Goal: Task Accomplishment & Management: Use online tool/utility

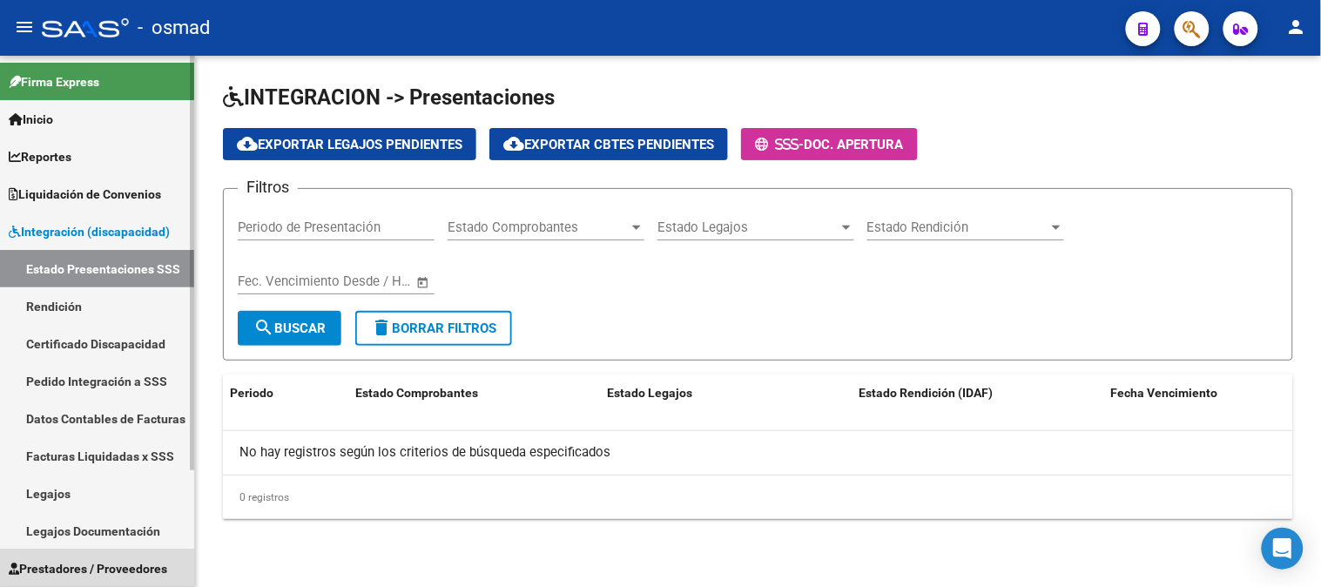
click at [126, 562] on span "Prestadores / Proveedores" at bounding box center [88, 568] width 159 height 19
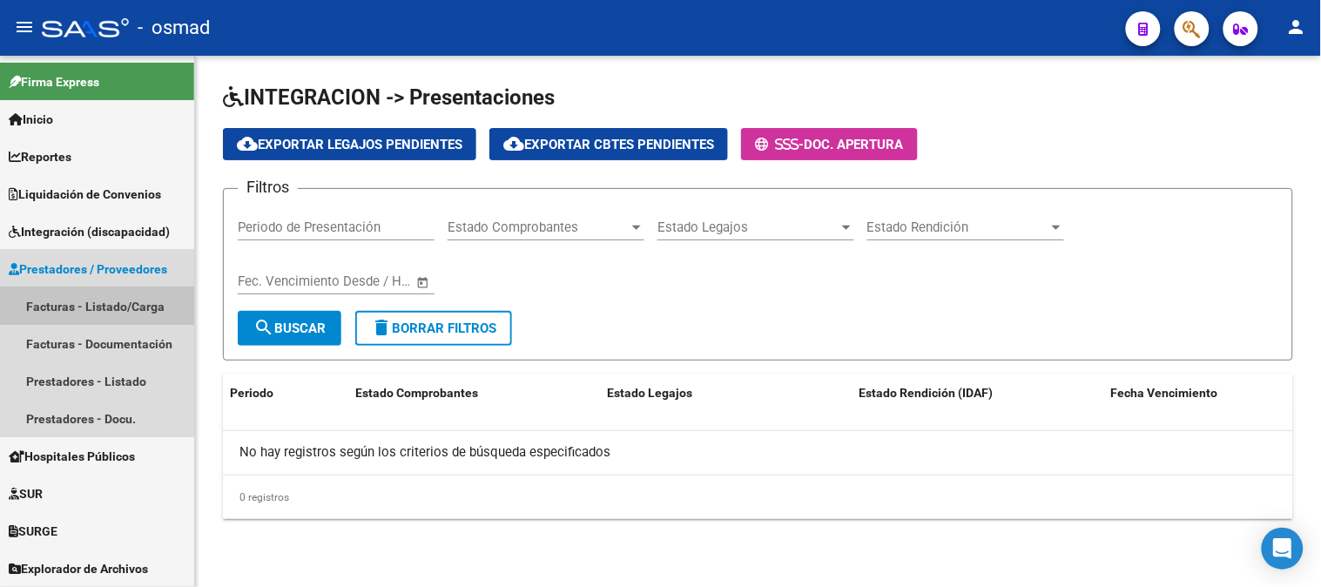
click at [117, 310] on link "Facturas - Listado/Carga" at bounding box center [97, 305] width 194 height 37
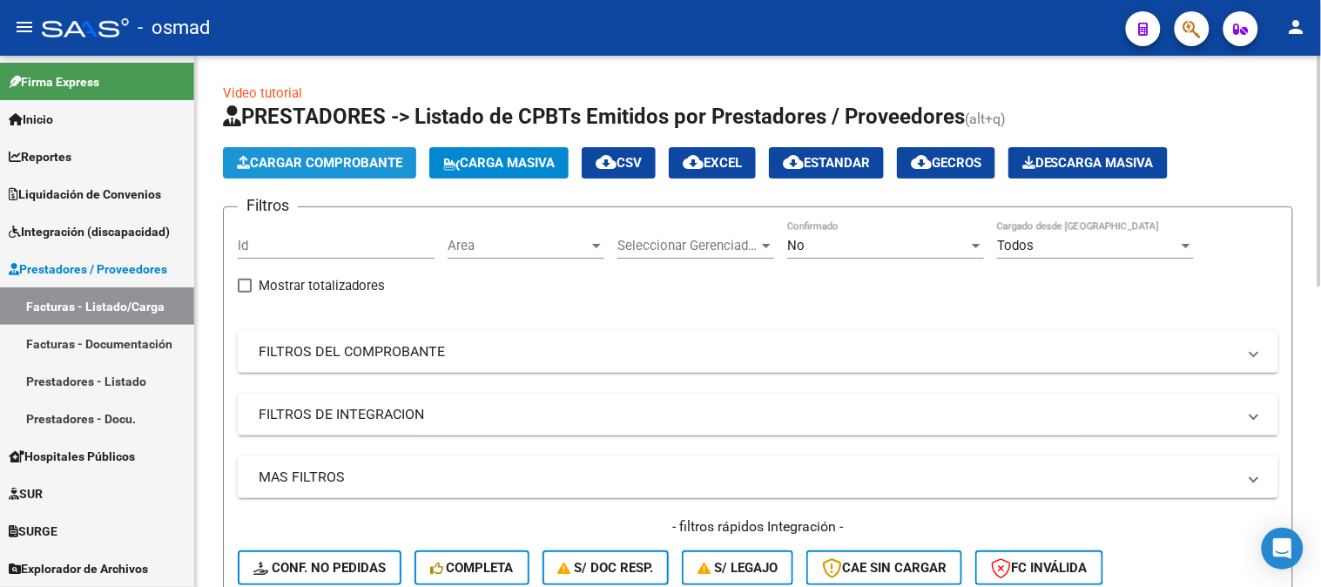
click at [314, 167] on span "Cargar Comprobante" at bounding box center [319, 163] width 165 height 16
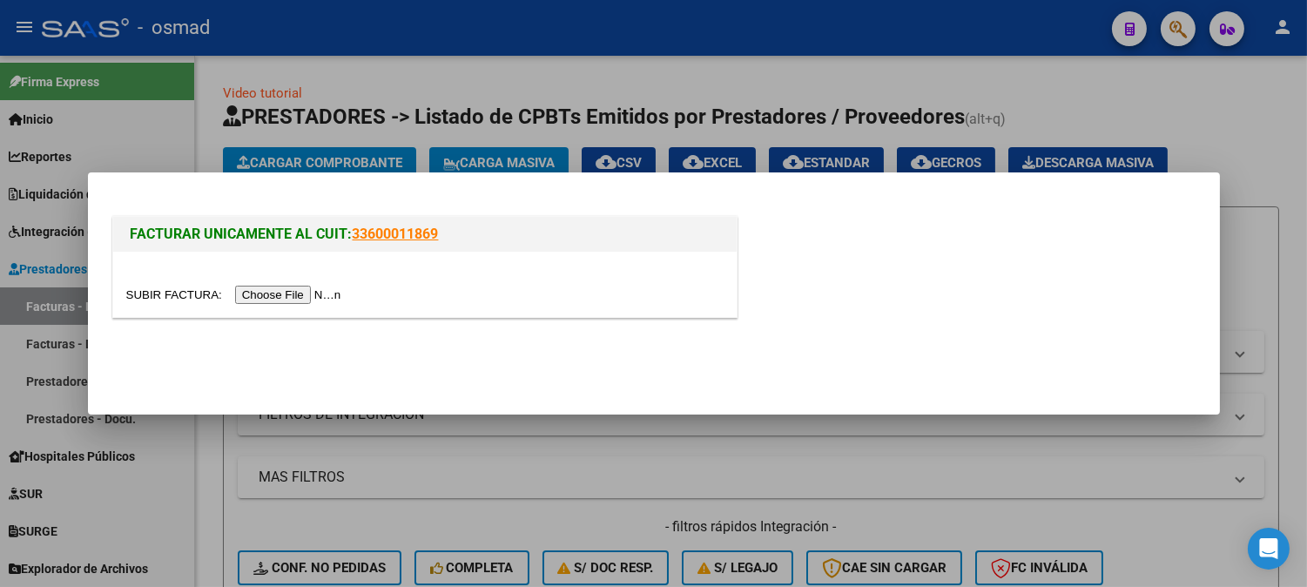
click at [316, 297] on input "file" at bounding box center [236, 295] width 220 height 18
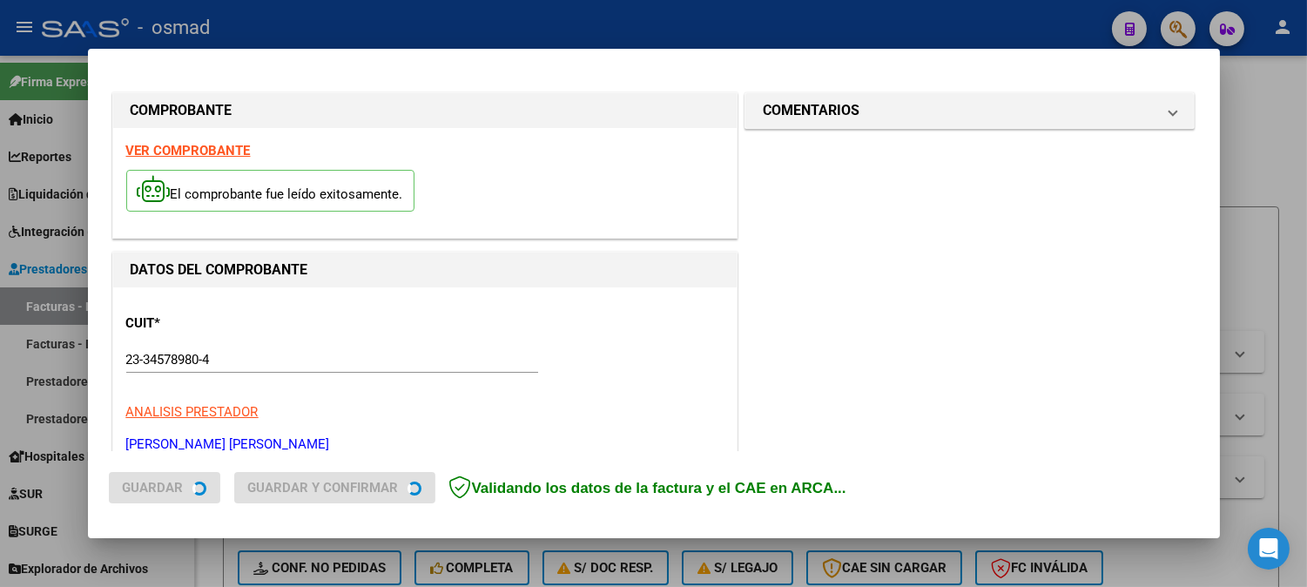
scroll to position [503, 0]
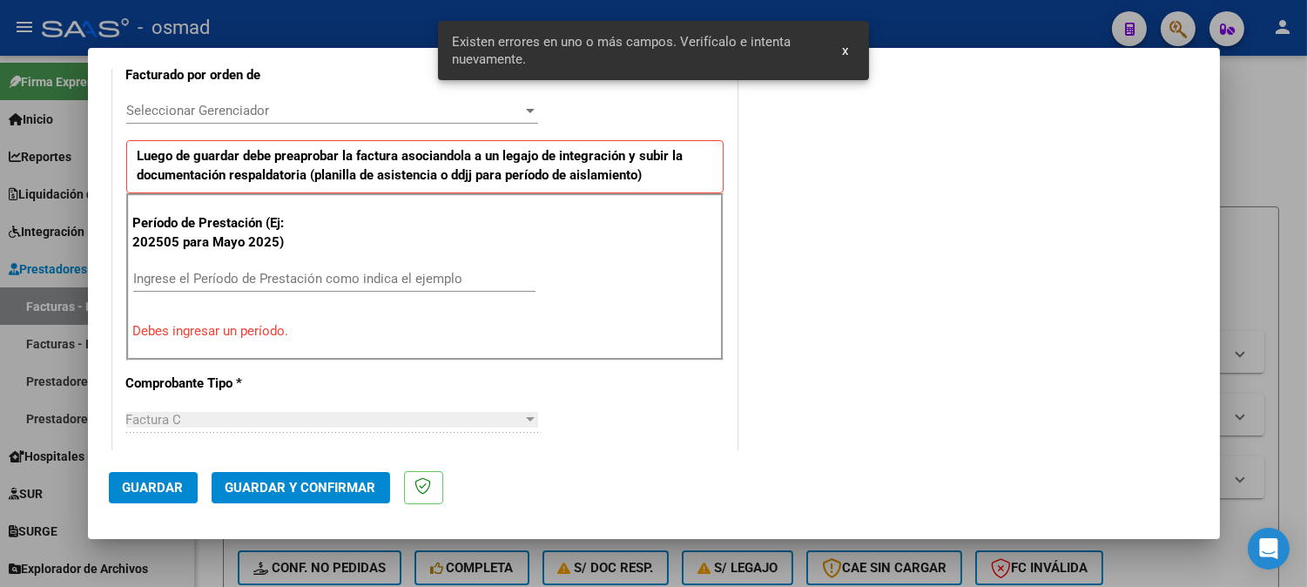
click at [423, 283] on input "Ingrese el Período de Prestación como indica el ejemplo" at bounding box center [334, 279] width 402 height 16
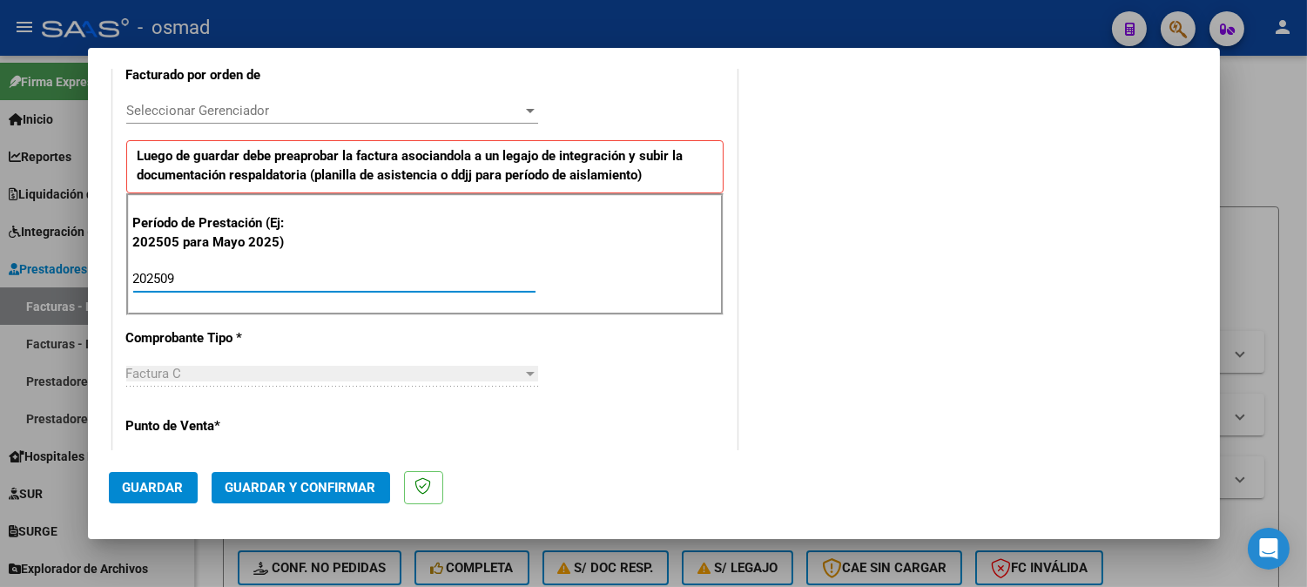
type input "202509"
click at [674, 418] on div "CUIT * 23-34578980-4 Ingresar CUIT ANALISIS PRESTADOR [PERSON_NAME] [PERSON_NAM…" at bounding box center [425, 533] width 624 height 1498
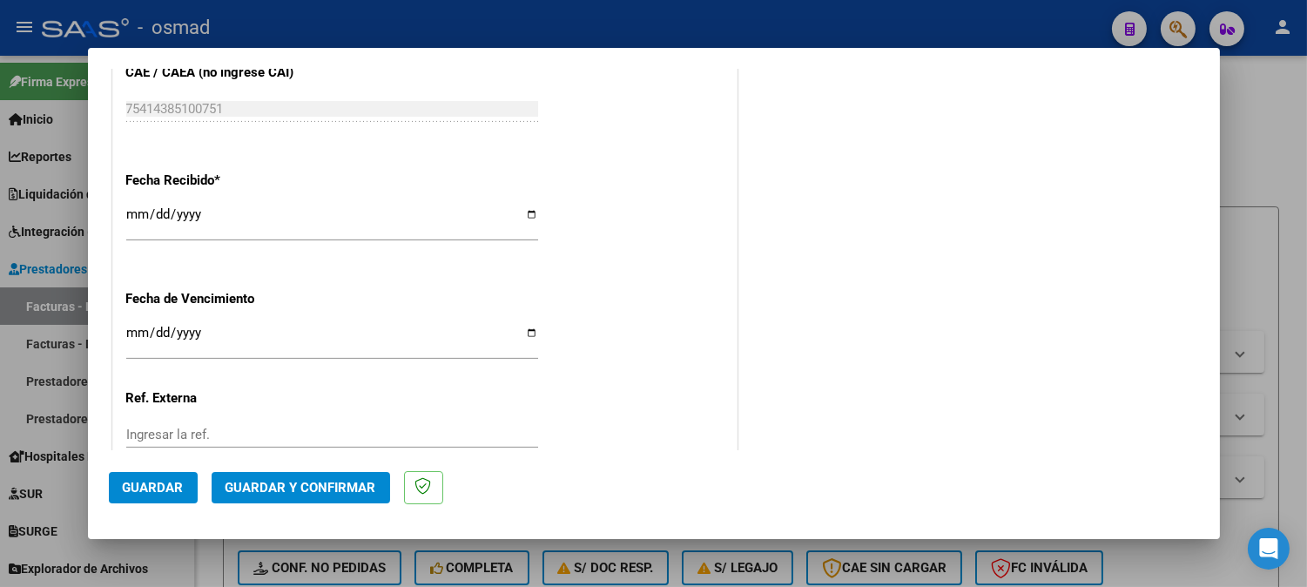
scroll to position [1337, 0]
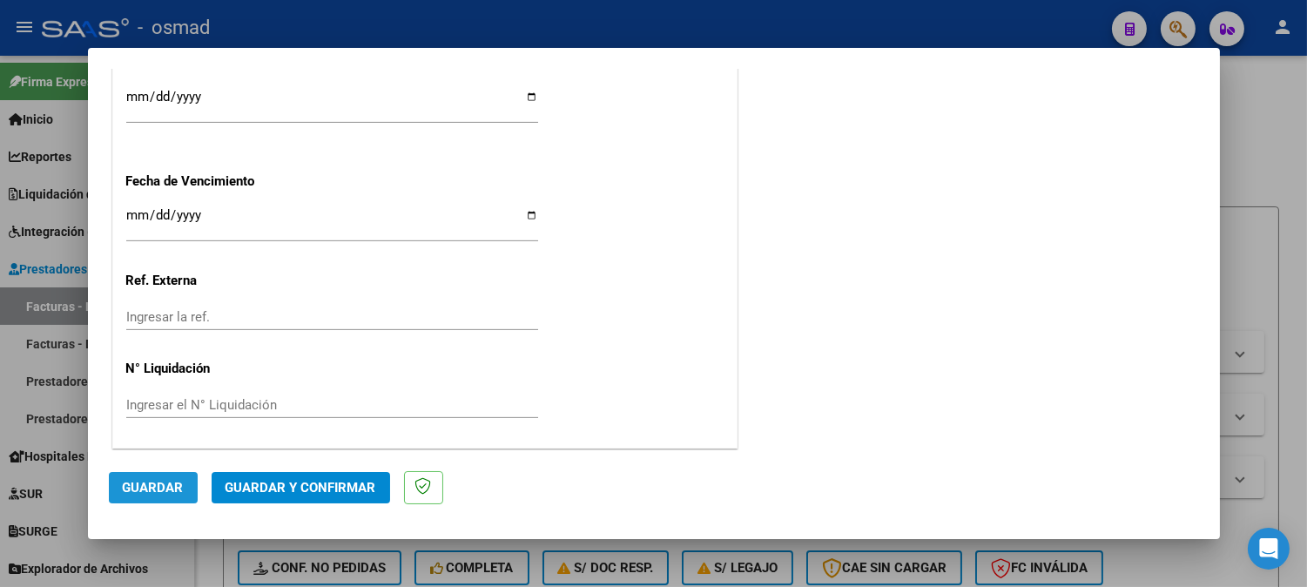
click at [153, 483] on span "Guardar" at bounding box center [153, 488] width 61 height 16
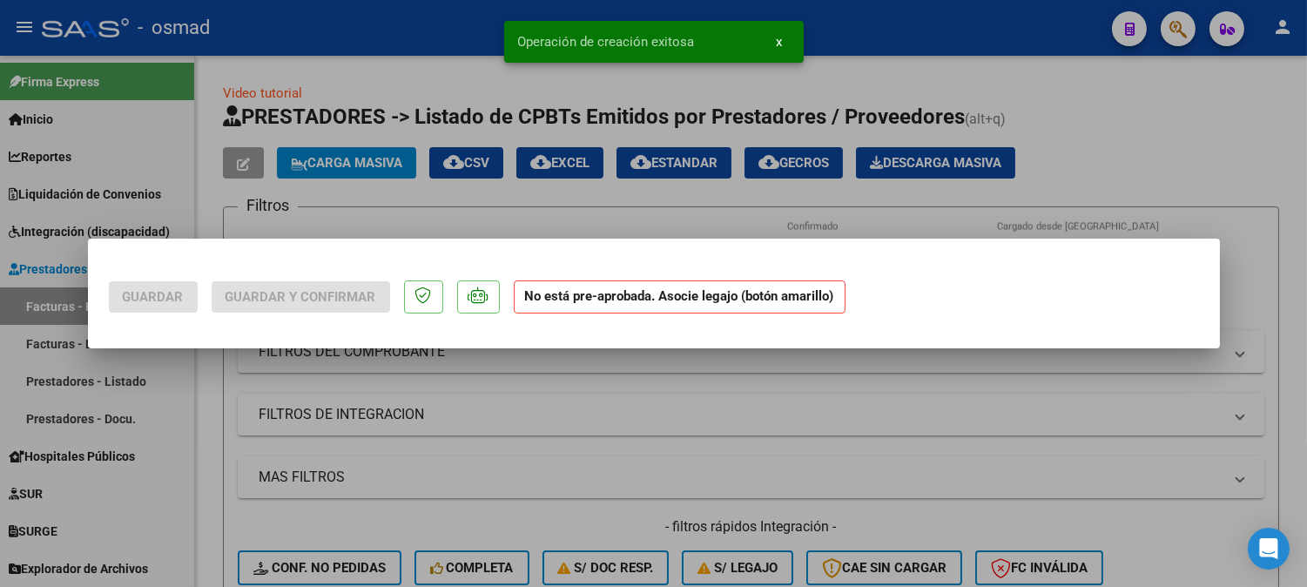
scroll to position [0, 0]
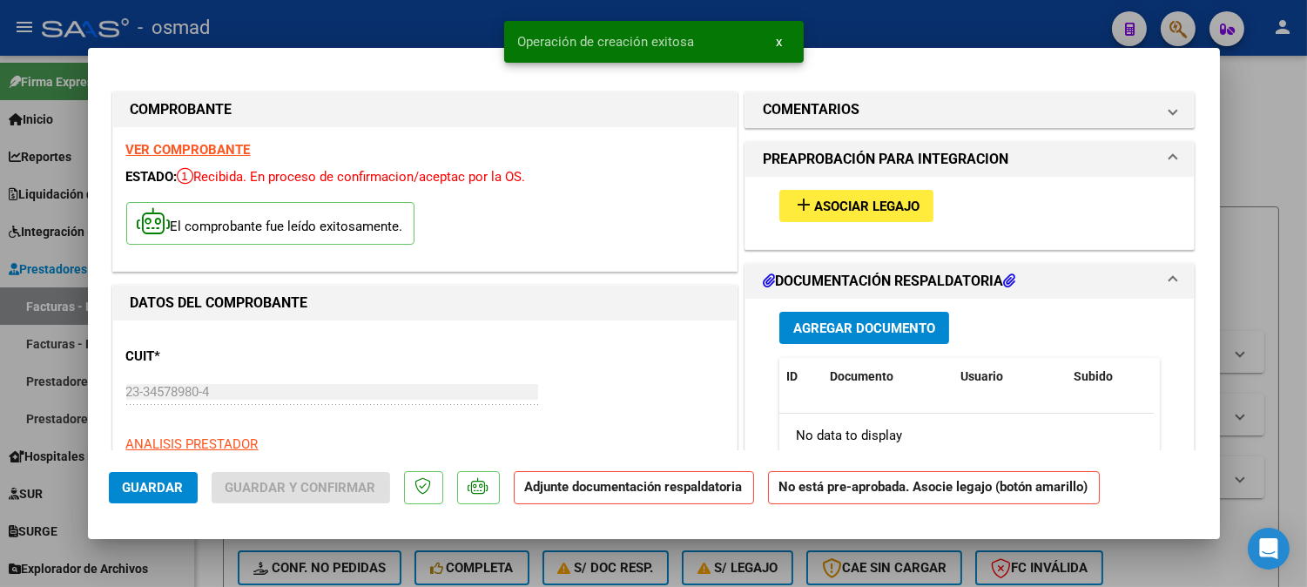
click at [799, 210] on mat-icon "add" at bounding box center [803, 204] width 21 height 21
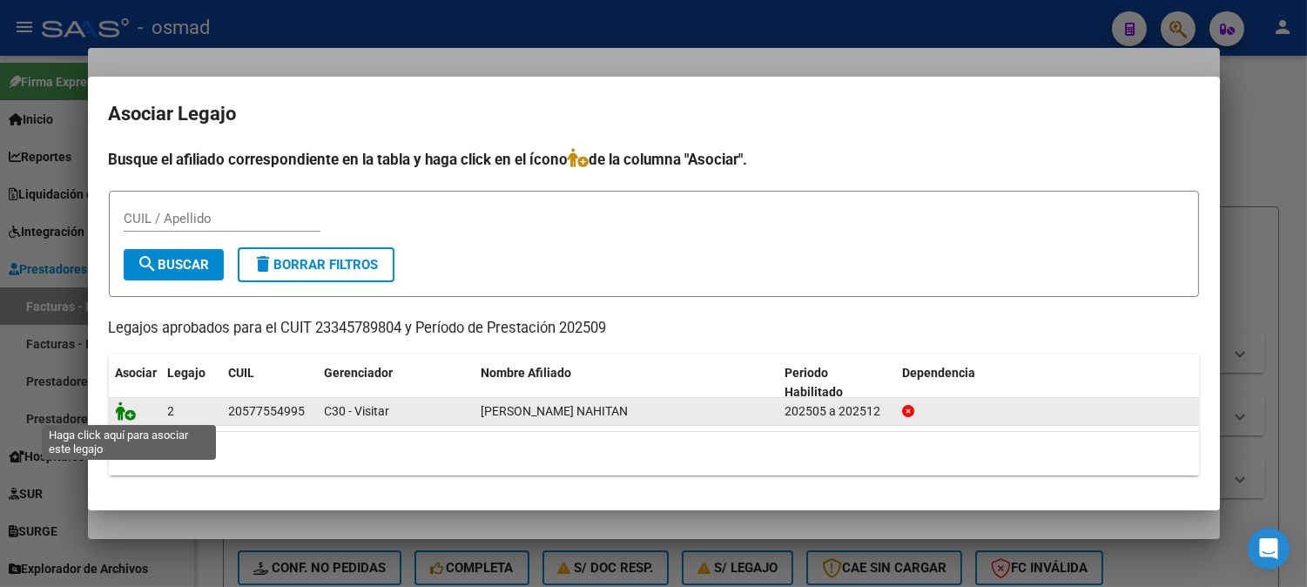
click at [128, 409] on icon at bounding box center [126, 410] width 21 height 19
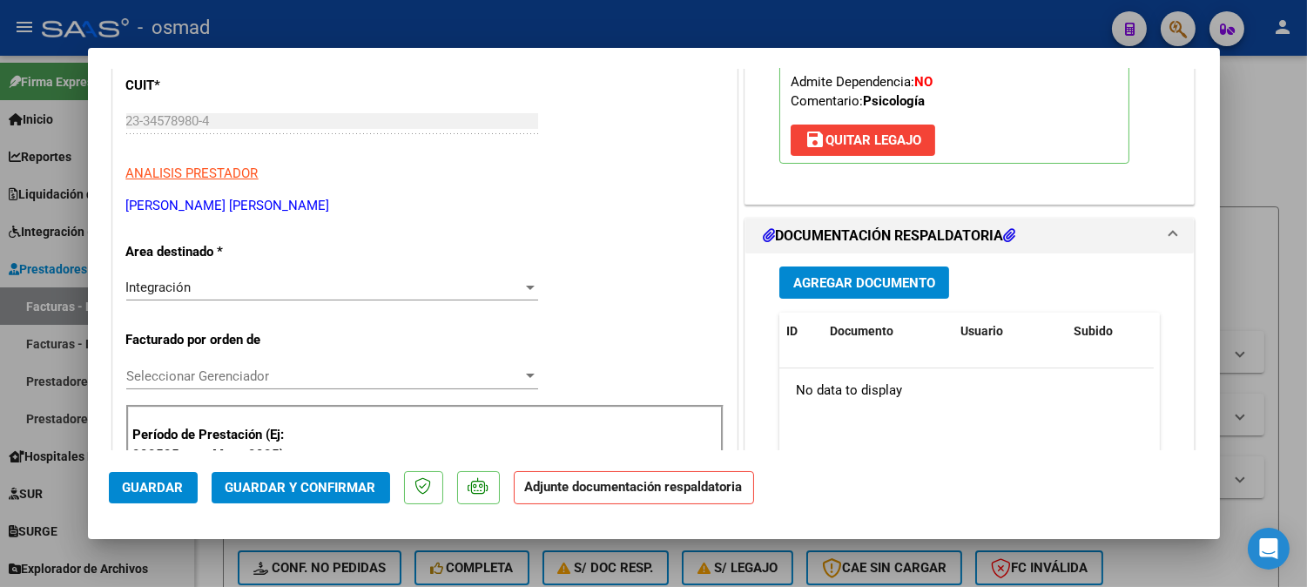
scroll to position [309, 0]
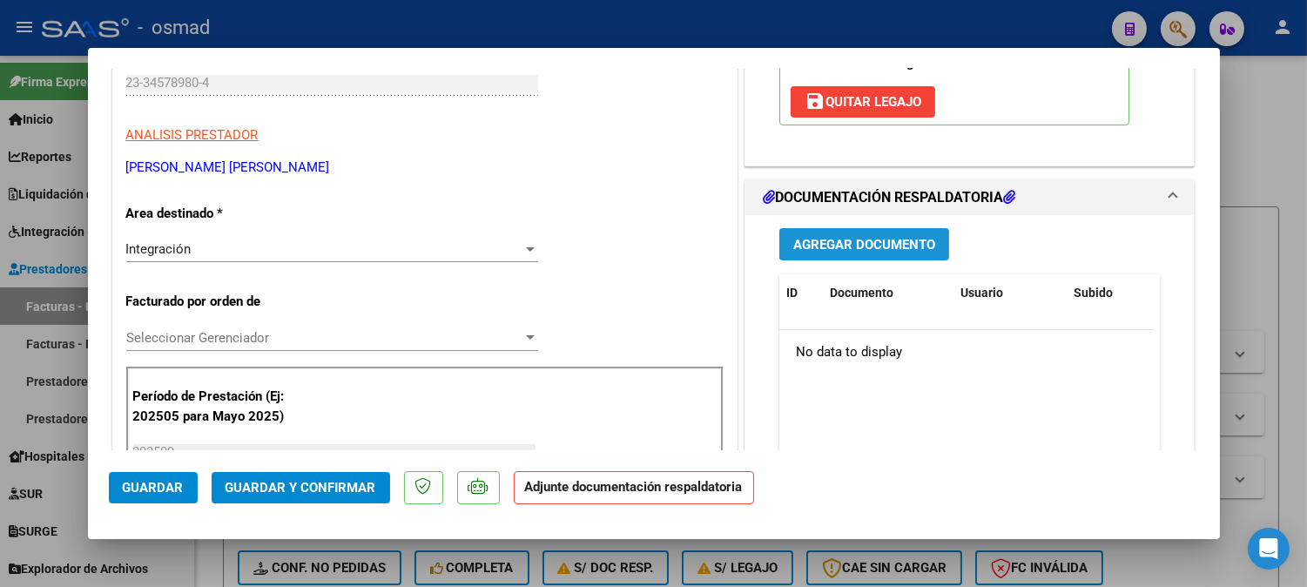
click at [848, 244] on span "Agregar Documento" at bounding box center [864, 245] width 142 height 16
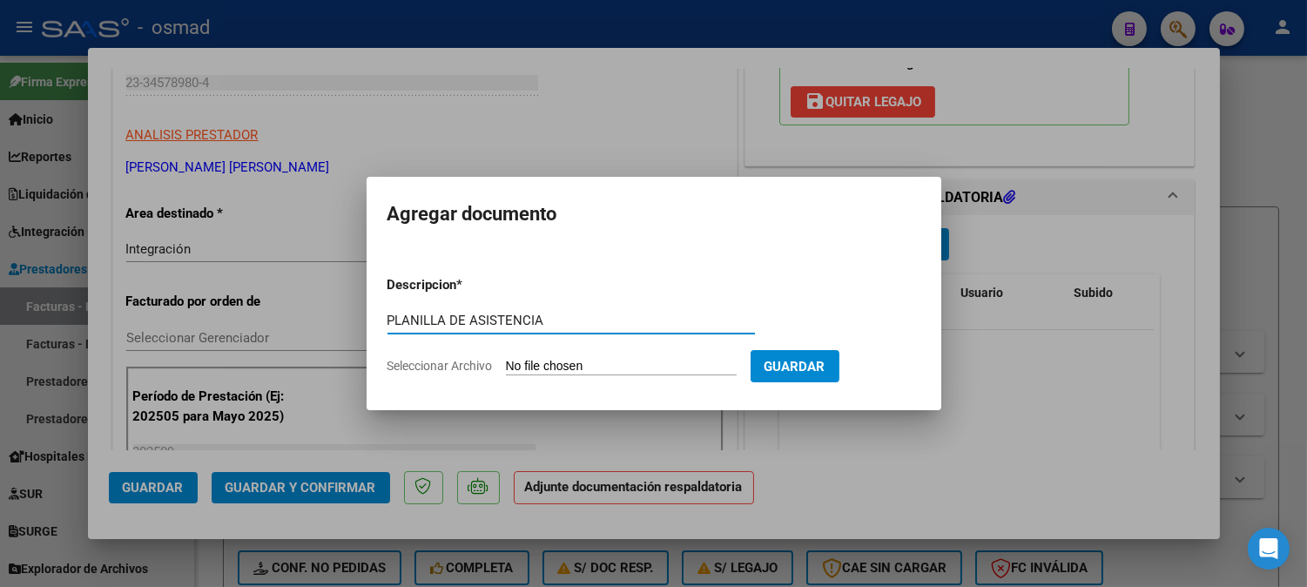
type input "PLANILLA DE ASISTENCIA"
click at [694, 367] on input "Seleccionar Archivo" at bounding box center [621, 367] width 231 height 17
type input "C:\fakepath\PA_23345789804_011_00002_00000037.pdf"
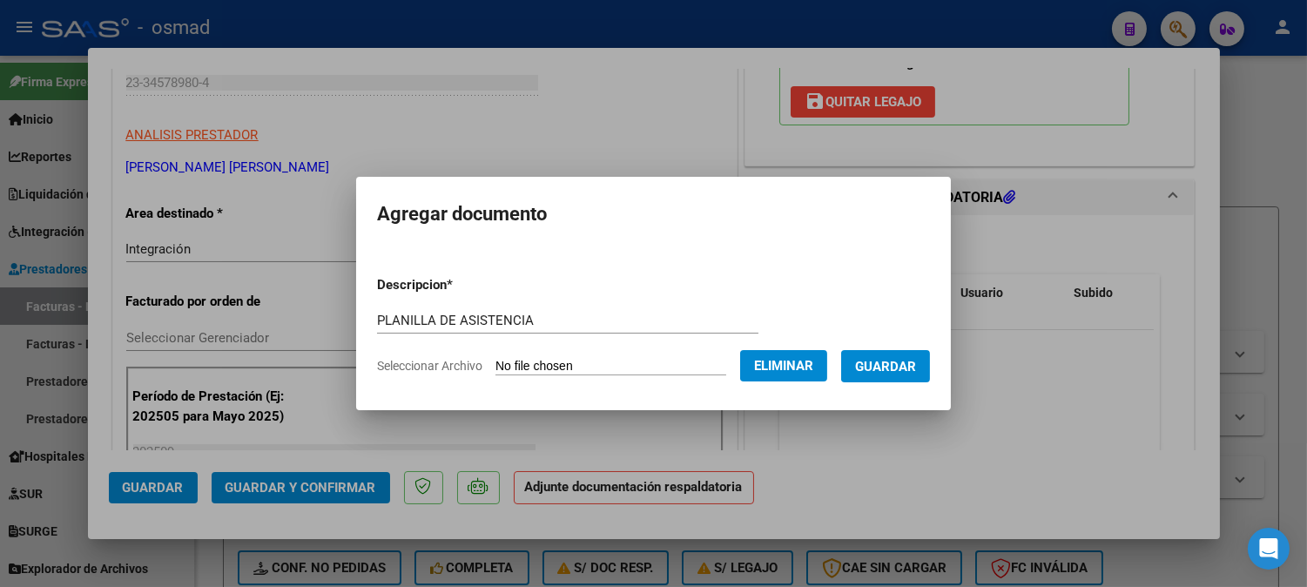
click at [890, 378] on button "Guardar" at bounding box center [885, 366] width 89 height 32
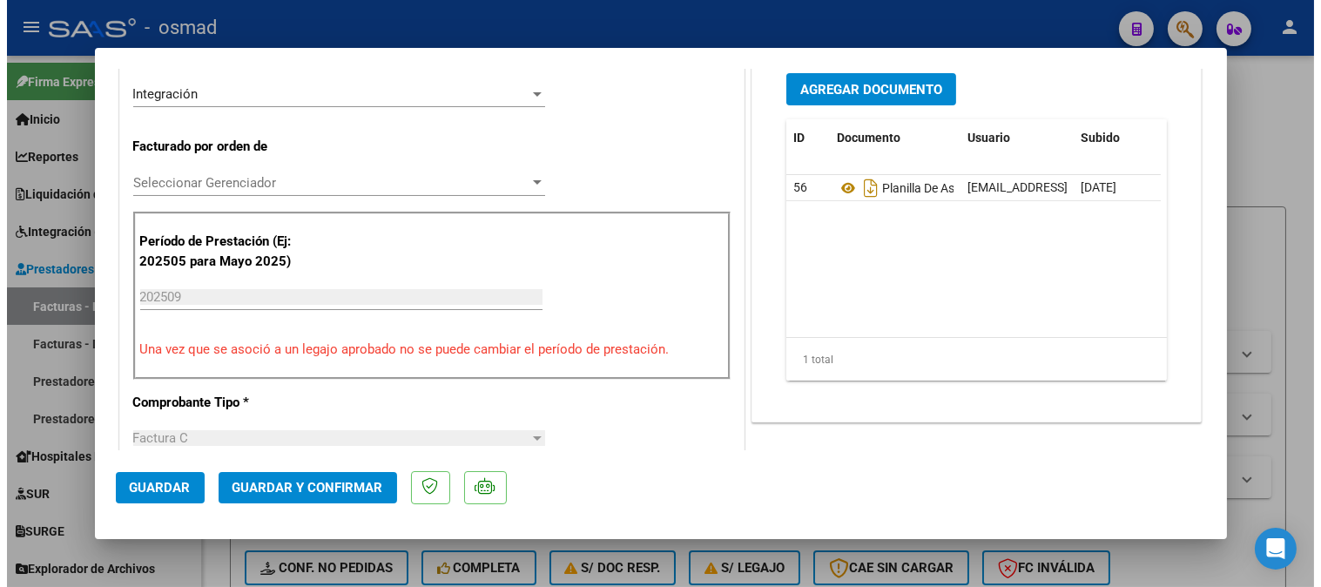
scroll to position [425, 0]
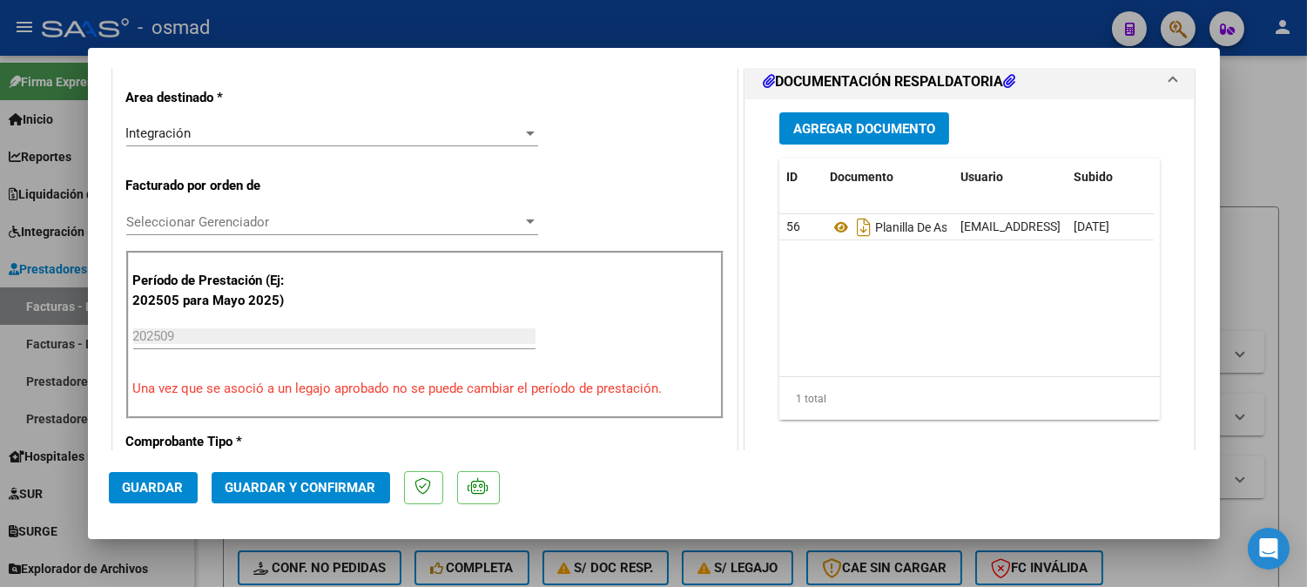
click at [175, 480] on span "Guardar" at bounding box center [153, 488] width 61 height 16
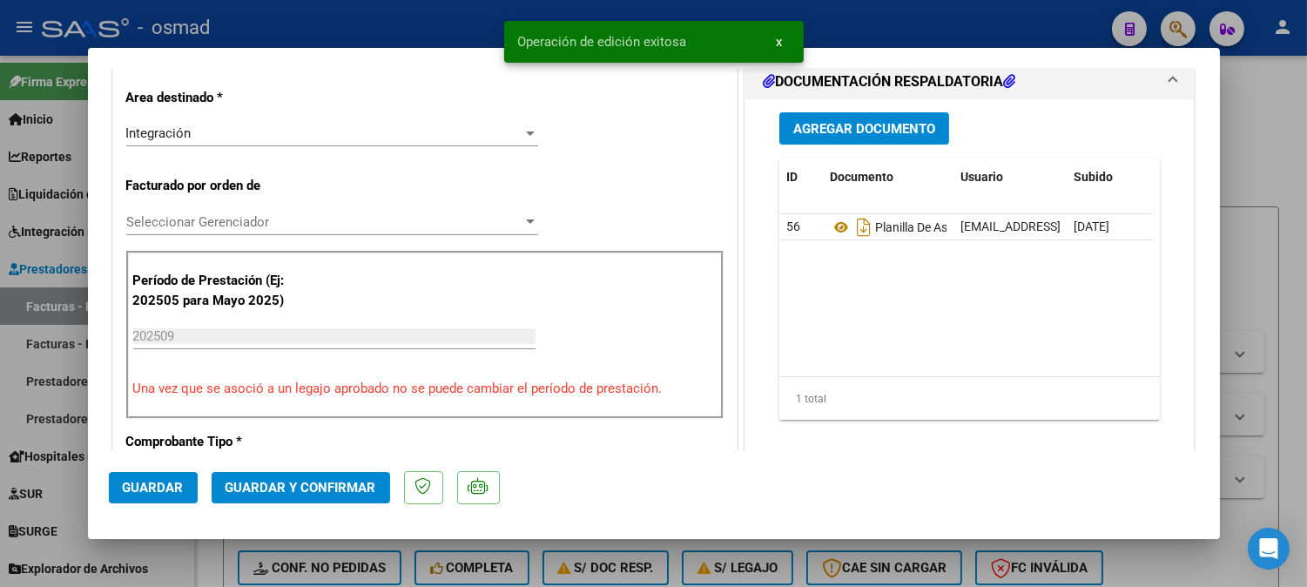
click at [1265, 152] on div at bounding box center [653, 293] width 1307 height 587
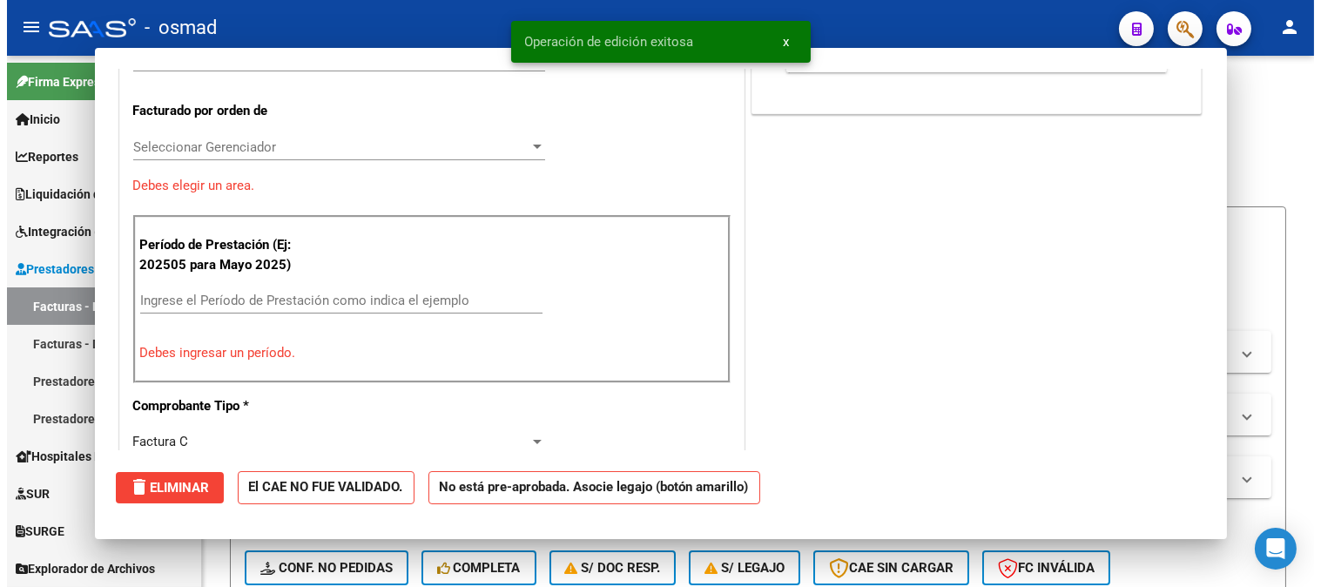
scroll to position [0, 0]
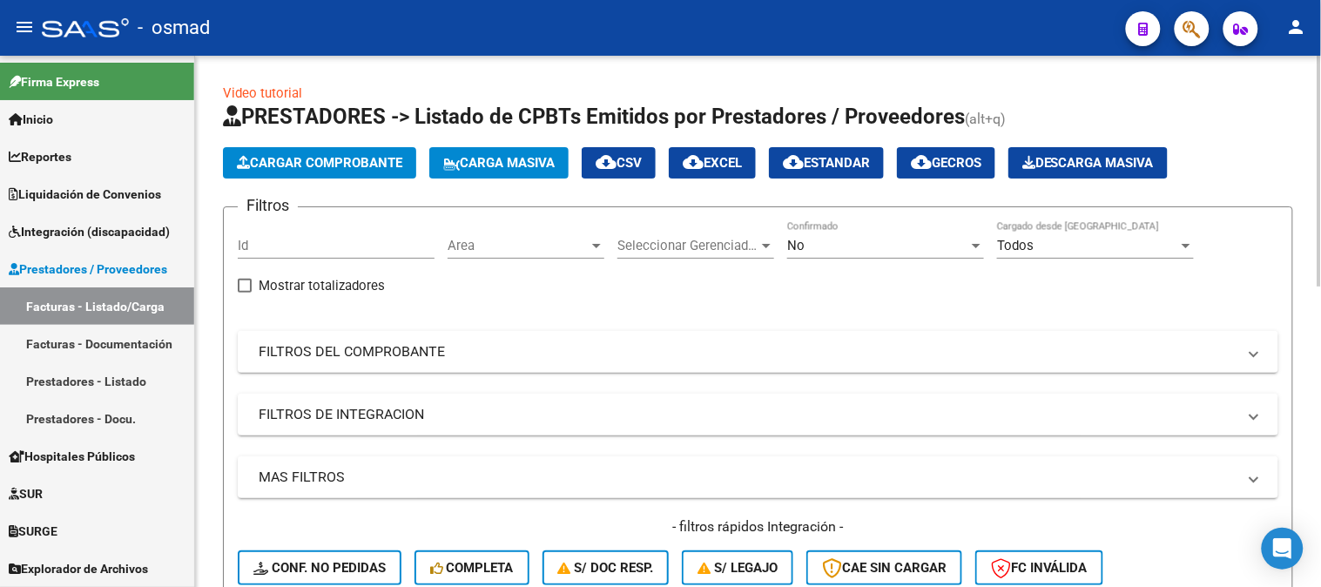
click at [1320, 303] on div at bounding box center [1320, 321] width 4 height 531
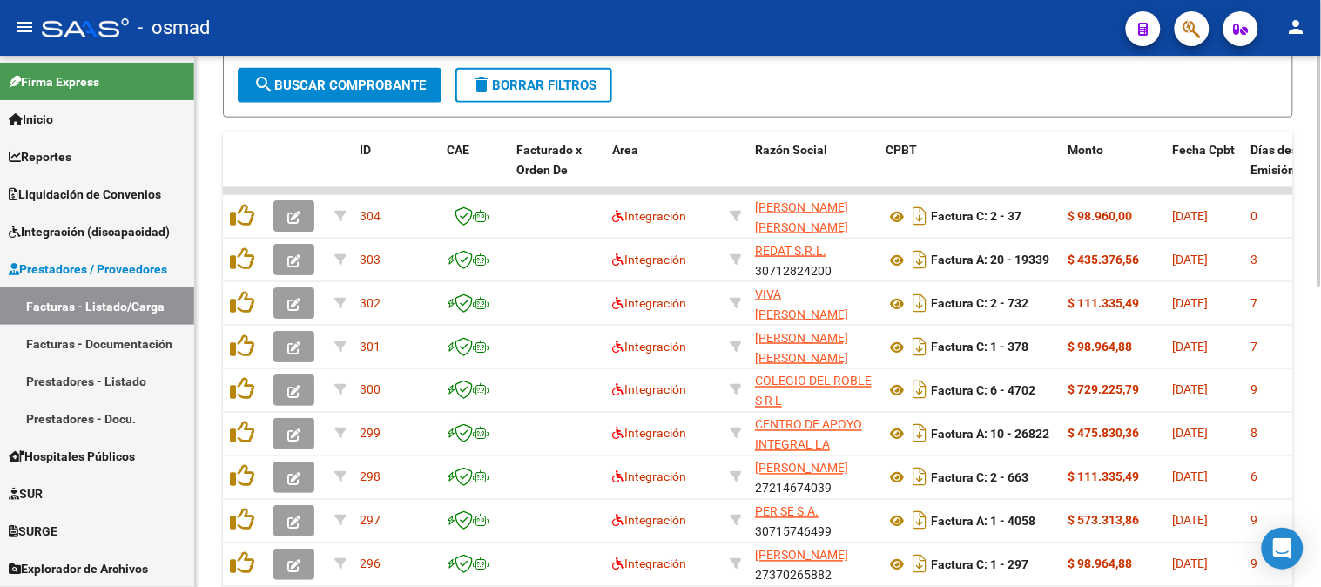
click at [1320, 303] on div at bounding box center [1320, 406] width 4 height 231
click at [1317, 102] on div "Video tutorial PRESTADORES -> Listado de CPBTs Emitidos por Prestadores / Prove…" at bounding box center [758, 129] width 1126 height 1211
click at [1320, 136] on div at bounding box center [1320, 321] width 4 height 531
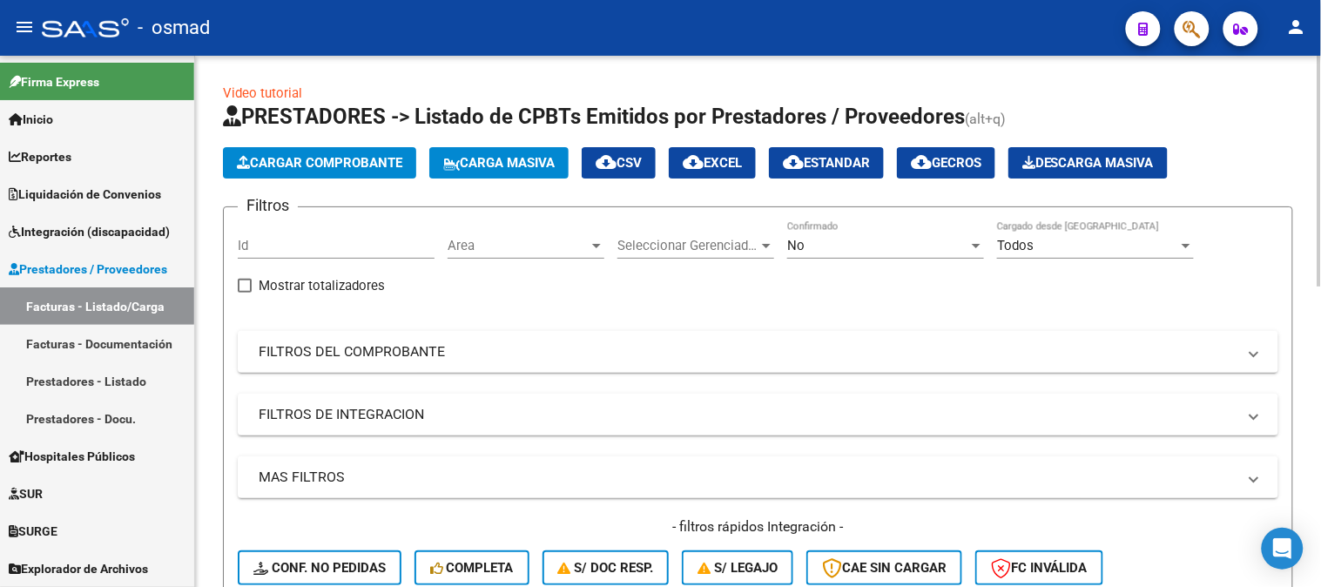
click at [1320, 136] on div at bounding box center [1320, 171] width 4 height 231
click at [1320, 489] on div at bounding box center [1320, 321] width 4 height 531
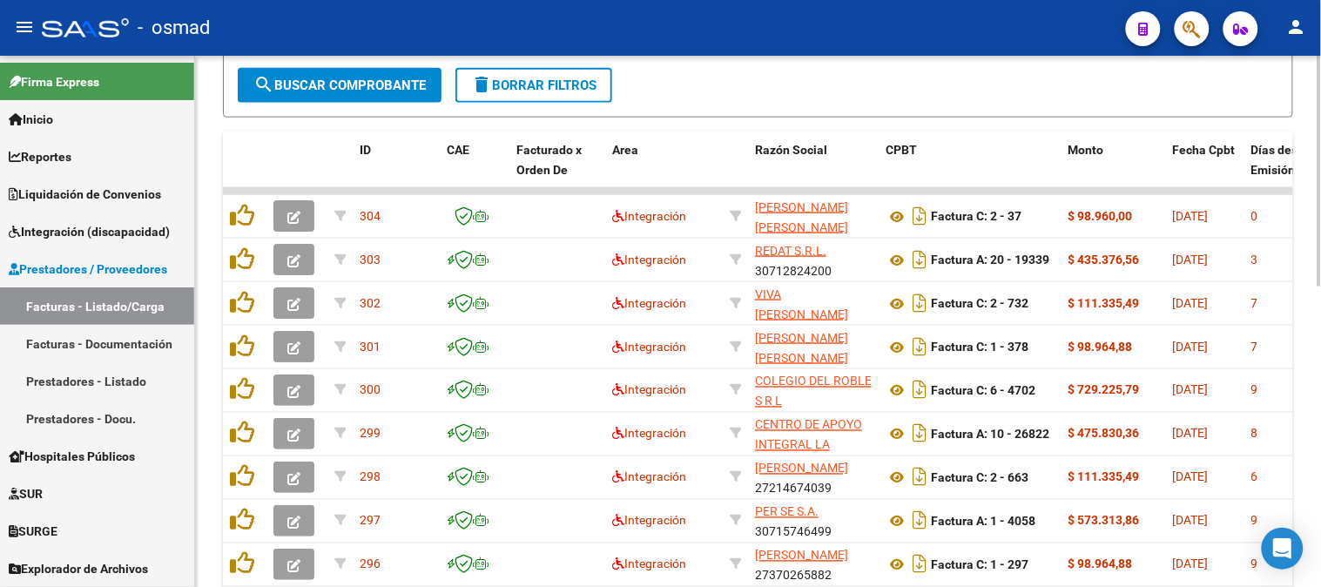
click at [1320, 489] on div at bounding box center [1320, 406] width 4 height 231
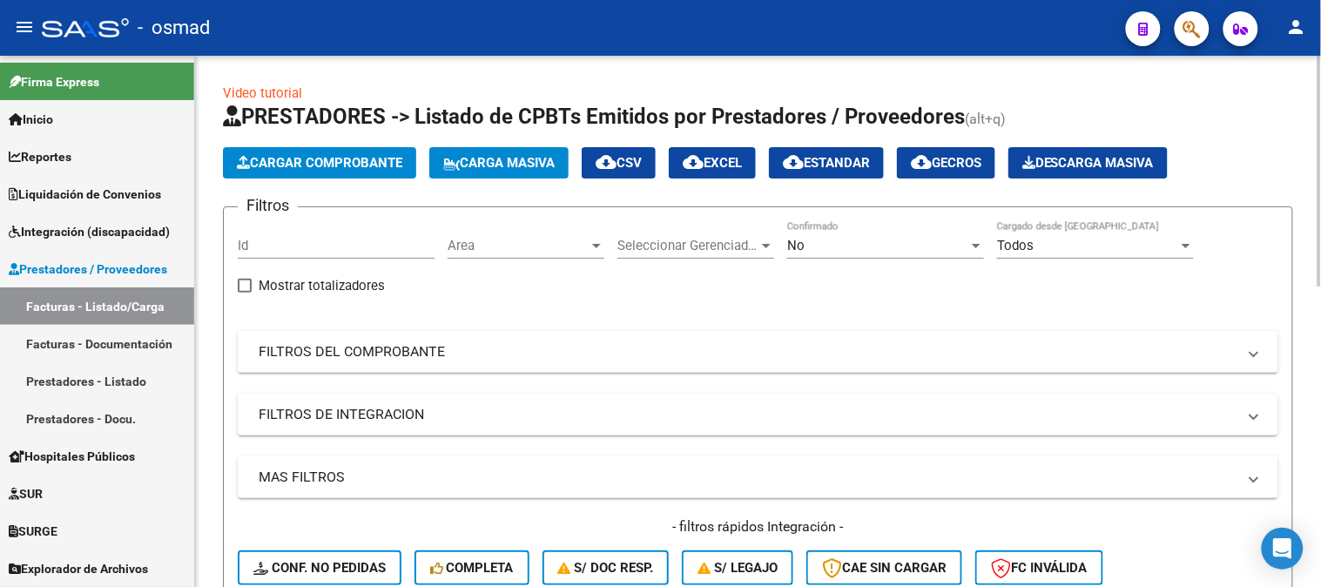
click at [1320, 245] on div at bounding box center [1320, 321] width 4 height 531
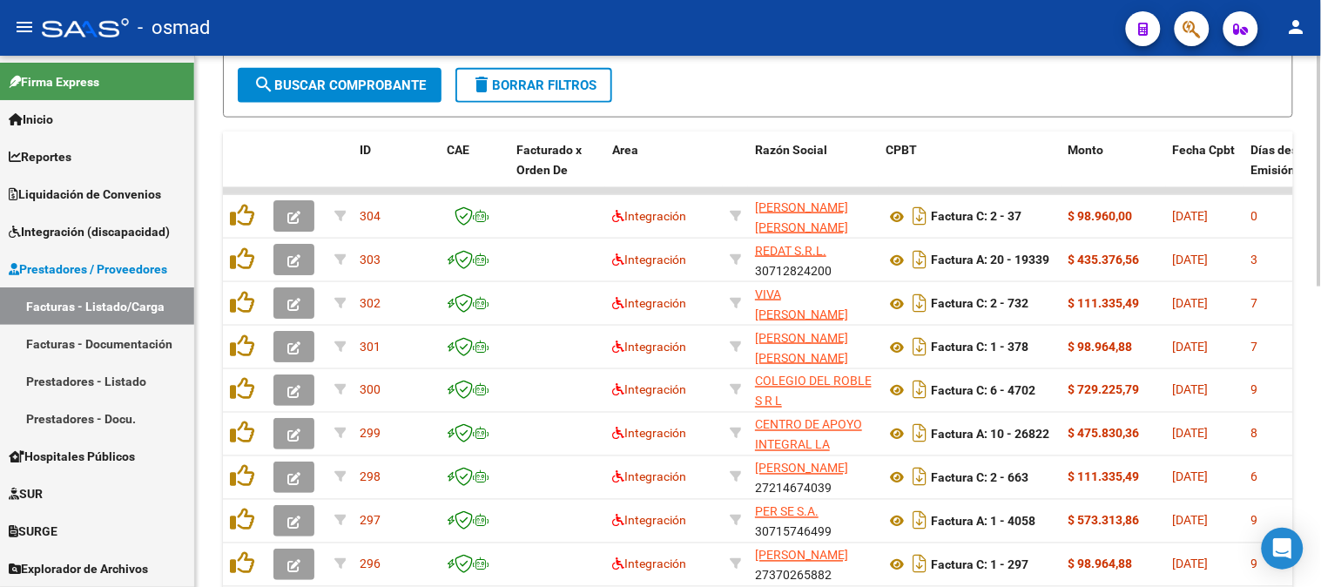
click at [1320, 297] on div at bounding box center [1320, 321] width 4 height 531
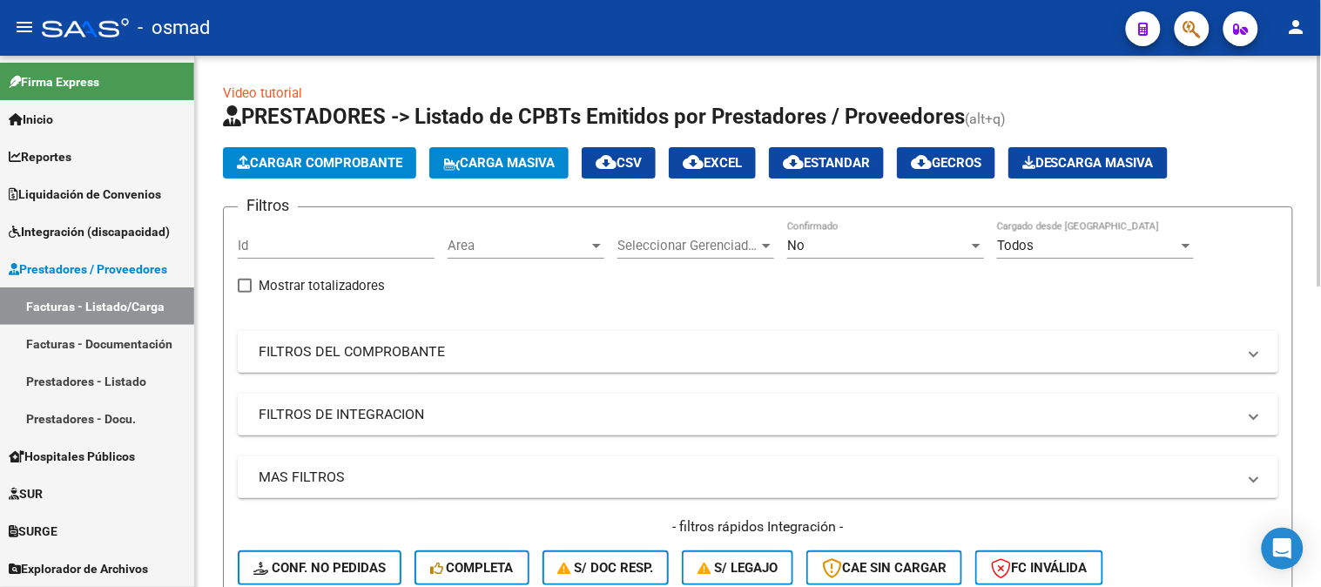
click at [1320, 172] on div at bounding box center [1320, 321] width 4 height 531
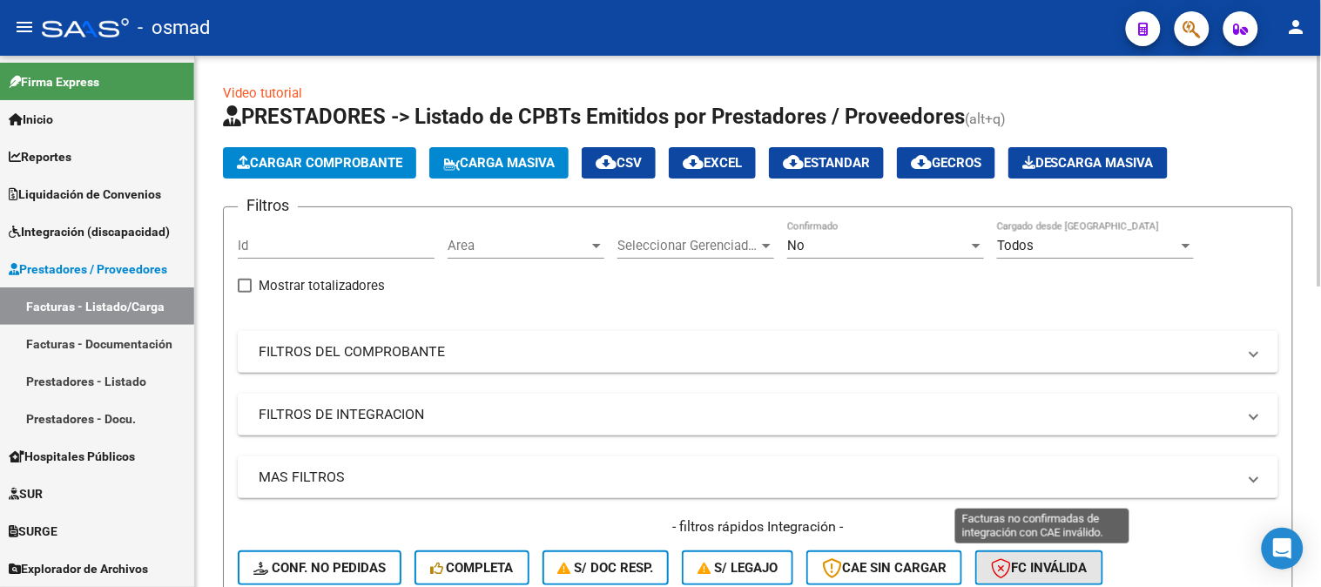
click at [1088, 566] on span "FC Inválida" at bounding box center [1039, 568] width 97 height 16
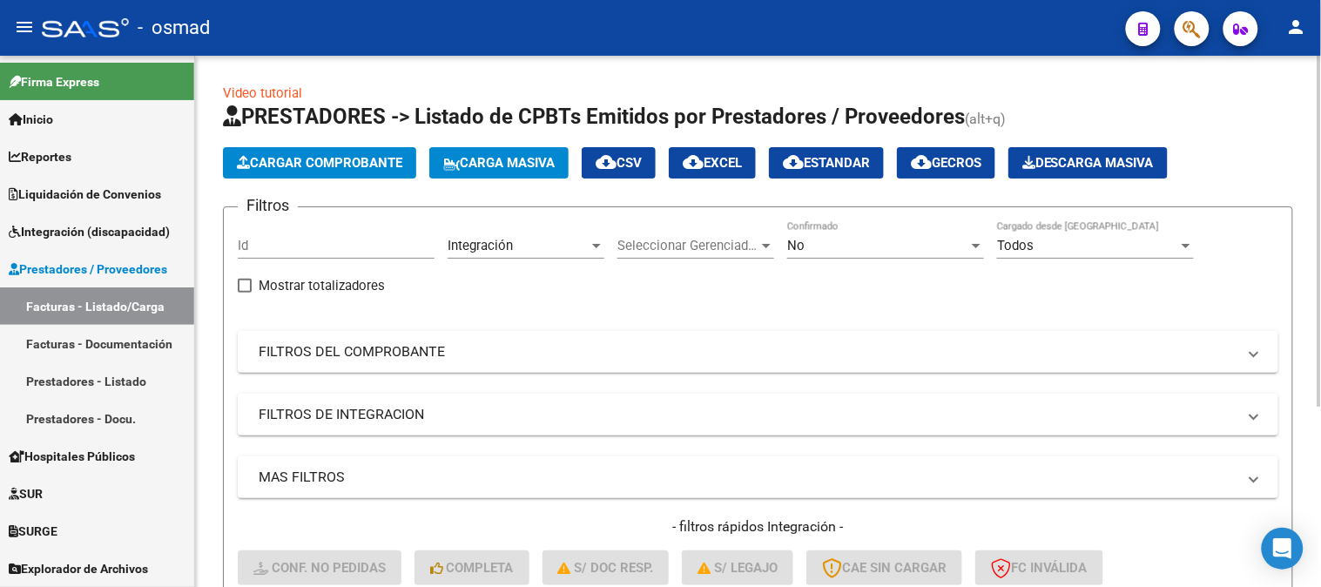
scroll to position [273, 0]
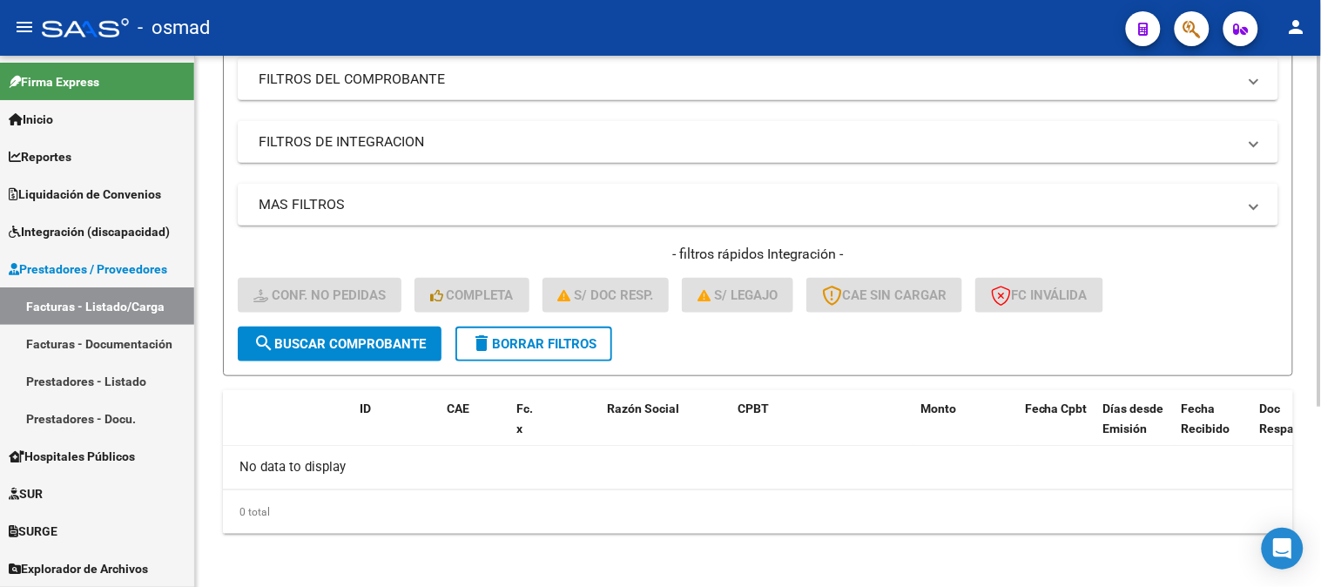
click at [1320, 477] on div at bounding box center [1320, 321] width 4 height 531
click at [1320, 477] on div at bounding box center [1320, 409] width 4 height 351
click at [601, 353] on button "delete Borrar Filtros" at bounding box center [533, 344] width 157 height 35
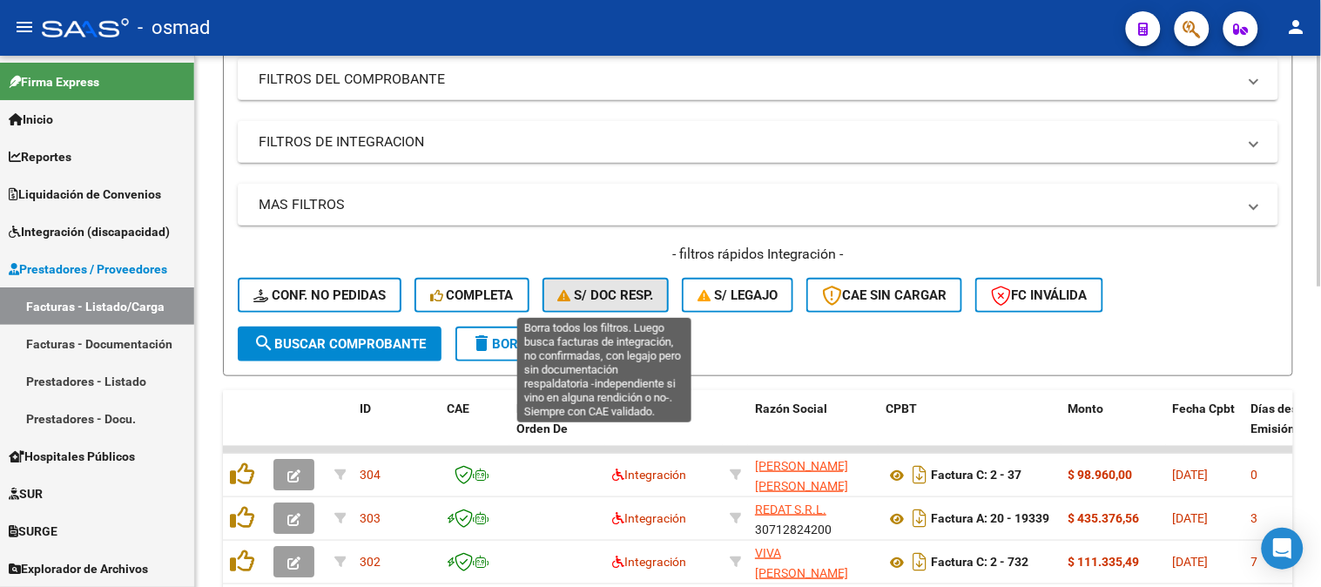
click at [634, 290] on span "S/ Doc Resp." at bounding box center [606, 295] width 96 height 16
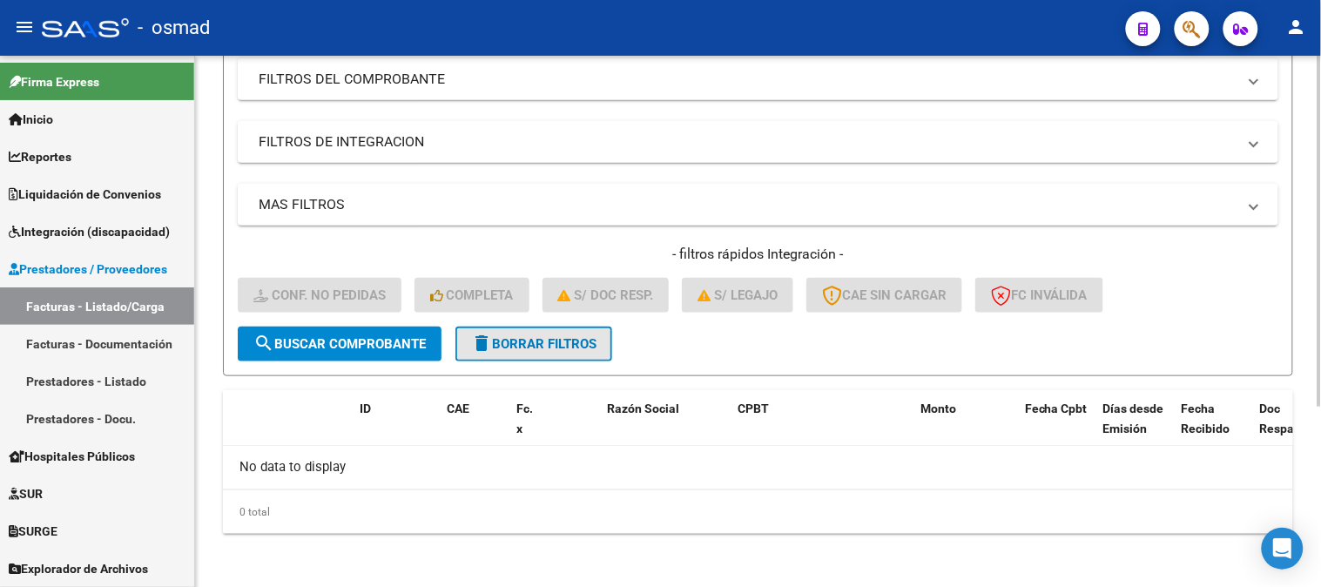
click at [584, 343] on span "delete Borrar Filtros" at bounding box center [533, 344] width 125 height 16
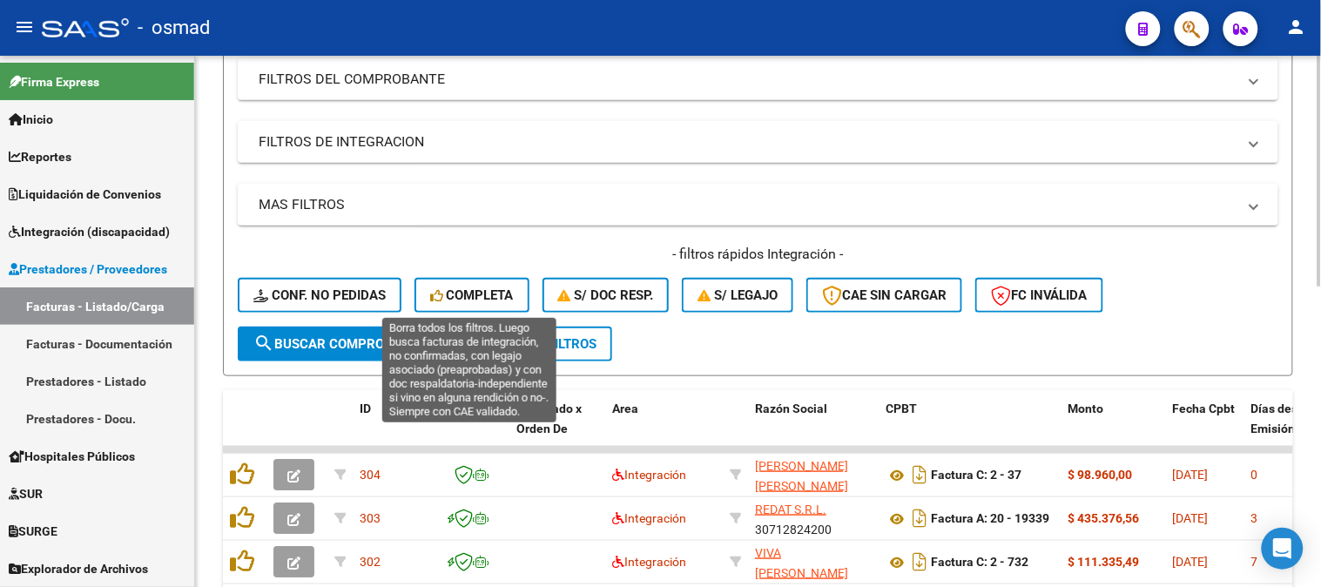
click at [479, 287] on span "Completa" at bounding box center [472, 295] width 84 height 16
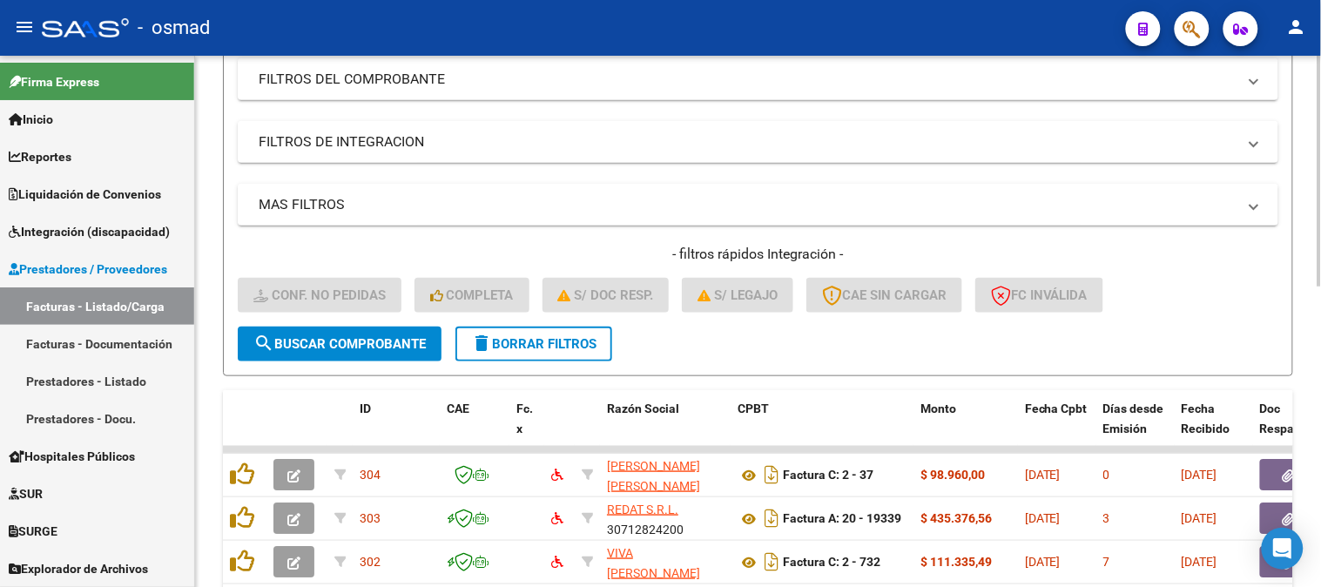
scroll to position [692, 0]
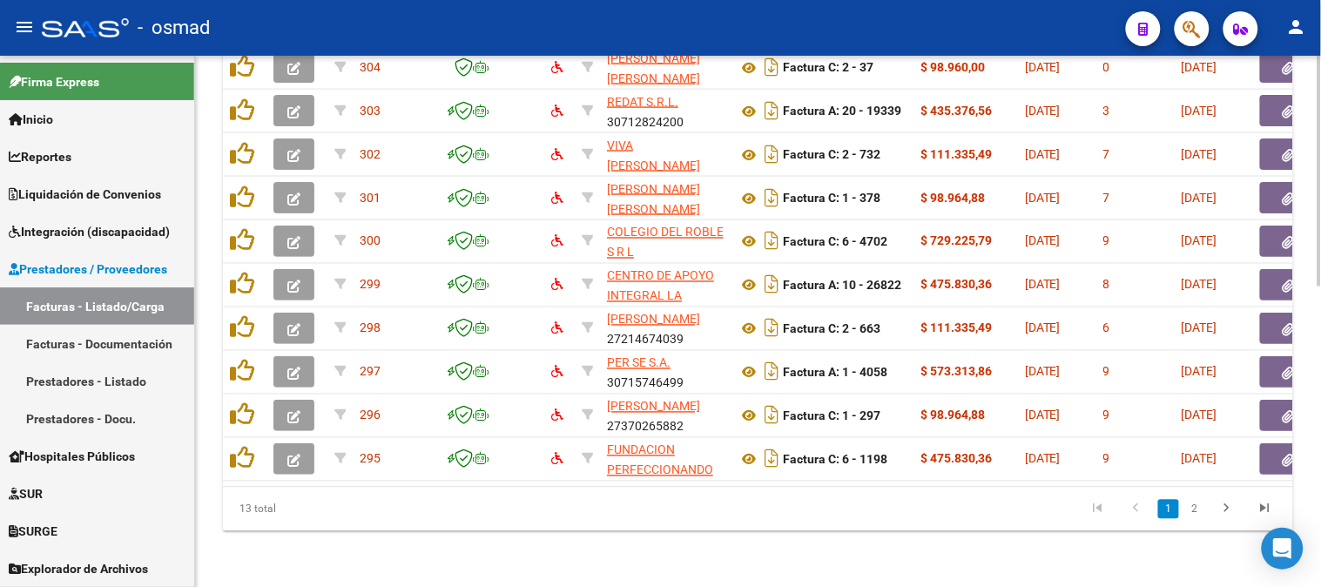
click at [1318, 427] on div at bounding box center [1320, 321] width 4 height 531
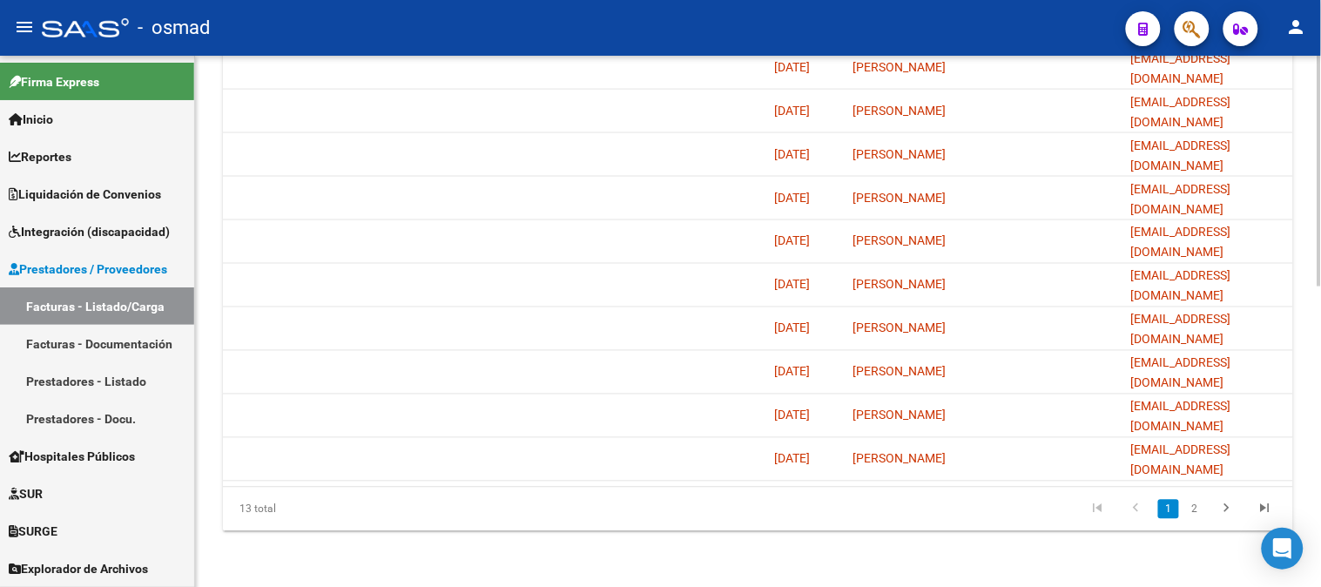
scroll to position [0, 1717]
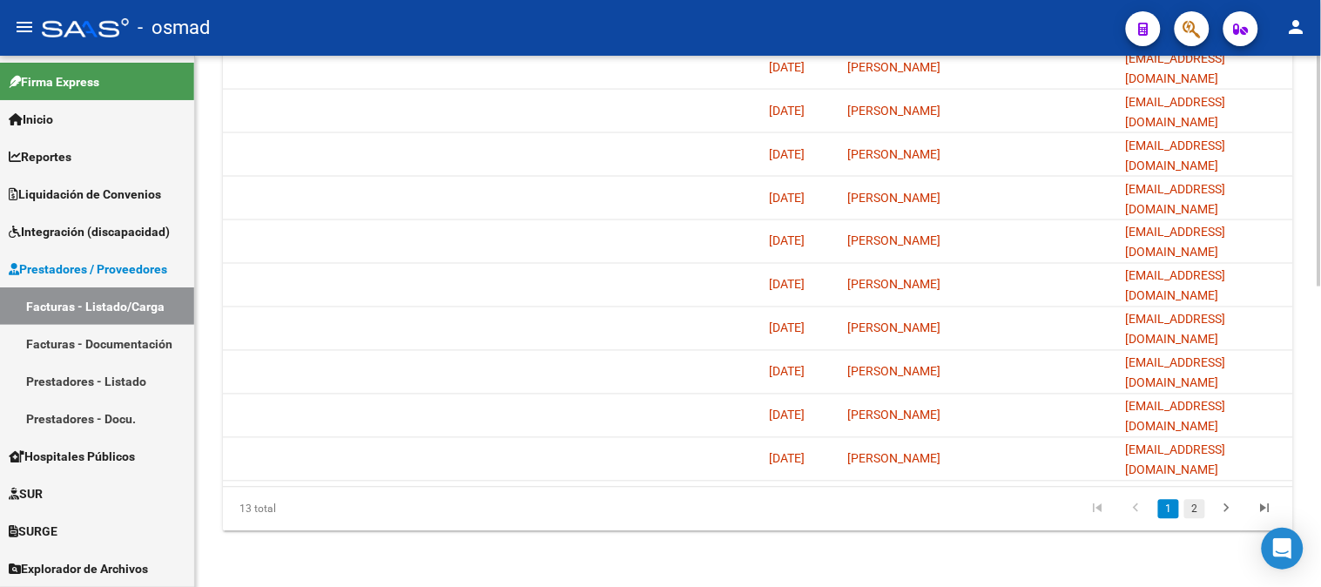
click at [1199, 509] on link "2" at bounding box center [1194, 509] width 21 height 19
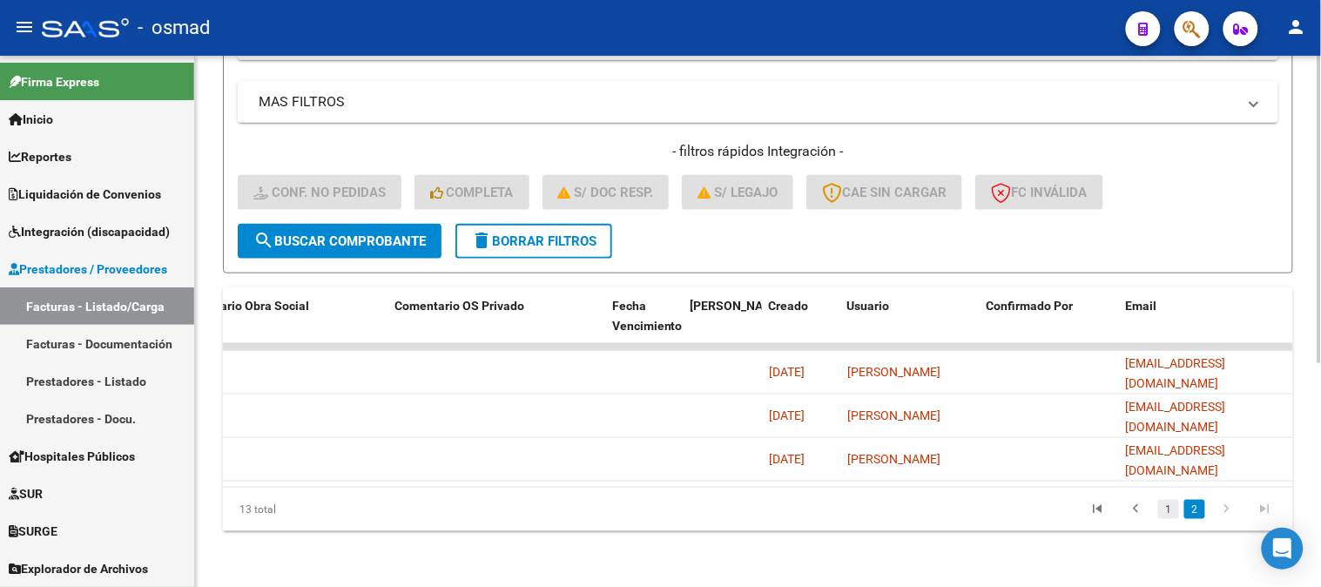
click at [1168, 509] on link "1" at bounding box center [1168, 509] width 21 height 19
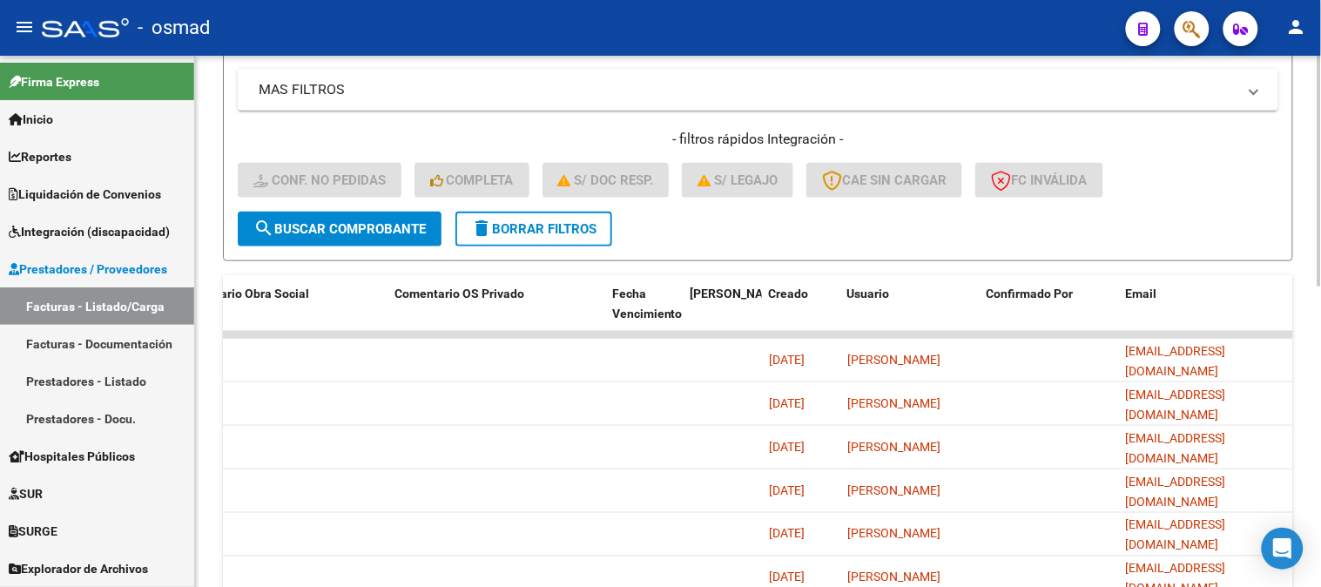
scroll to position [692, 0]
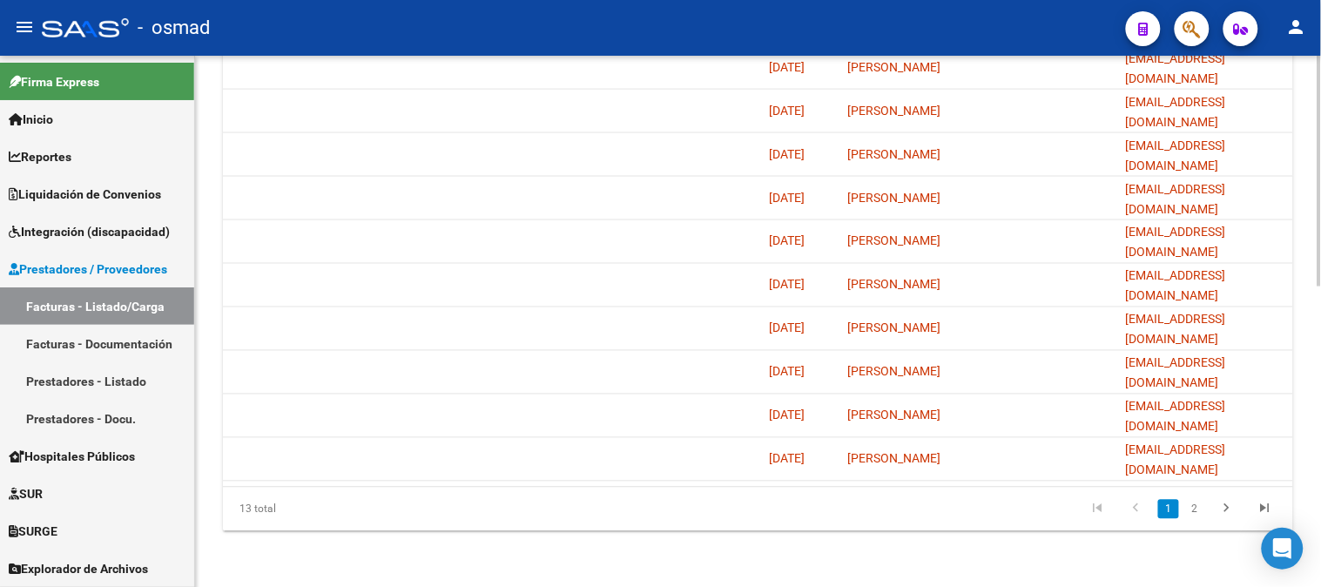
click at [1320, 538] on div at bounding box center [1320, 321] width 4 height 531
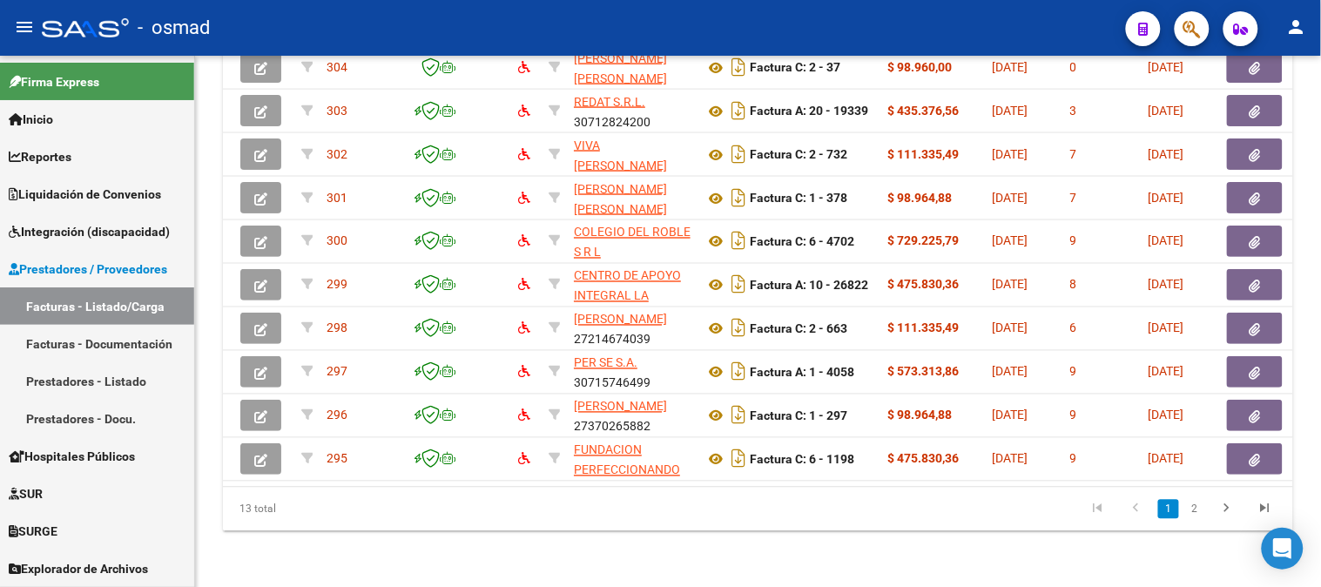
scroll to position [0, 0]
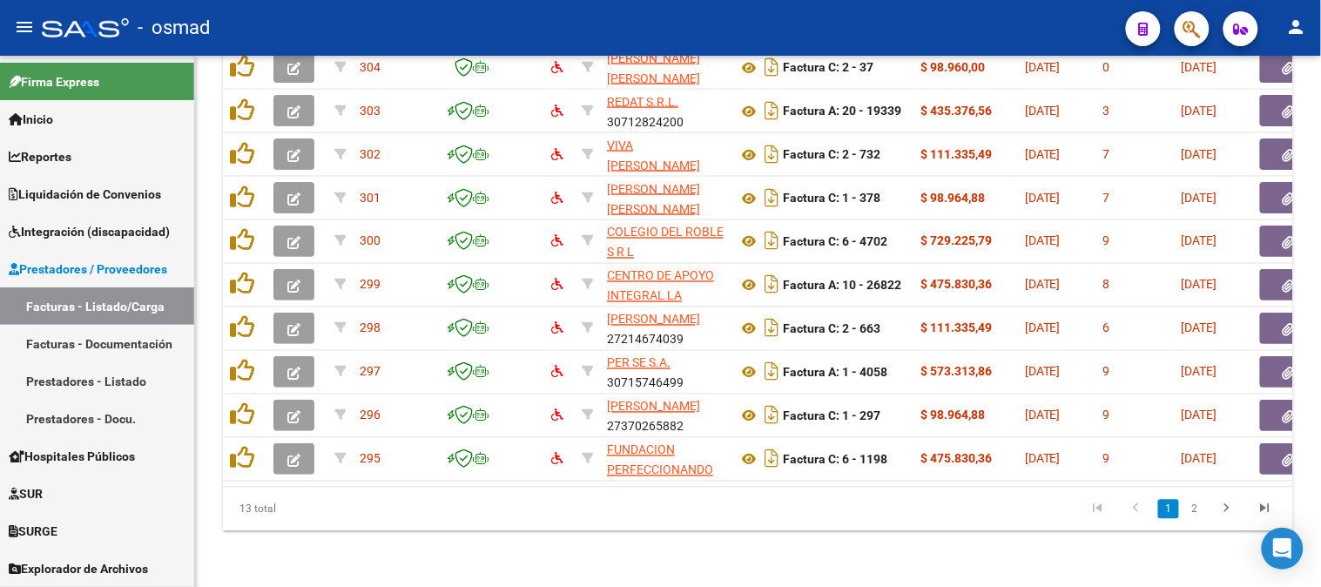
click at [1320, 134] on div at bounding box center [1320, 321] width 4 height 531
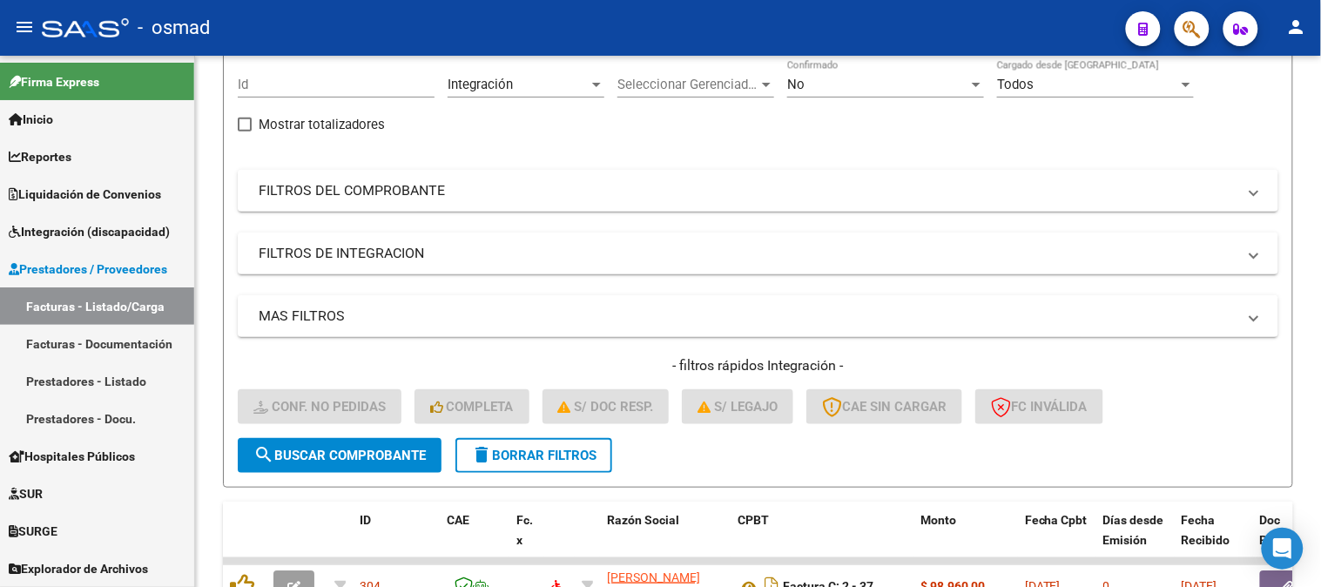
click at [1320, 134] on div at bounding box center [1320, 242] width 4 height 231
click at [569, 459] on span "delete Borrar Filtros" at bounding box center [533, 456] width 125 height 16
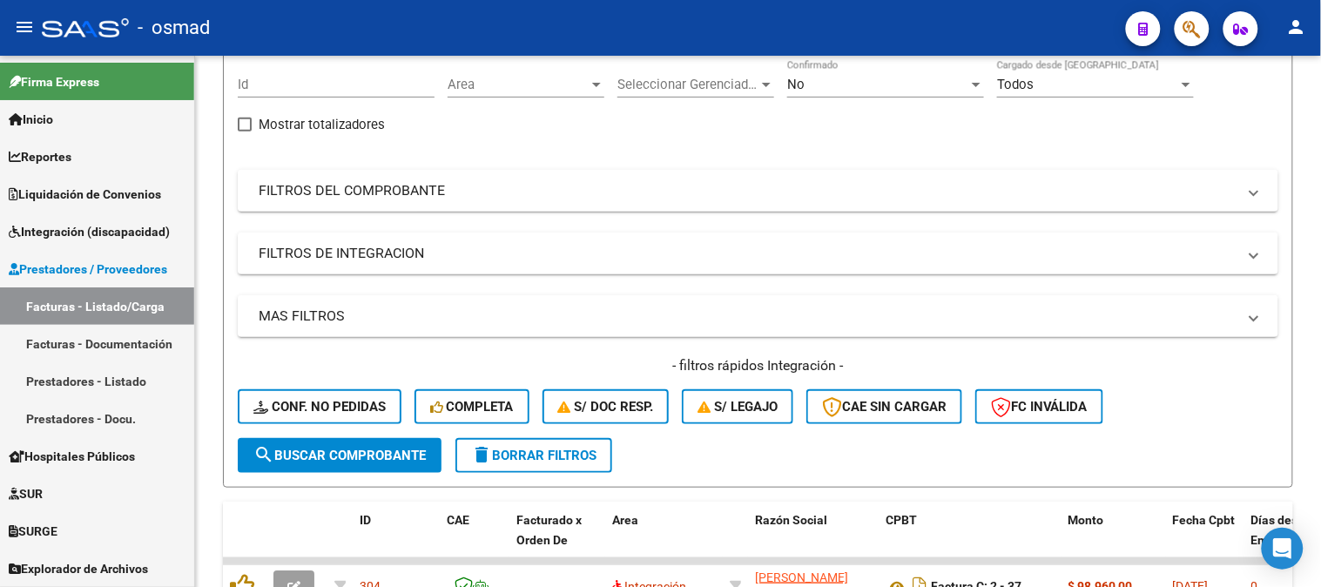
scroll to position [692, 0]
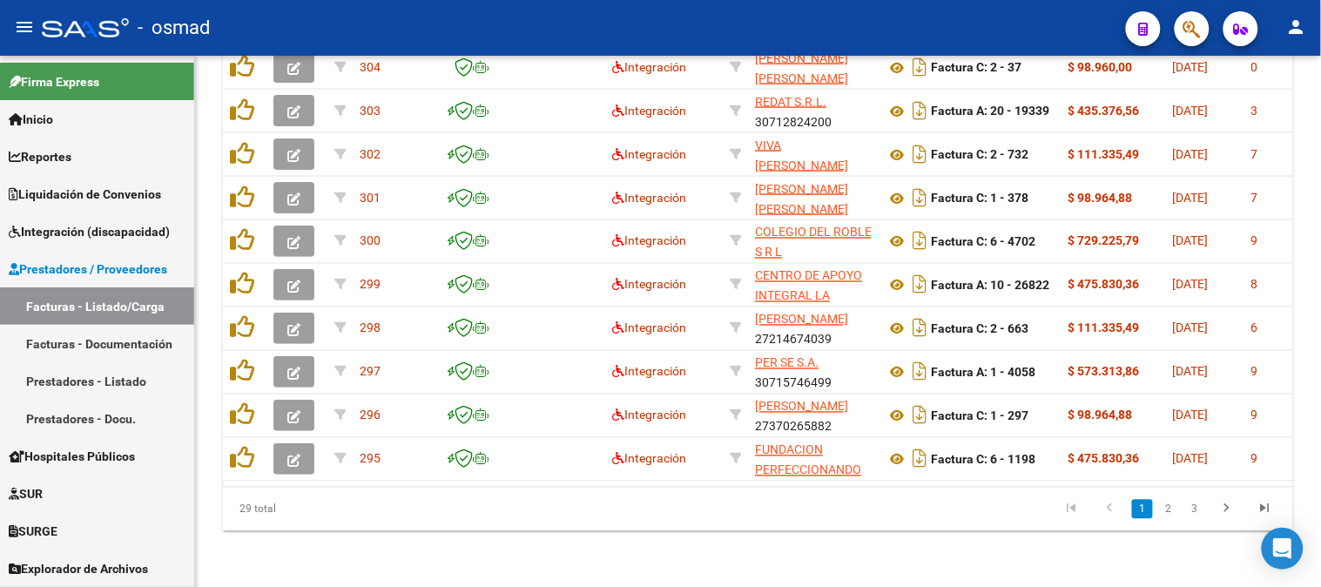
click at [1320, 381] on div at bounding box center [1320, 321] width 4 height 531
click at [1320, 381] on div at bounding box center [1320, 471] width 4 height 231
click at [1320, 316] on div at bounding box center [1320, 321] width 4 height 531
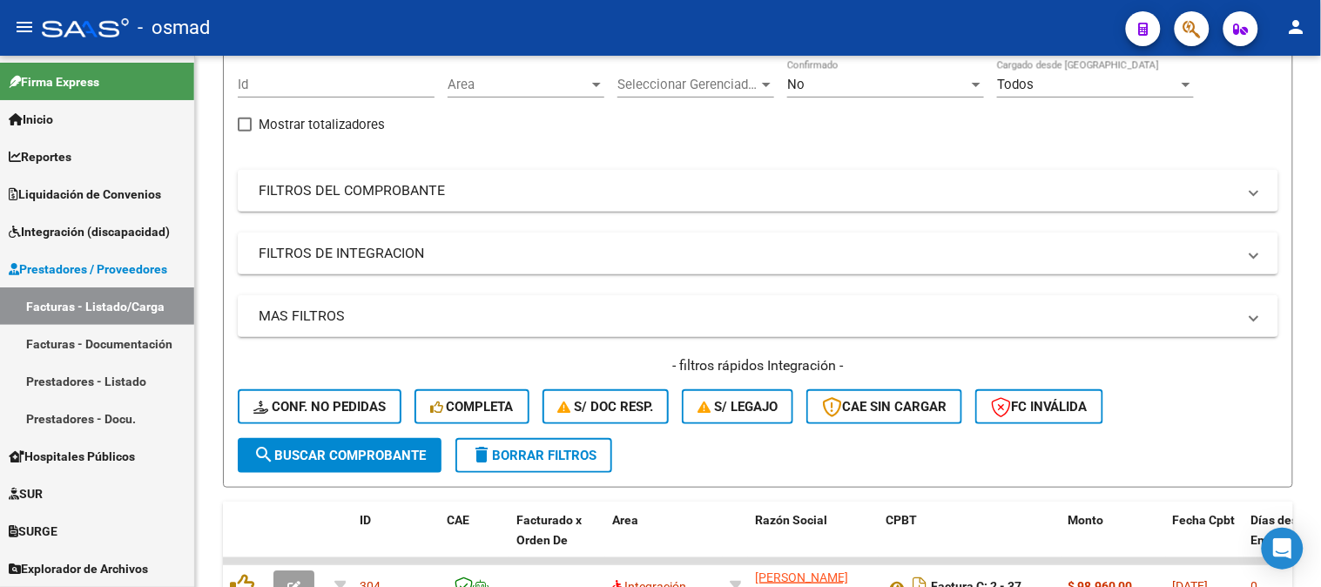
click at [1320, 316] on div at bounding box center [1320, 242] width 4 height 231
click at [1320, 437] on div at bounding box center [1320, 321] width 4 height 531
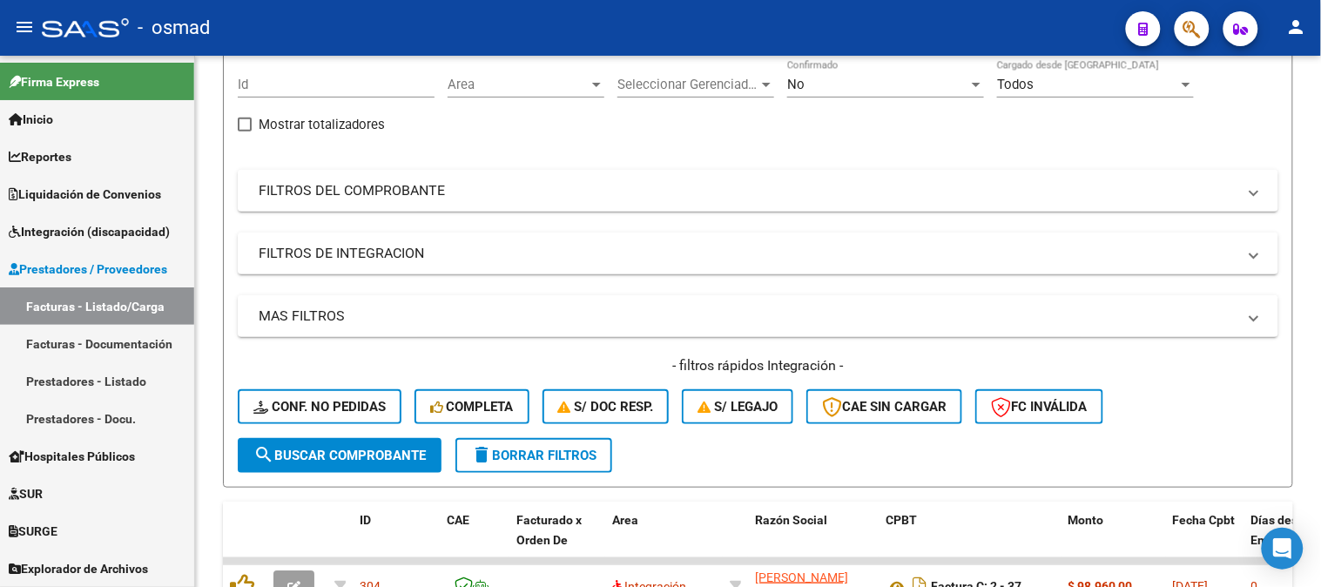
scroll to position [692, 0]
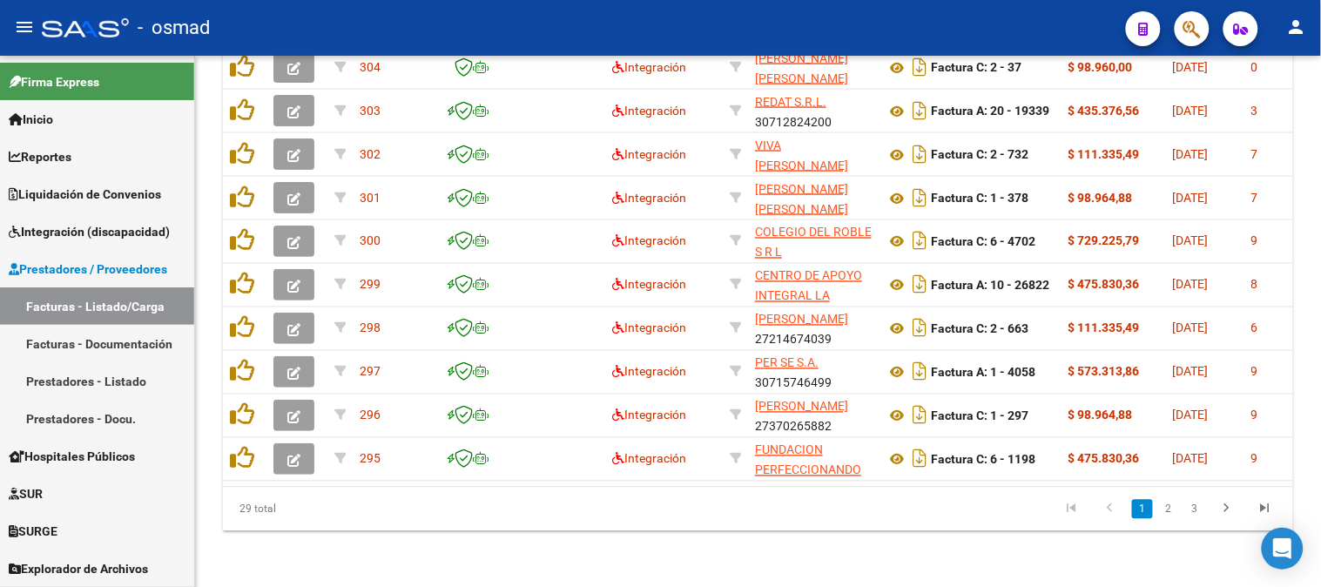
click at [1320, 437] on div at bounding box center [1320, 471] width 4 height 231
drag, startPoint x: 1320, startPoint y: 437, endPoint x: 1168, endPoint y: 510, distance: 169.1
click at [1168, 510] on link "2" at bounding box center [1168, 509] width 21 height 19
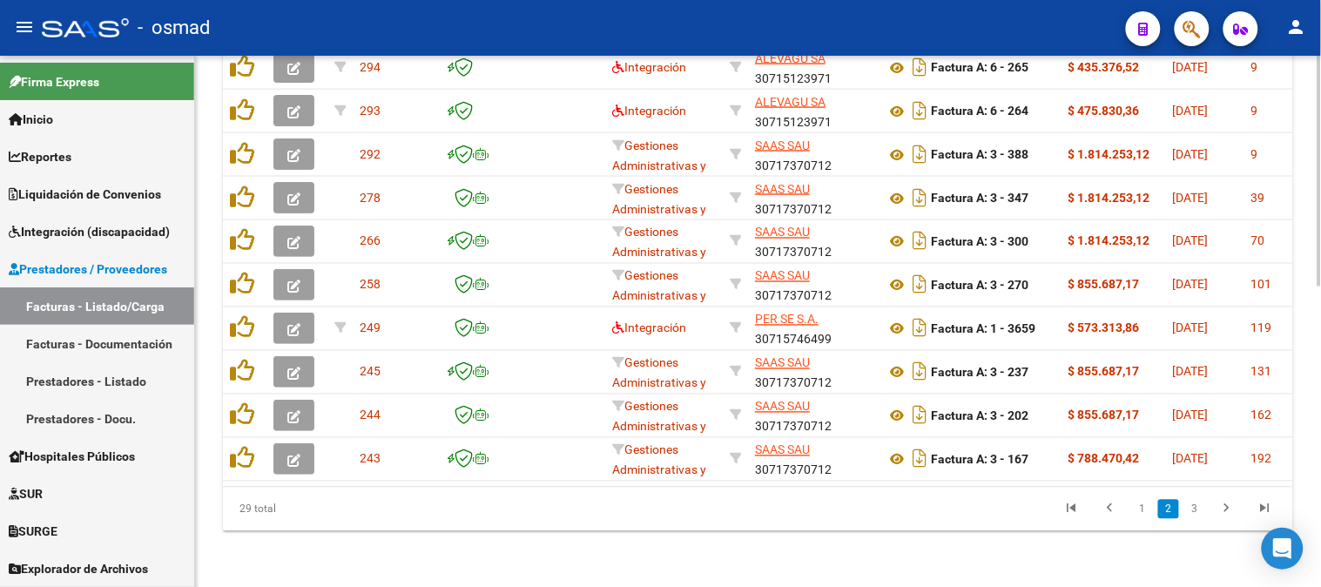
click at [1320, 114] on div at bounding box center [1320, 321] width 4 height 531
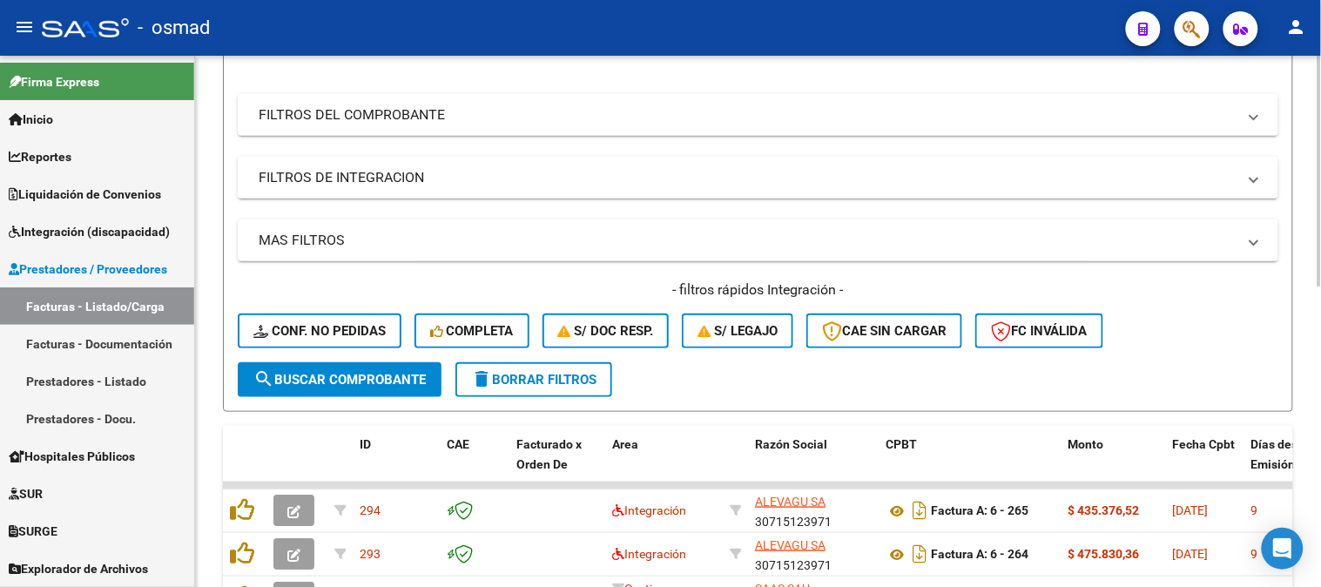
click at [1320, 231] on div at bounding box center [1320, 275] width 4 height 231
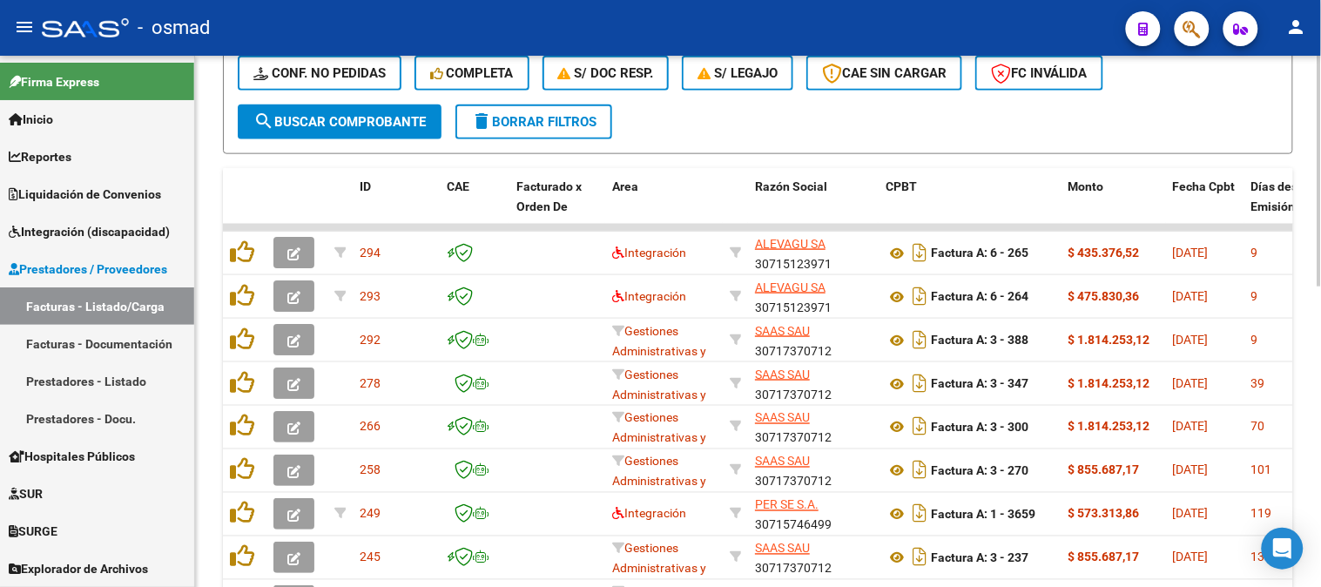
scroll to position [507, 0]
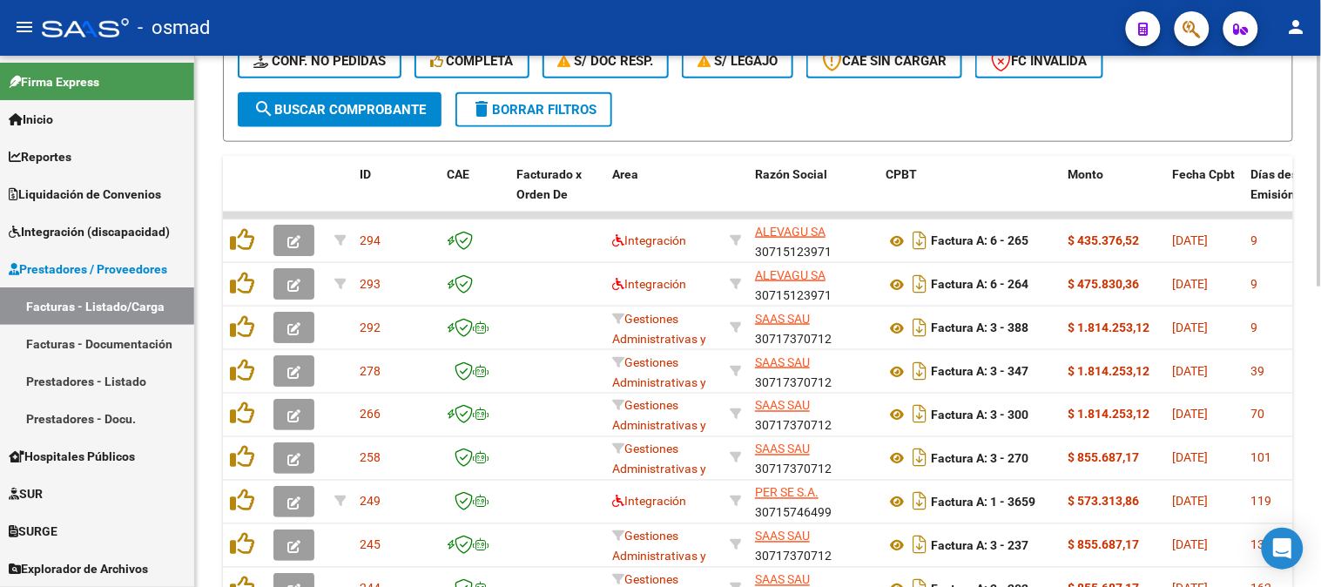
click at [1320, 346] on div at bounding box center [1320, 395] width 4 height 231
click at [1320, 566] on div at bounding box center [1320, 321] width 4 height 531
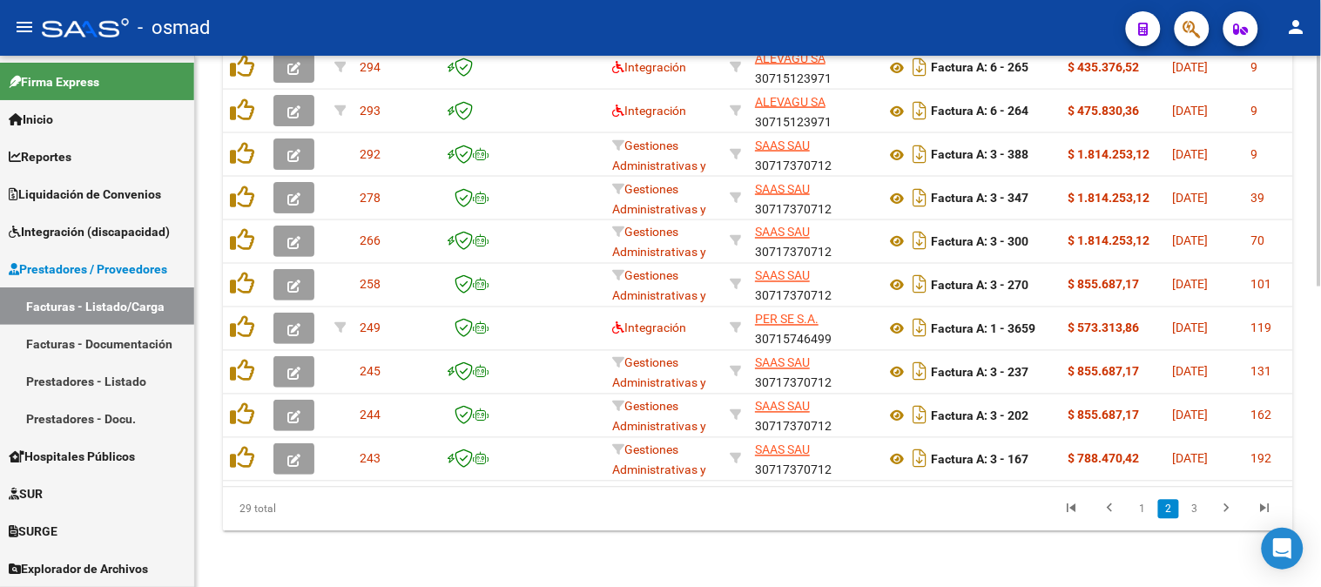
click at [1320, 566] on div at bounding box center [1320, 471] width 4 height 231
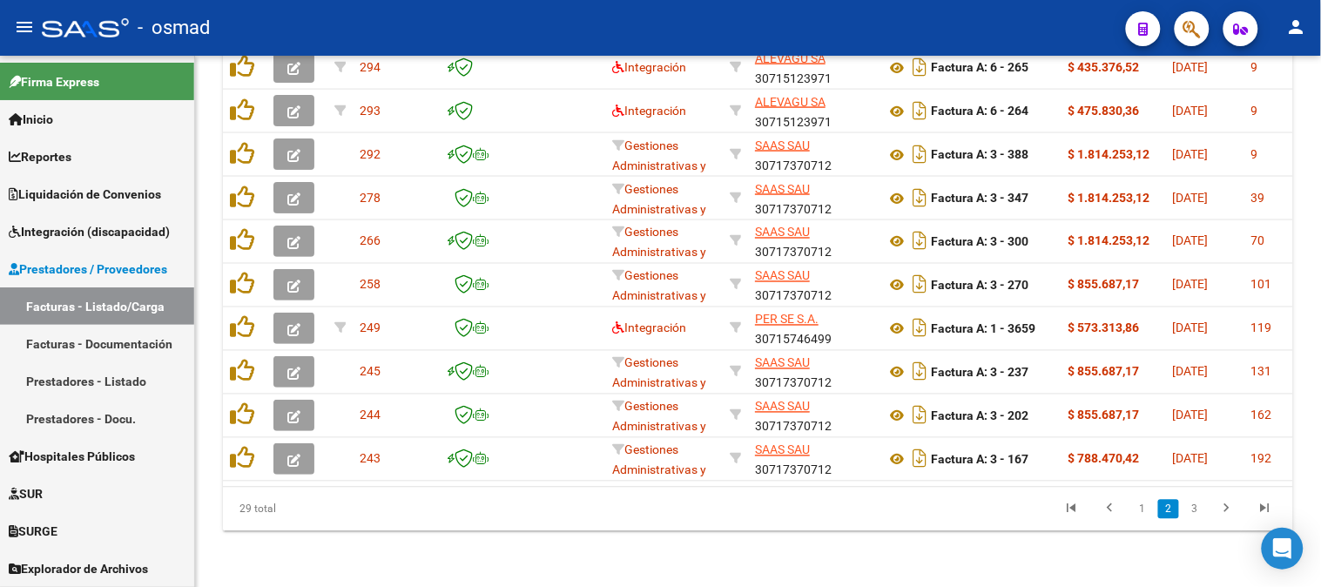
click at [1170, 515] on link "2" at bounding box center [1168, 509] width 21 height 19
click at [1176, 516] on link "2" at bounding box center [1168, 509] width 21 height 19
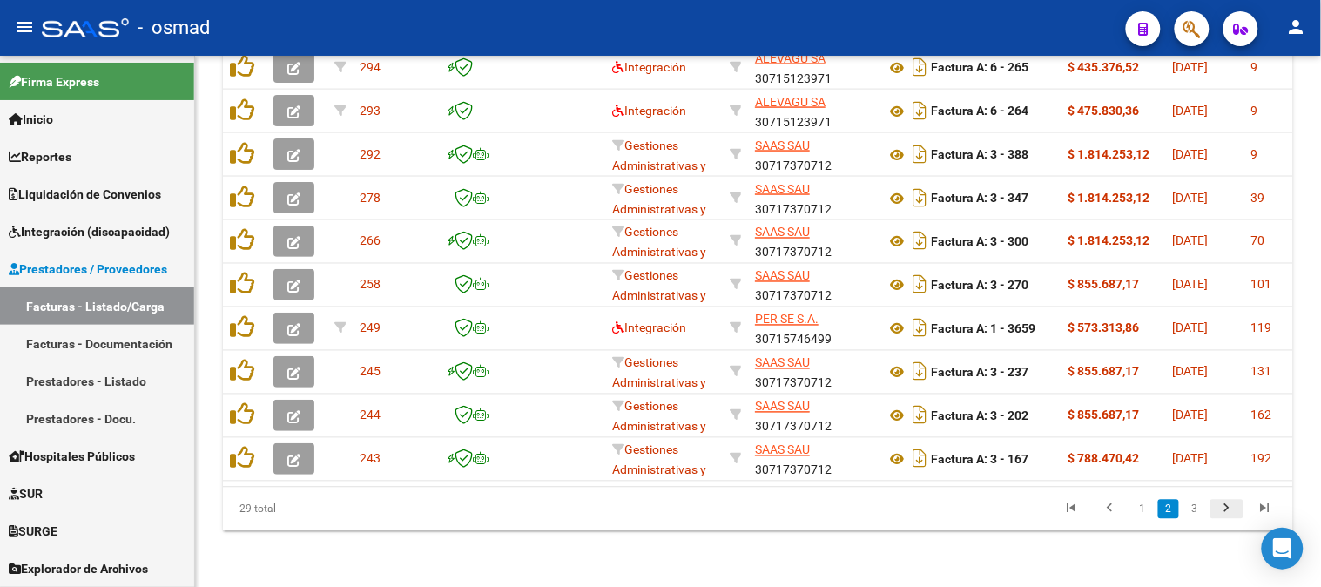
click at [1229, 503] on icon "go to next page" at bounding box center [1227, 511] width 23 height 21
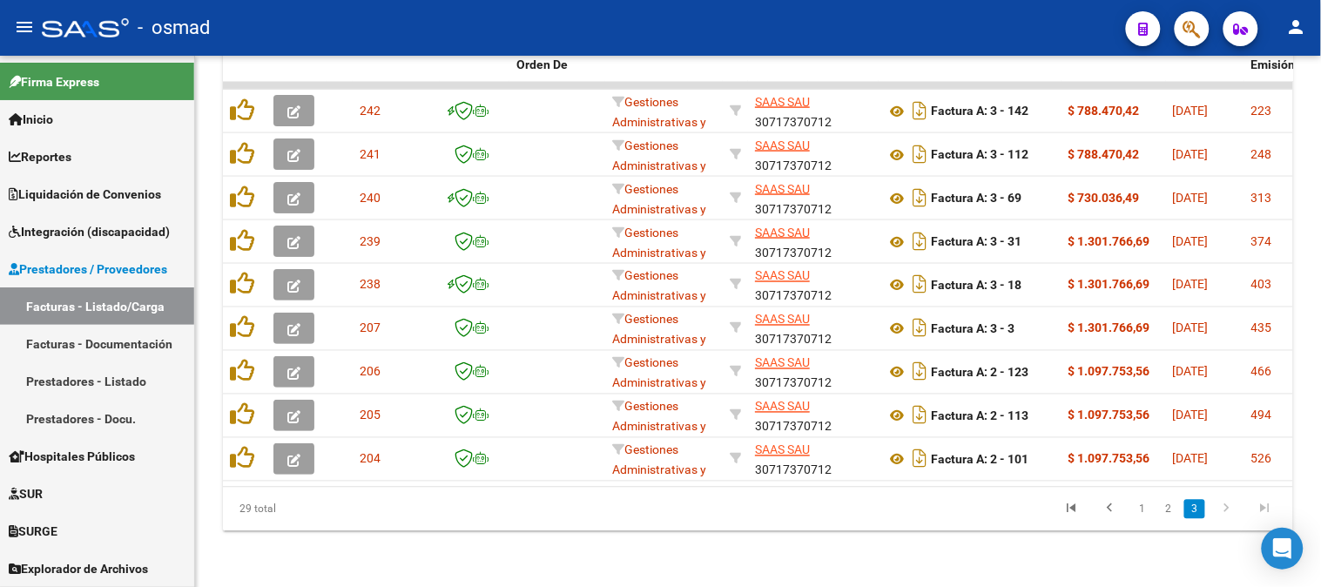
scroll to position [649, 0]
click at [1320, 175] on div at bounding box center [1320, 321] width 4 height 531
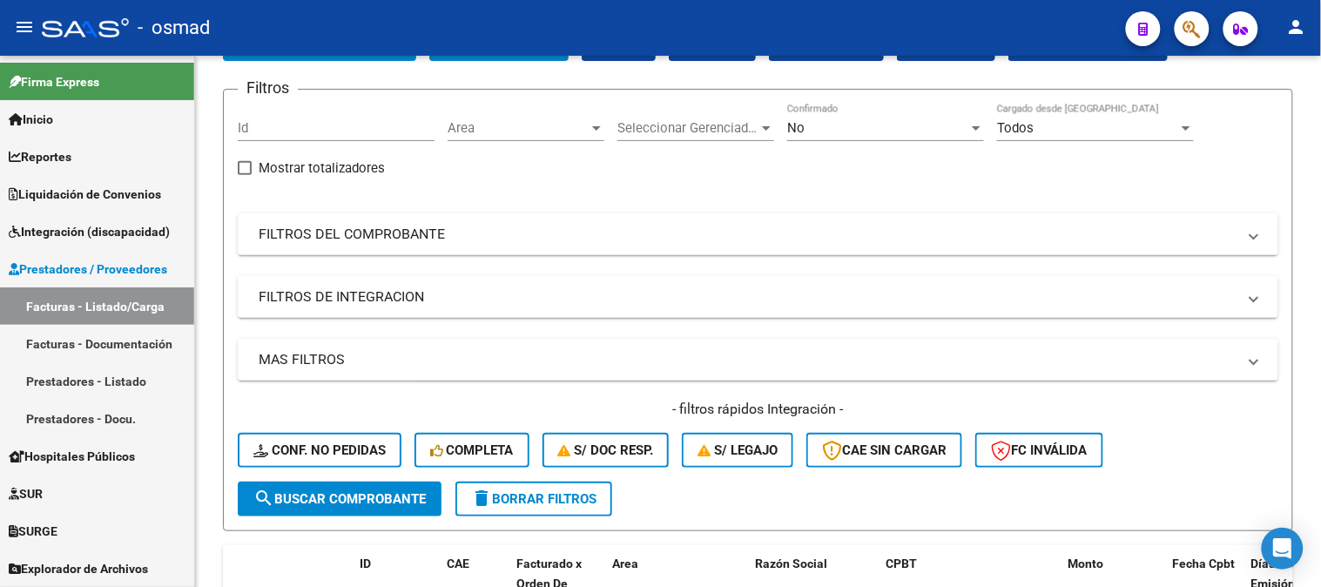
click at [1320, 175] on div at bounding box center [1320, 229] width 4 height 239
click at [1320, 392] on div at bounding box center [1320, 321] width 4 height 531
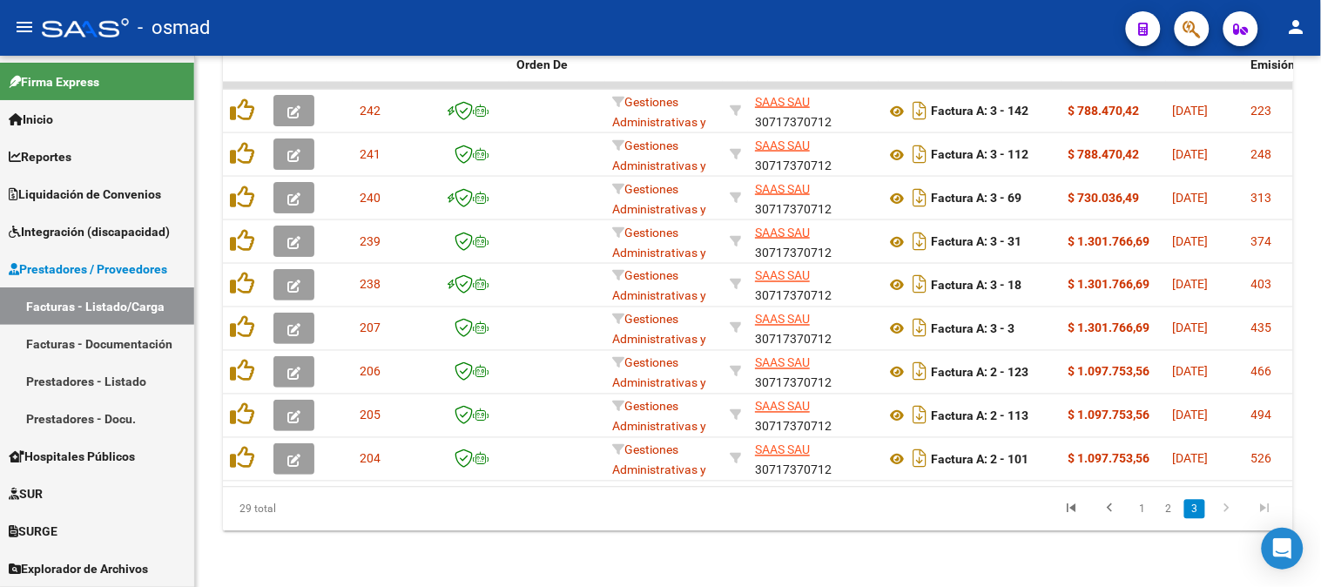
click at [1320, 392] on div at bounding box center [1320, 466] width 4 height 239
click at [1203, 515] on link "3" at bounding box center [1194, 509] width 21 height 19
click at [1197, 514] on link "3" at bounding box center [1194, 509] width 21 height 19
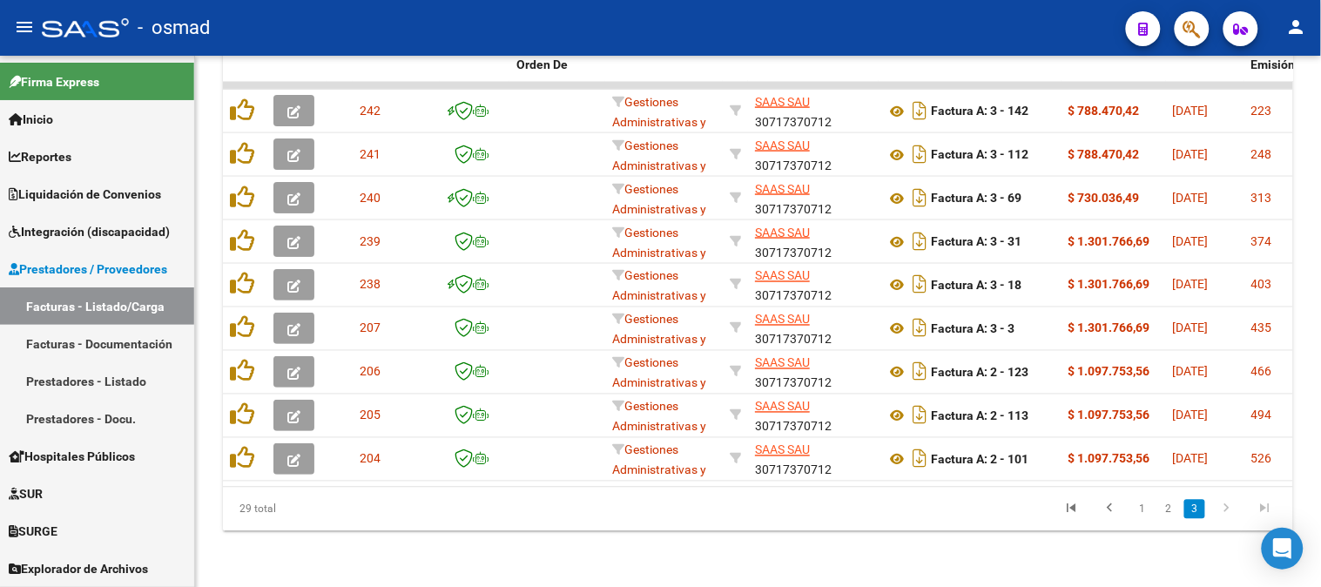
click at [1197, 514] on link "3" at bounding box center [1194, 509] width 21 height 19
click at [1203, 509] on link "3" at bounding box center [1194, 509] width 21 height 19
click at [1116, 508] on icon "go to previous page" at bounding box center [1110, 511] width 23 height 21
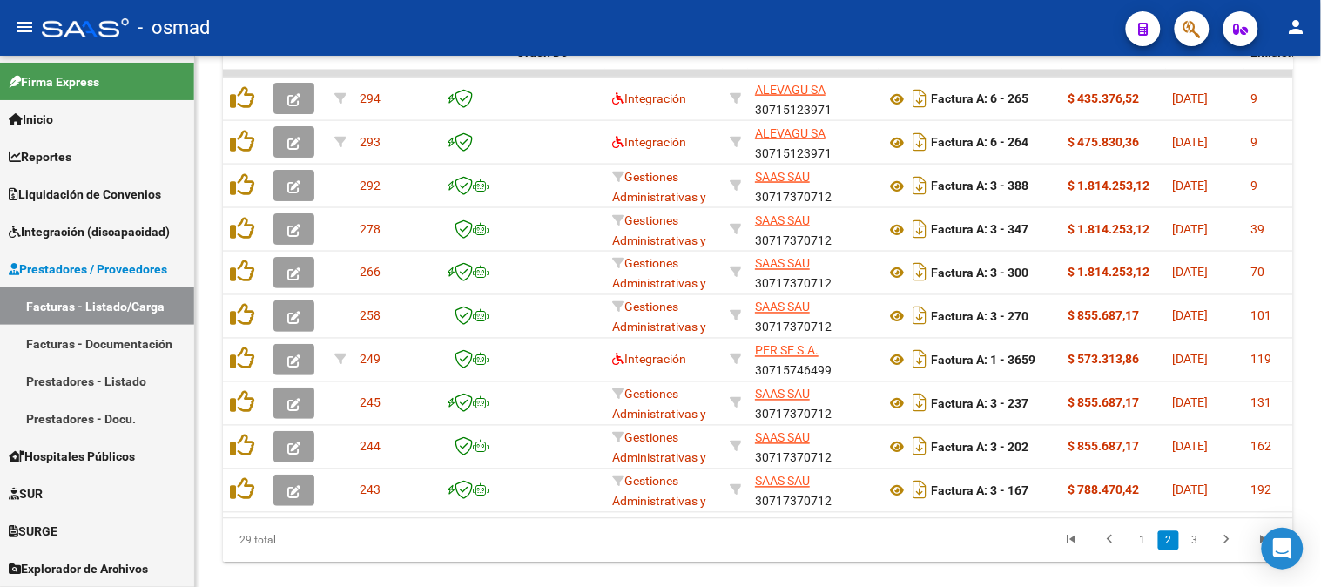
click at [1171, 550] on link "2" at bounding box center [1168, 540] width 21 height 19
click at [1317, 242] on div "Video tutorial PRESTADORES -> Listado de CPBTs Emitidos por Prestadores / Prove…" at bounding box center [758, 12] width 1126 height 1211
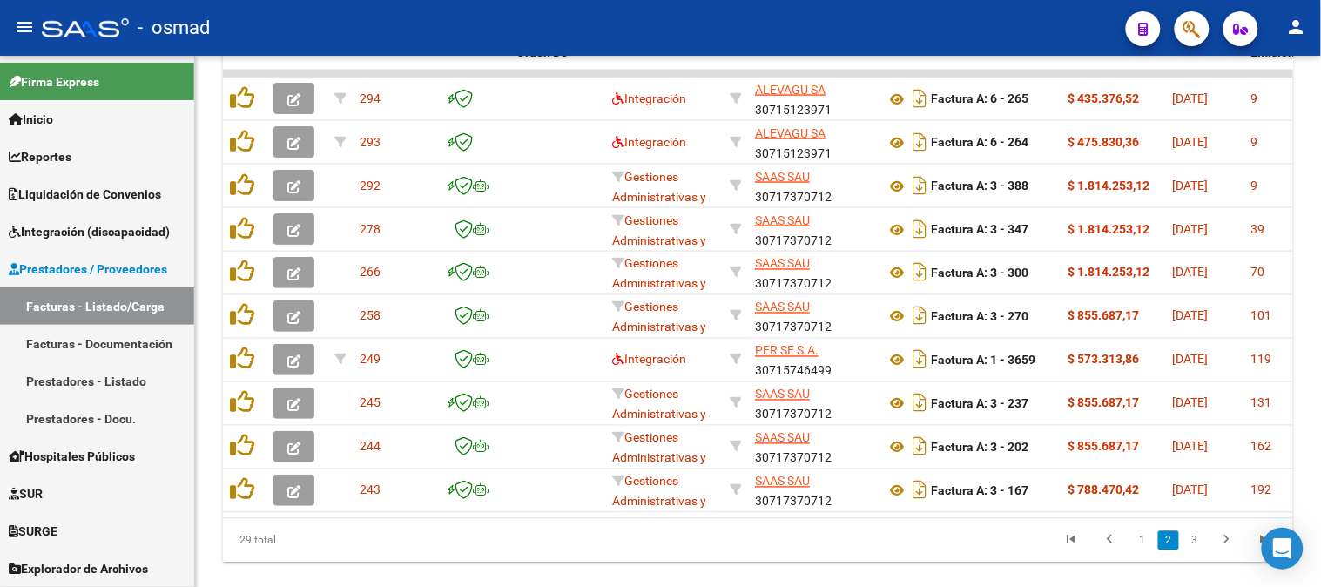
click at [1317, 242] on div "Video tutorial PRESTADORES -> Listado de CPBTs Emitidos por Prestadores / Prove…" at bounding box center [758, 12] width 1126 height 1211
drag, startPoint x: 1317, startPoint y: 242, endPoint x: 1309, endPoint y: 189, distance: 53.7
click at [1309, 189] on div "Video tutorial PRESTADORES -> Listado de CPBTs Emitidos por Prestadores / Prove…" at bounding box center [758, 12] width 1126 height 1211
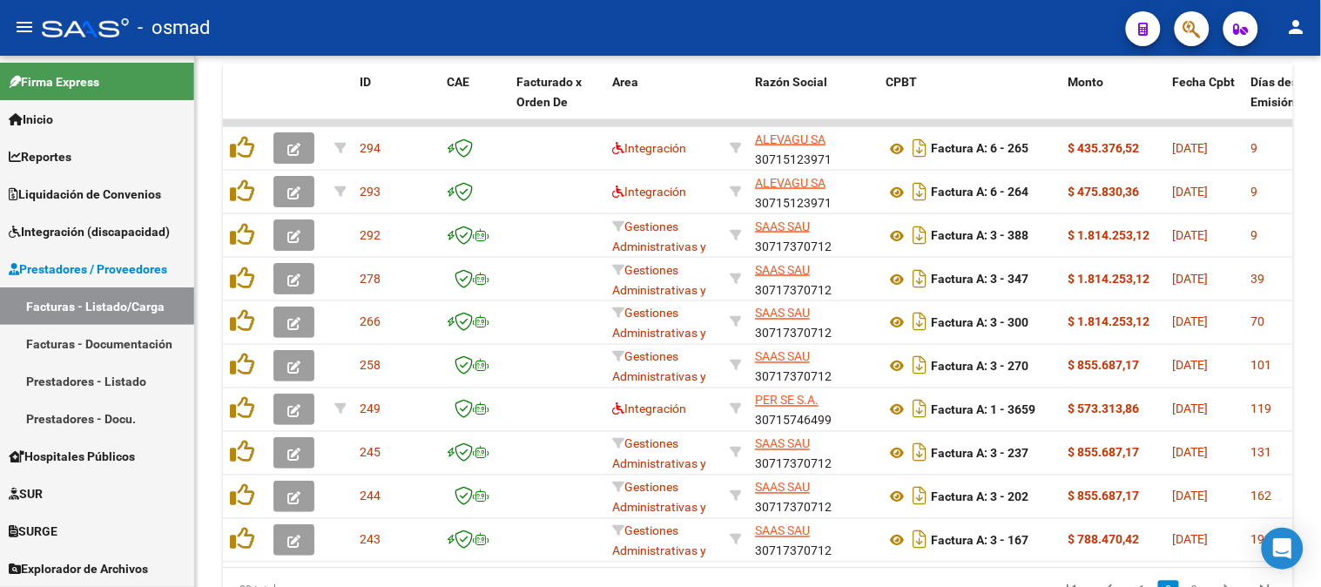
scroll to position [692, 0]
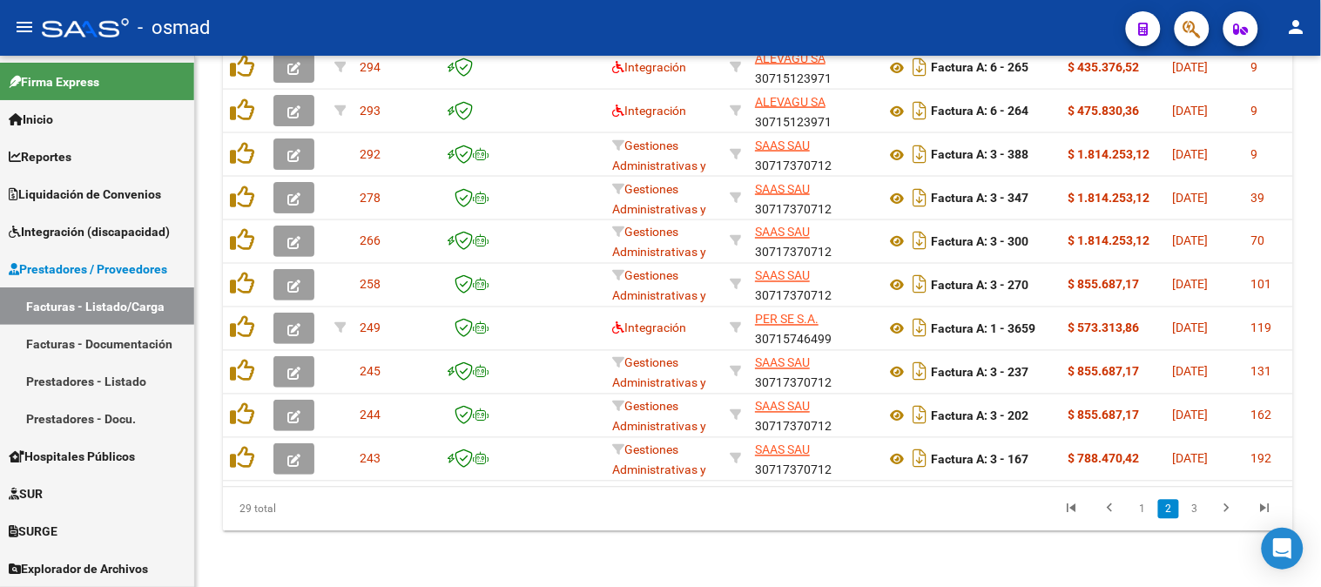
click at [1320, 428] on div at bounding box center [1320, 471] width 4 height 231
click at [1232, 508] on icon "go to next page" at bounding box center [1227, 511] width 23 height 21
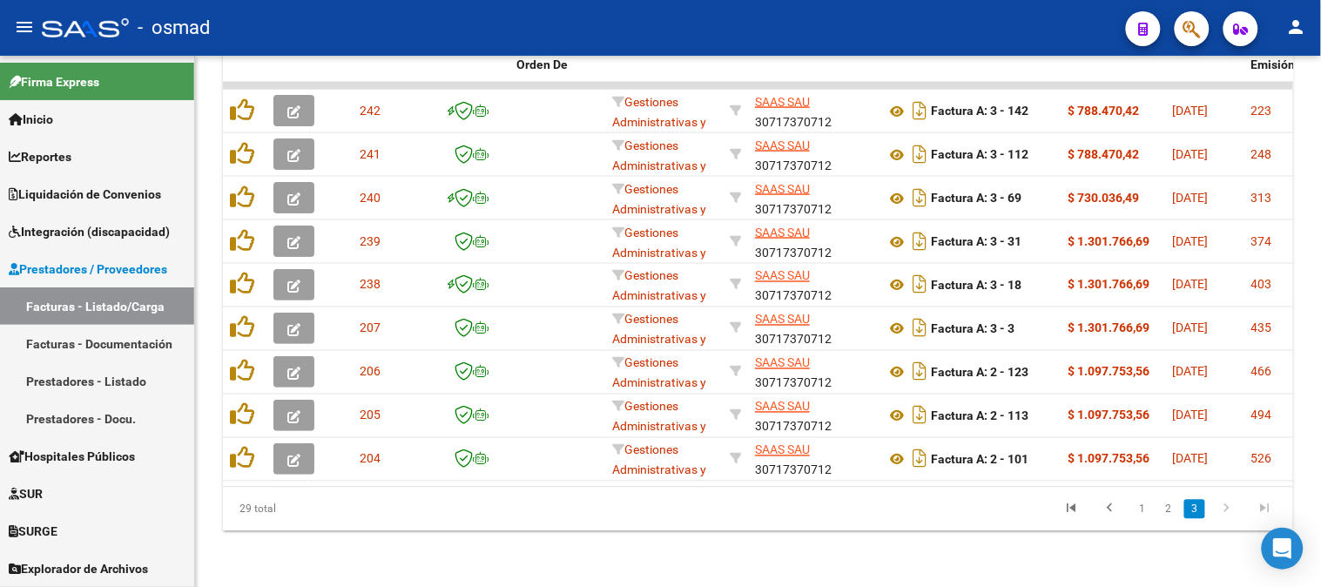
scroll to position [649, 0]
click at [1319, 285] on div at bounding box center [1320, 321] width 4 height 531
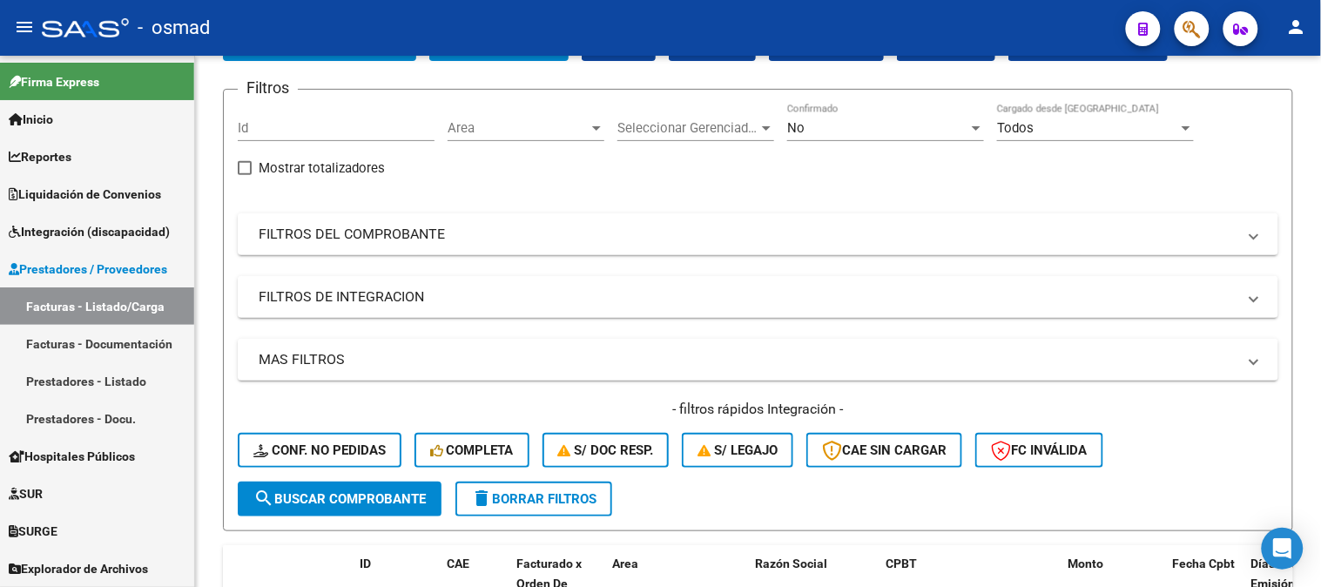
click at [1319, 285] on div at bounding box center [1320, 229] width 4 height 239
click at [1320, 436] on div at bounding box center [1320, 321] width 4 height 531
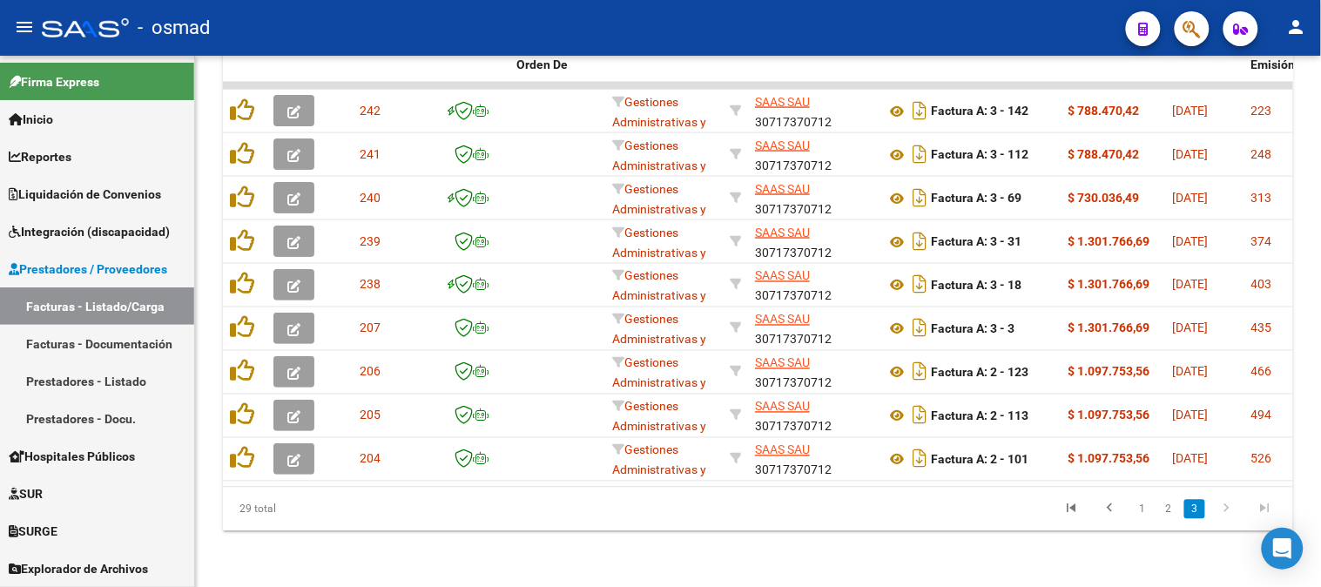
click at [1320, 436] on div at bounding box center [1320, 466] width 4 height 239
click at [1116, 510] on icon "go to previous page" at bounding box center [1110, 511] width 23 height 21
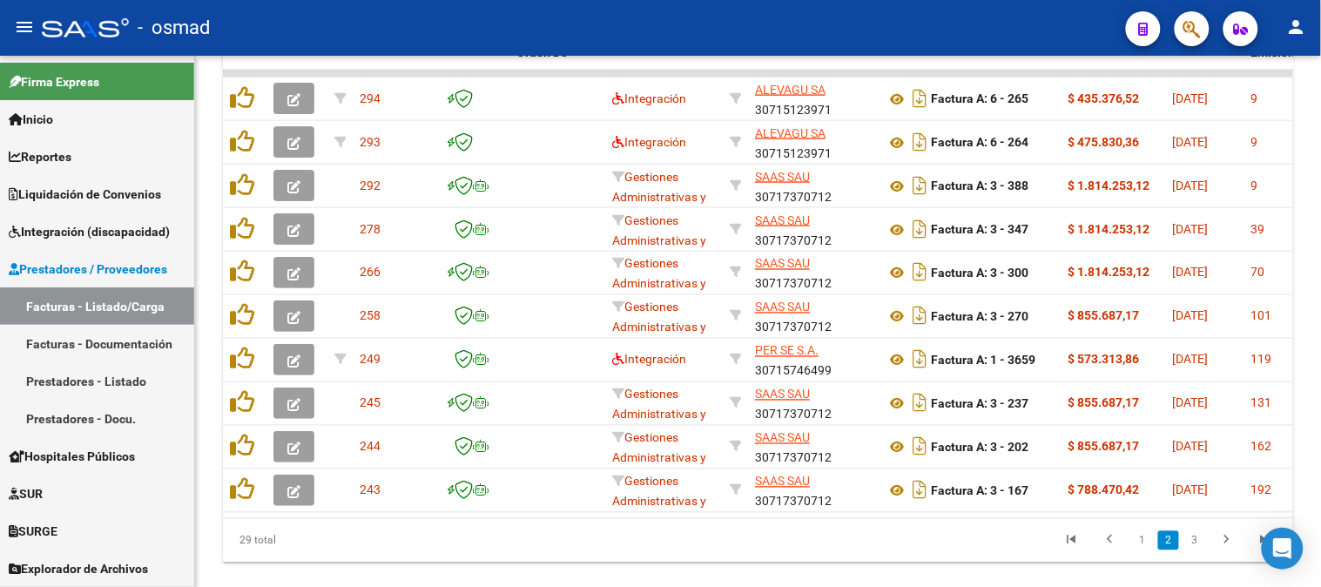
scroll to position [118, 0]
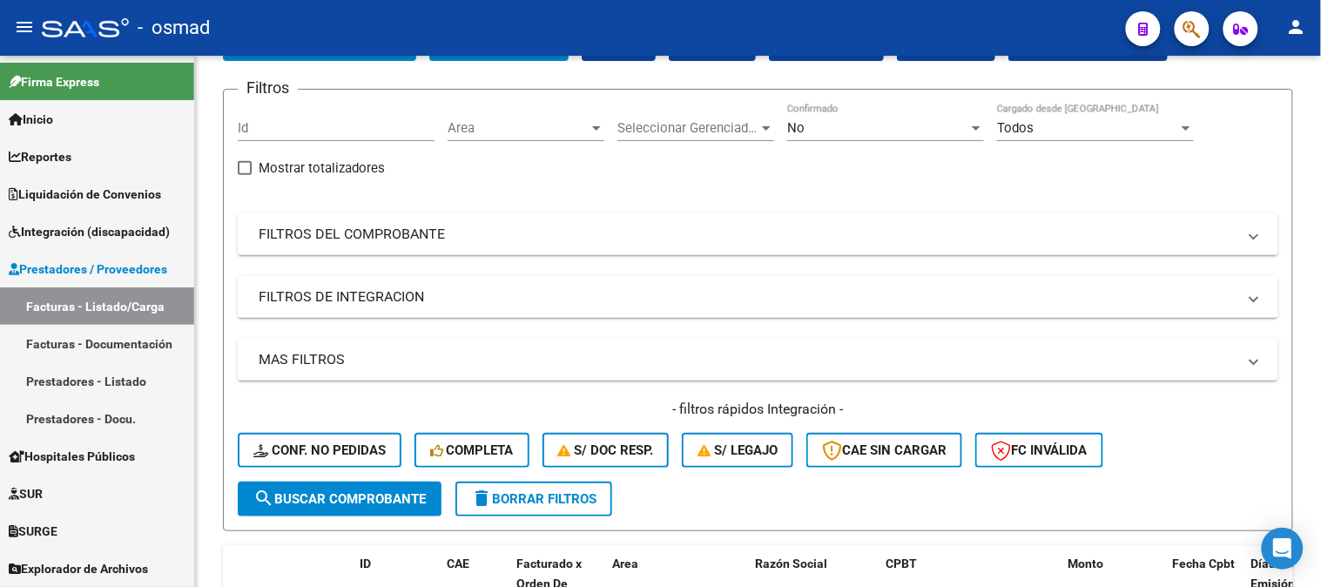
click at [1319, 127] on div at bounding box center [1320, 321] width 4 height 531
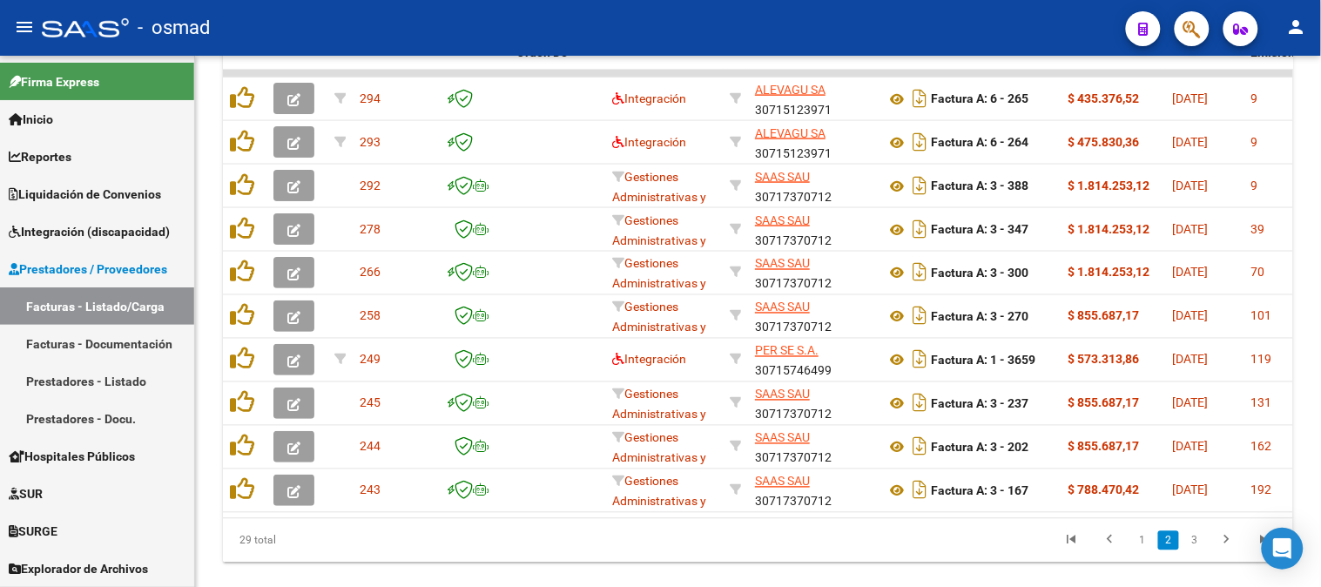
click at [1320, 362] on div at bounding box center [1320, 321] width 4 height 531
click at [1113, 546] on icon "go to previous page" at bounding box center [1110, 542] width 23 height 21
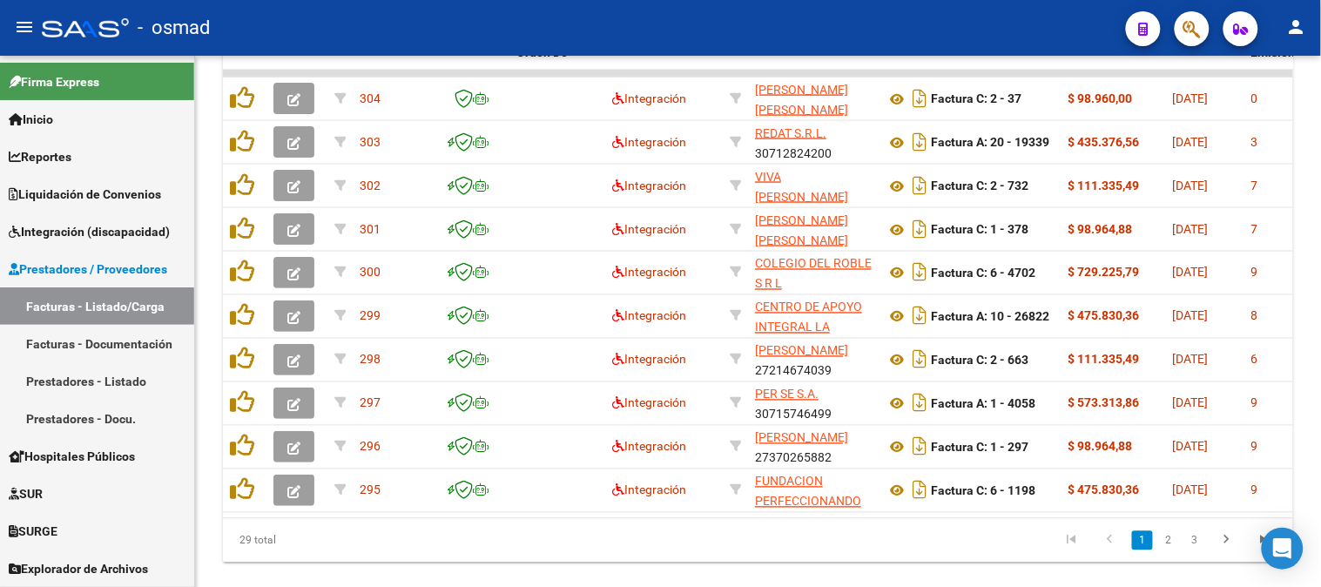
click at [1320, 274] on div at bounding box center [1320, 321] width 4 height 531
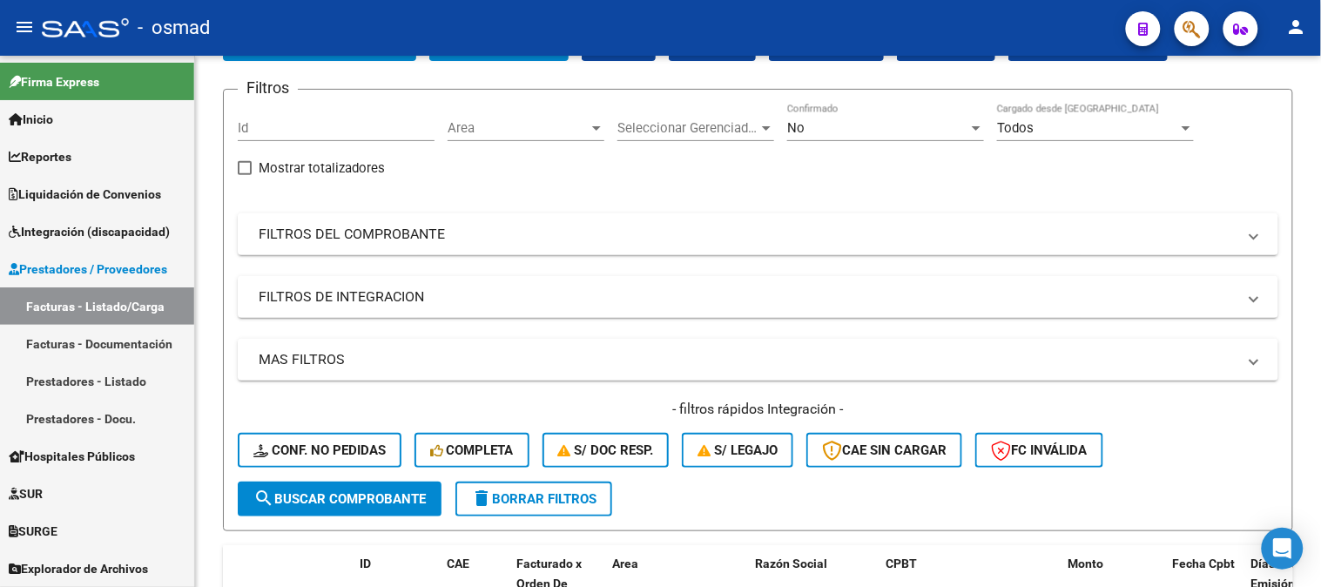
click at [1320, 274] on div at bounding box center [1320, 223] width 4 height 231
click at [1316, 322] on div "Video tutorial PRESTADORES -> Listado de CPBTs Emitidos por Prestadores / Prove…" at bounding box center [758, 543] width 1126 height 1211
click at [1255, 395] on div "MAS FILTROS Todos Con Doc. Respaldatoria Todos Con Trazabilidad Todos Asociado …" at bounding box center [758, 410] width 1041 height 143
click at [1312, 395] on div "Video tutorial PRESTADORES -> Listado de CPBTs Emitidos por Prestadores / Prove…" at bounding box center [758, 543] width 1126 height 1211
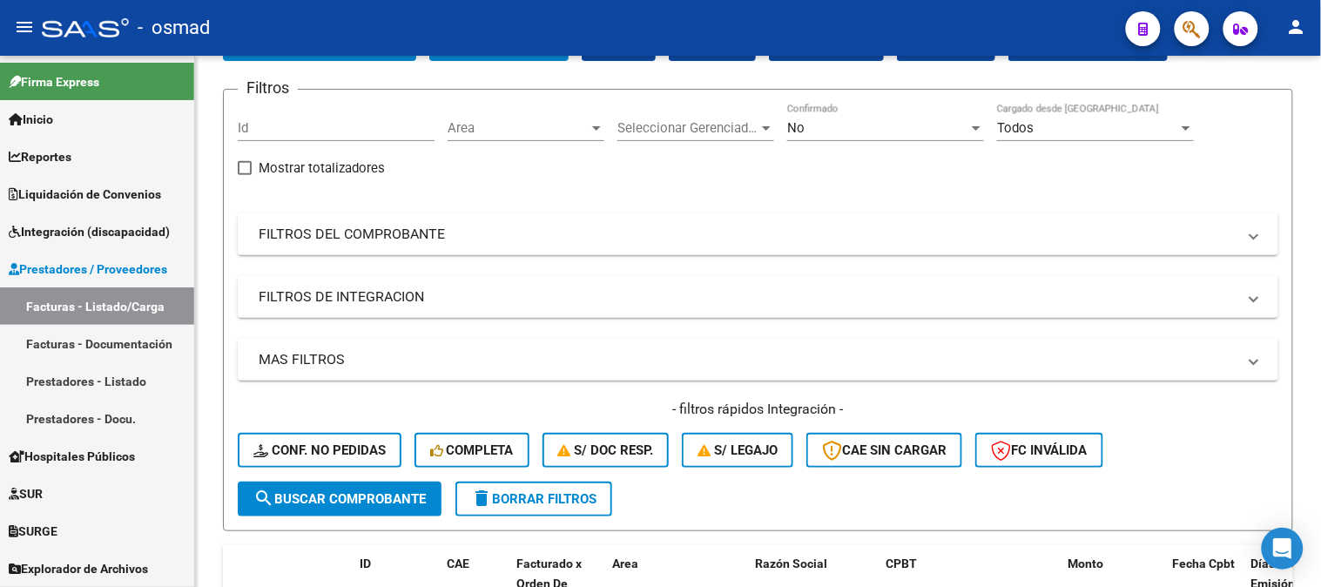
drag, startPoint x: 1312, startPoint y: 395, endPoint x: 1320, endPoint y: 403, distance: 11.7
click at [1320, 403] on div "Video tutorial PRESTADORES -> Listado de CPBTs Emitidos por Prestadores / Prove…" at bounding box center [760, 543] width 1130 height 1211
click at [1320, 403] on div at bounding box center [1320, 321] width 4 height 531
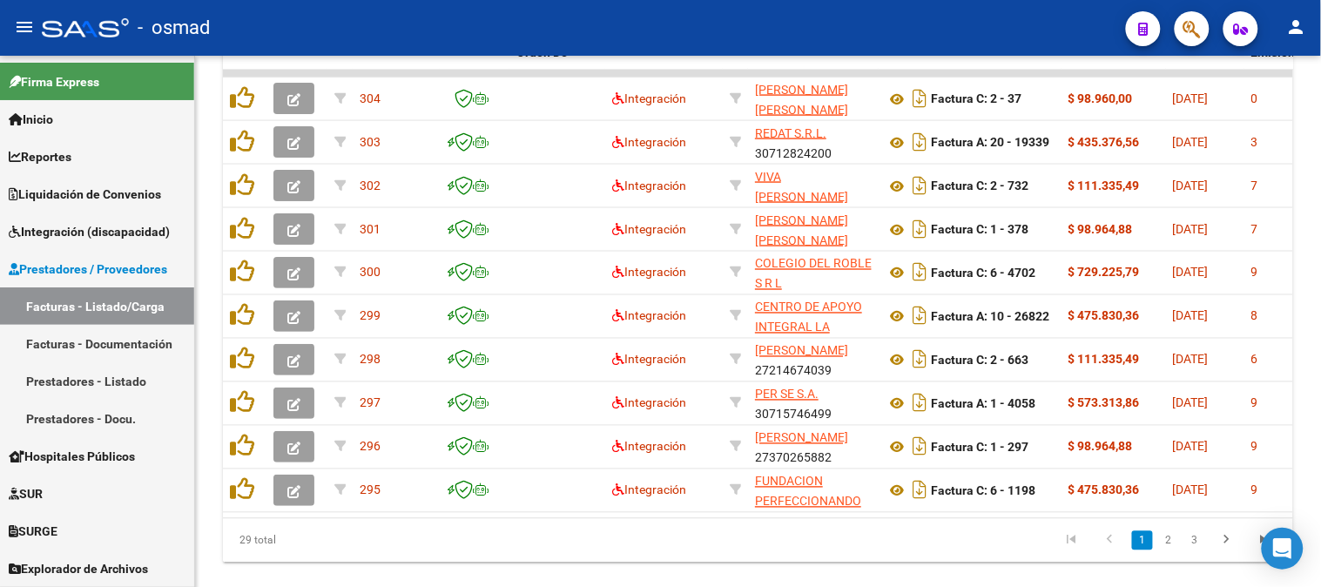
click at [1320, 403] on div at bounding box center [1320, 457] width 4 height 231
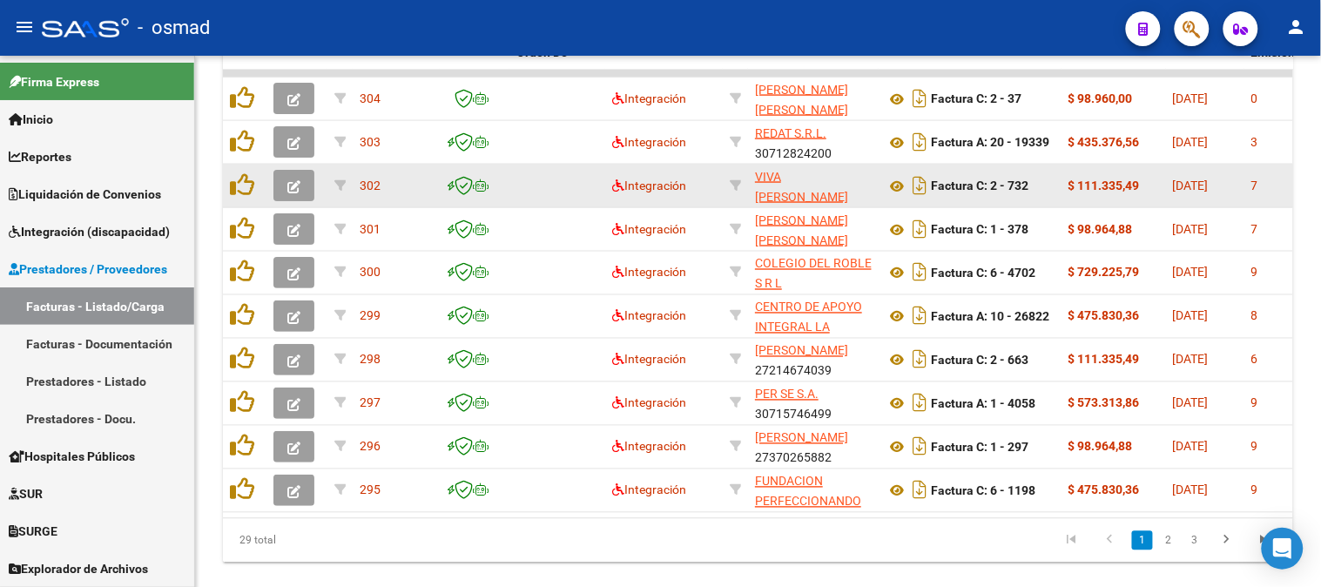
click at [837, 174] on app-link-go-to "VIVA [PERSON_NAME]" at bounding box center [813, 187] width 117 height 40
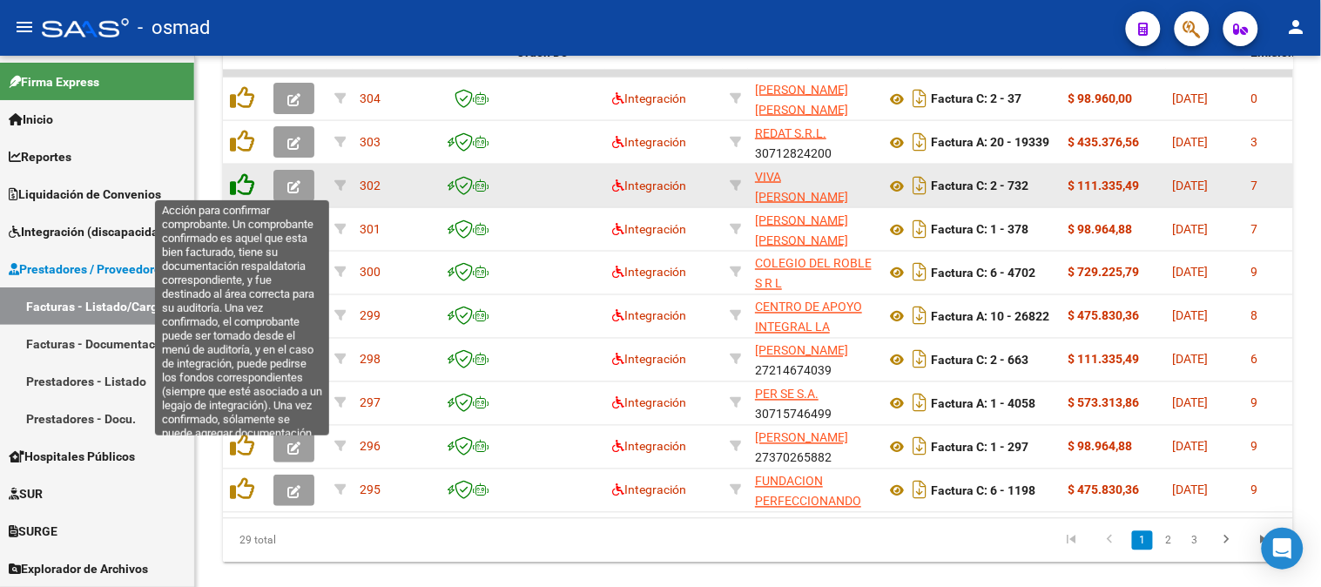
click at [239, 186] on icon at bounding box center [242, 184] width 24 height 24
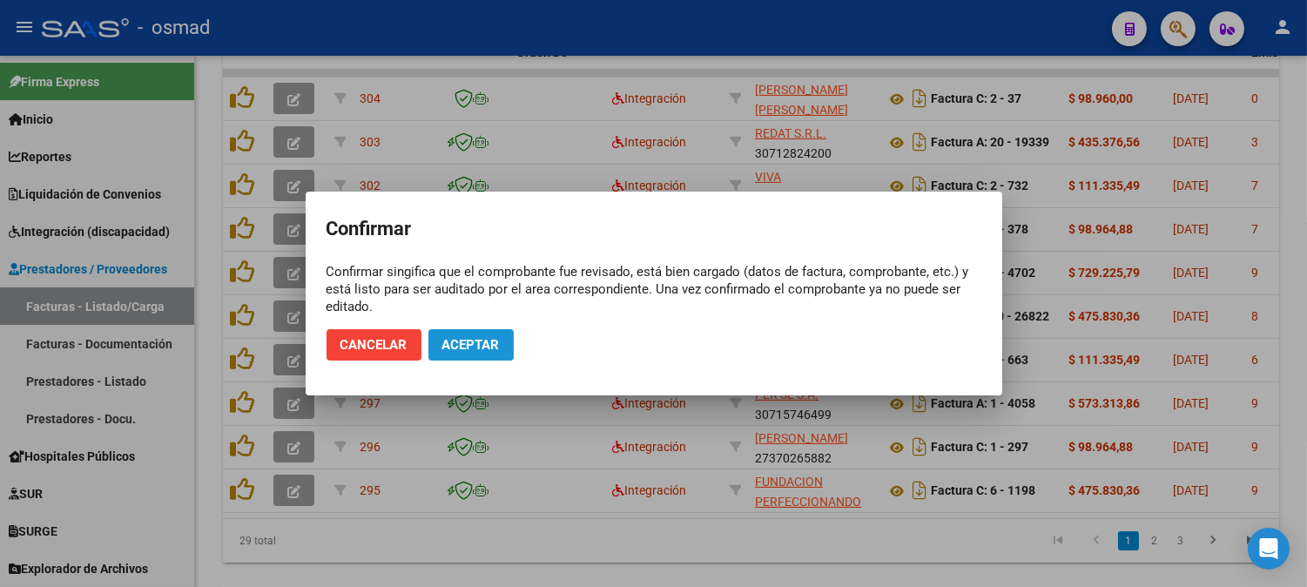
click at [469, 354] on button "Aceptar" at bounding box center [470, 344] width 85 height 31
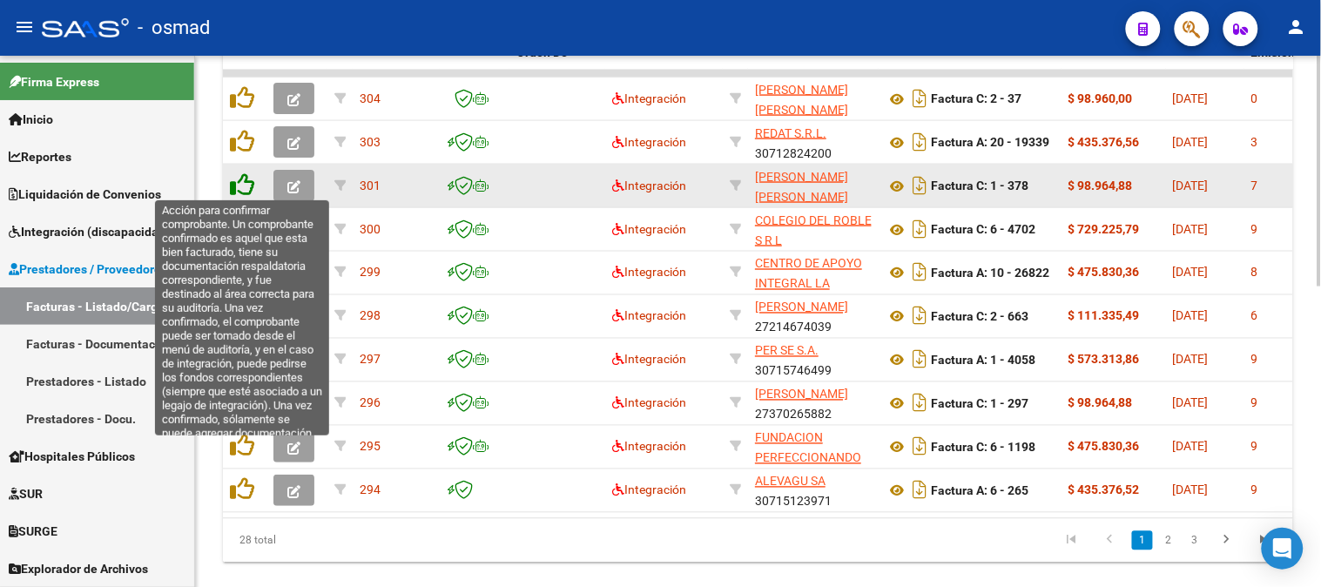
click at [239, 177] on icon at bounding box center [242, 184] width 24 height 24
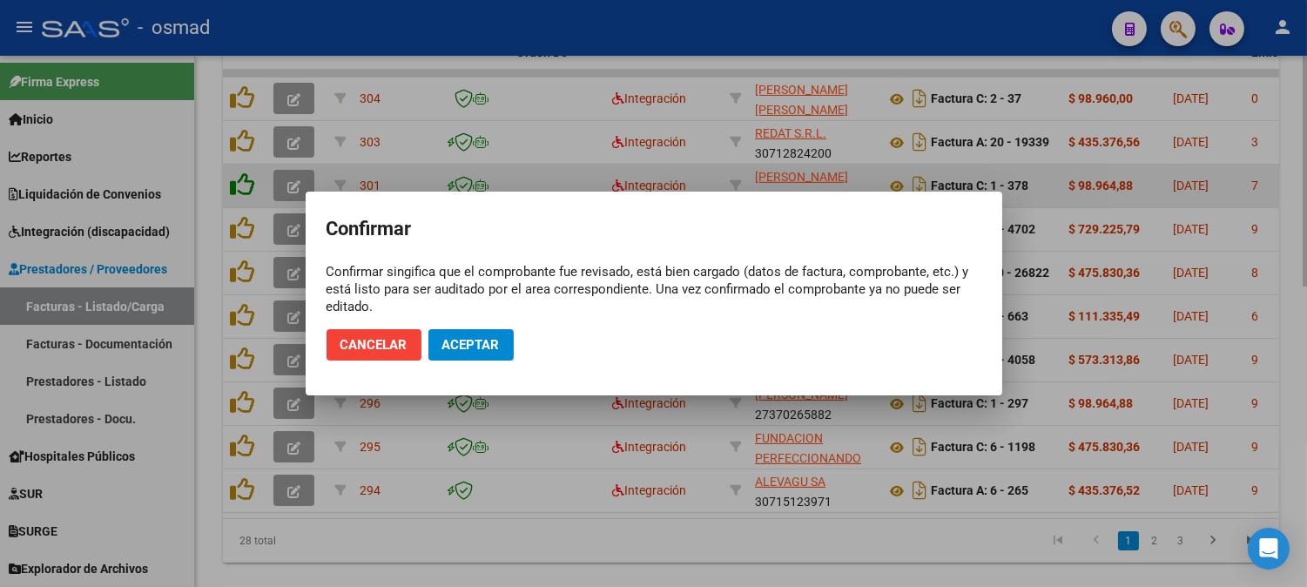
click at [239, 177] on div at bounding box center [653, 293] width 1307 height 587
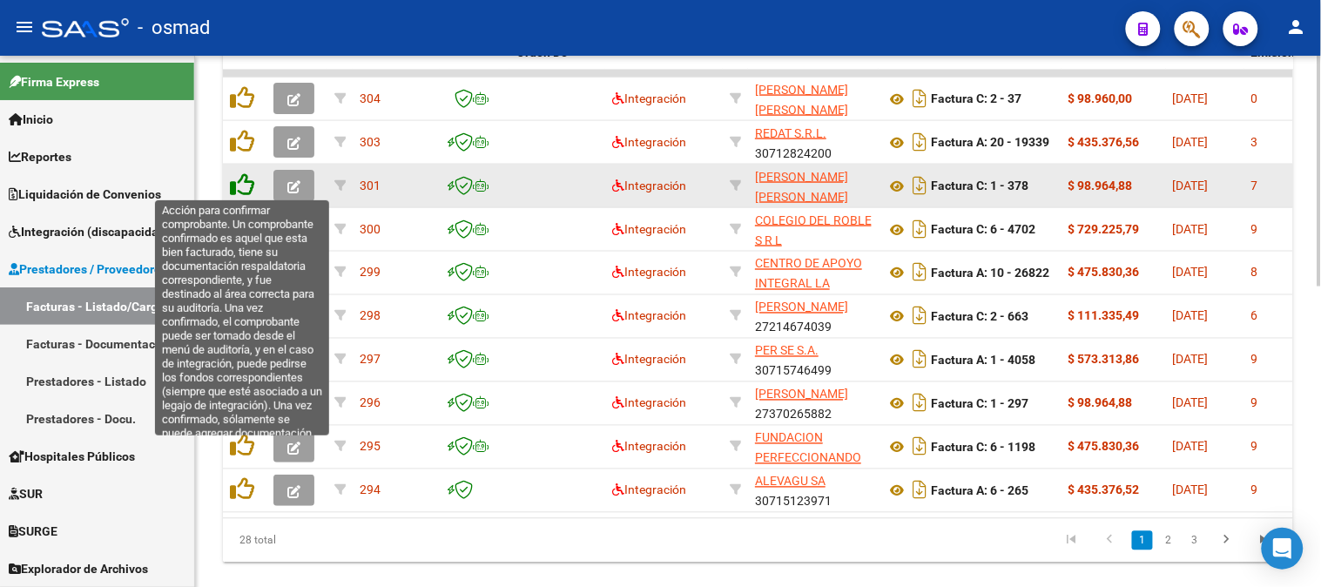
click at [246, 180] on icon at bounding box center [242, 184] width 24 height 24
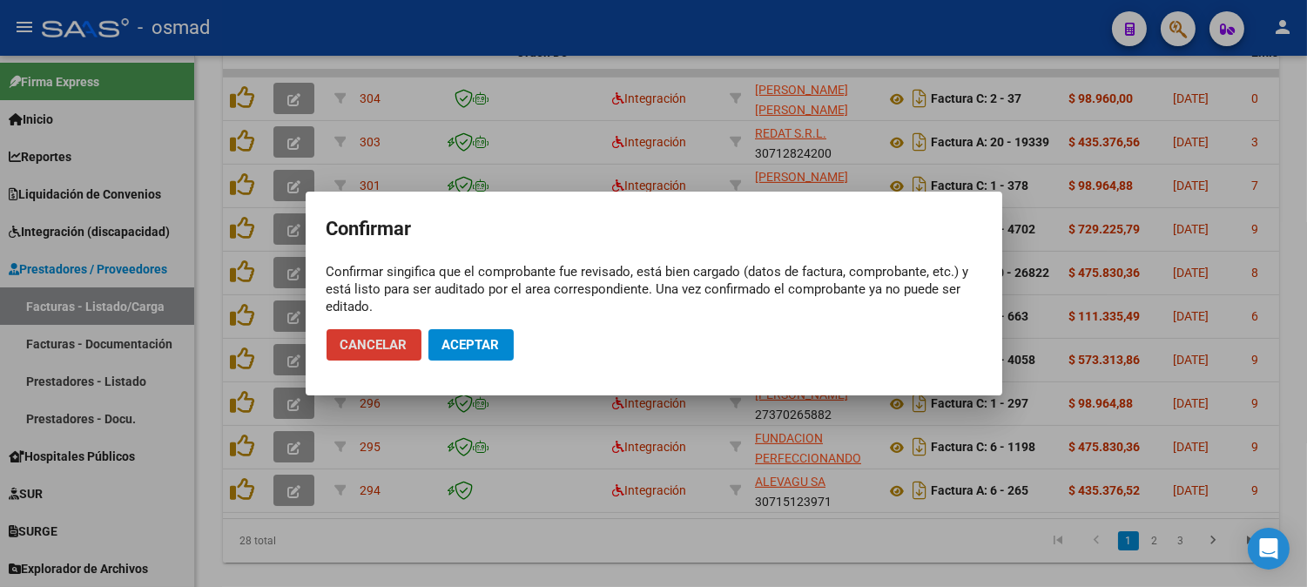
click at [467, 343] on span "Aceptar" at bounding box center [470, 345] width 57 height 16
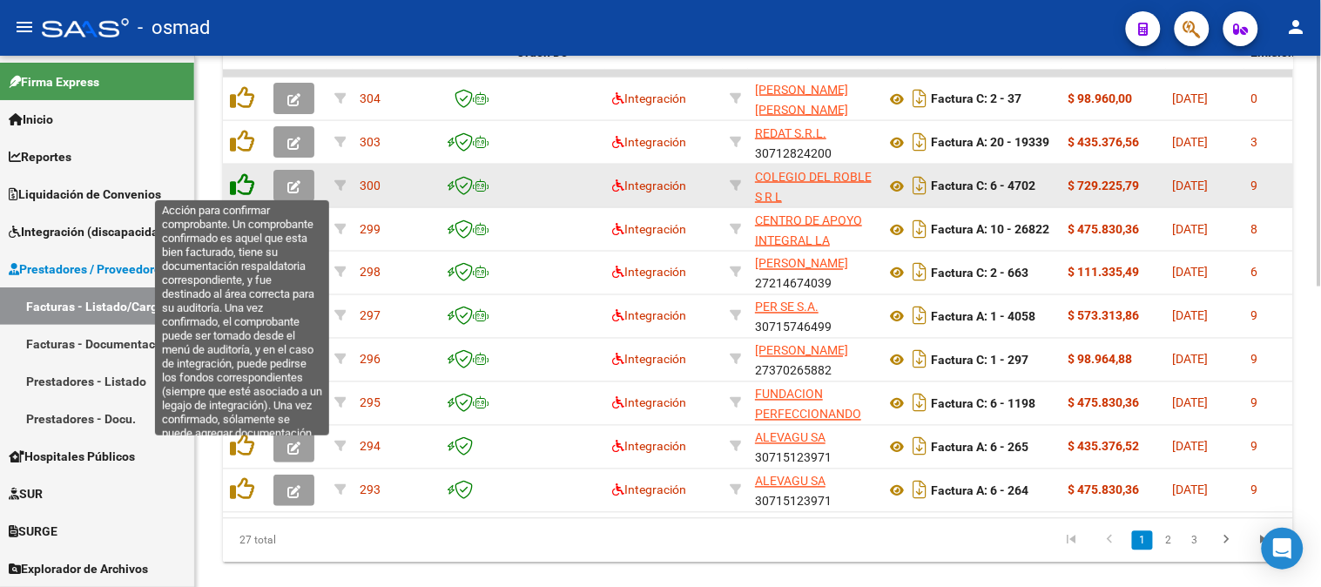
click at [237, 172] on icon at bounding box center [242, 184] width 24 height 24
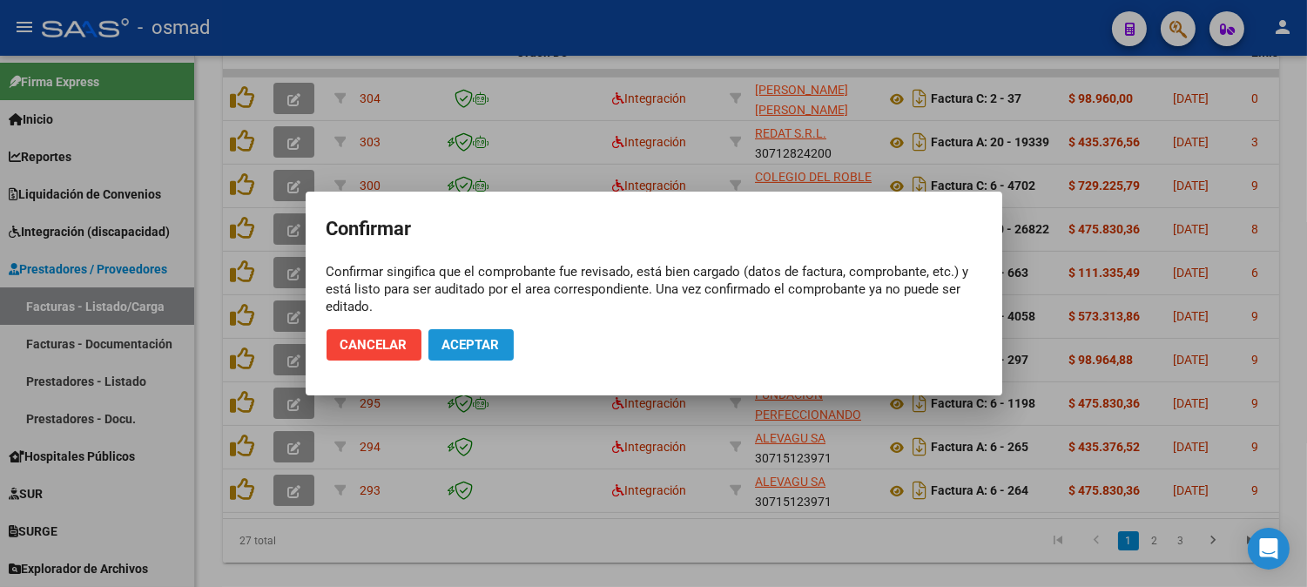
click at [500, 351] on button "Aceptar" at bounding box center [470, 344] width 85 height 31
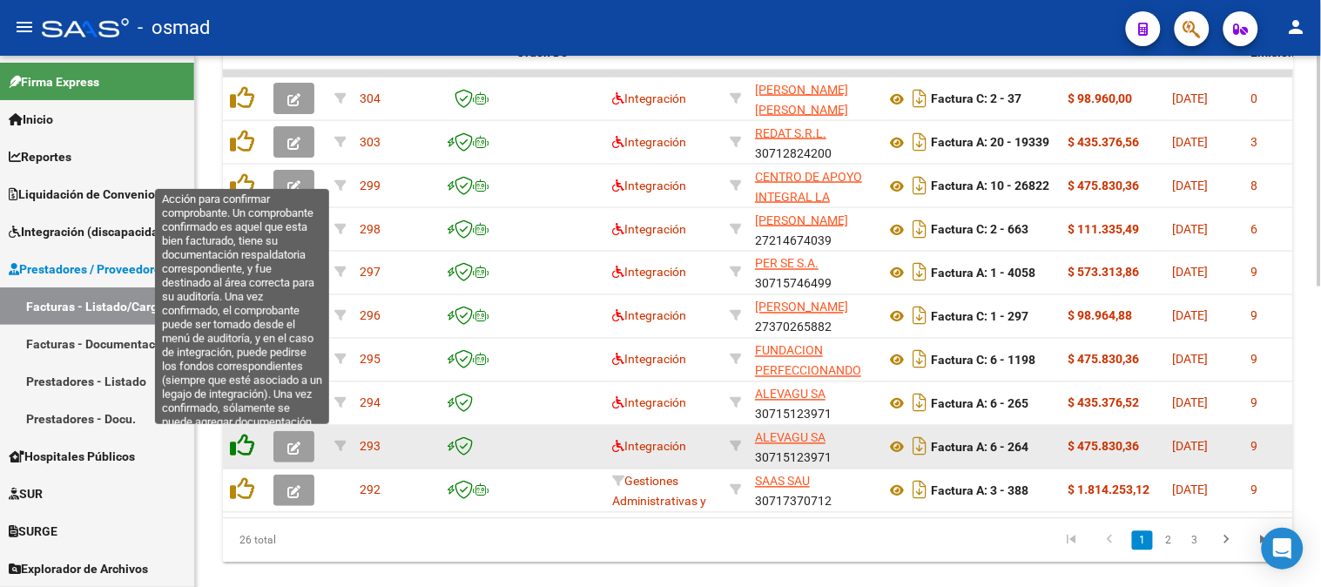
click at [236, 445] on icon at bounding box center [242, 446] width 24 height 24
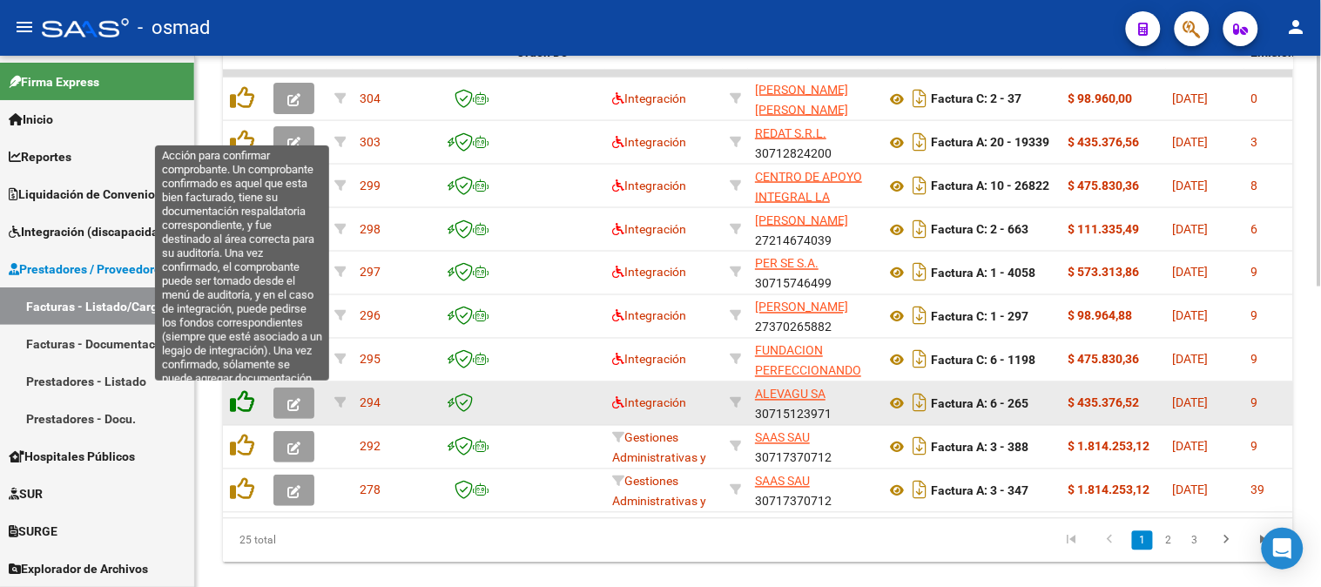
click at [242, 403] on icon at bounding box center [242, 402] width 24 height 24
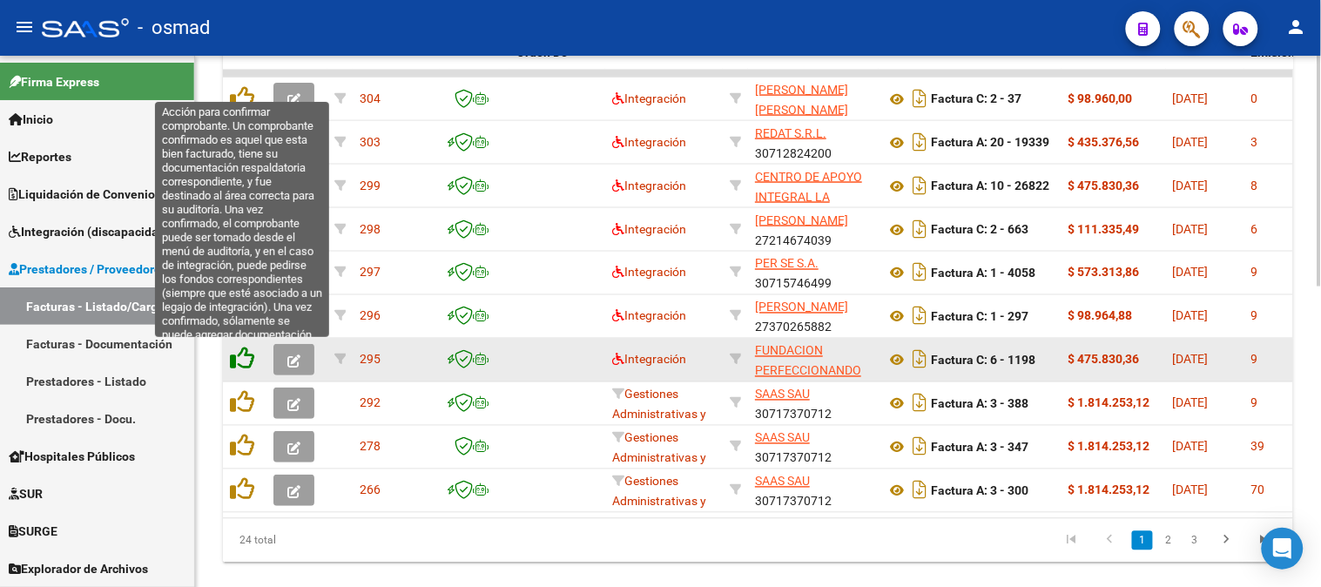
click at [246, 361] on icon at bounding box center [242, 359] width 24 height 24
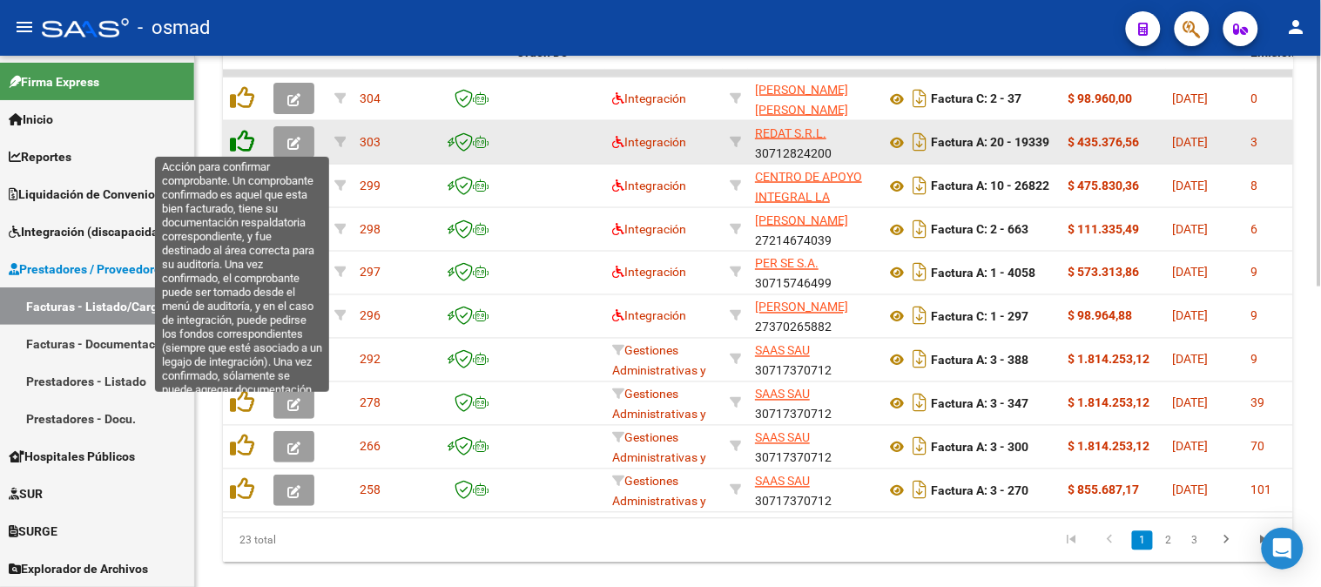
click at [239, 142] on icon at bounding box center [242, 141] width 24 height 24
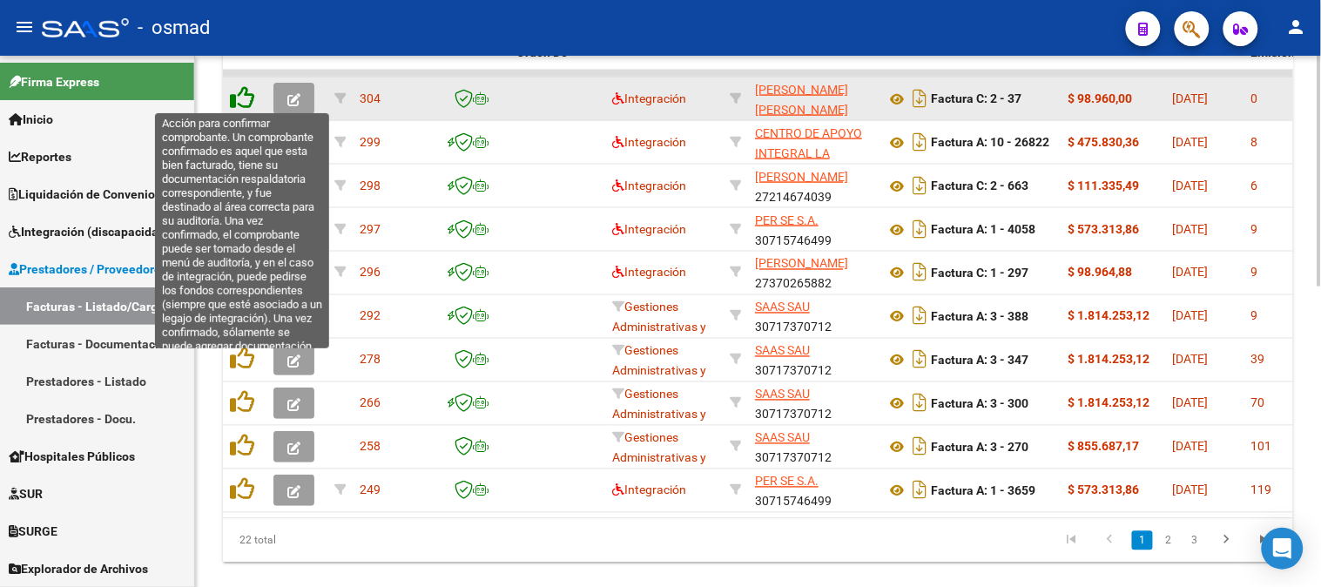
click at [244, 93] on icon at bounding box center [242, 97] width 24 height 24
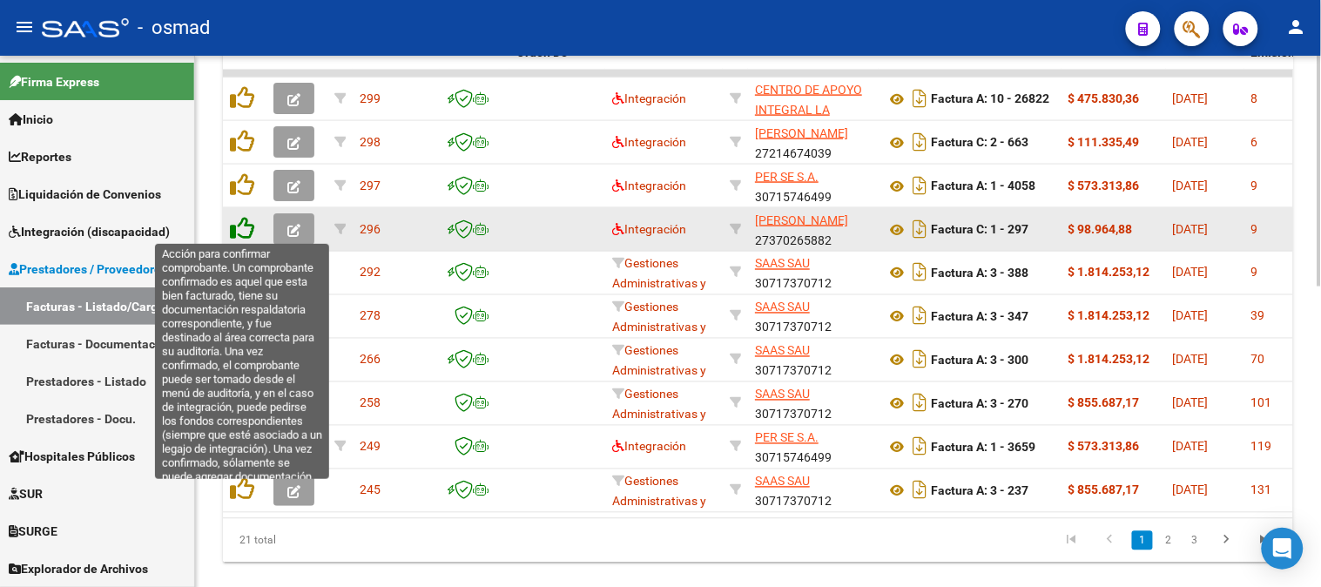
click at [248, 222] on icon at bounding box center [242, 228] width 24 height 24
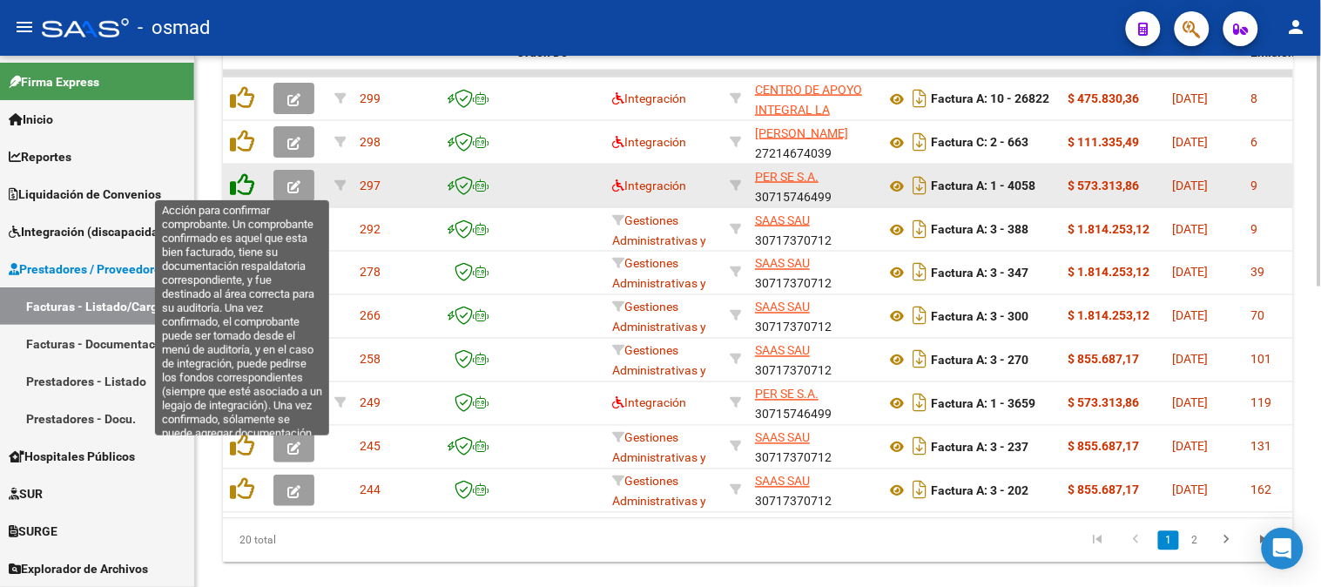
click at [246, 190] on icon at bounding box center [242, 184] width 24 height 24
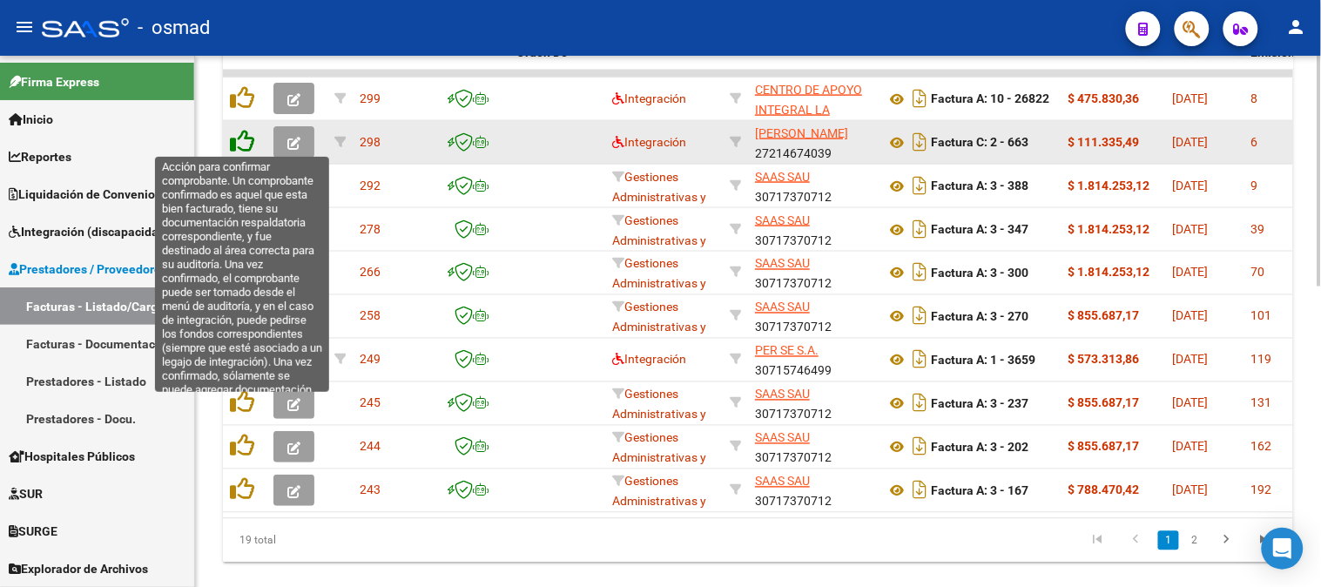
click at [248, 138] on icon at bounding box center [242, 141] width 24 height 24
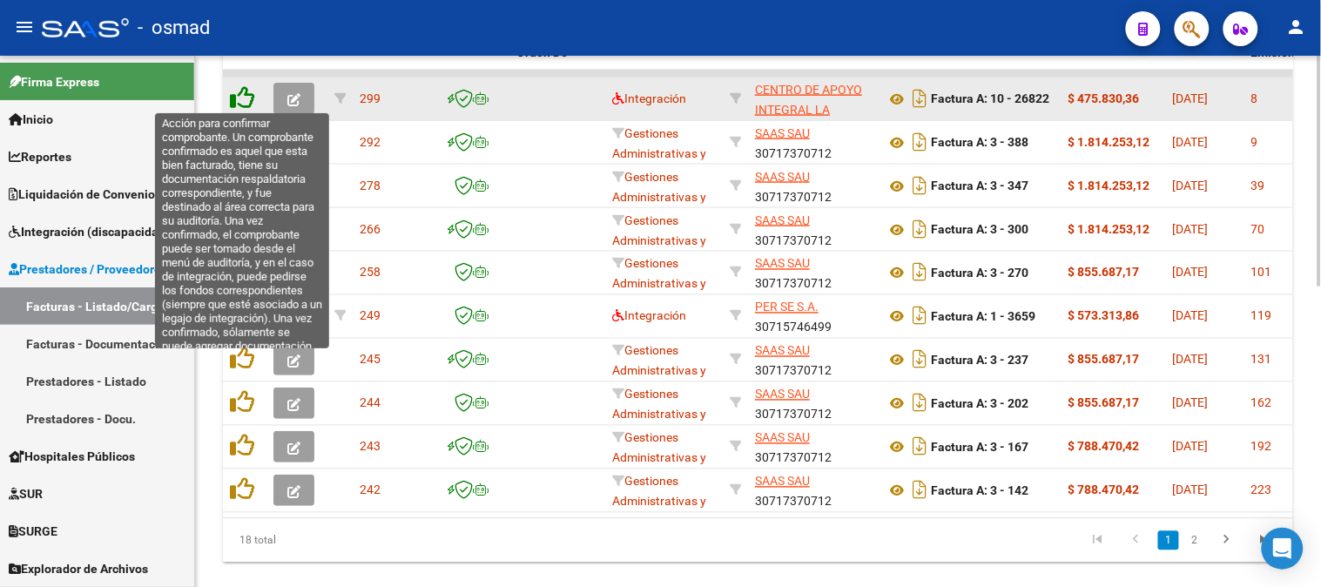
click at [251, 101] on icon at bounding box center [242, 97] width 24 height 24
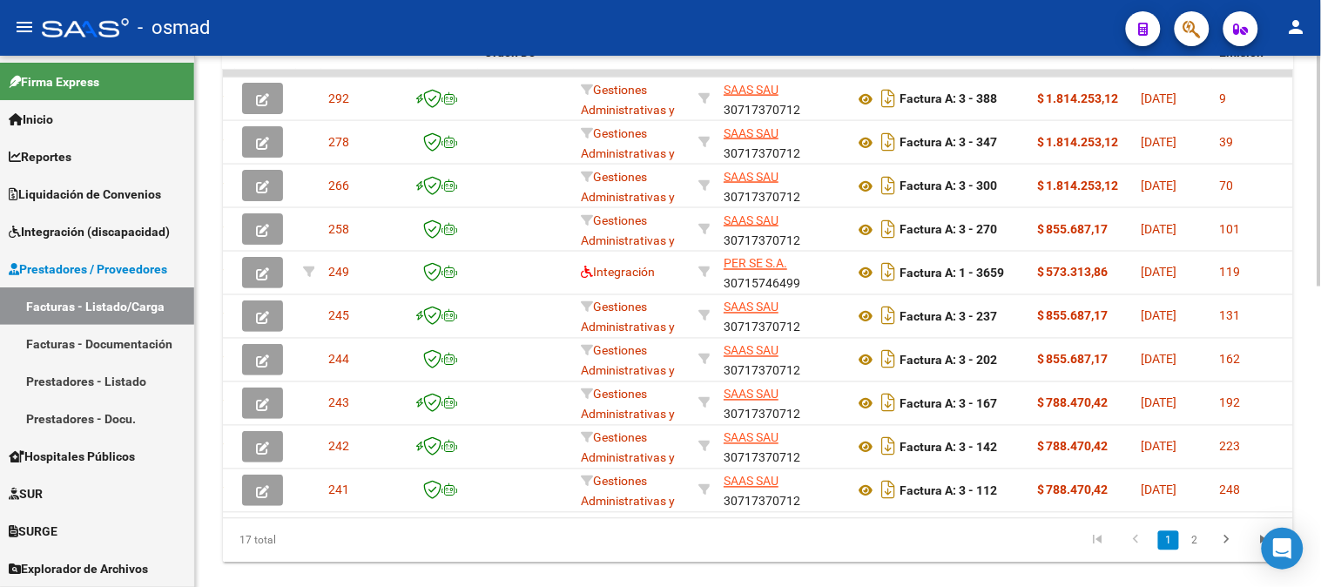
scroll to position [0, 6]
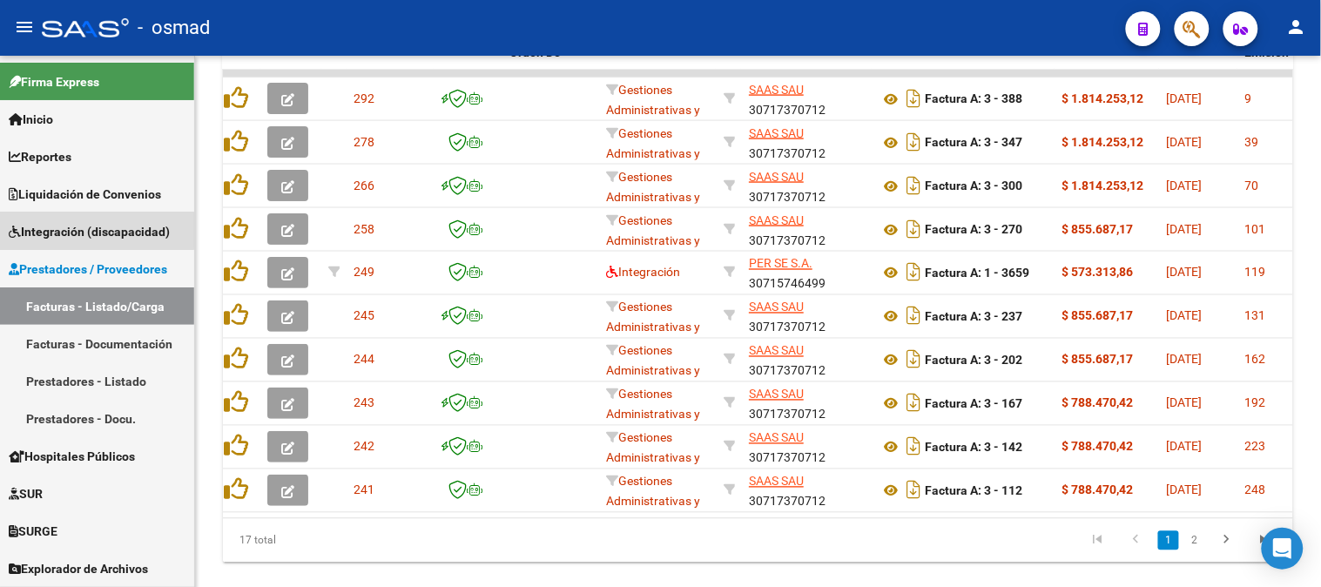
click at [93, 231] on span "Integración (discapacidad)" at bounding box center [89, 231] width 161 height 19
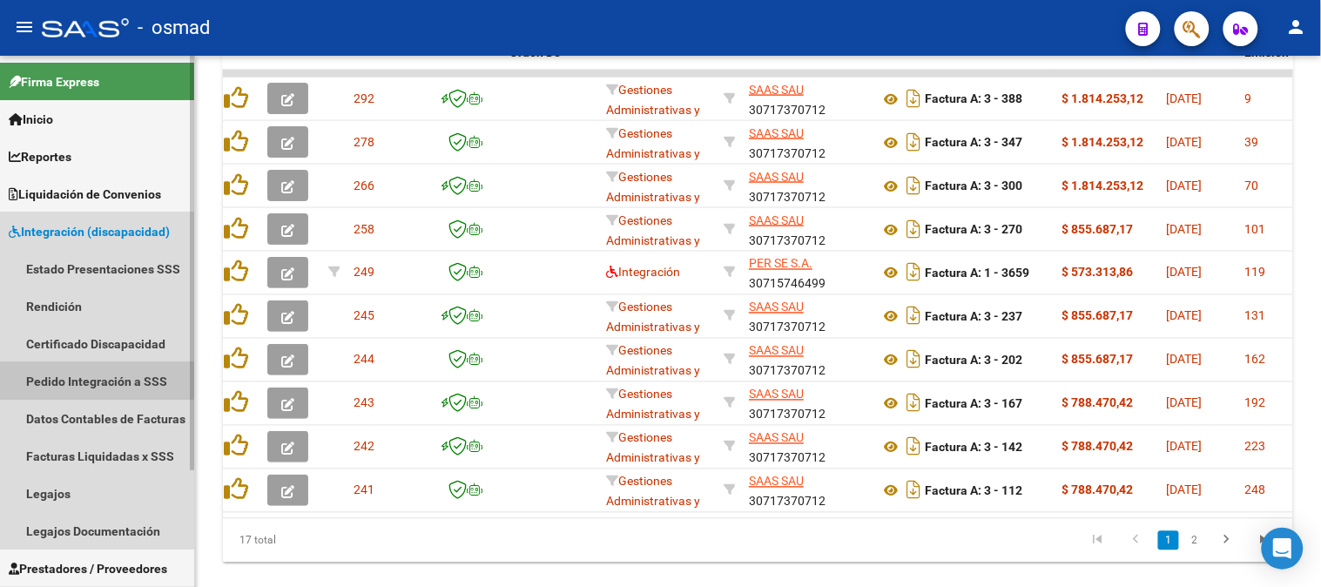
click at [82, 378] on link "Pedido Integración a SSS" at bounding box center [97, 380] width 194 height 37
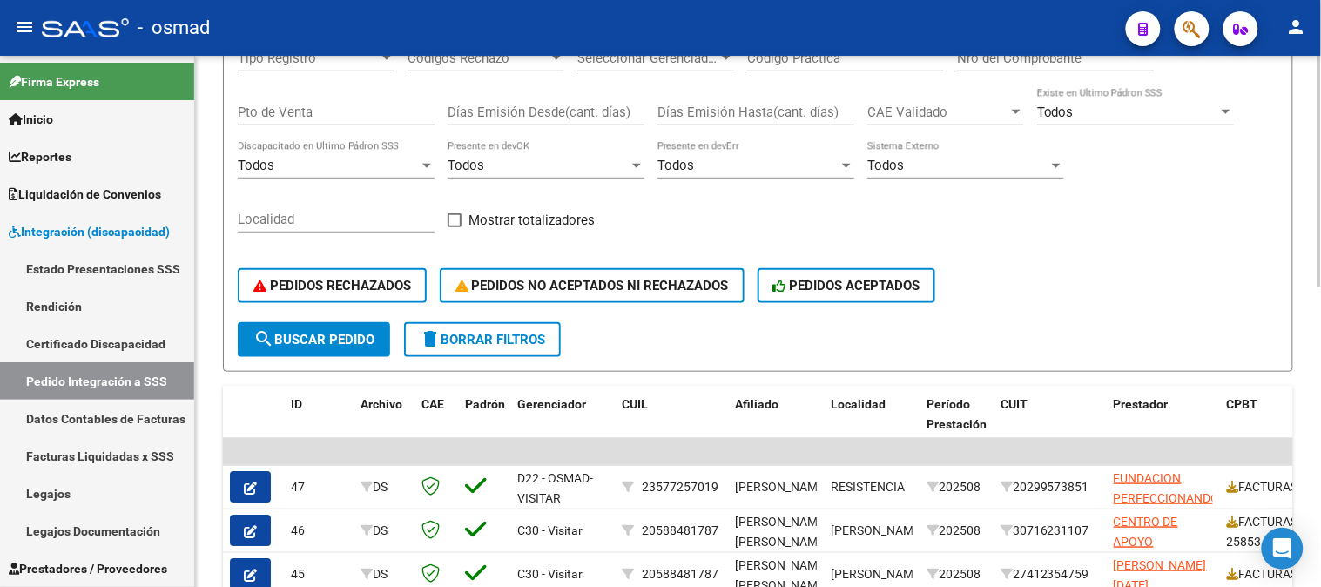
scroll to position [246, 0]
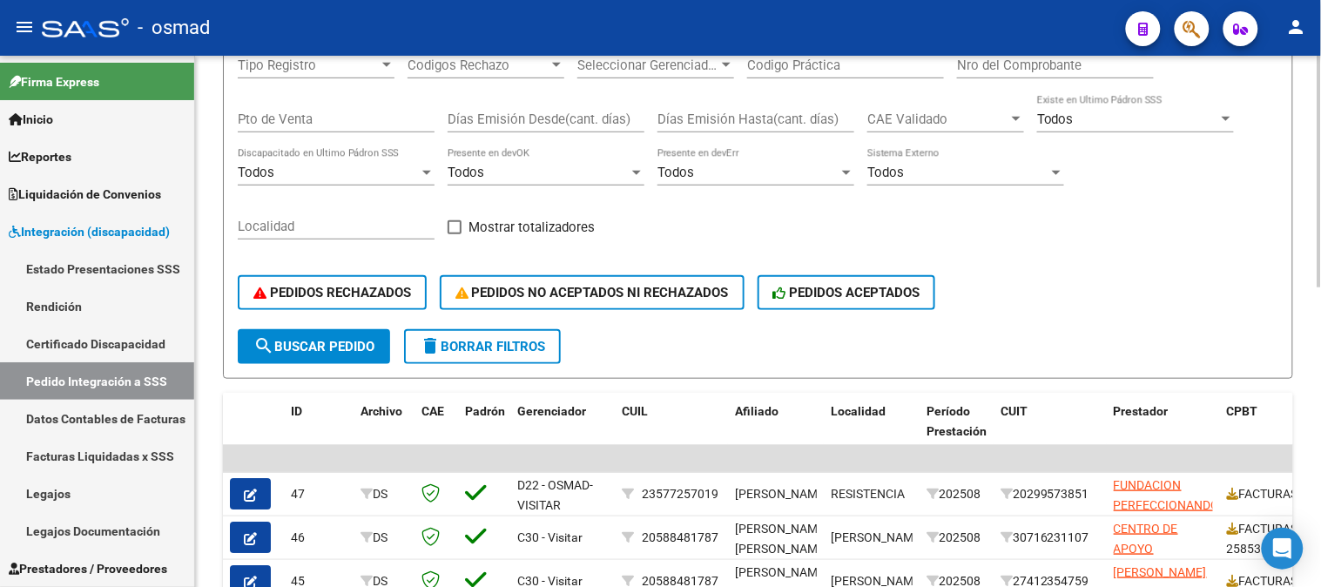
click at [1286, 203] on div "Instructivo SSS - Instructivo Reversión SSS - Nomenclador de Prestaciones - Cro…" at bounding box center [760, 412] width 1130 height 1204
click at [631, 284] on button "PEDIDOS NO ACEPTADOS NI RECHAZADOS" at bounding box center [592, 292] width 305 height 35
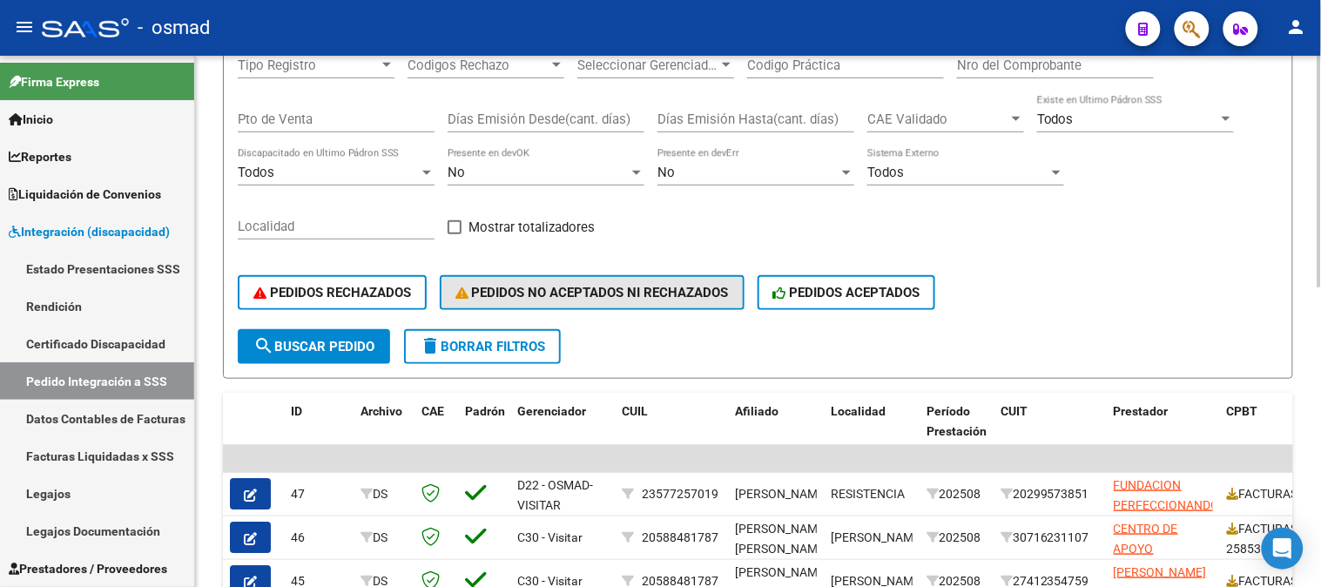
click at [630, 284] on button "PEDIDOS NO ACEPTADOS NI RECHAZADOS" at bounding box center [592, 292] width 305 height 35
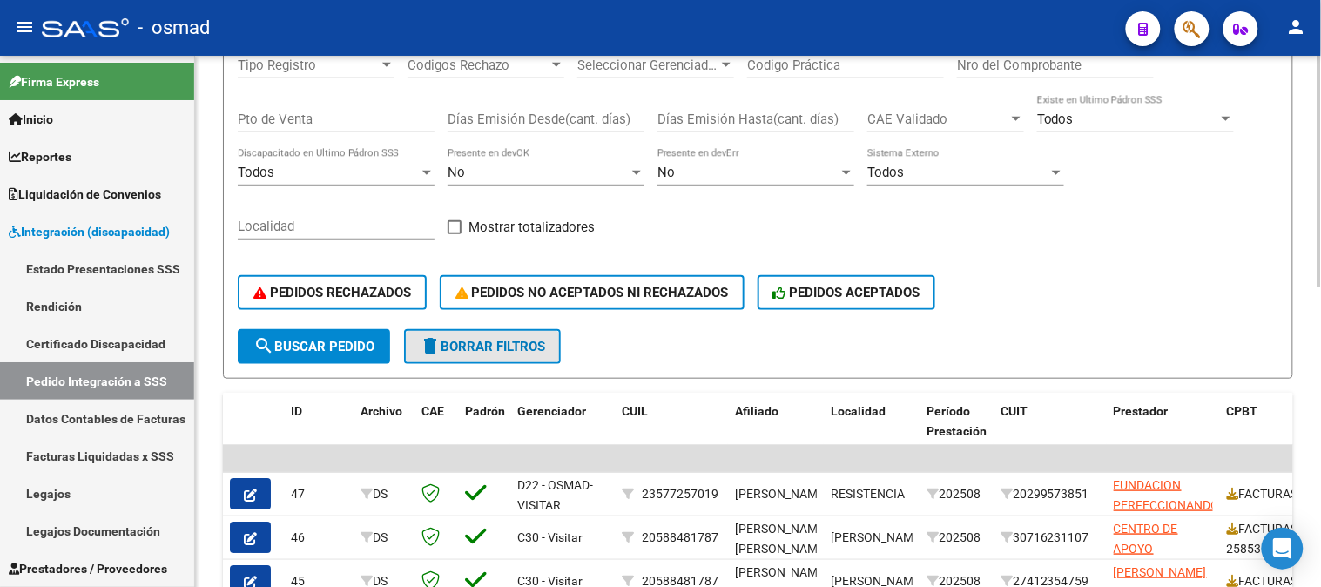
click at [517, 344] on span "delete Borrar Filtros" at bounding box center [482, 347] width 125 height 16
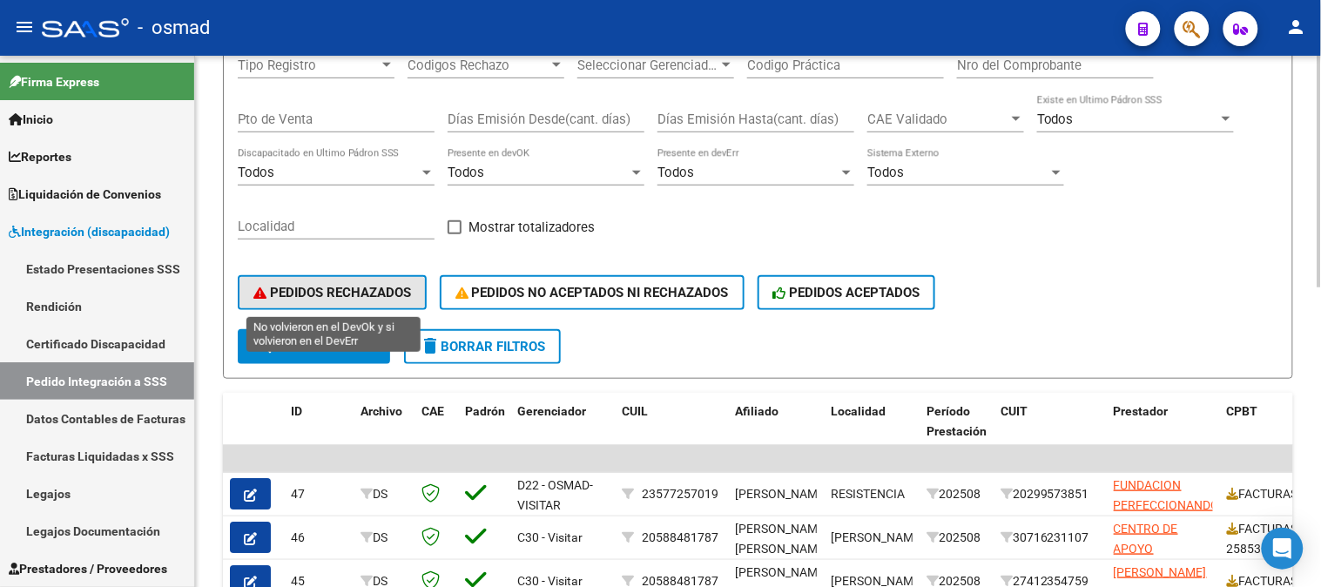
click at [357, 289] on span "PEDIDOS RECHAZADOS" at bounding box center [332, 293] width 158 height 16
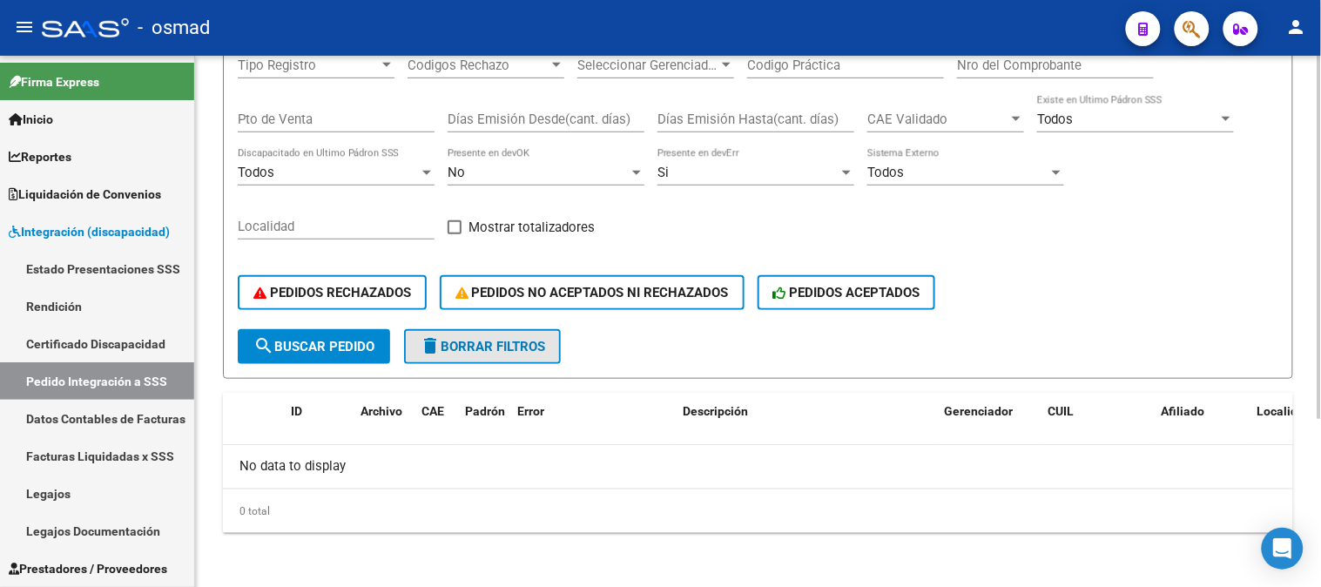
click at [462, 358] on button "delete Borrar Filtros" at bounding box center [482, 346] width 157 height 35
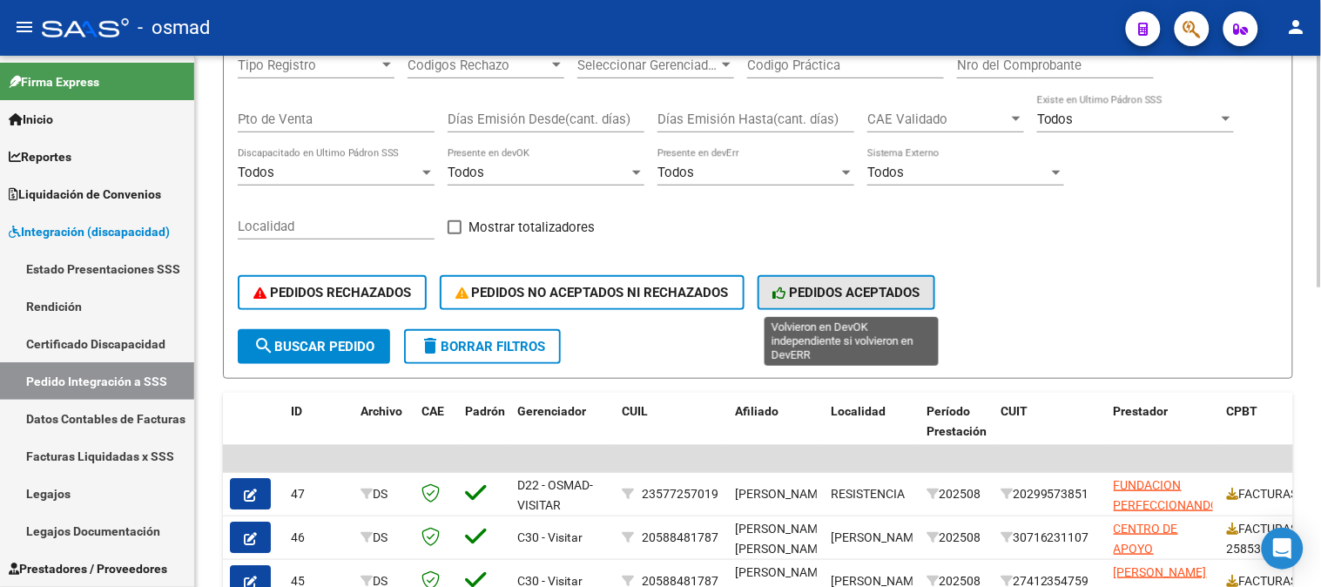
click at [874, 294] on span "PEDIDOS ACEPTADOS" at bounding box center [846, 293] width 147 height 16
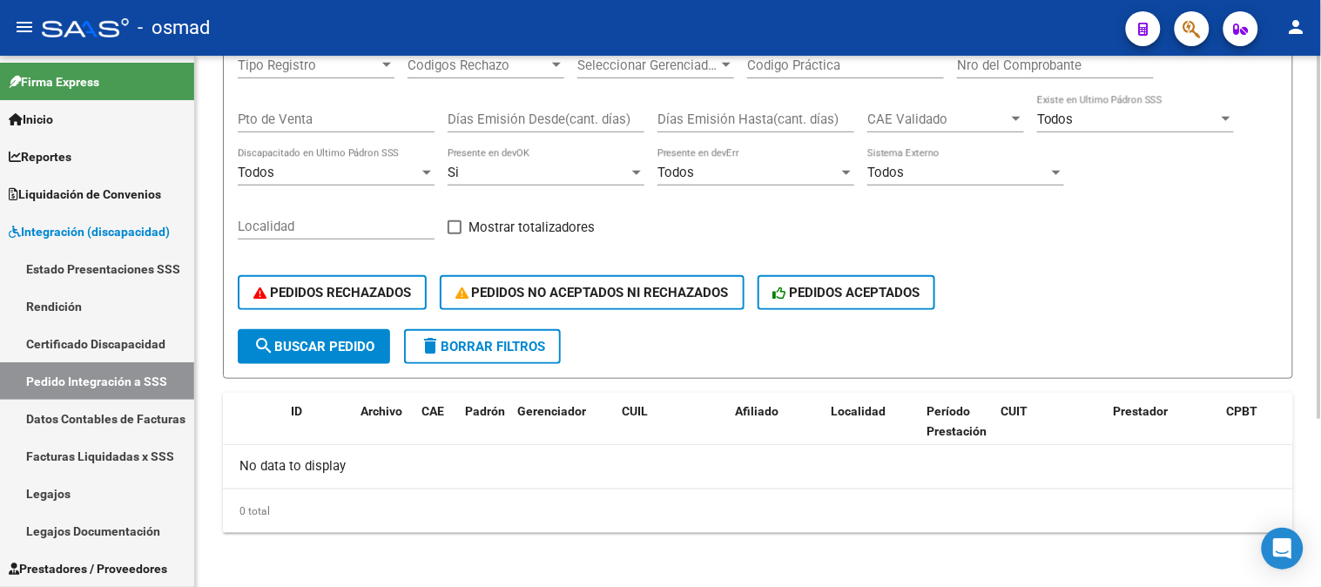
click at [538, 352] on span "delete Borrar Filtros" at bounding box center [482, 347] width 125 height 16
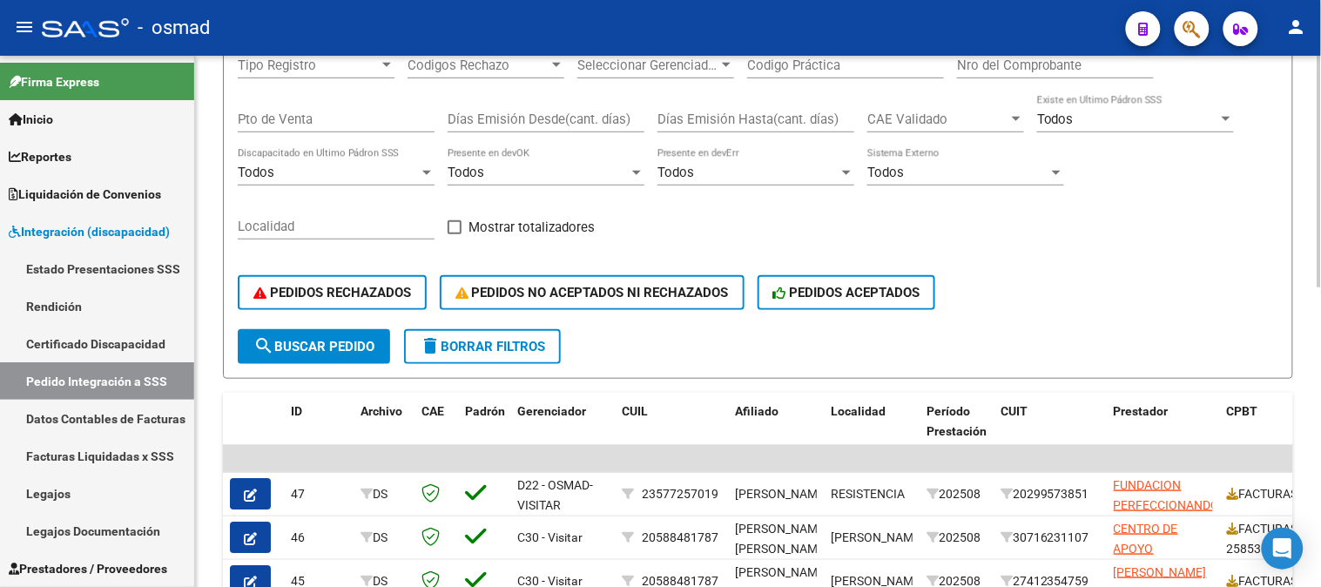
click at [1320, 415] on div at bounding box center [1320, 321] width 4 height 531
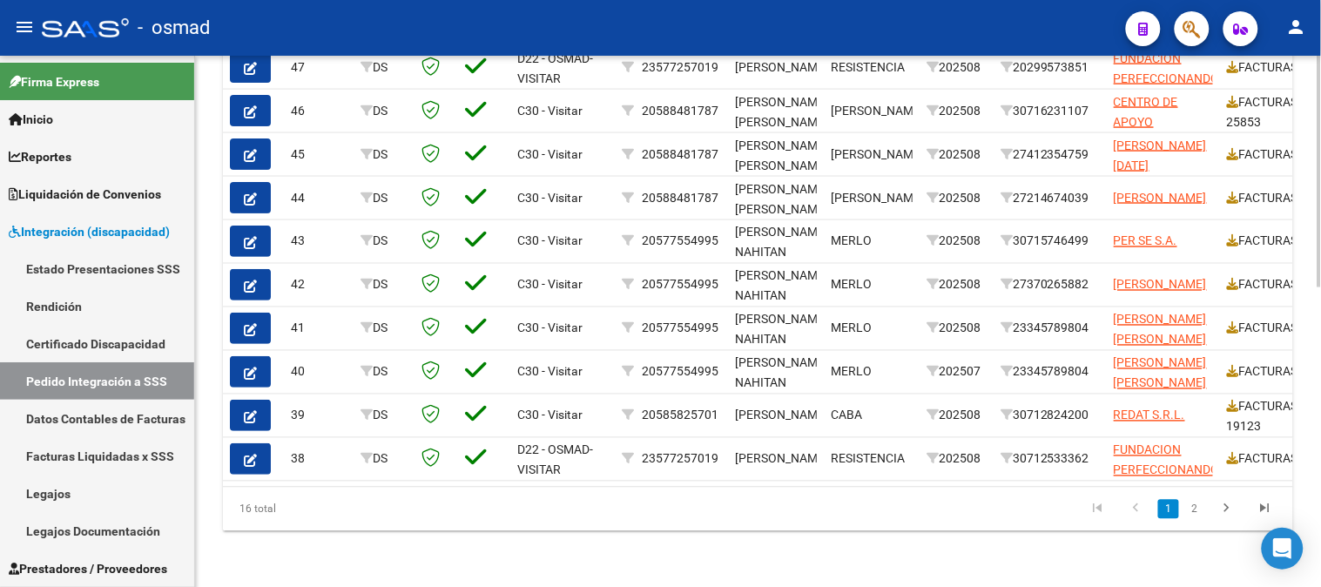
click at [1320, 415] on div at bounding box center [1320, 470] width 4 height 232
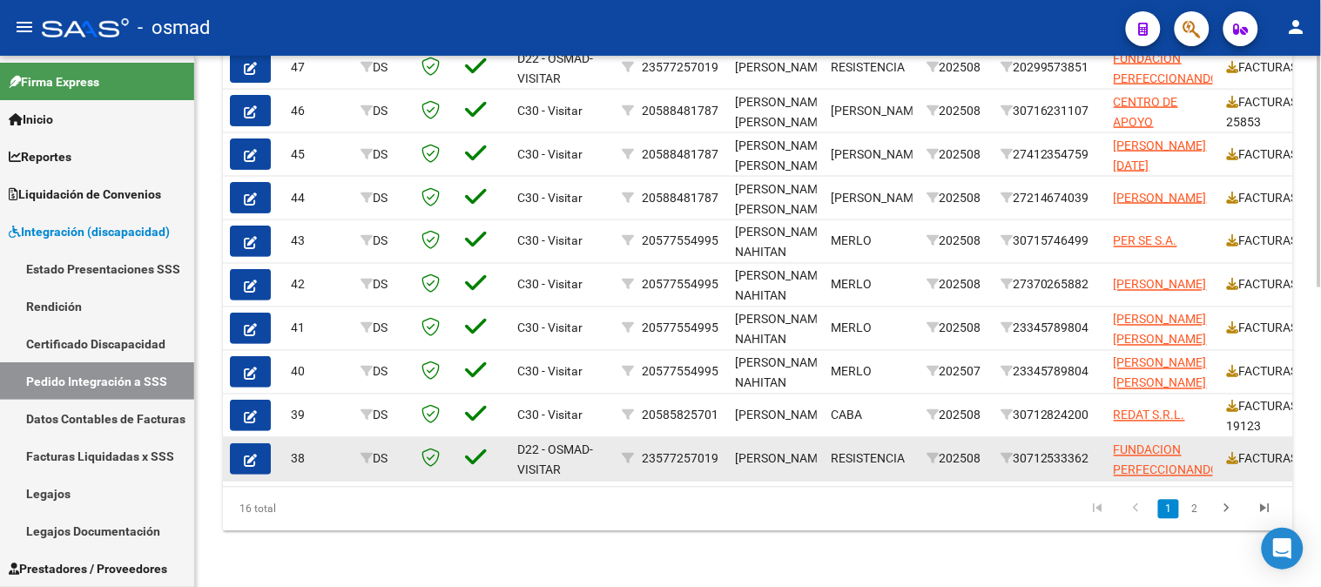
click at [261, 443] on button "button" at bounding box center [250, 458] width 41 height 31
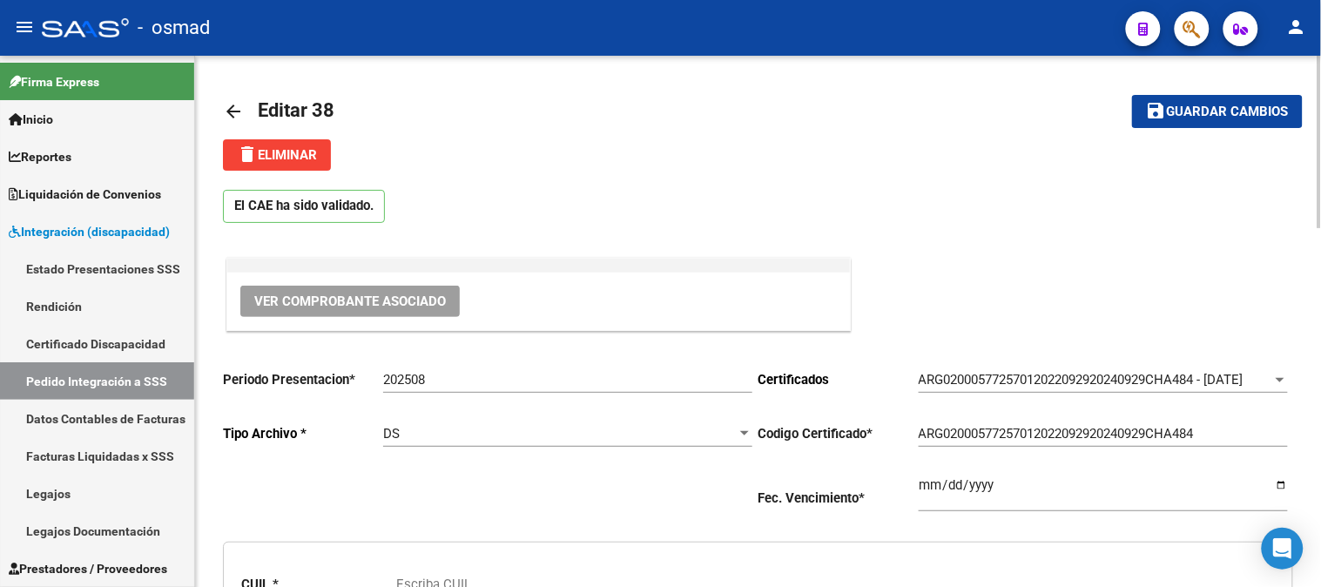
type input "23577257019"
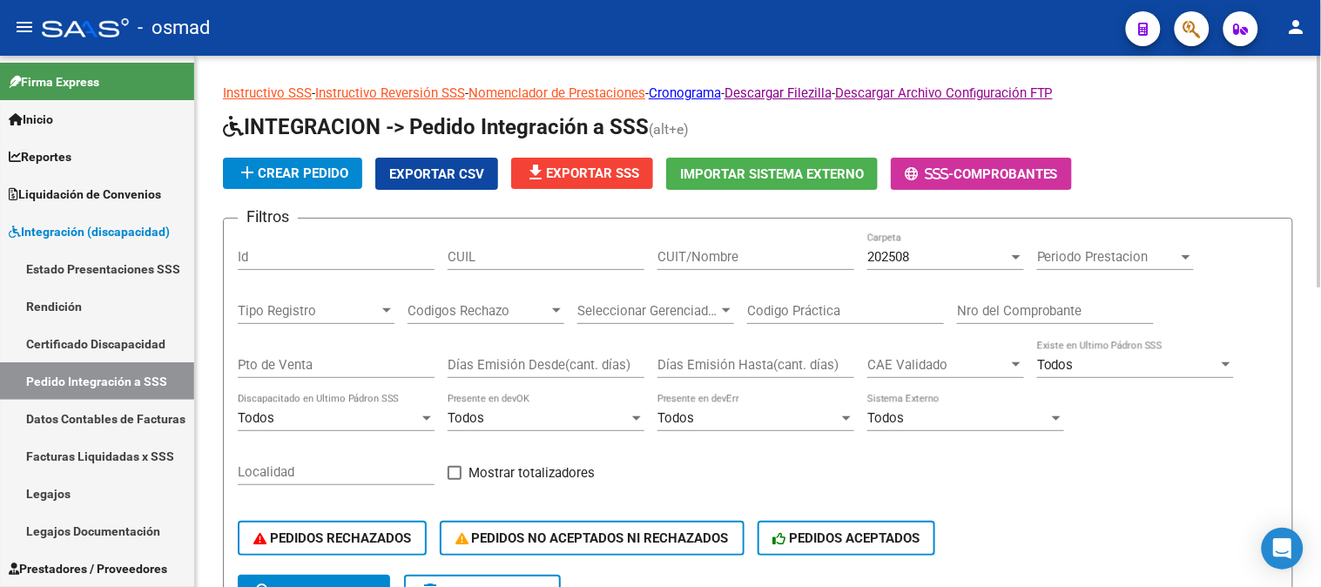
scroll to position [531, 0]
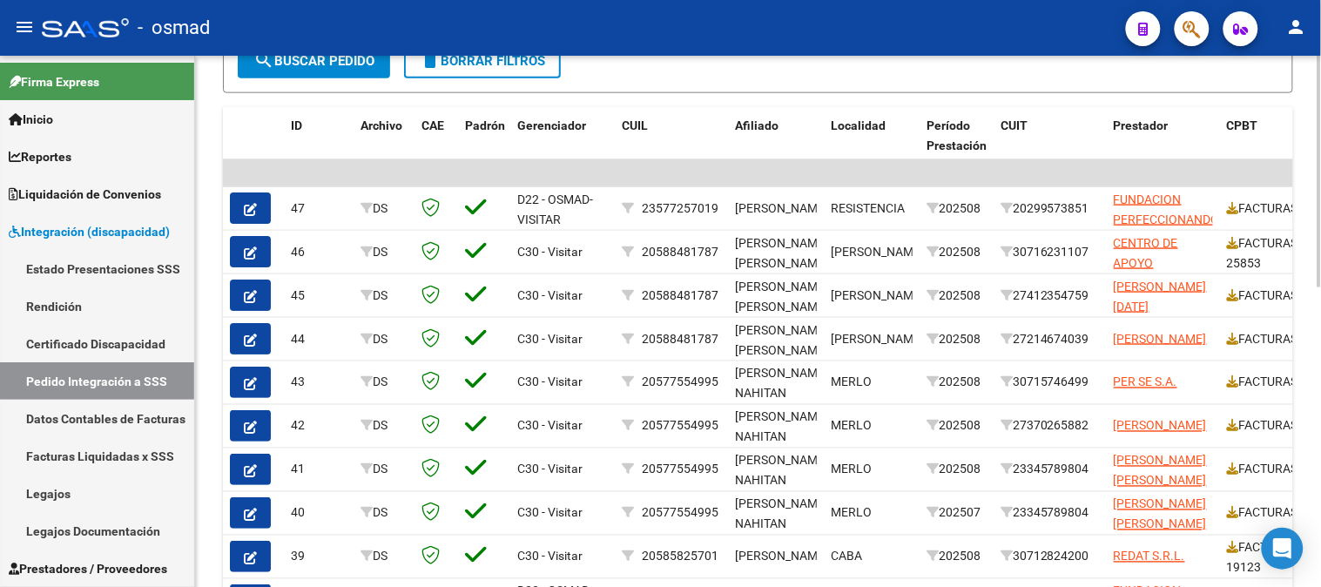
click at [1320, 349] on div at bounding box center [1320, 321] width 4 height 531
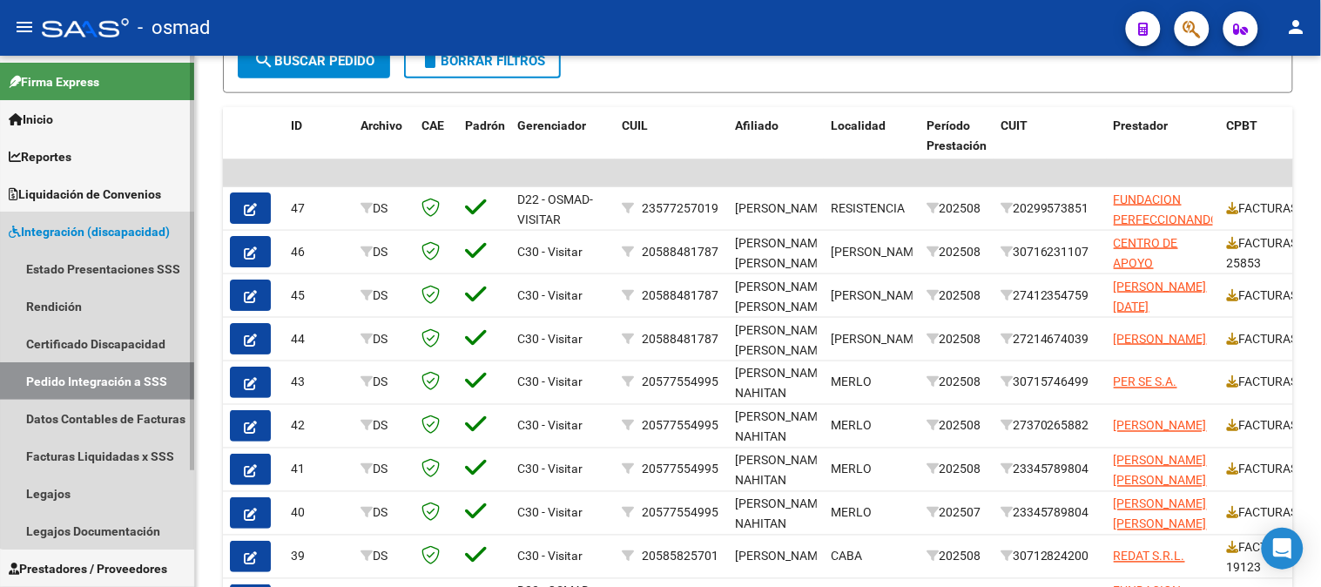
click at [118, 223] on span "Integración (discapacidad)" at bounding box center [89, 231] width 161 height 19
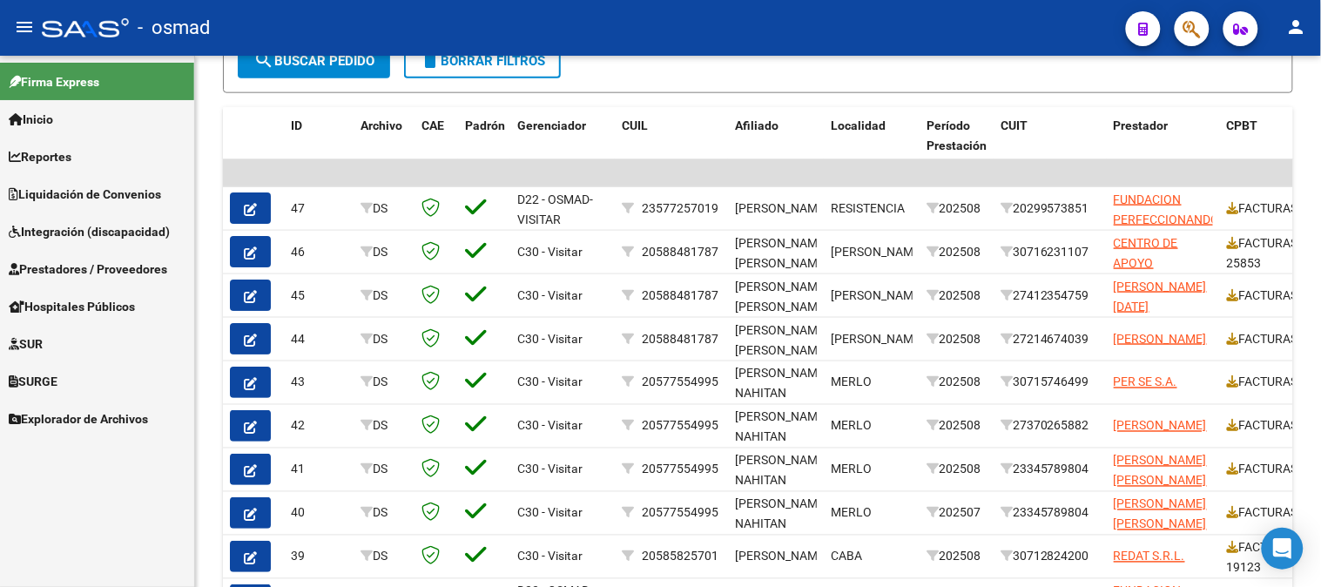
click at [109, 265] on span "Prestadores / Proveedores" at bounding box center [88, 269] width 159 height 19
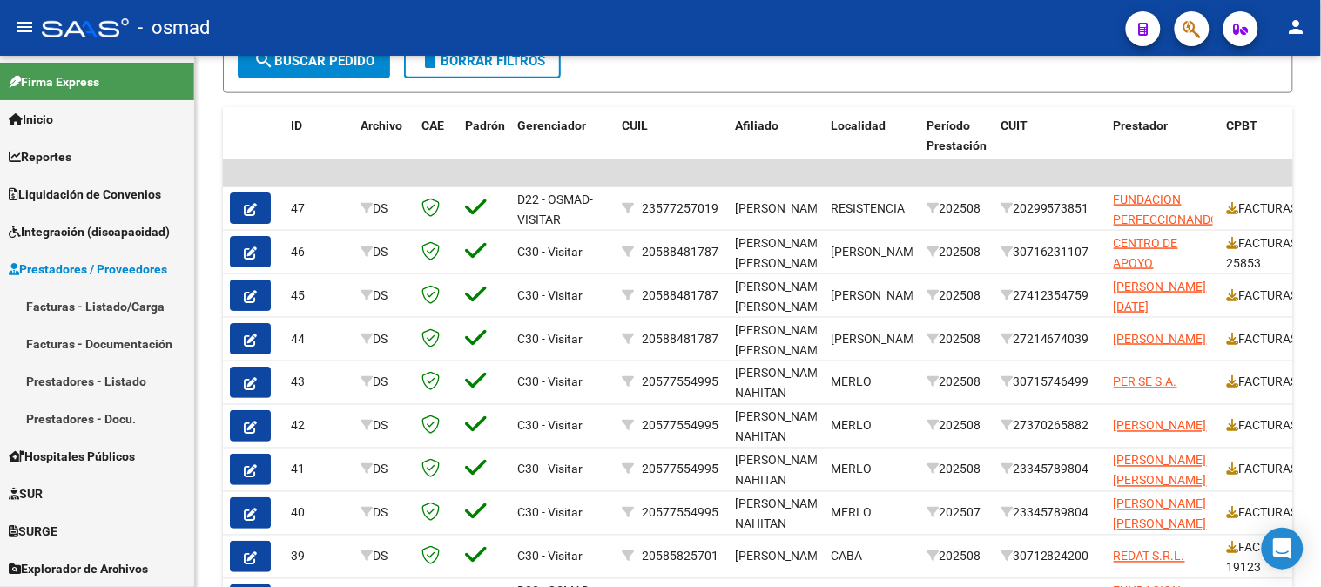
click at [103, 299] on link "Facturas - Listado/Carga" at bounding box center [97, 305] width 194 height 37
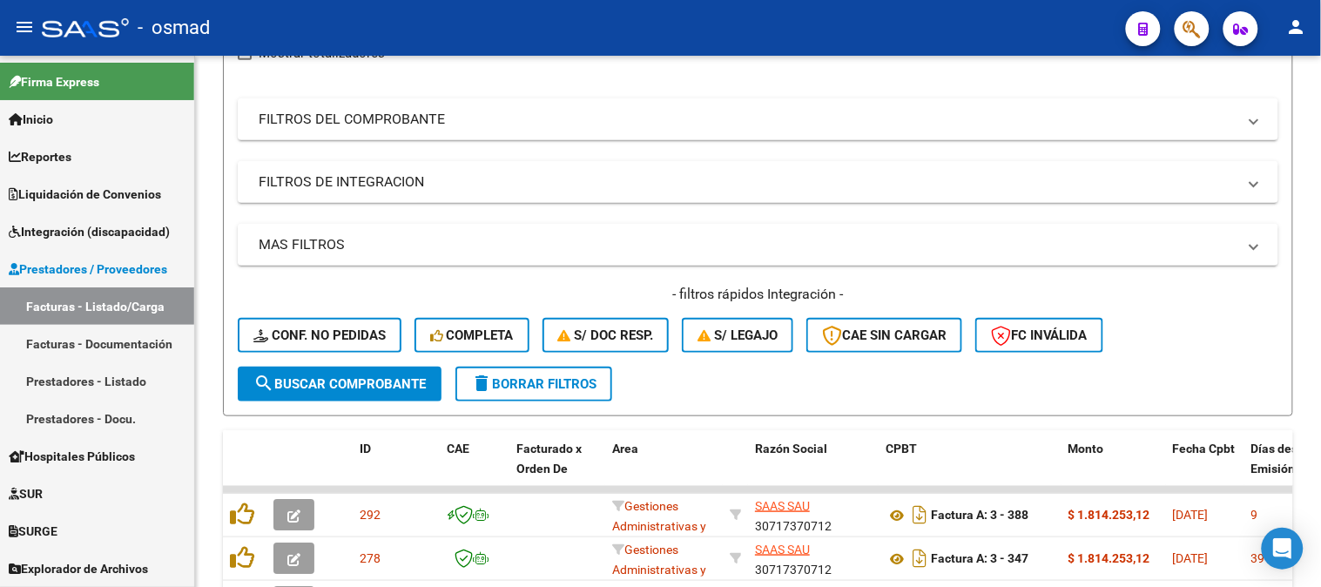
scroll to position [531, 0]
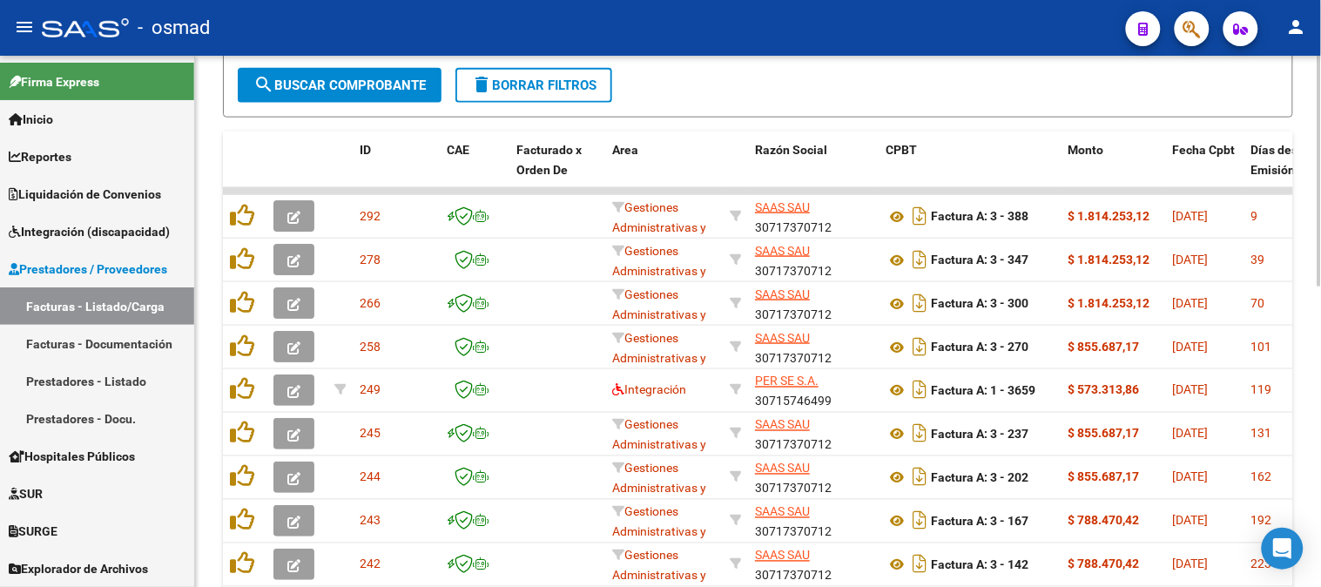
click at [1320, 91] on div at bounding box center [1320, 321] width 4 height 531
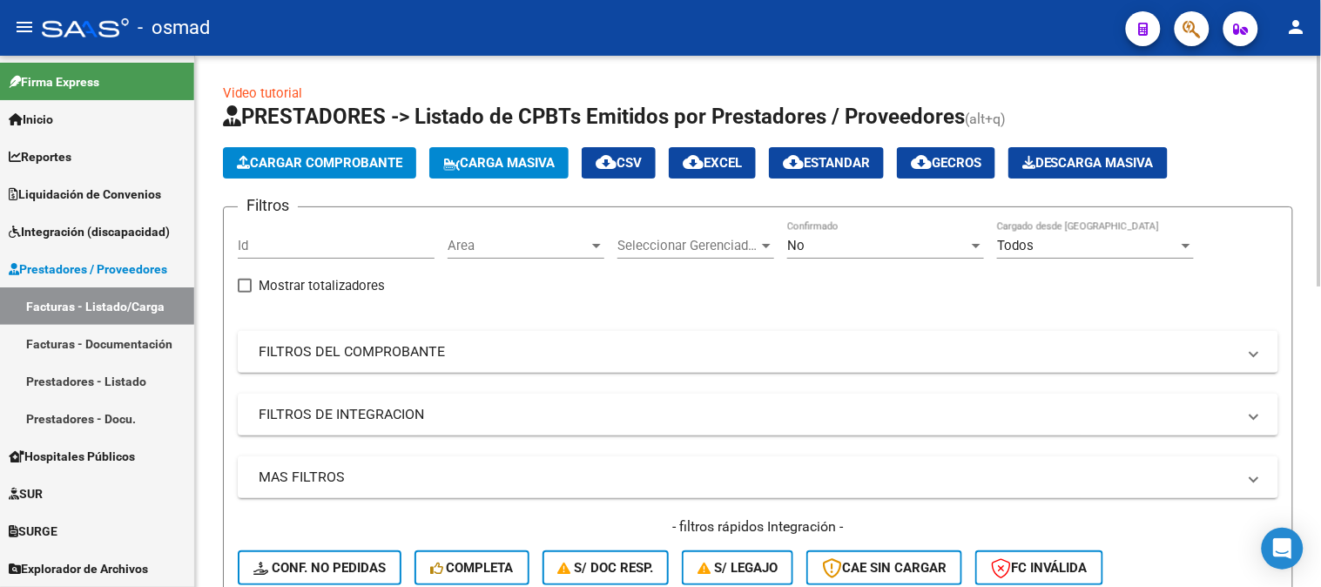
click at [1320, 91] on div at bounding box center [1320, 171] width 4 height 231
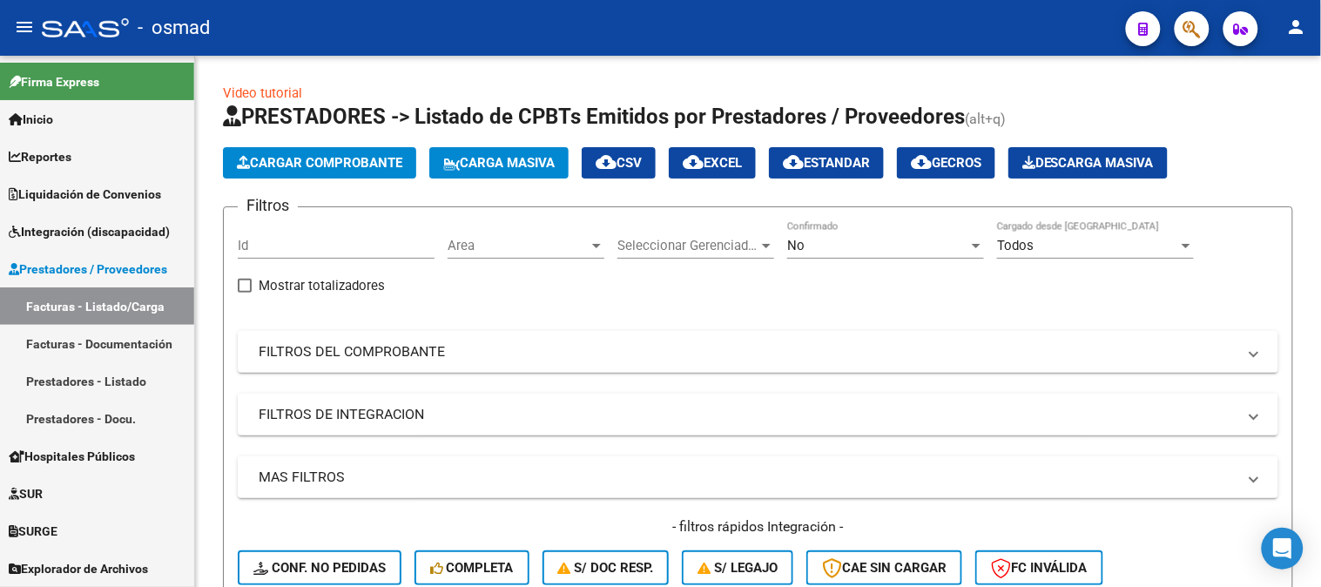
click at [132, 236] on span "Integración (discapacidad)" at bounding box center [89, 231] width 161 height 19
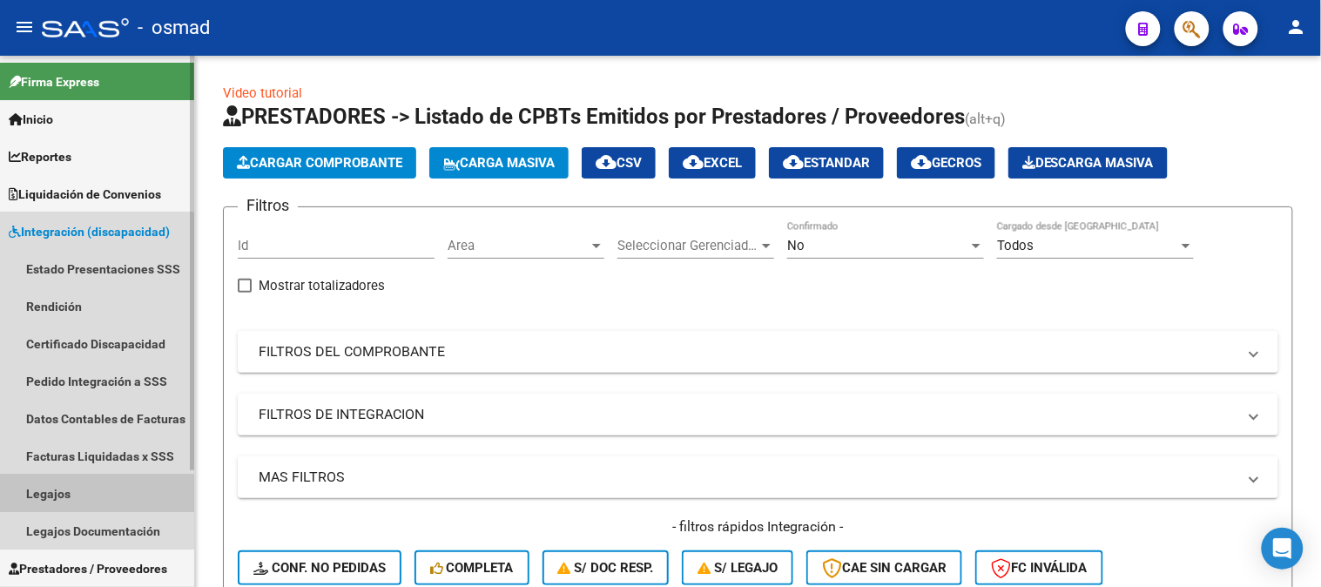
click at [45, 491] on link "Legajos" at bounding box center [97, 493] width 194 height 37
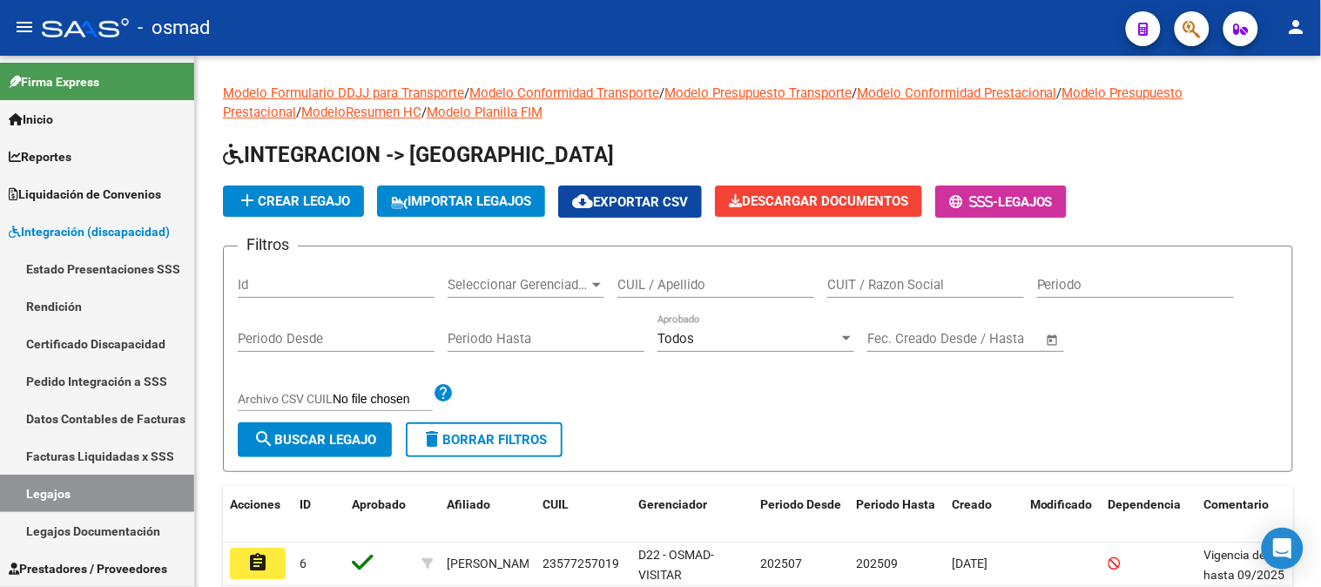
click at [1317, 428] on div "Modelo Formulario DDJJ para Transporte / Modelo Conformidad Transporte / Modelo…" at bounding box center [758, 476] width 1126 height 840
click at [1320, 485] on div at bounding box center [1320, 321] width 4 height 531
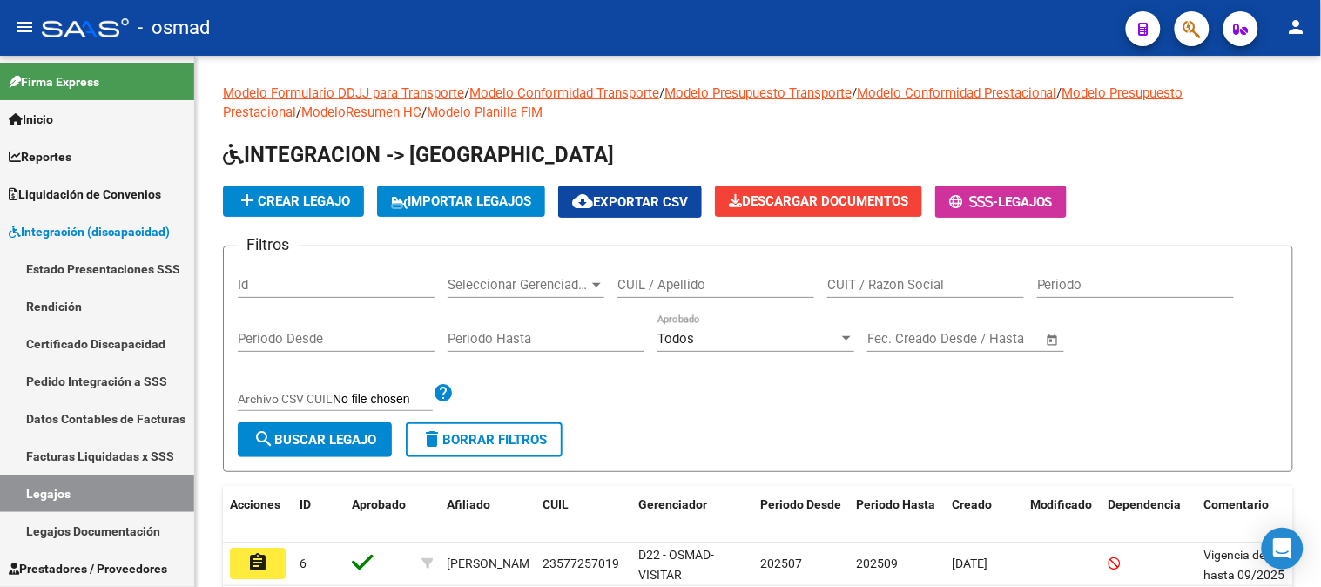
click at [1320, 381] on div at bounding box center [1320, 218] width 4 height 325
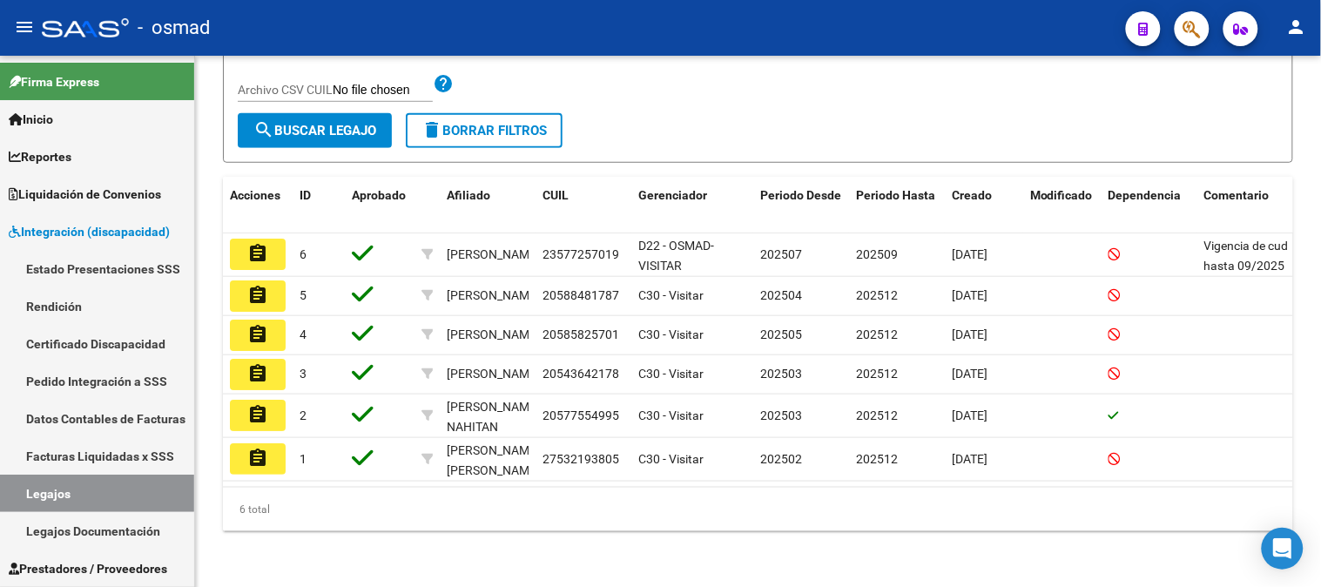
click at [1320, 485] on div at bounding box center [1320, 423] width 4 height 325
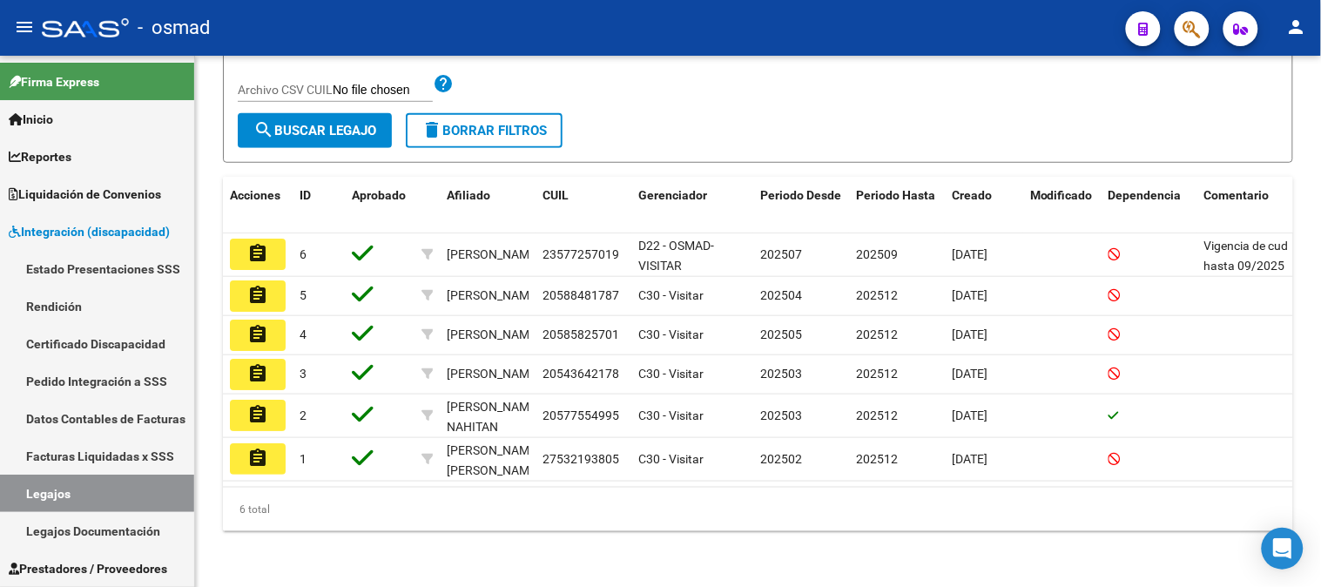
click at [1320, 485] on div at bounding box center [1320, 423] width 4 height 325
click at [105, 237] on span "Integración (discapacidad)" at bounding box center [89, 231] width 161 height 19
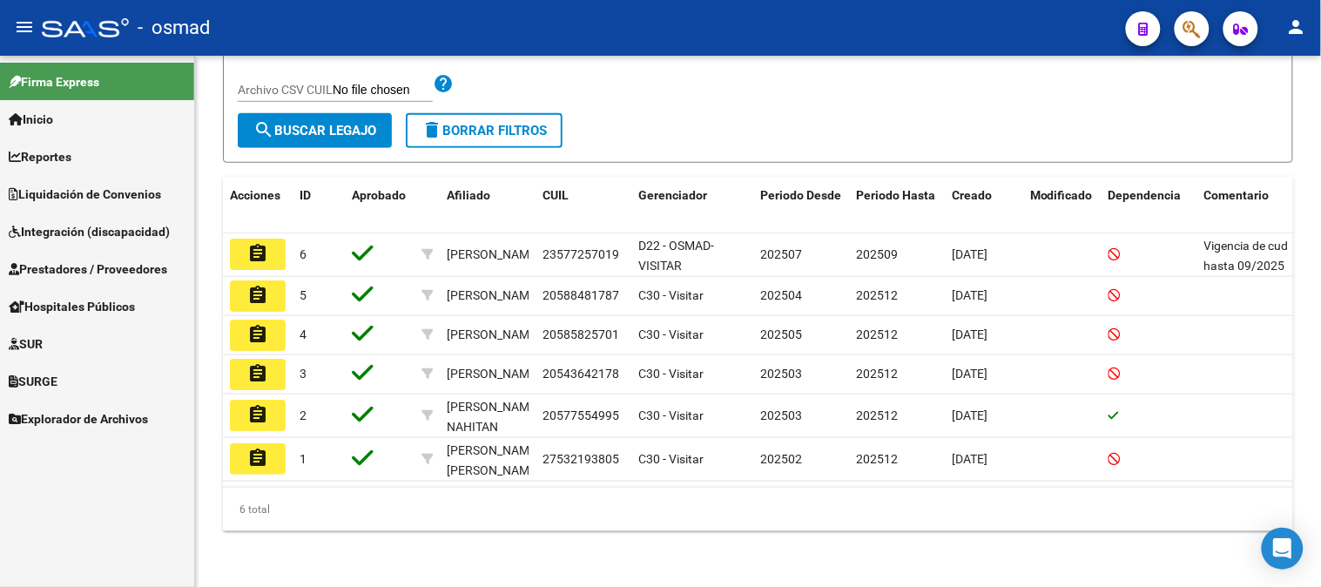
click at [125, 275] on span "Prestadores / Proveedores" at bounding box center [88, 269] width 159 height 19
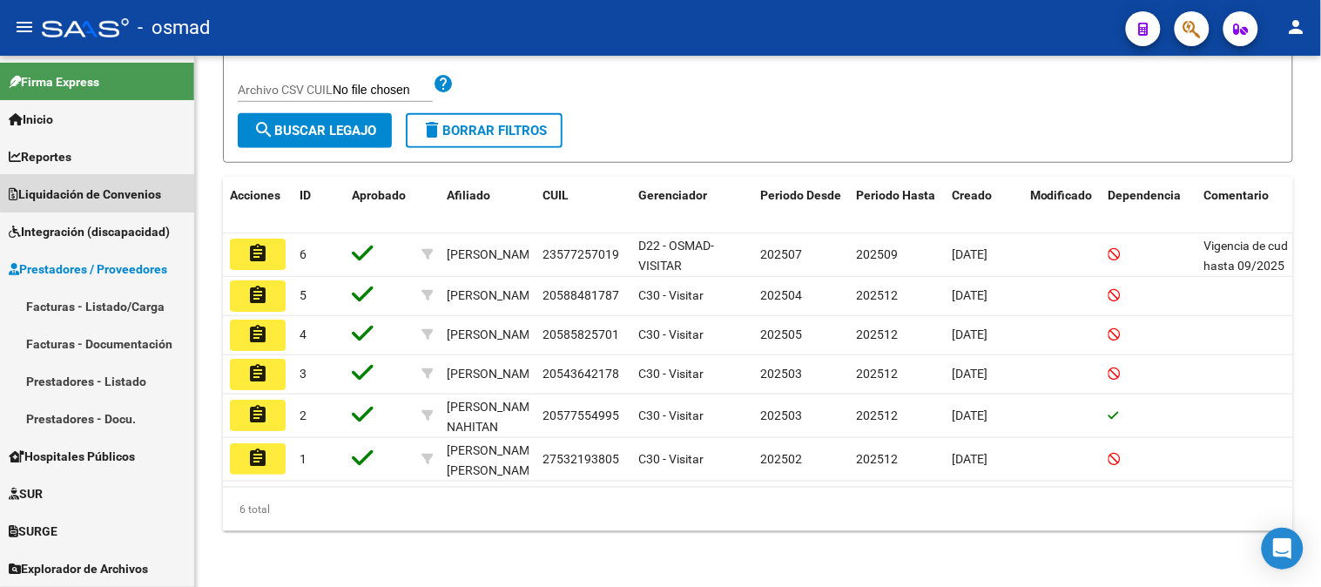
click at [137, 185] on span "Liquidación de Convenios" at bounding box center [85, 194] width 152 height 19
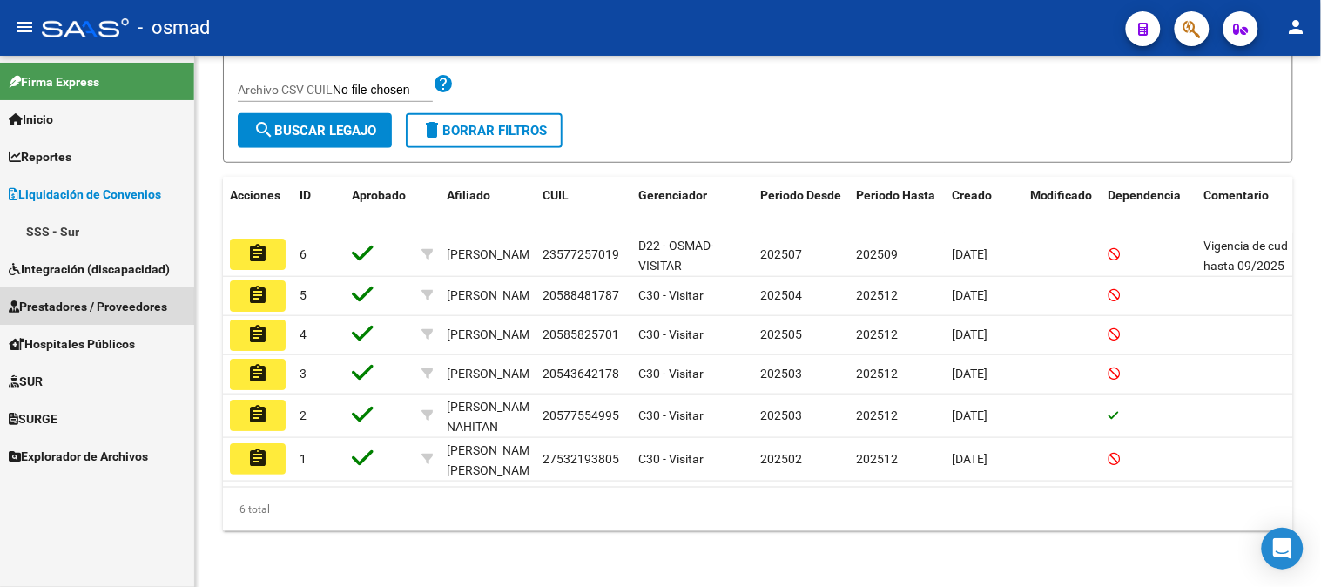
click at [91, 314] on span "Prestadores / Proveedores" at bounding box center [88, 306] width 159 height 19
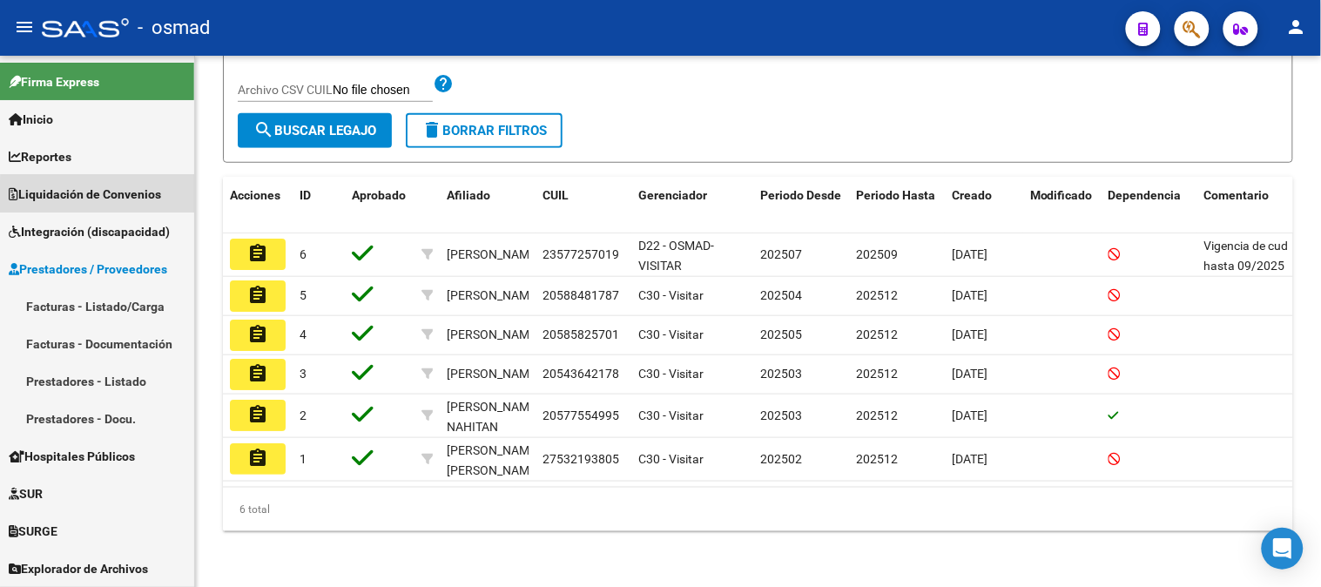
click at [136, 201] on span "Liquidación de Convenios" at bounding box center [85, 194] width 152 height 19
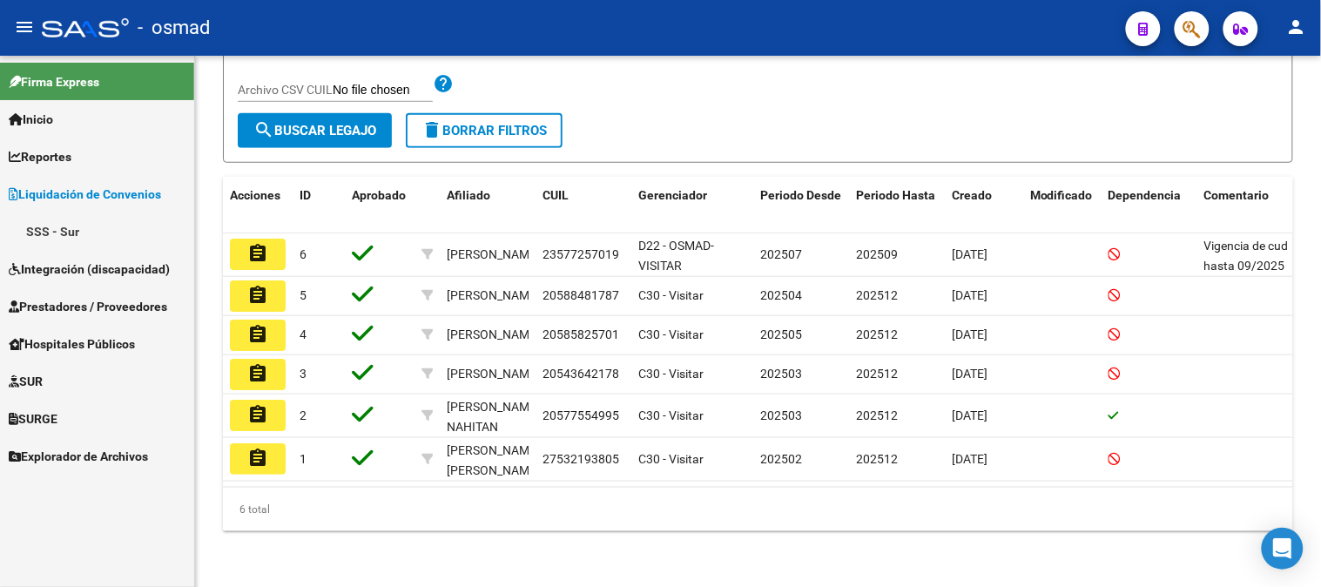
click at [136, 201] on span "Liquidación de Convenios" at bounding box center [85, 194] width 152 height 19
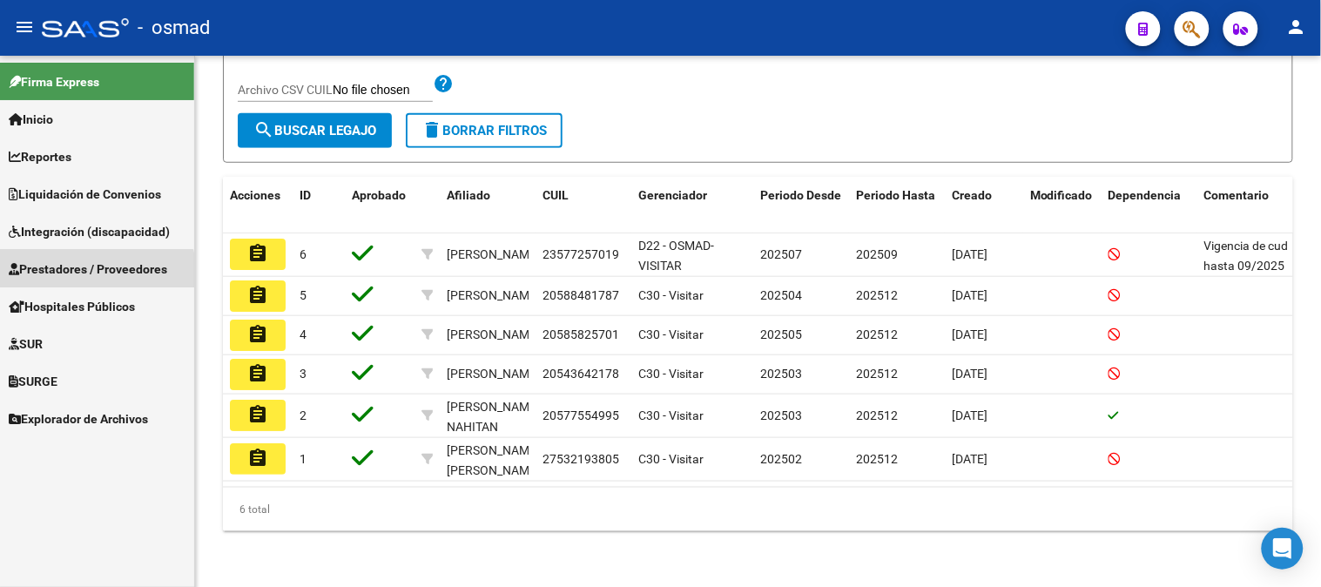
click at [92, 275] on span "Prestadores / Proveedores" at bounding box center [88, 269] width 159 height 19
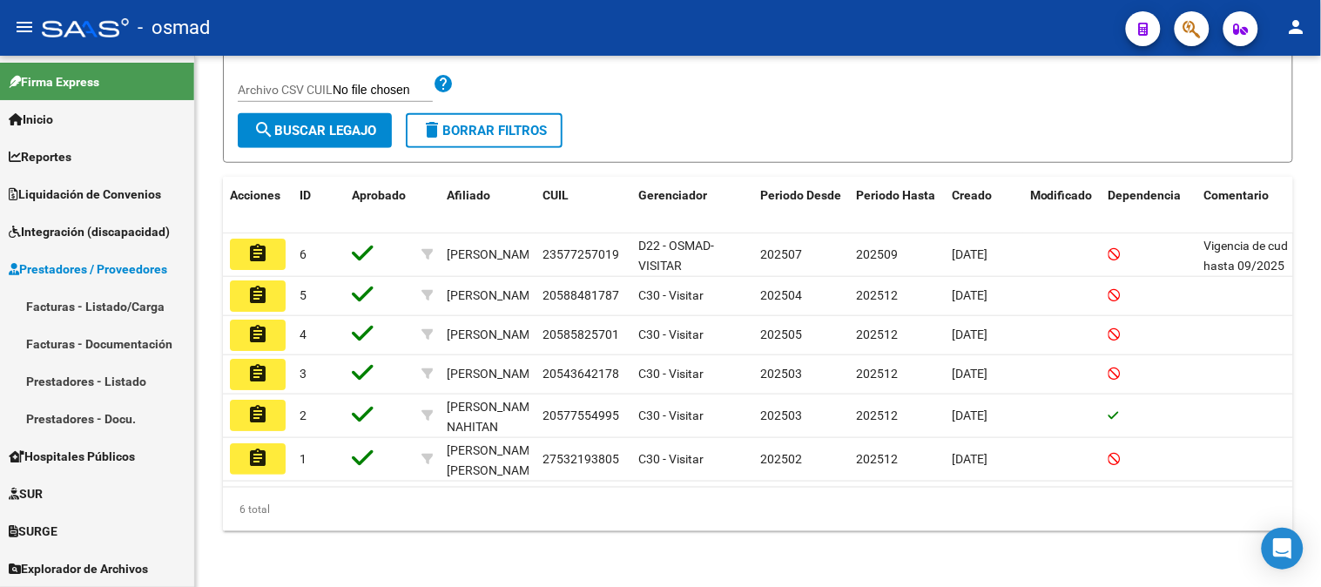
click at [78, 314] on link "Facturas - Listado/Carga" at bounding box center [97, 305] width 194 height 37
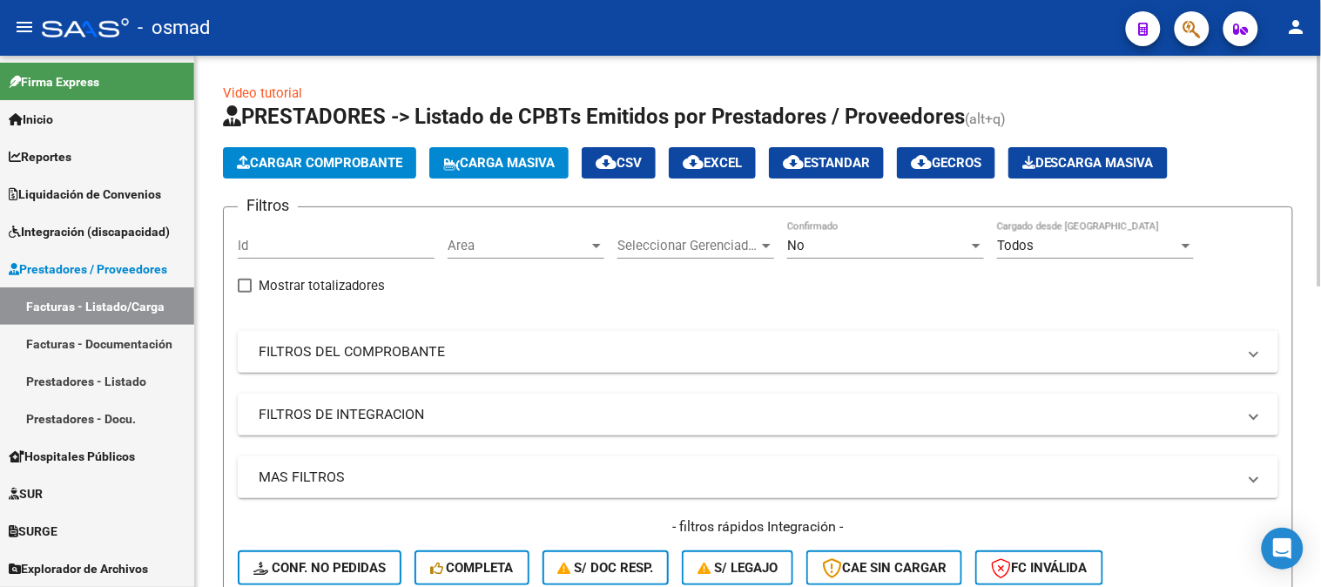
click at [1320, 432] on div at bounding box center [1320, 321] width 4 height 531
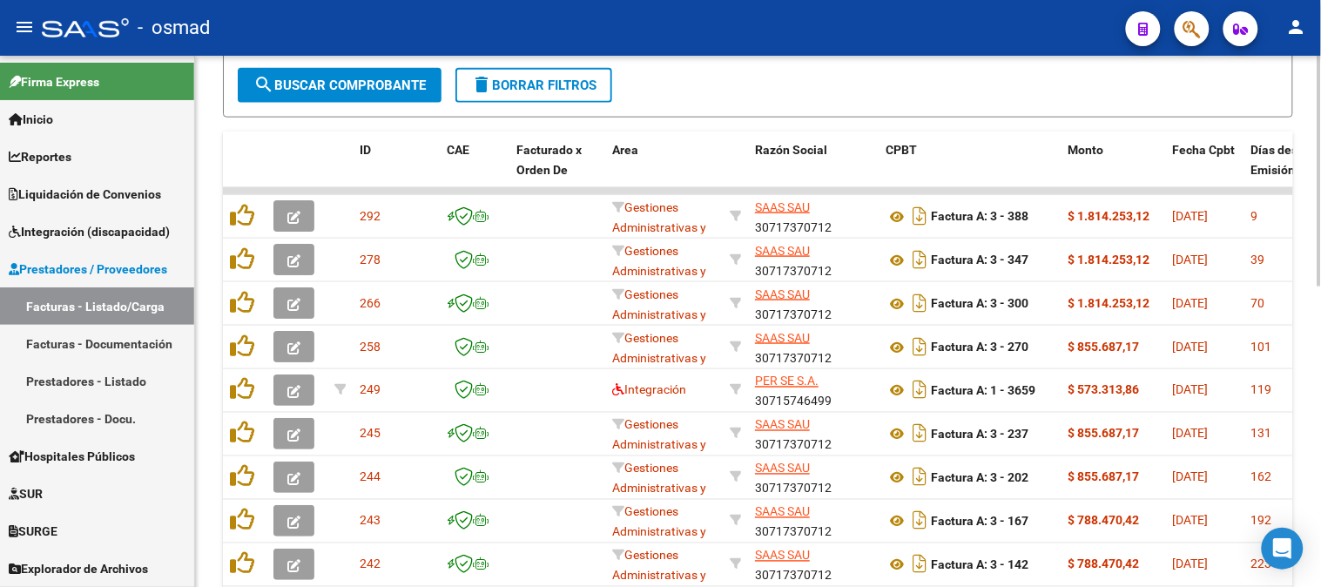
click at [1320, 432] on div at bounding box center [1320, 406] width 4 height 231
click at [1320, 186] on div at bounding box center [1320, 321] width 4 height 531
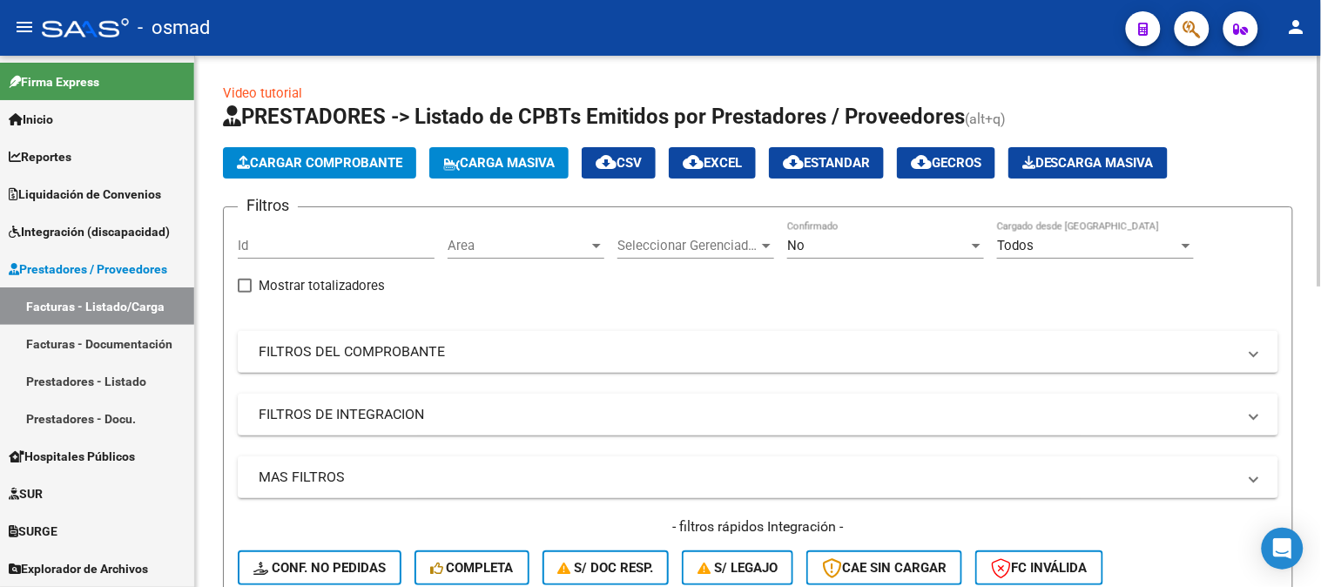
click at [1320, 186] on div at bounding box center [1320, 171] width 4 height 231
click at [1320, 352] on div at bounding box center [1320, 321] width 4 height 531
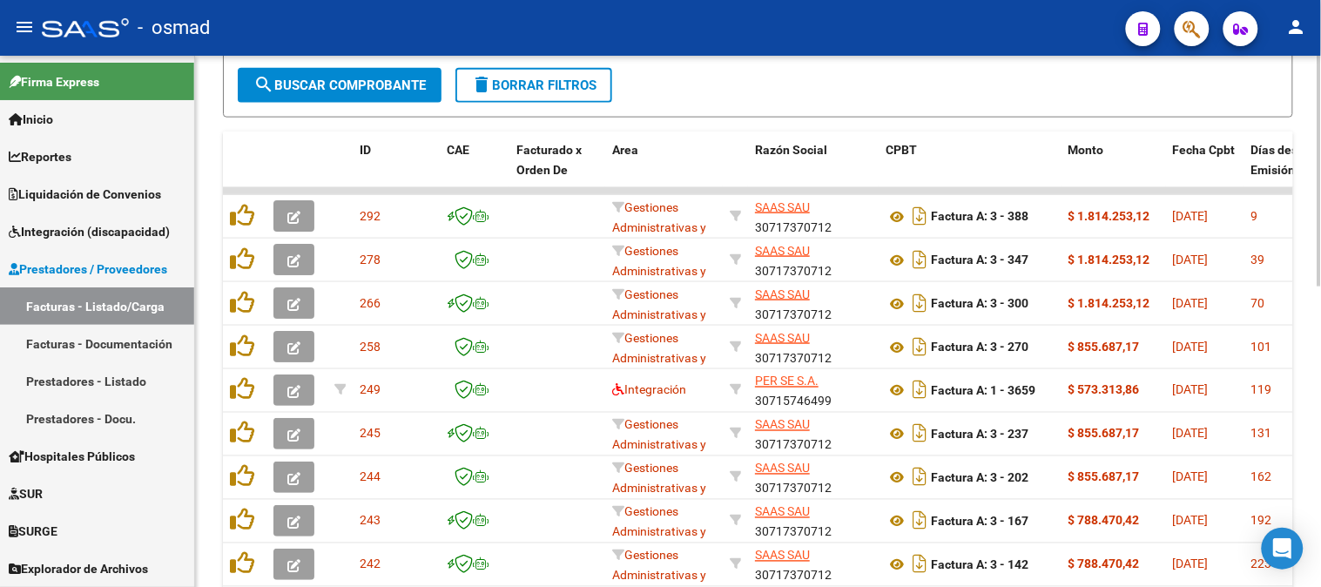
click at [1320, 352] on div at bounding box center [1320, 406] width 4 height 231
click at [1320, 226] on div at bounding box center [1320, 321] width 4 height 531
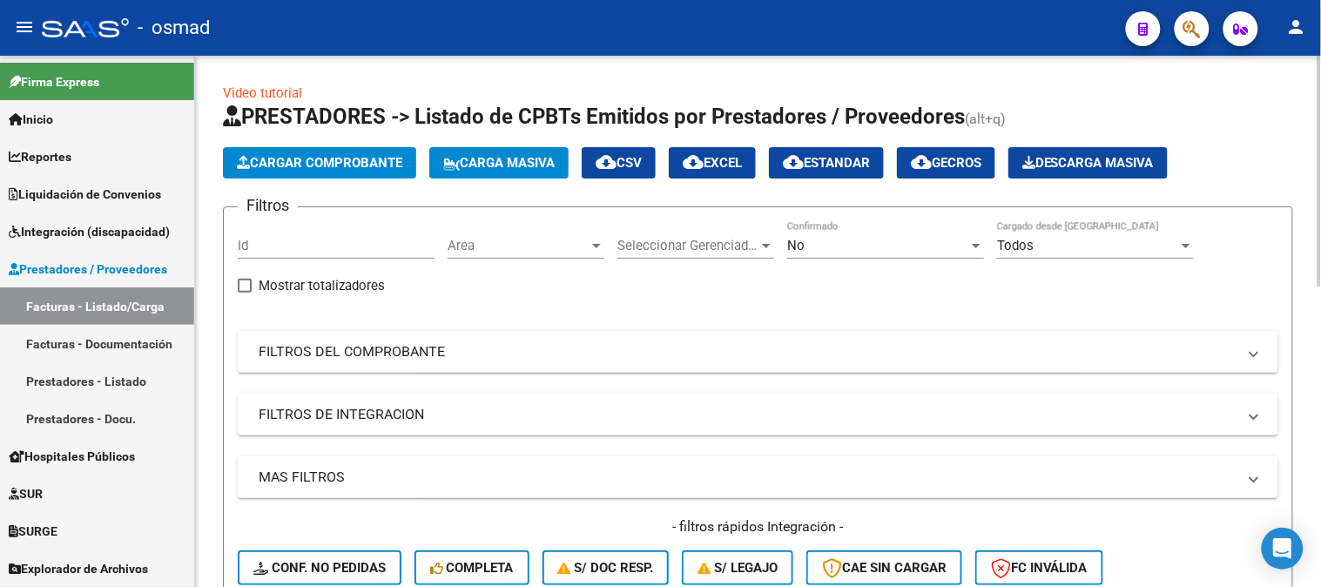
click at [1320, 404] on div at bounding box center [1320, 321] width 4 height 531
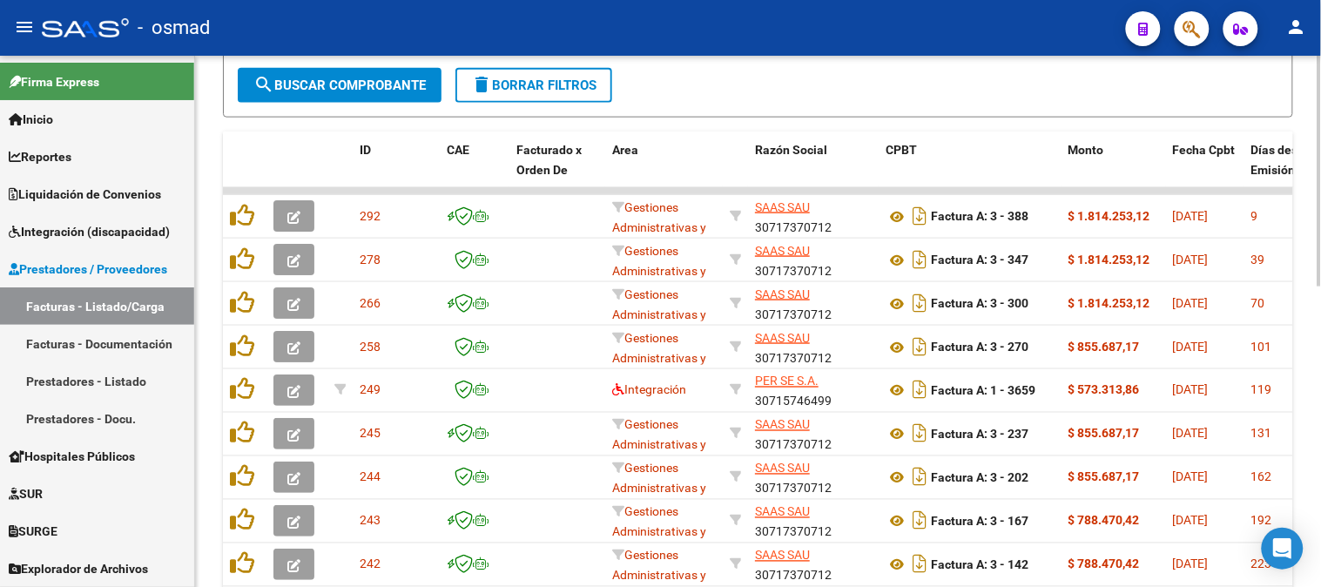
click at [1320, 404] on div at bounding box center [1320, 406] width 4 height 231
click at [1320, 157] on div at bounding box center [1320, 321] width 4 height 531
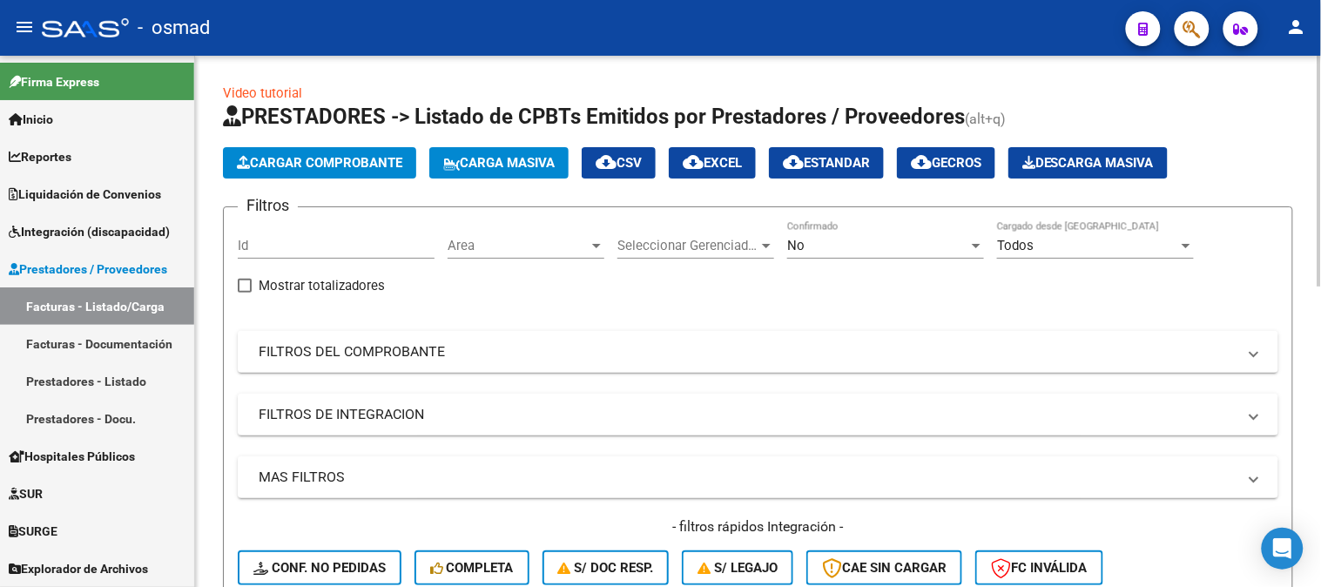
click at [1320, 157] on div at bounding box center [1320, 171] width 4 height 231
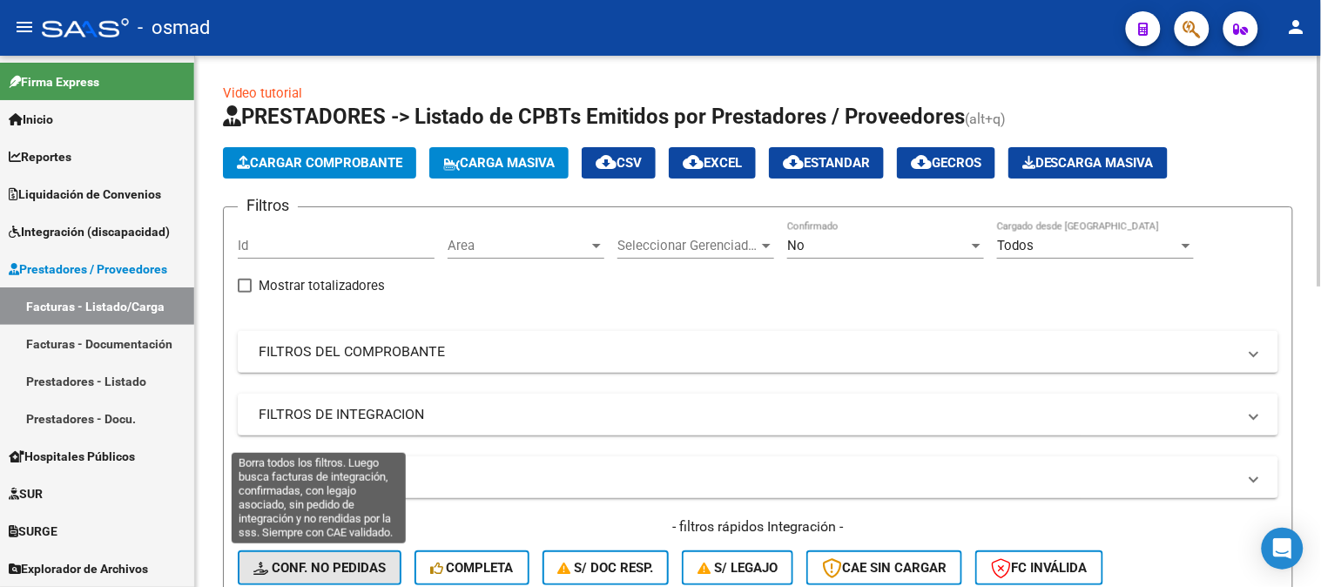
click at [357, 561] on span "Conf. no pedidas" at bounding box center [319, 568] width 132 height 16
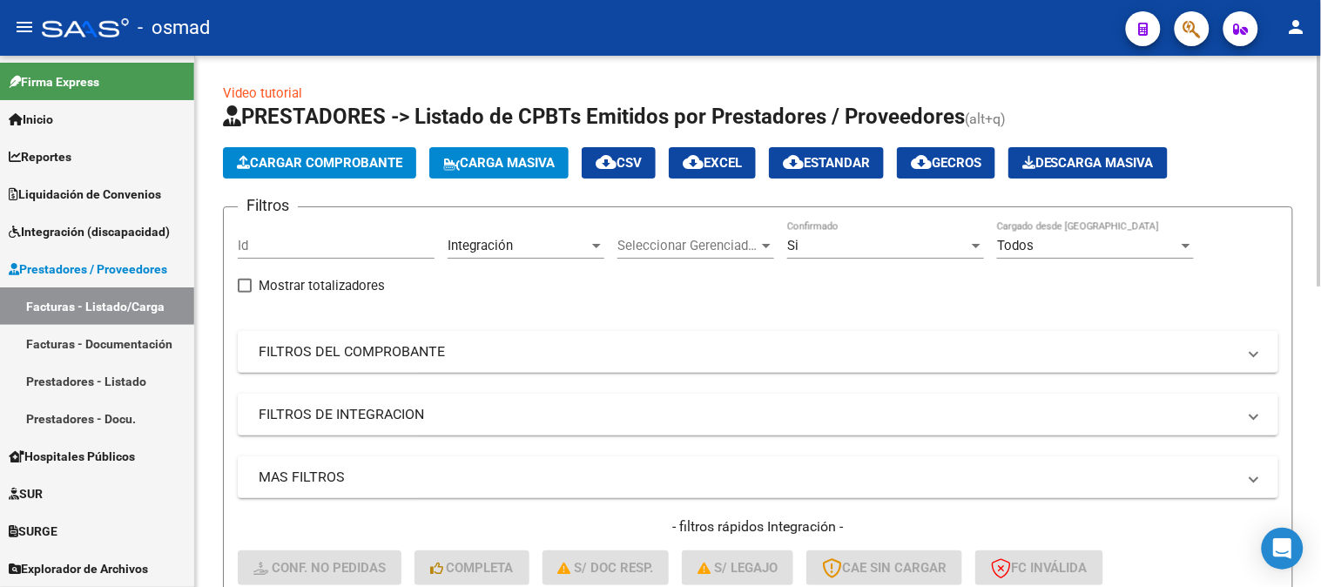
click at [1320, 467] on div at bounding box center [1320, 321] width 4 height 531
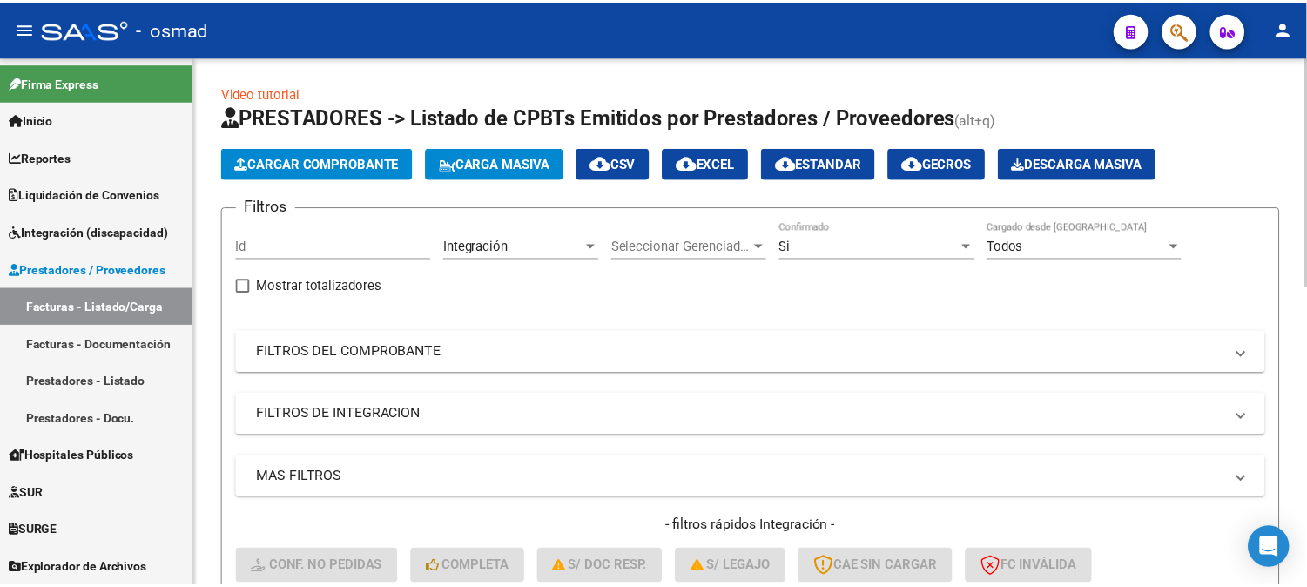
scroll to position [531, 0]
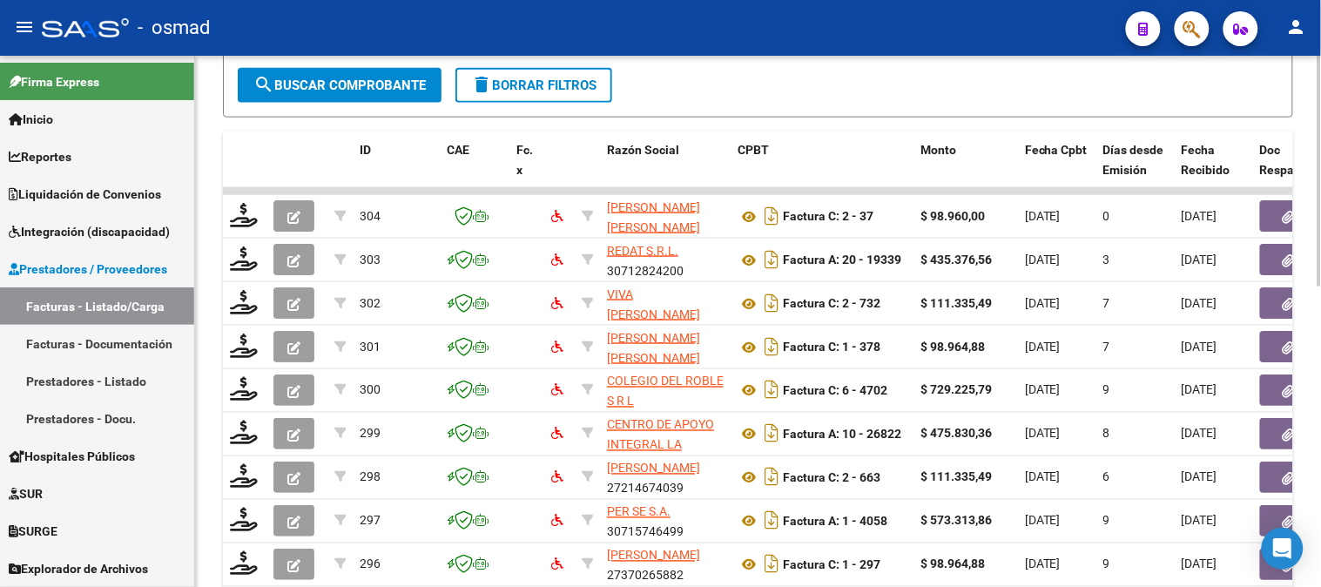
click at [1320, 467] on div at bounding box center [1320, 406] width 4 height 231
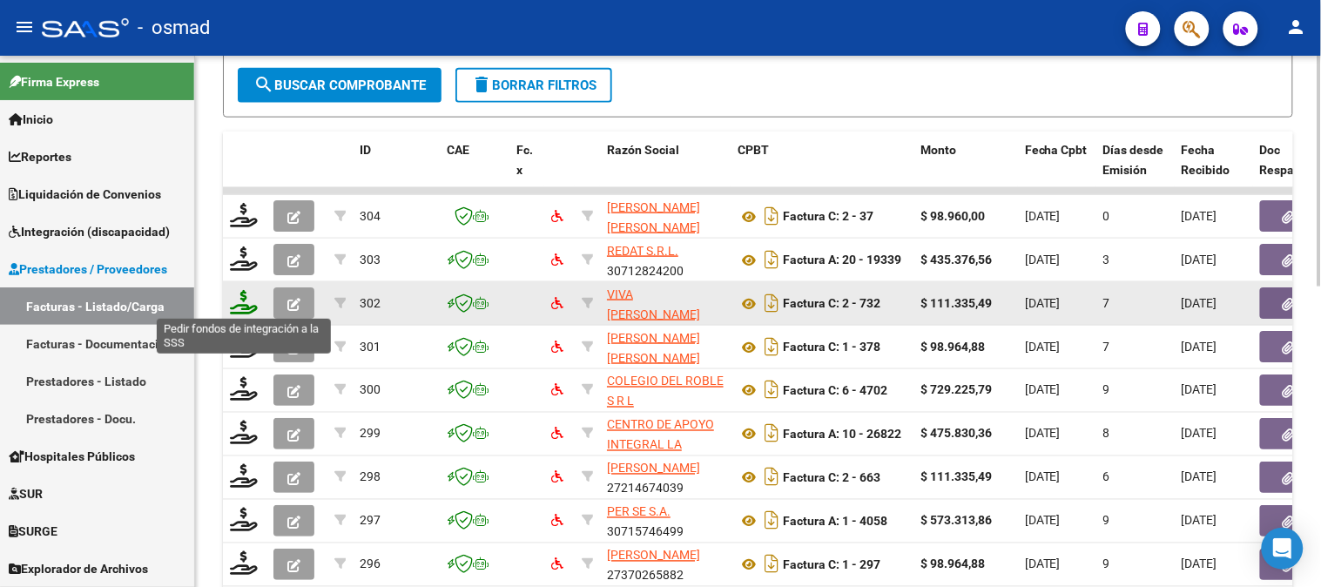
click at [249, 297] on icon at bounding box center [244, 302] width 28 height 24
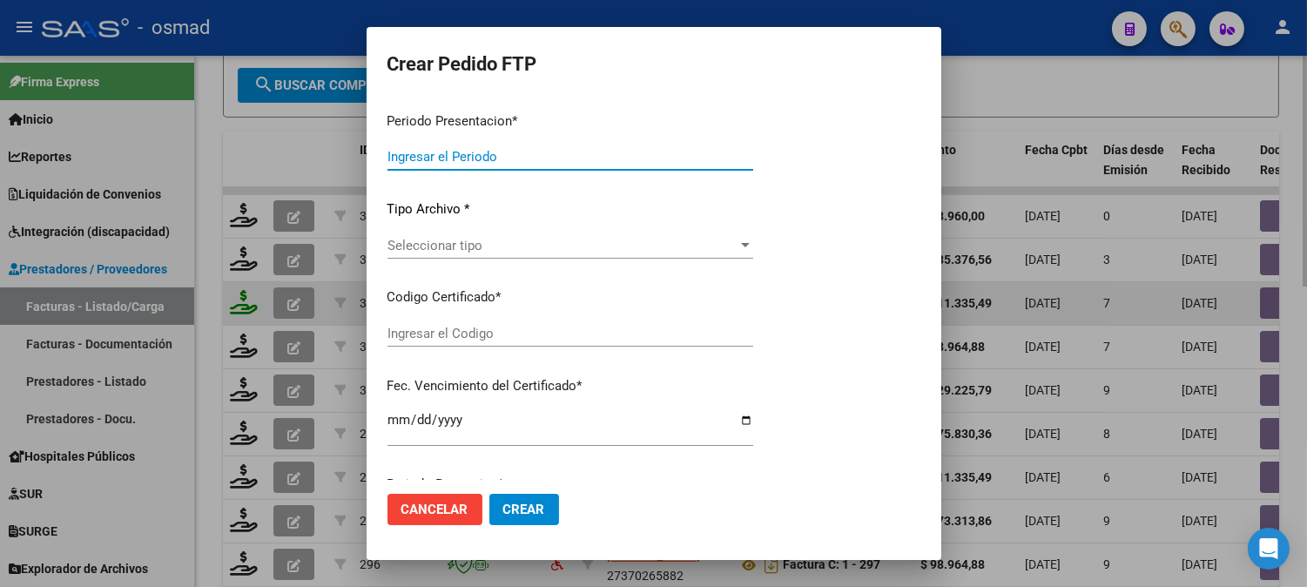
type input "202509"
type input "$ 111.335,49"
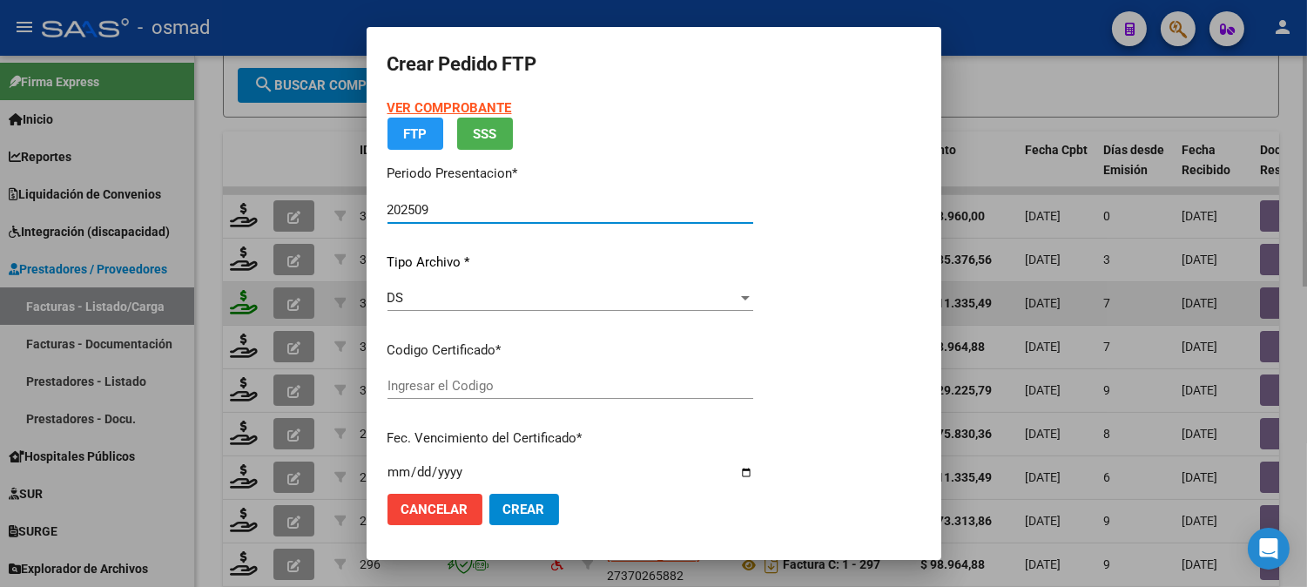
type input "ARG010005321938020230713-20280713BS413"
type input "[DATE]"
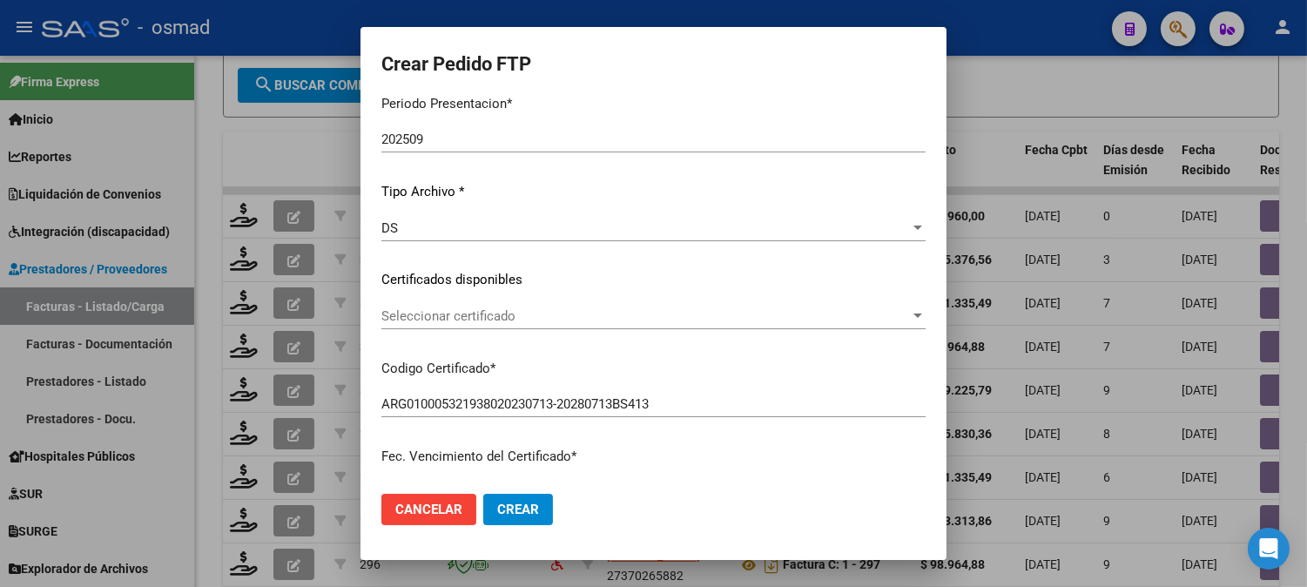
scroll to position [154, 0]
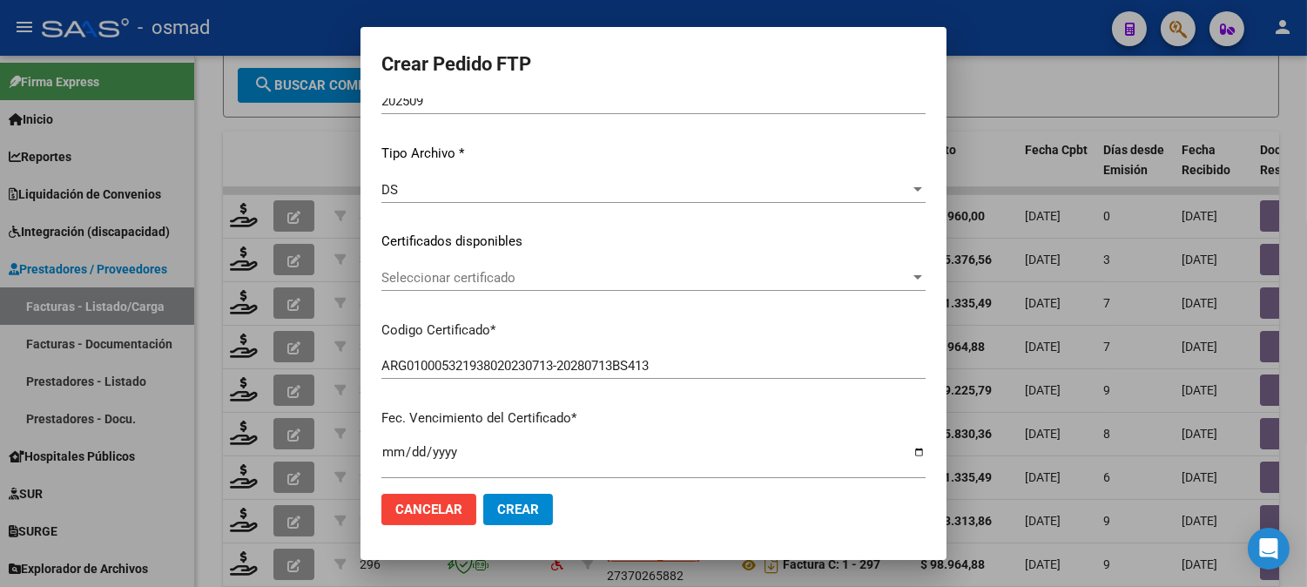
click at [910, 280] on div at bounding box center [918, 278] width 16 height 14
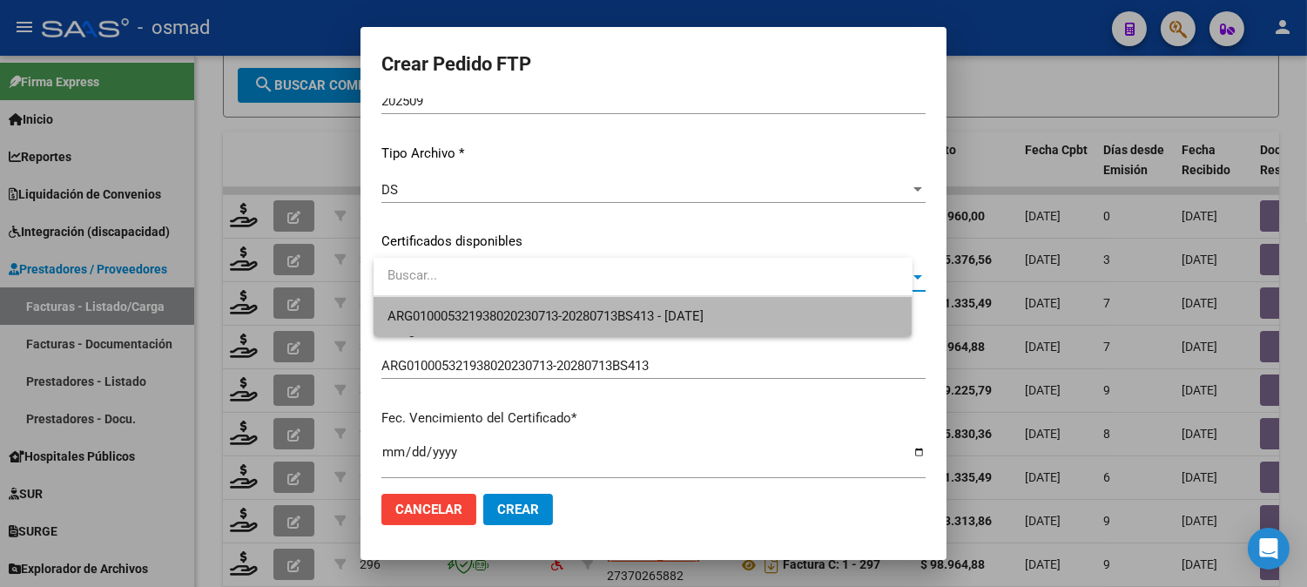
click at [845, 316] on span "ARG010005321938020230713-20280713BS413 - [DATE]" at bounding box center [643, 316] width 511 height 39
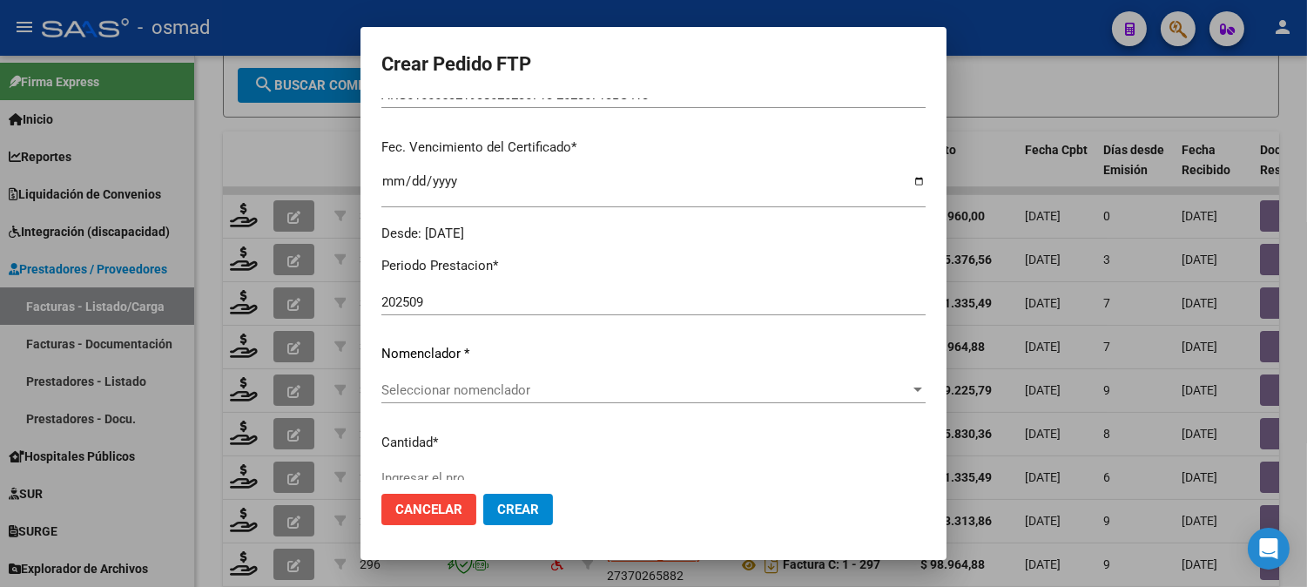
scroll to position [464, 0]
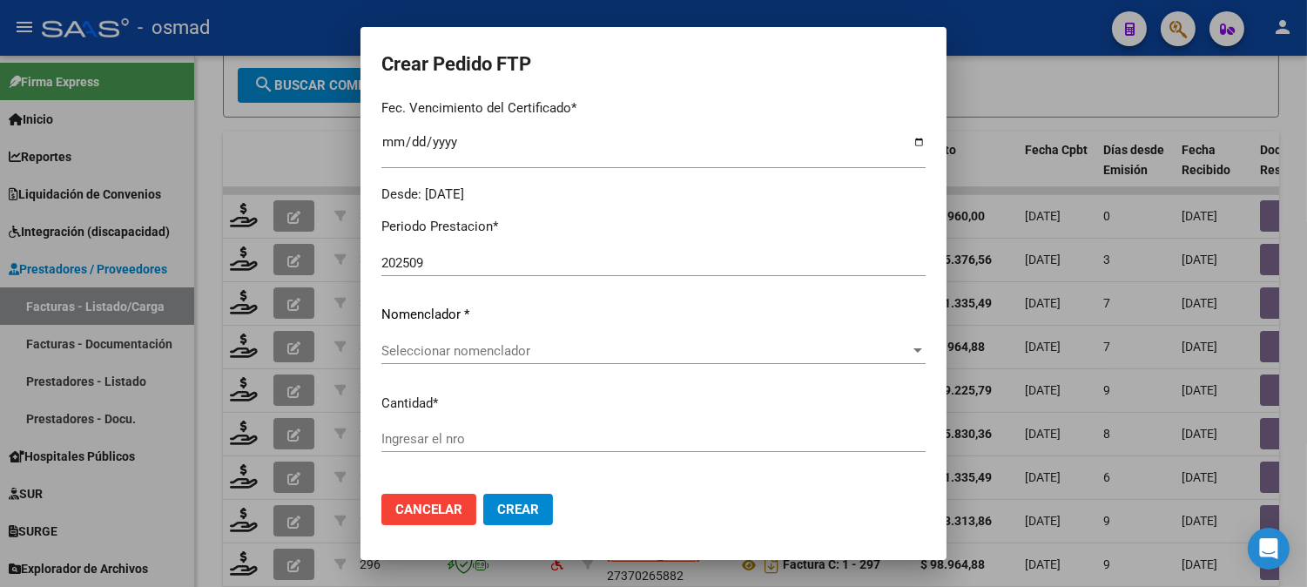
click at [877, 352] on span "Seleccionar nomenclador" at bounding box center [645, 351] width 529 height 16
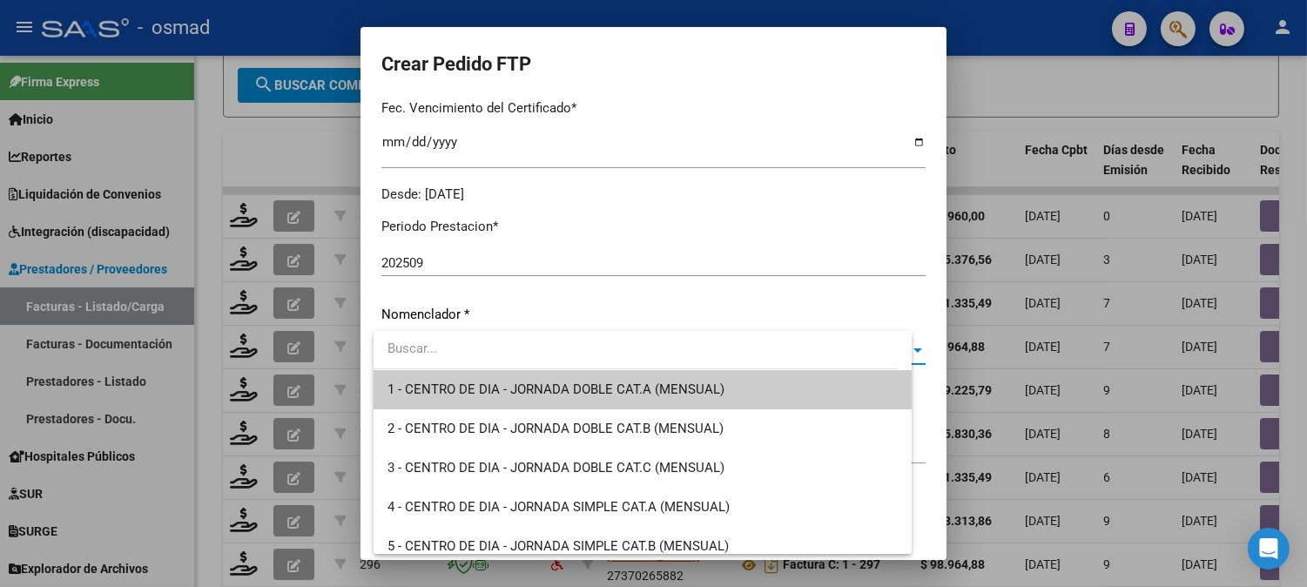
click at [877, 352] on input "dropdown search" at bounding box center [636, 348] width 524 height 39
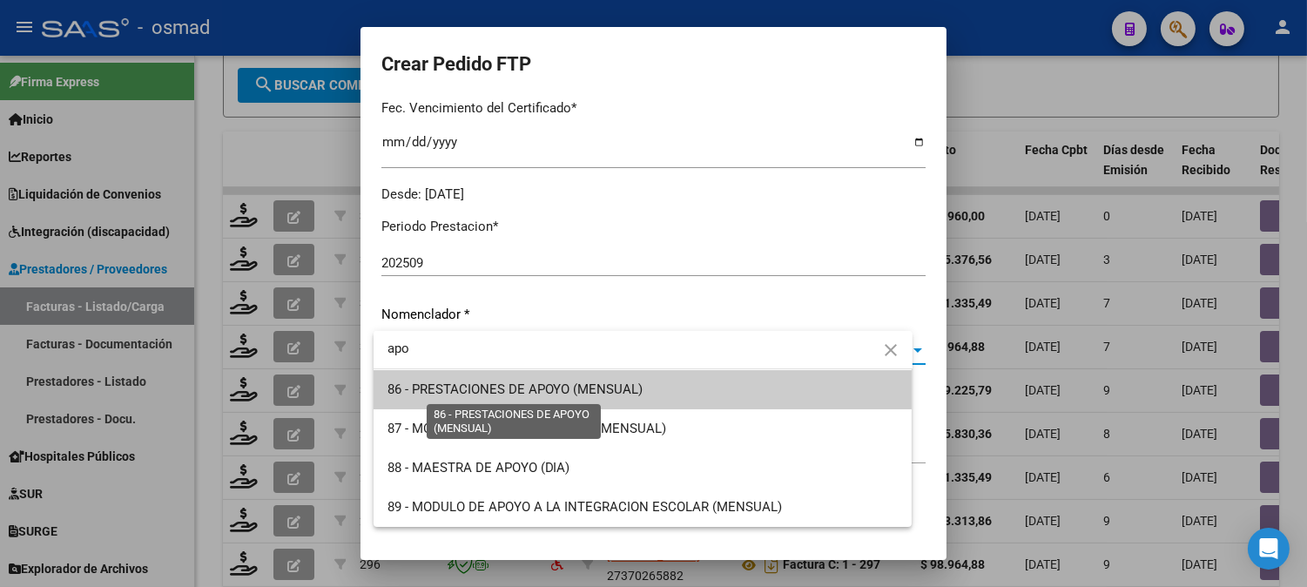
type input "apo"
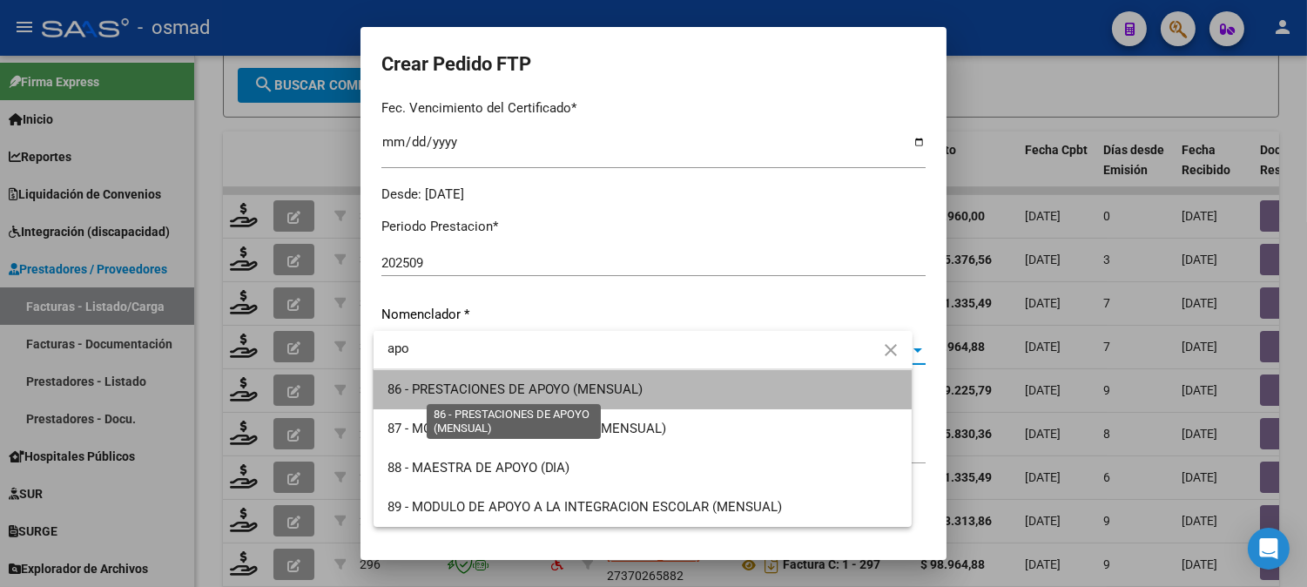
click at [494, 396] on span "86 - PRESTACIONES DE APOYO (MENSUAL)" at bounding box center [516, 389] width 256 height 16
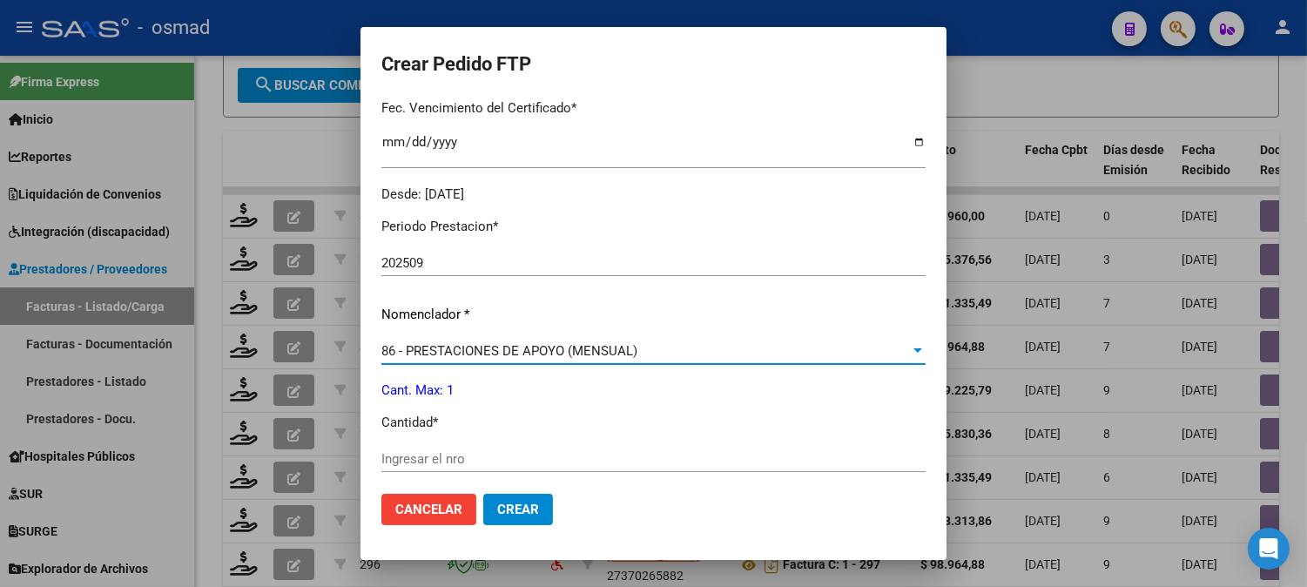
click at [469, 462] on input "Ingresar el nro" at bounding box center [653, 459] width 544 height 16
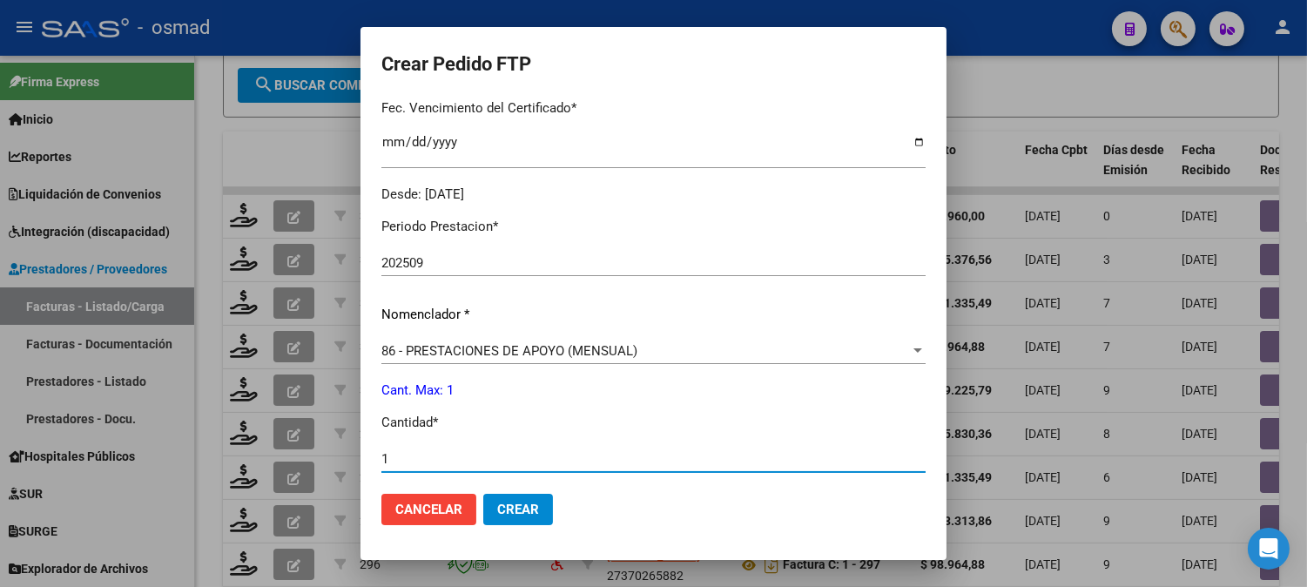
type input "1"
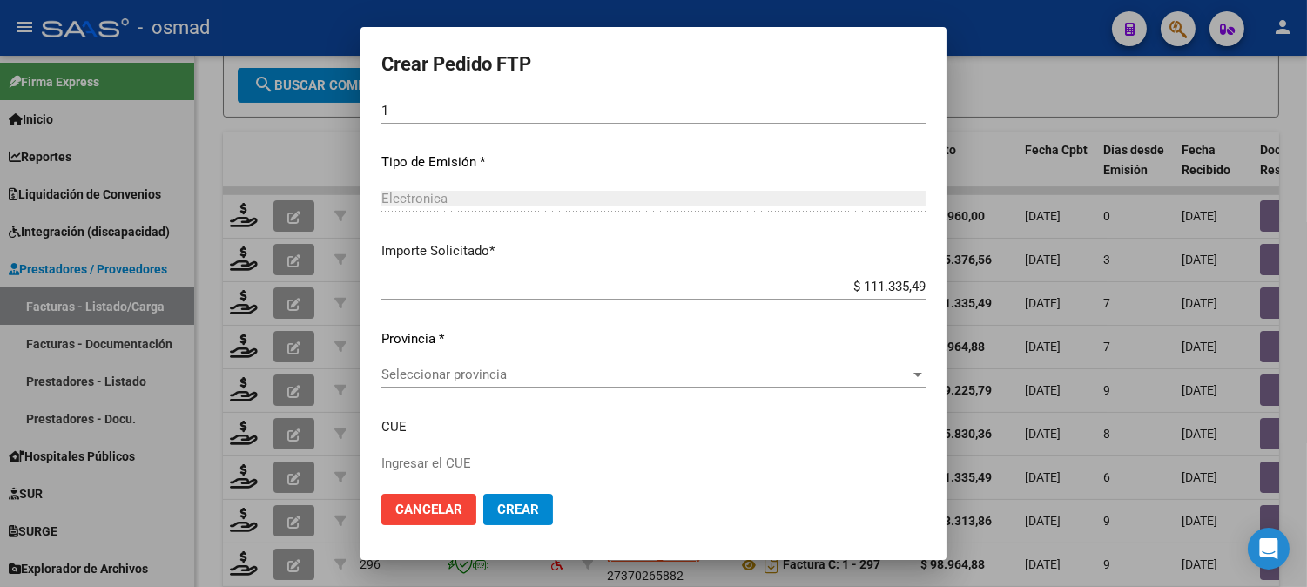
scroll to position [851, 0]
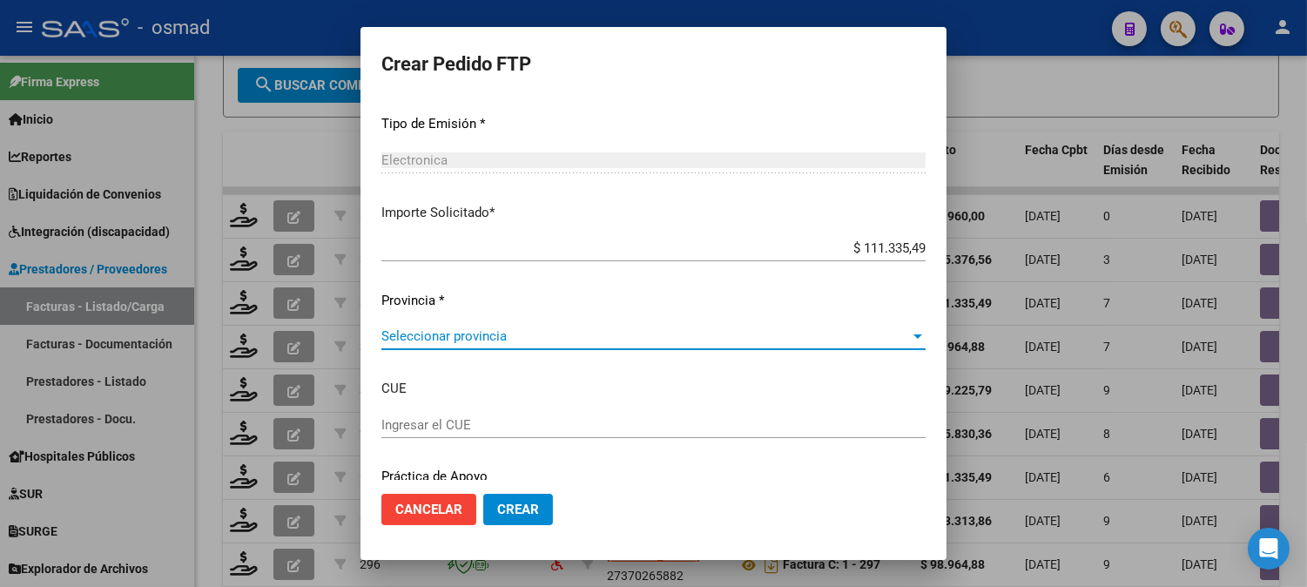
click at [914, 334] on div at bounding box center [918, 336] width 9 height 4
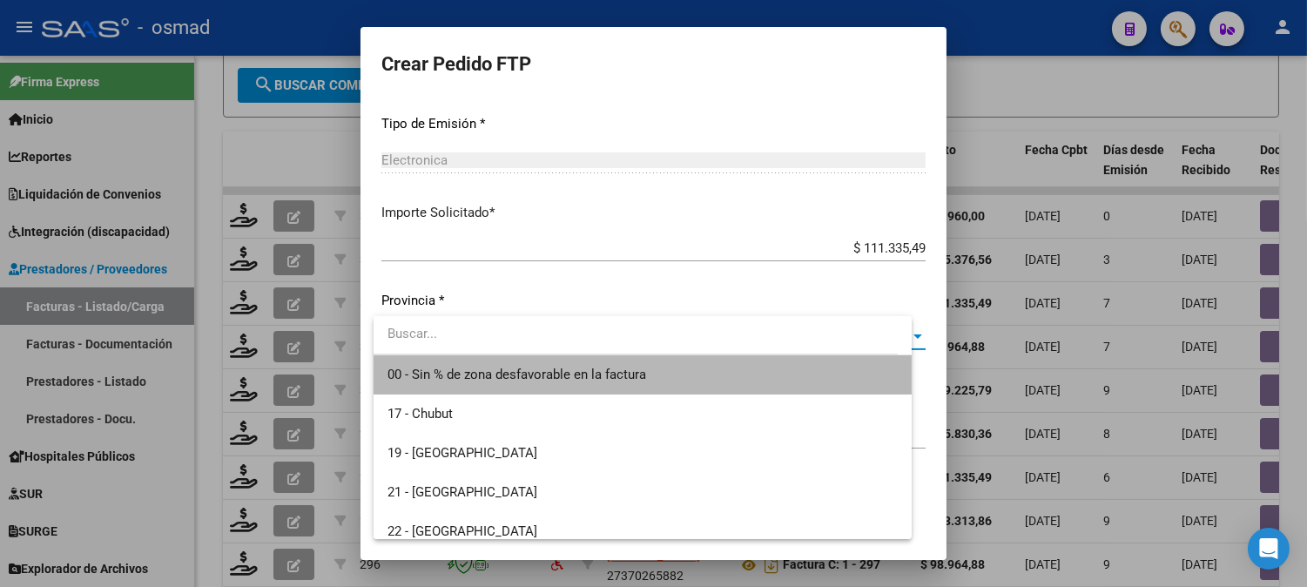
click at [768, 387] on span "00 - Sin % de zona desfavorable en la factura" at bounding box center [643, 374] width 511 height 39
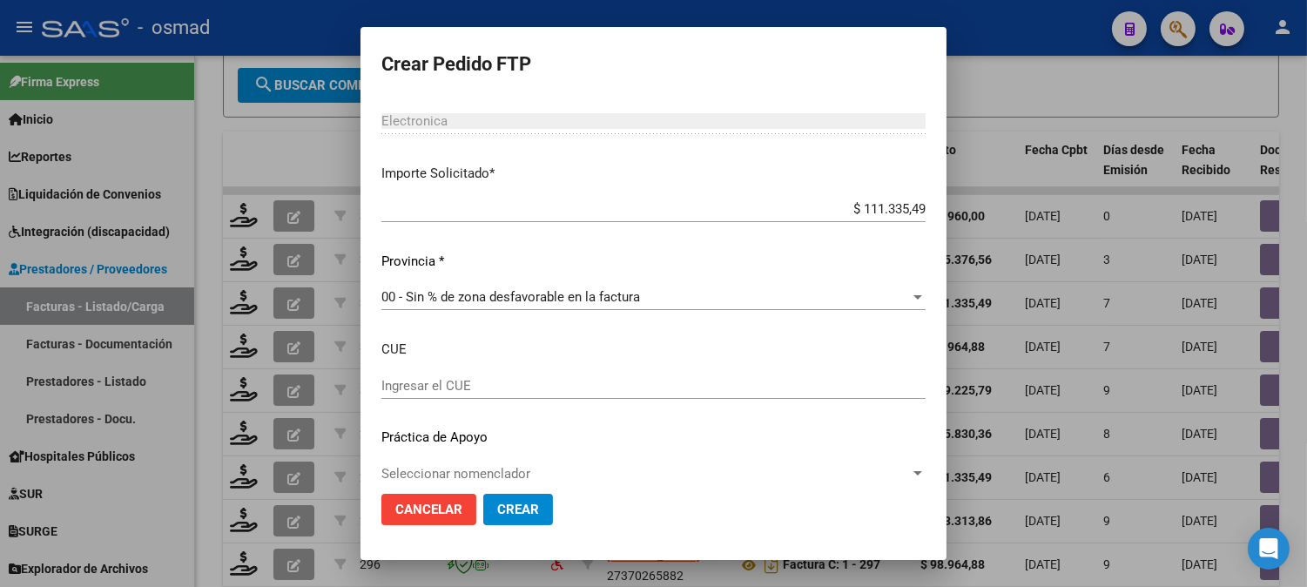
scroll to position [912, 0]
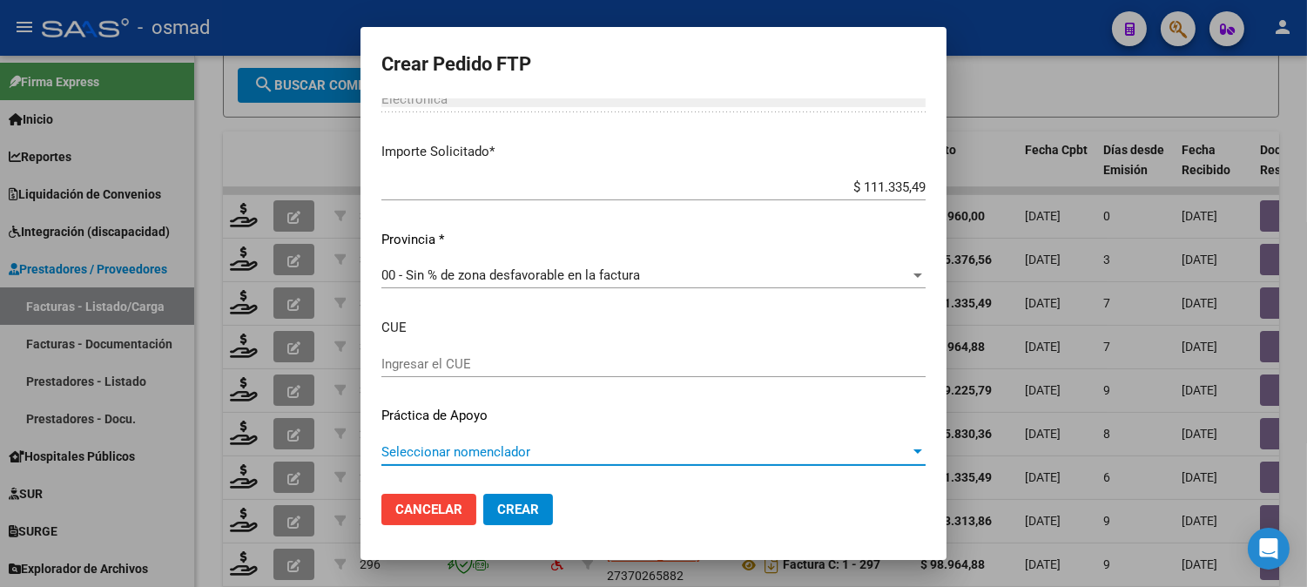
click at [910, 454] on div at bounding box center [918, 452] width 16 height 14
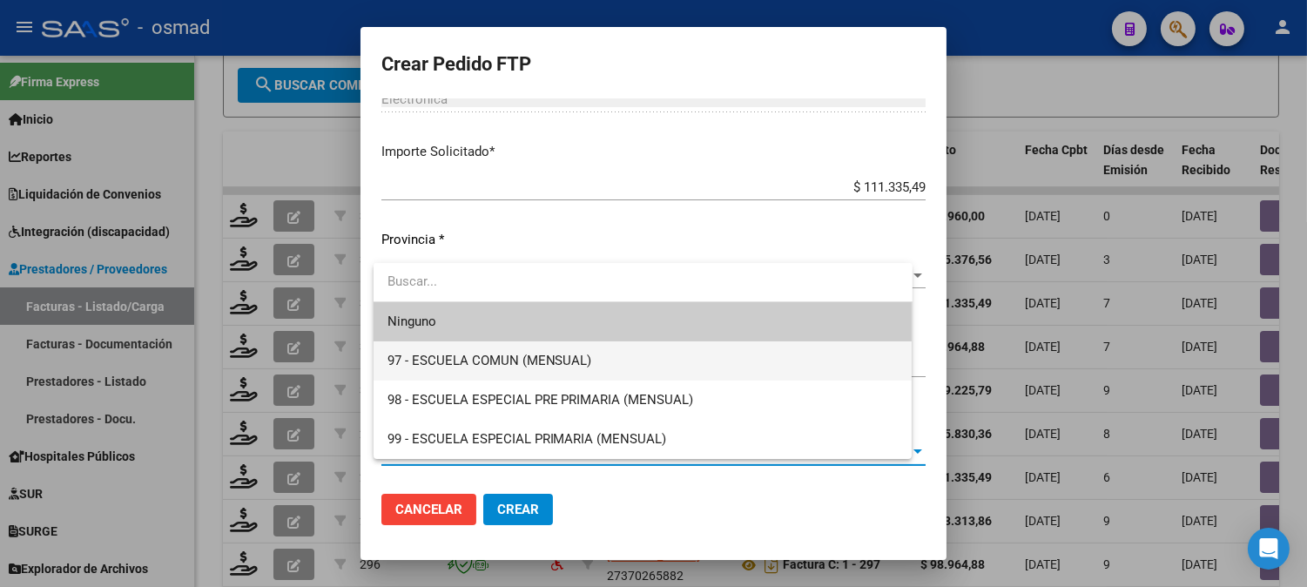
click at [825, 373] on span "97 - ESCUELA COMUN (MENSUAL)" at bounding box center [643, 360] width 511 height 39
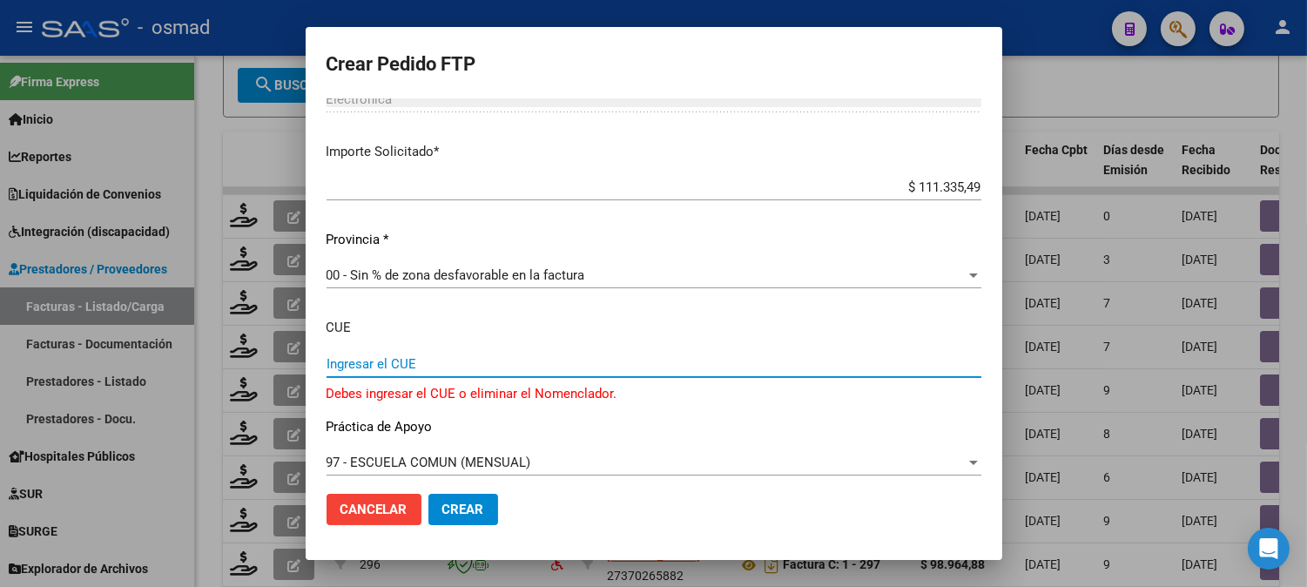
click at [718, 358] on input "Ingresar el CUE" at bounding box center [654, 364] width 655 height 16
click at [969, 461] on div at bounding box center [973, 463] width 9 height 4
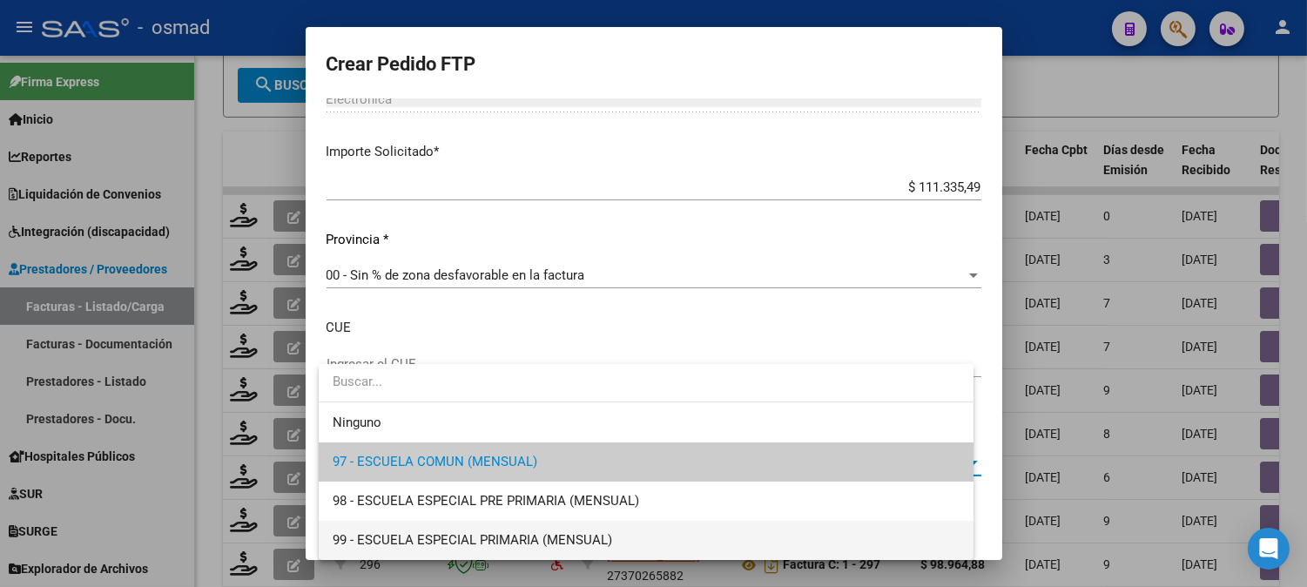
click at [679, 531] on span "99 - ESCUELA ESPECIAL PRIMARIA (MENSUAL)" at bounding box center [646, 540] width 627 height 39
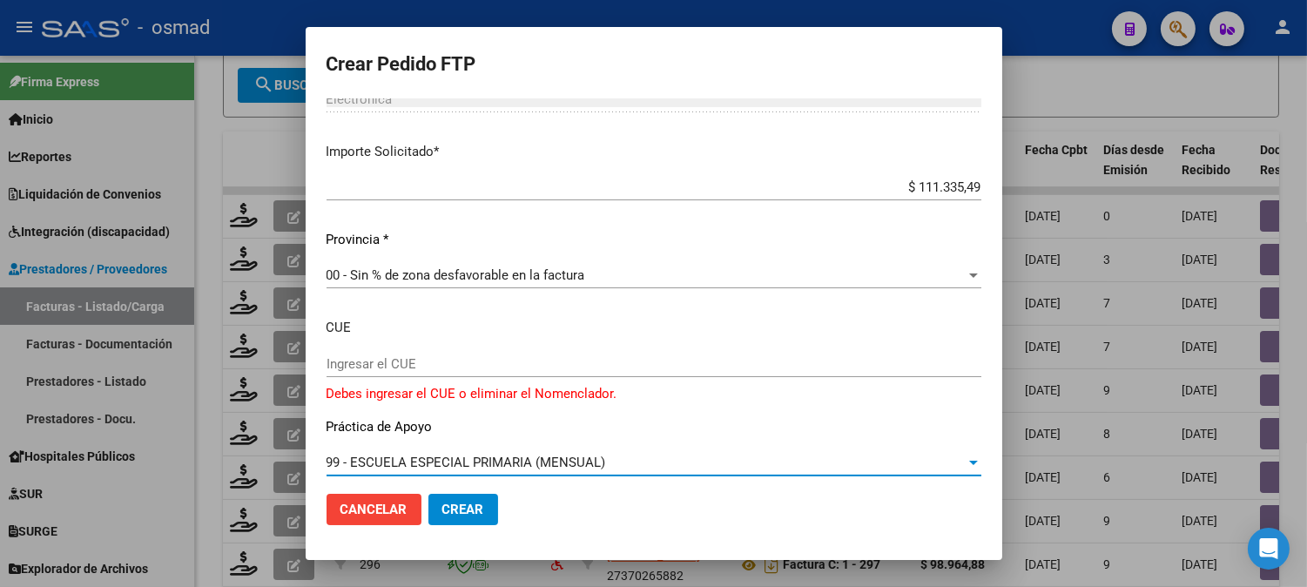
click at [966, 465] on div at bounding box center [974, 462] width 16 height 14
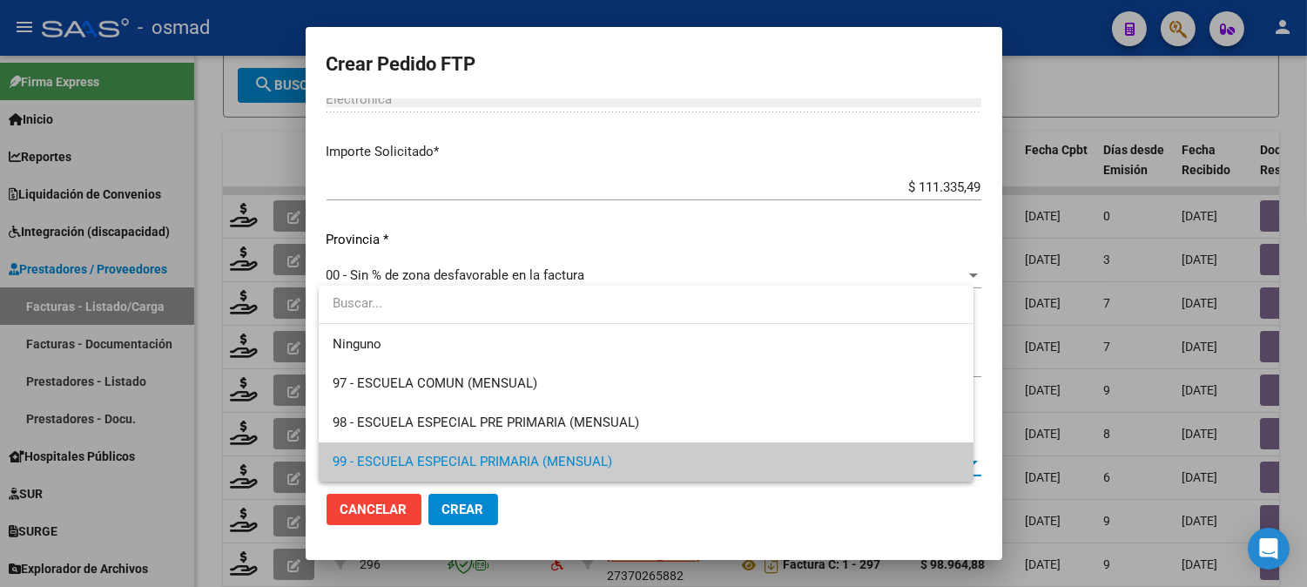
click at [777, 470] on span "99 - ESCUELA ESPECIAL PRIMARIA (MENSUAL)" at bounding box center [646, 461] width 627 height 39
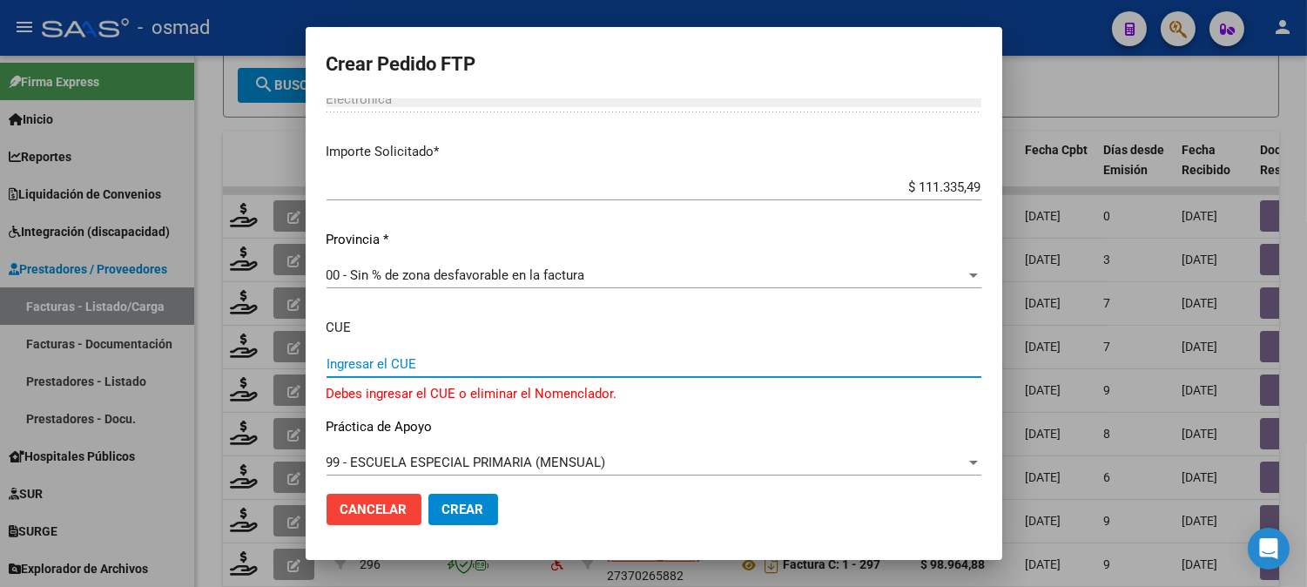
click at [624, 367] on input "Ingresar el CUE" at bounding box center [654, 364] width 655 height 16
click at [966, 464] on div at bounding box center [974, 462] width 16 height 14
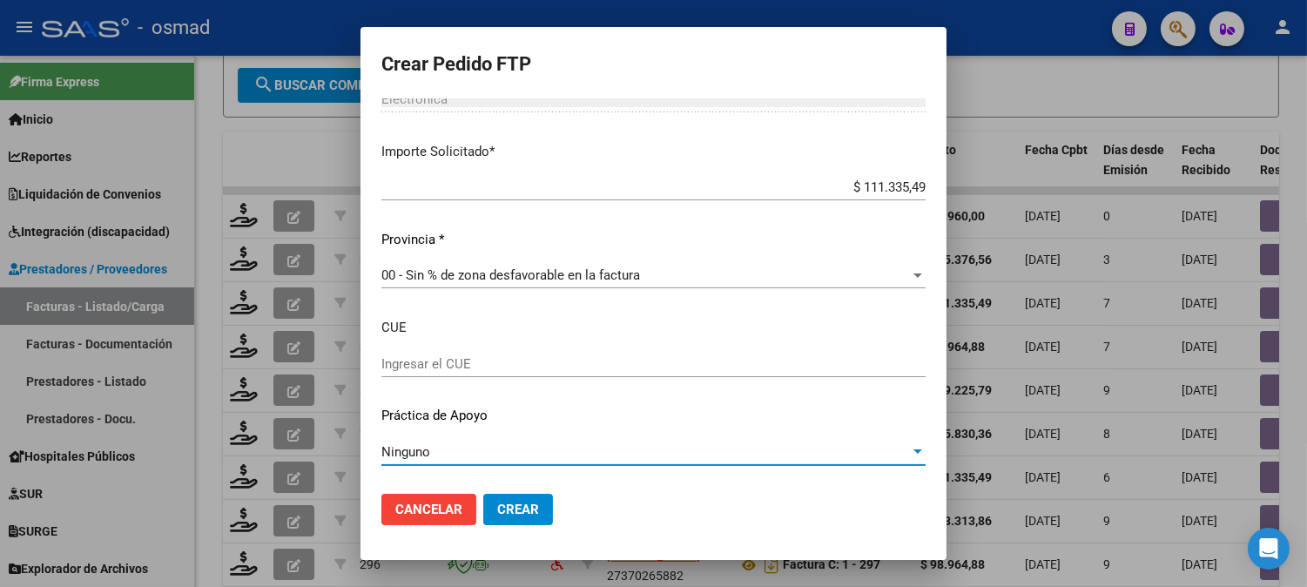
click at [589, 465] on div "Ninguno Seleccionar nomenclador" at bounding box center [653, 460] width 544 height 43
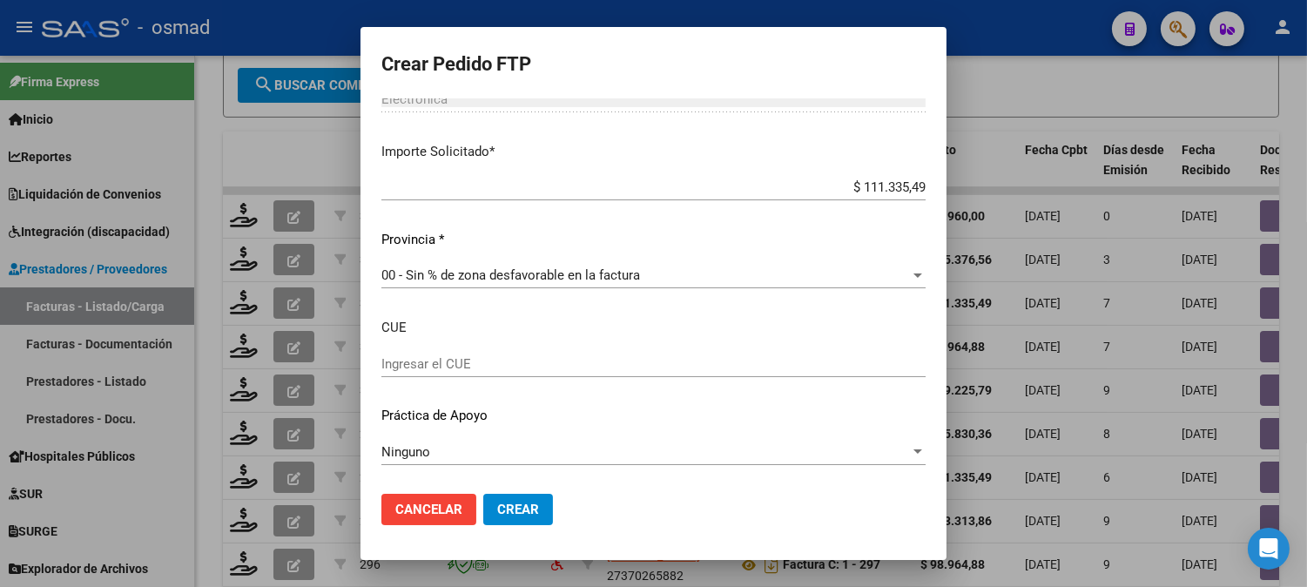
click at [910, 455] on div at bounding box center [918, 452] width 16 height 14
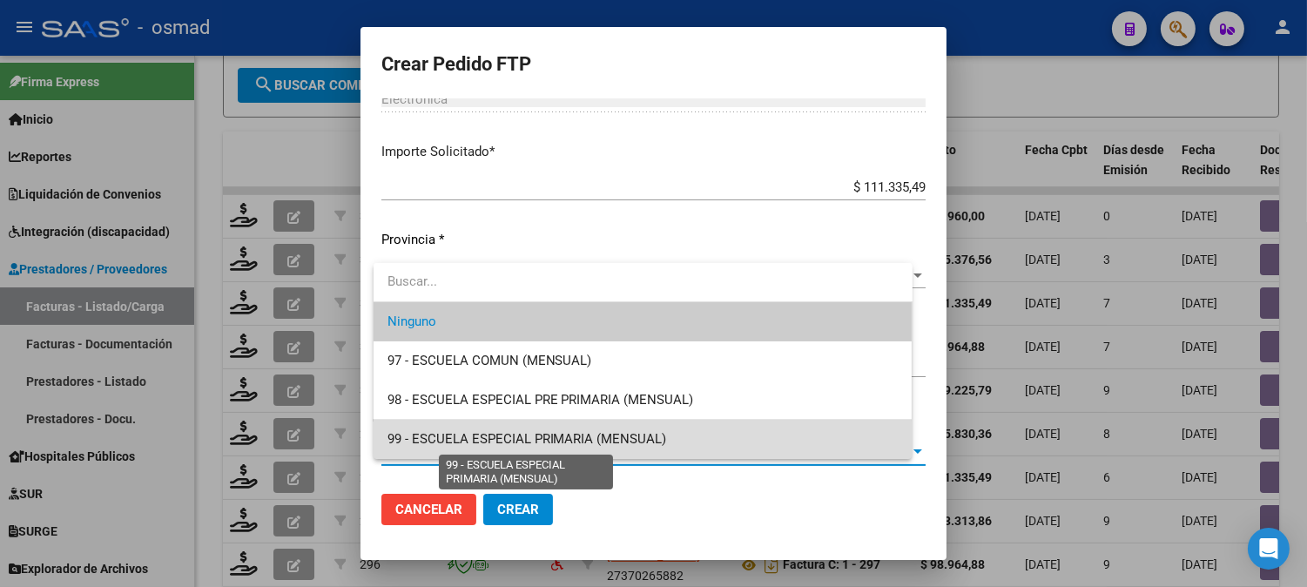
click at [535, 442] on span "99 - ESCUELA ESPECIAL PRIMARIA (MENSUAL)" at bounding box center [528, 439] width 280 height 16
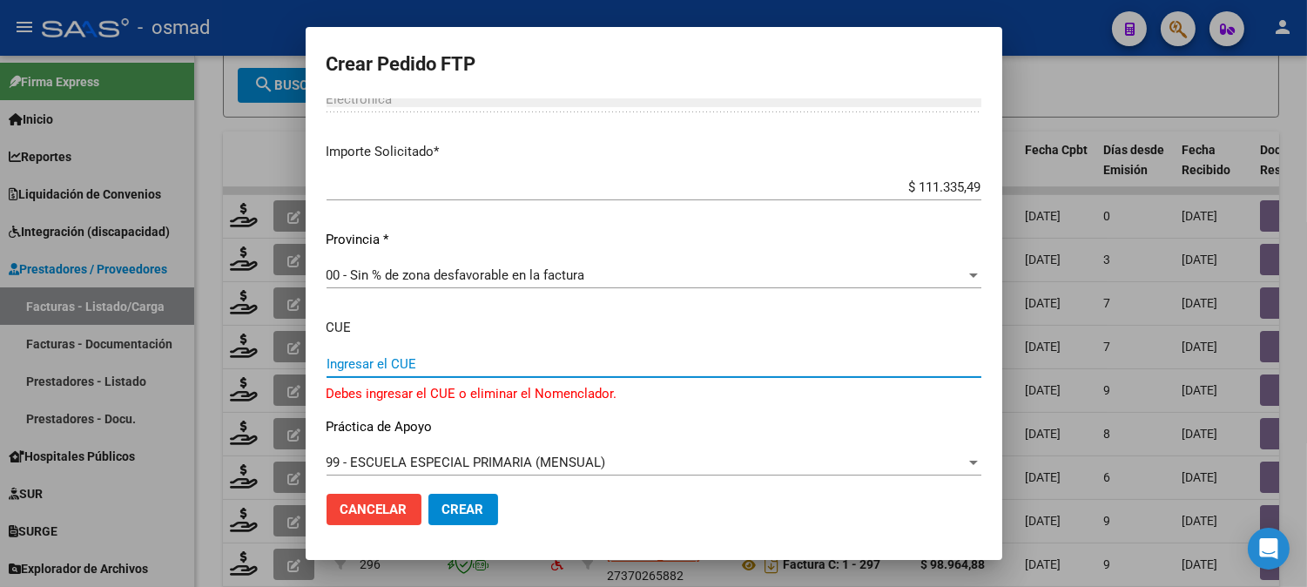
click at [570, 361] on input "Ingresar el CUE" at bounding box center [654, 364] width 655 height 16
click at [969, 461] on div at bounding box center [973, 463] width 9 height 4
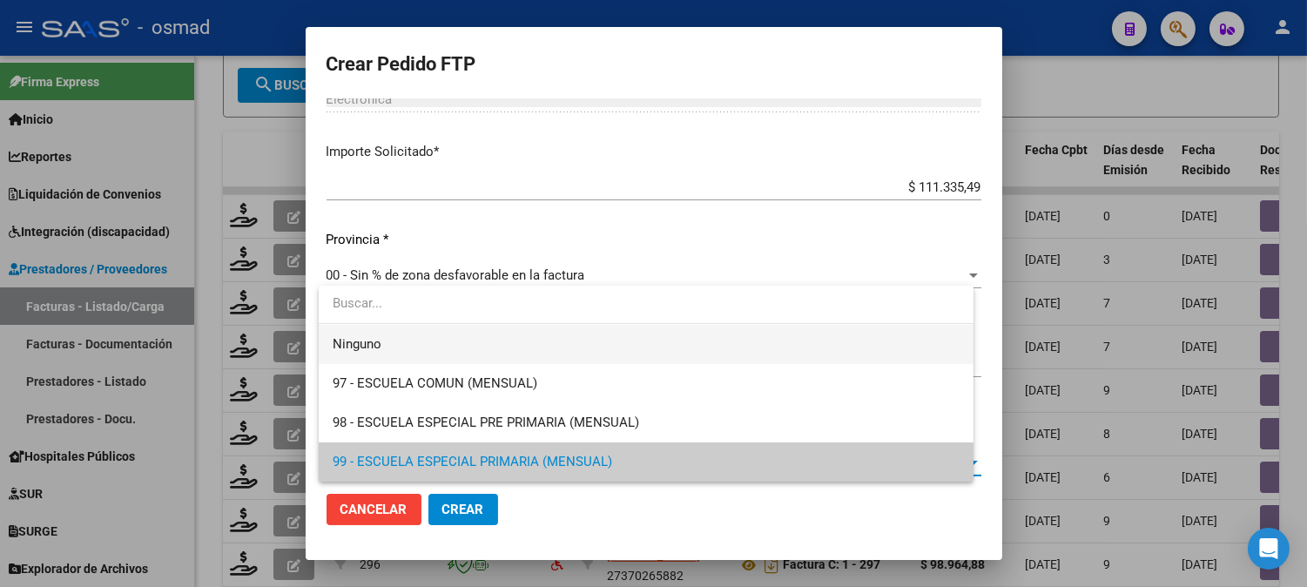
click at [772, 354] on span "Ninguno" at bounding box center [646, 344] width 627 height 39
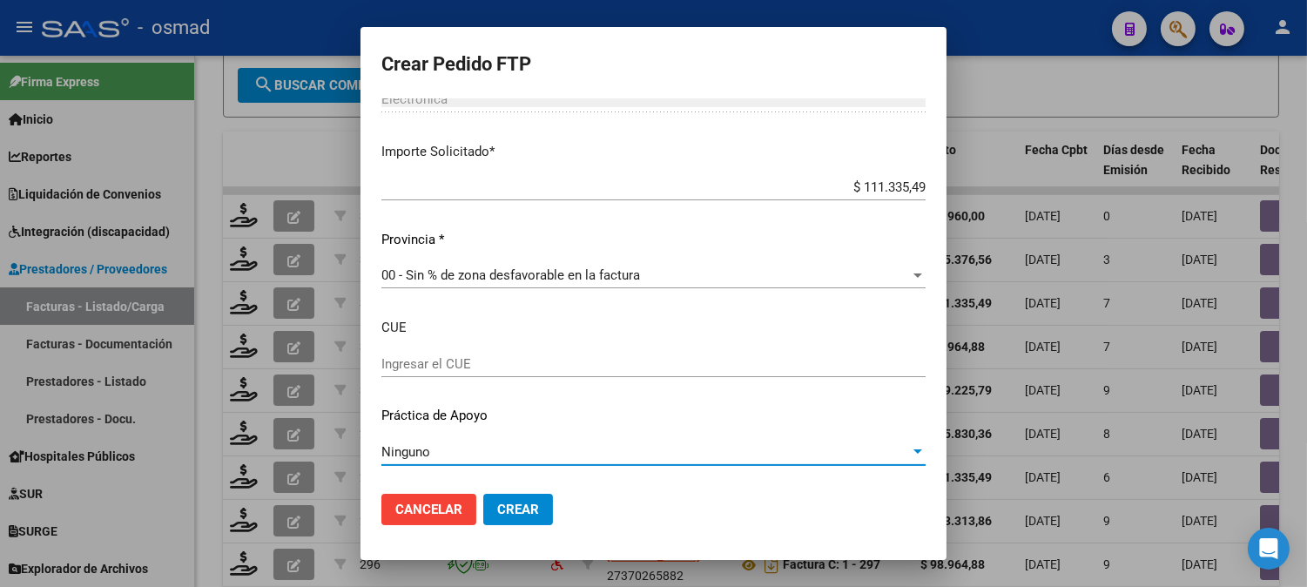
click at [524, 507] on span "Crear" at bounding box center [518, 510] width 42 height 16
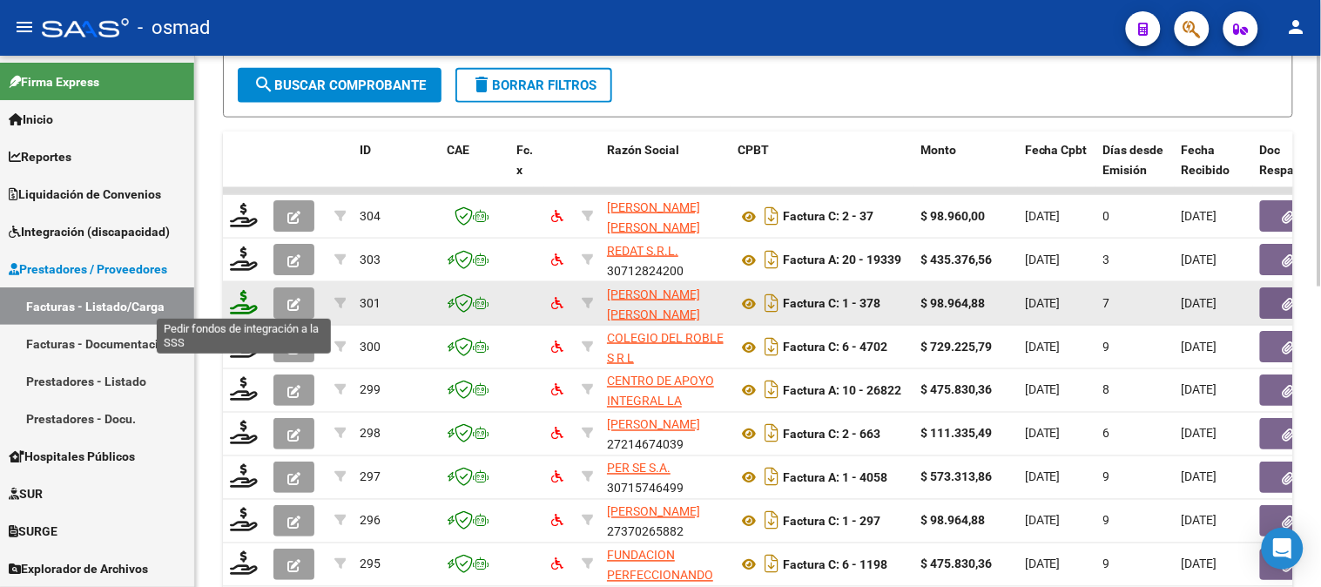
click at [250, 292] on icon at bounding box center [244, 302] width 28 height 24
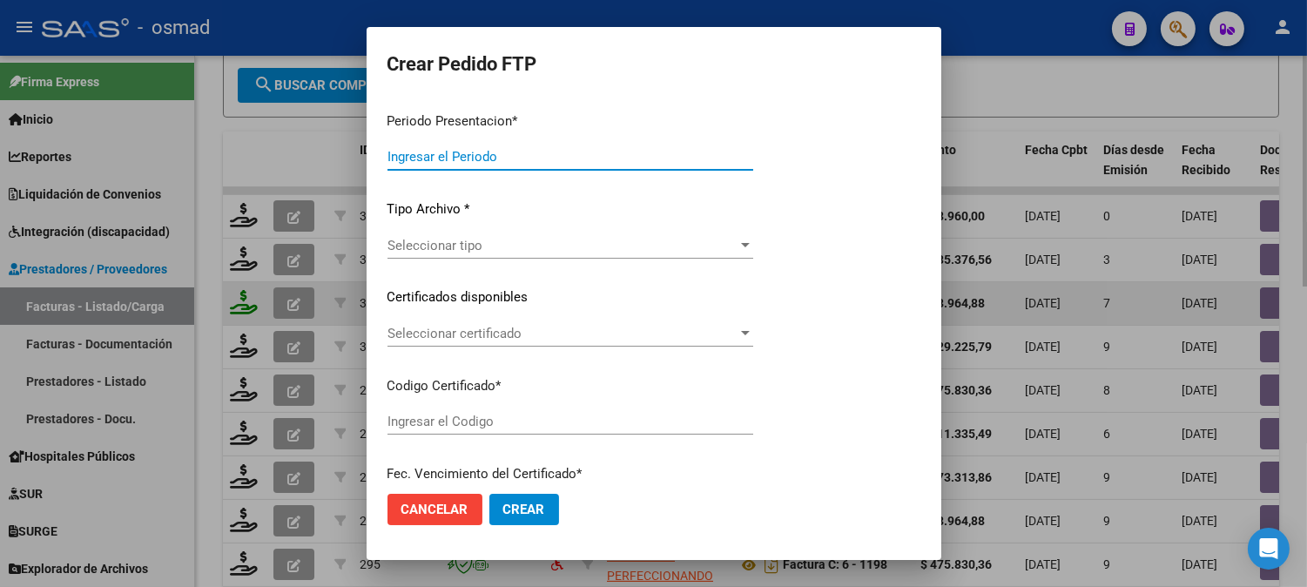
type input "202509"
type input "$ 98.964,88"
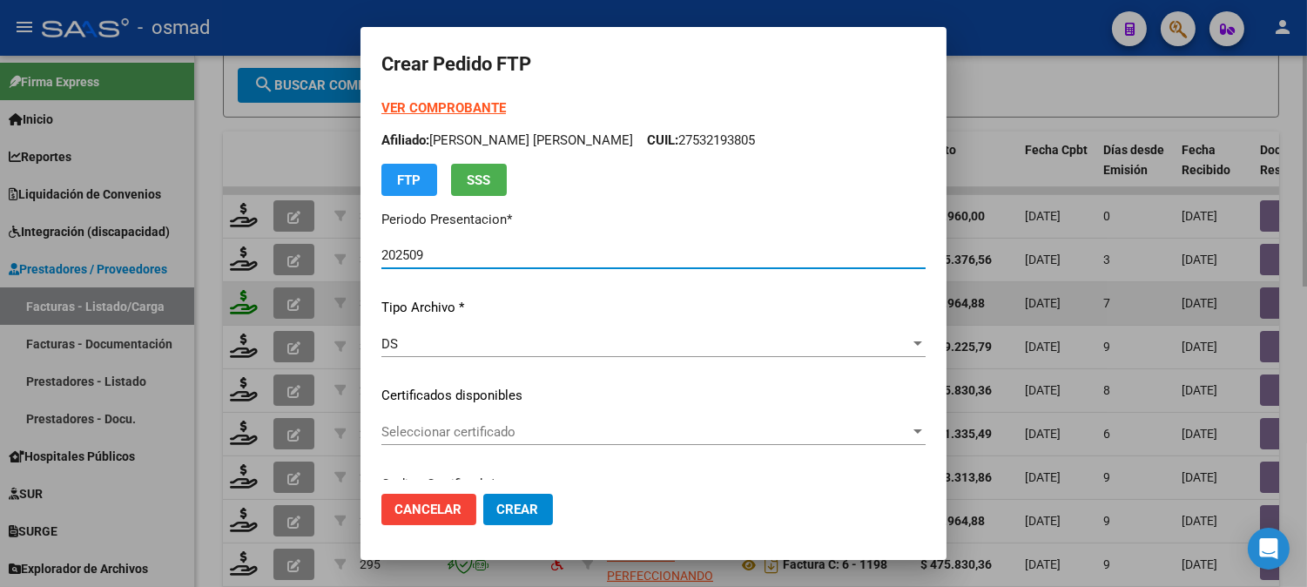
type input "ARG010005321938020230713-20280713BS413"
type input "[DATE]"
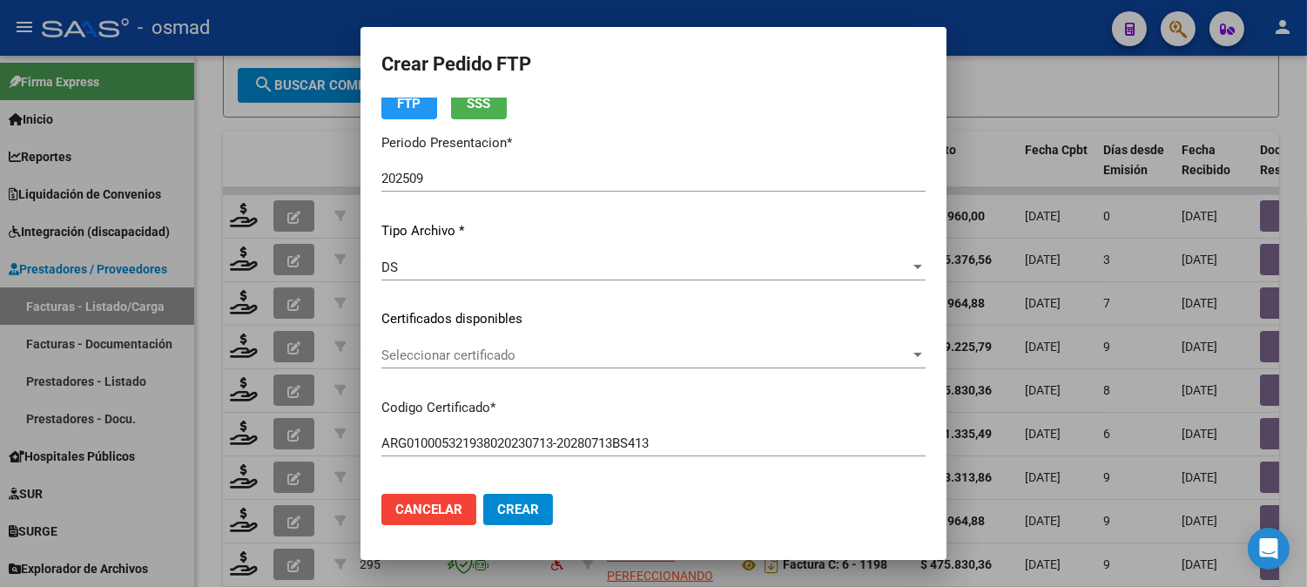
scroll to position [116, 0]
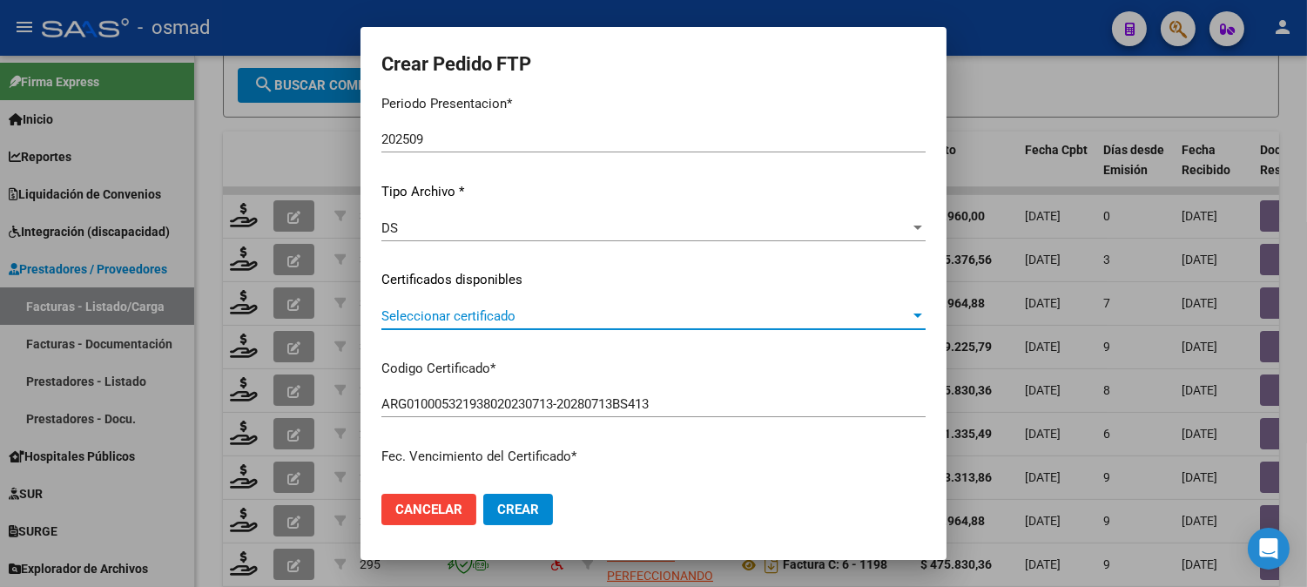
click at [914, 315] on div at bounding box center [918, 316] width 9 height 4
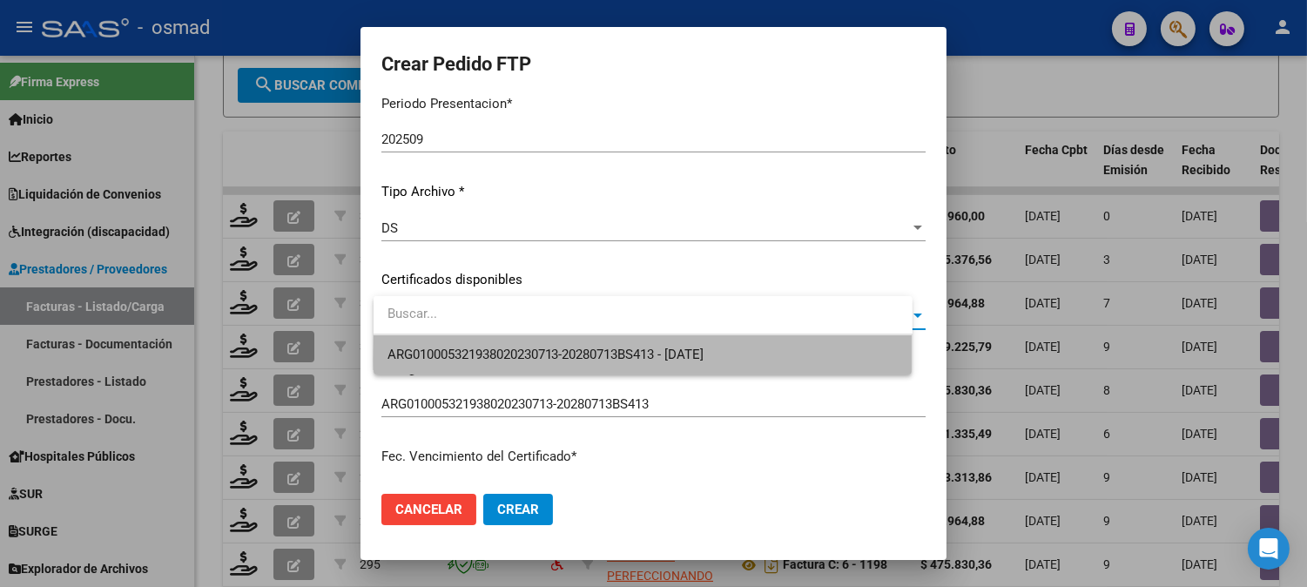
click at [804, 358] on span "ARG010005321938020230713-20280713BS413 - [DATE]" at bounding box center [643, 354] width 511 height 39
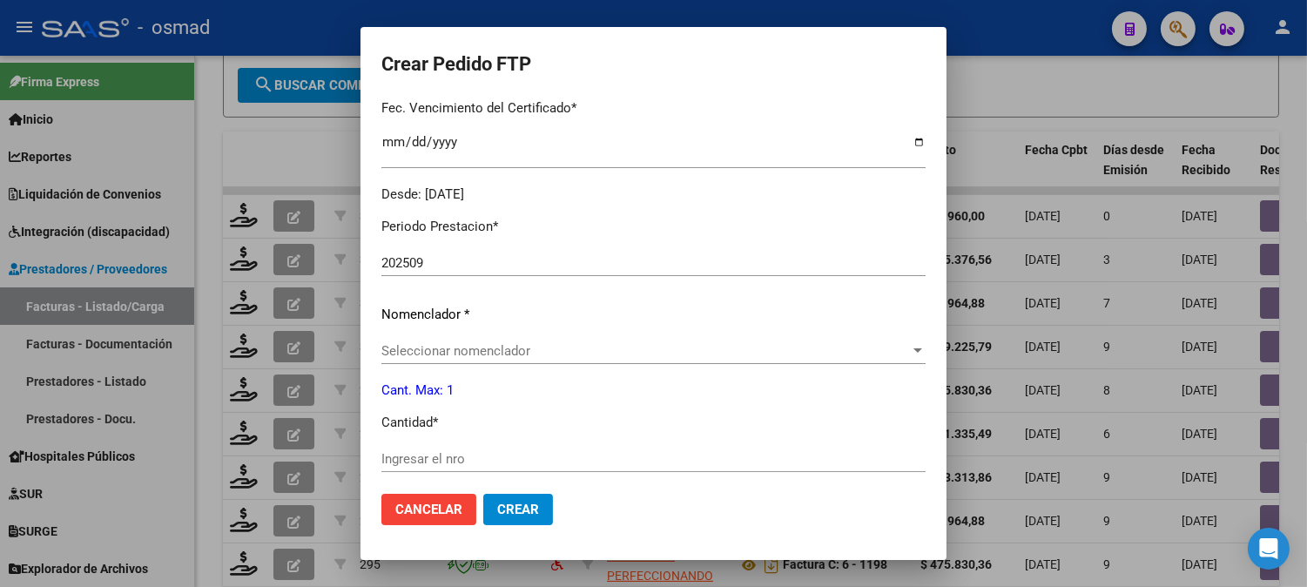
scroll to position [503, 0]
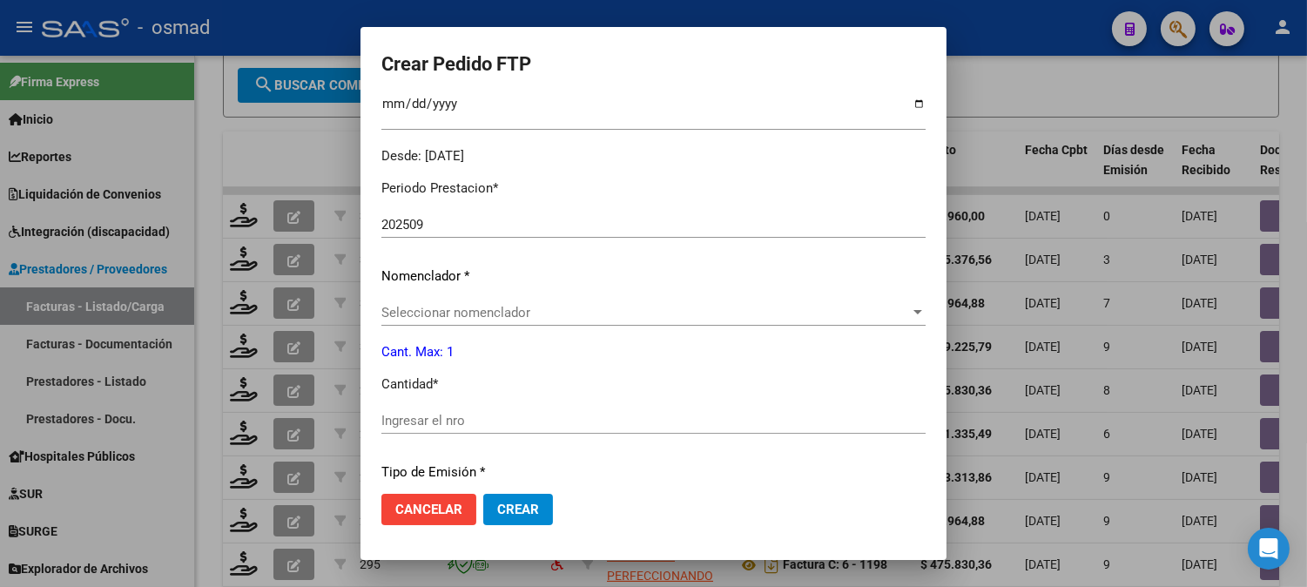
click at [910, 317] on div at bounding box center [918, 313] width 16 height 14
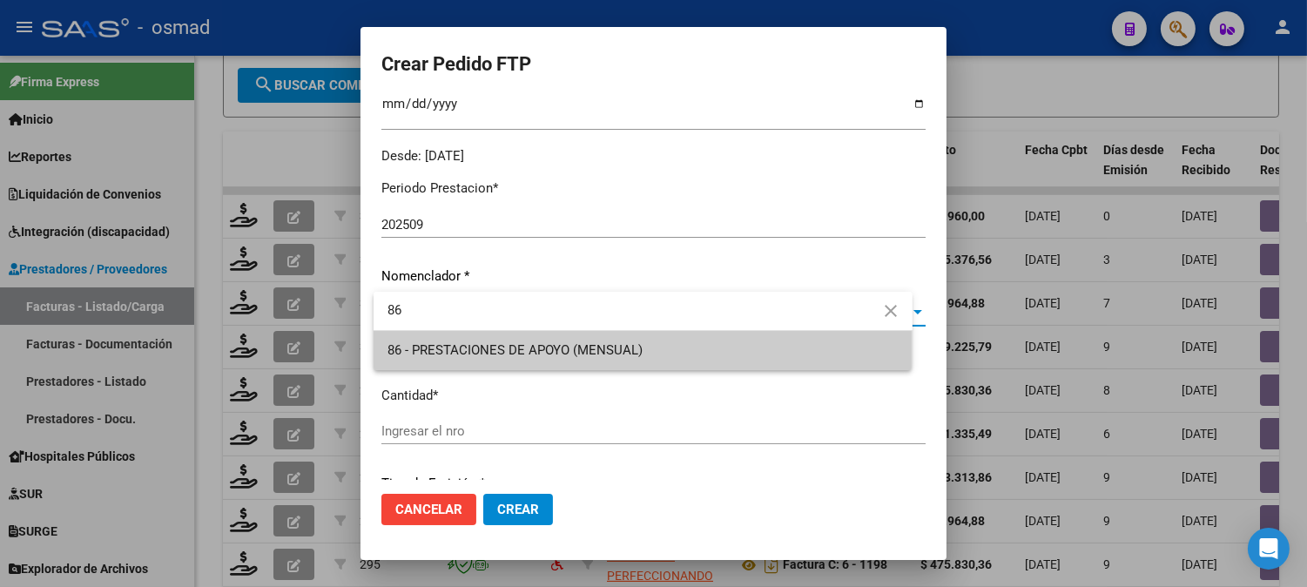
type input "86"
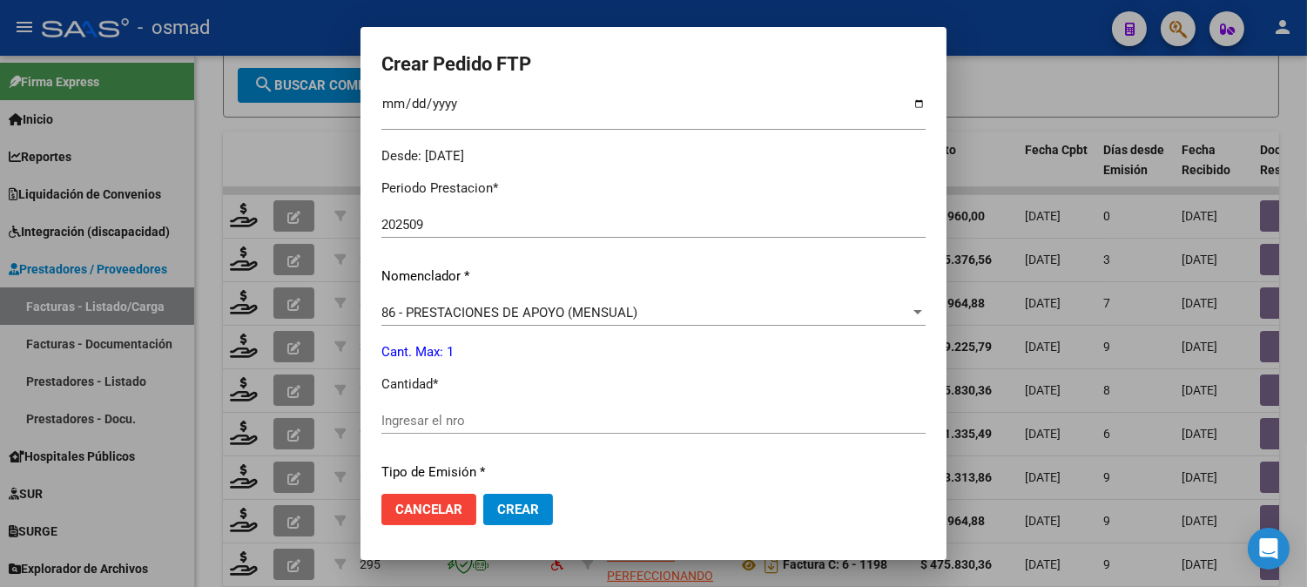
click at [509, 408] on div "Ingresar el nro" at bounding box center [653, 421] width 544 height 26
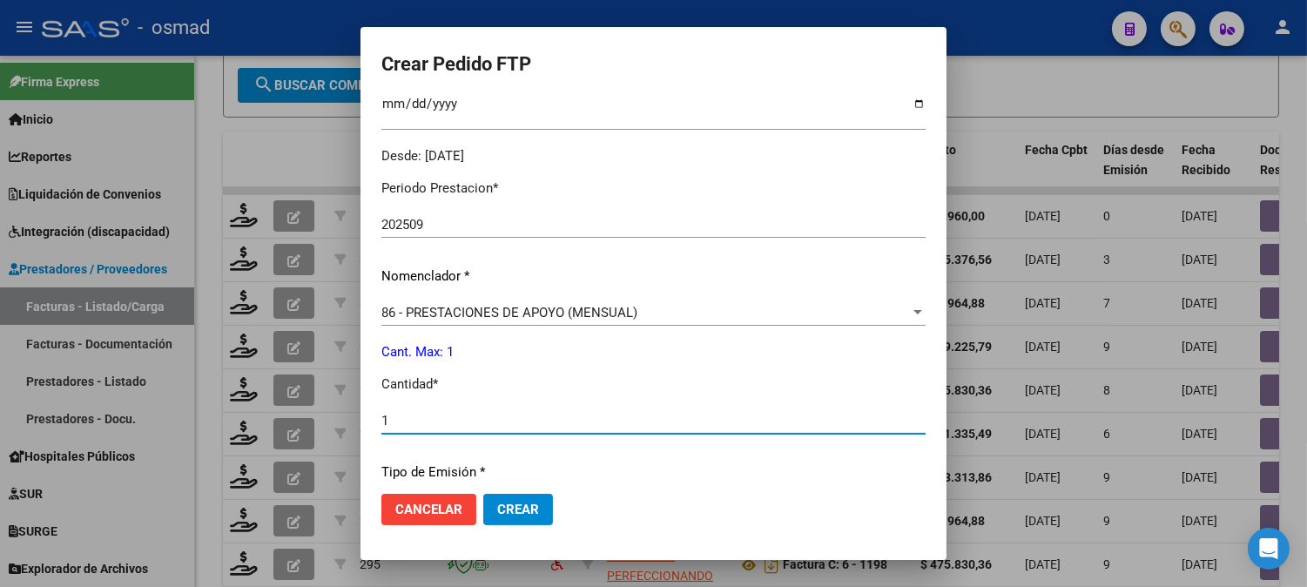
type input "1"
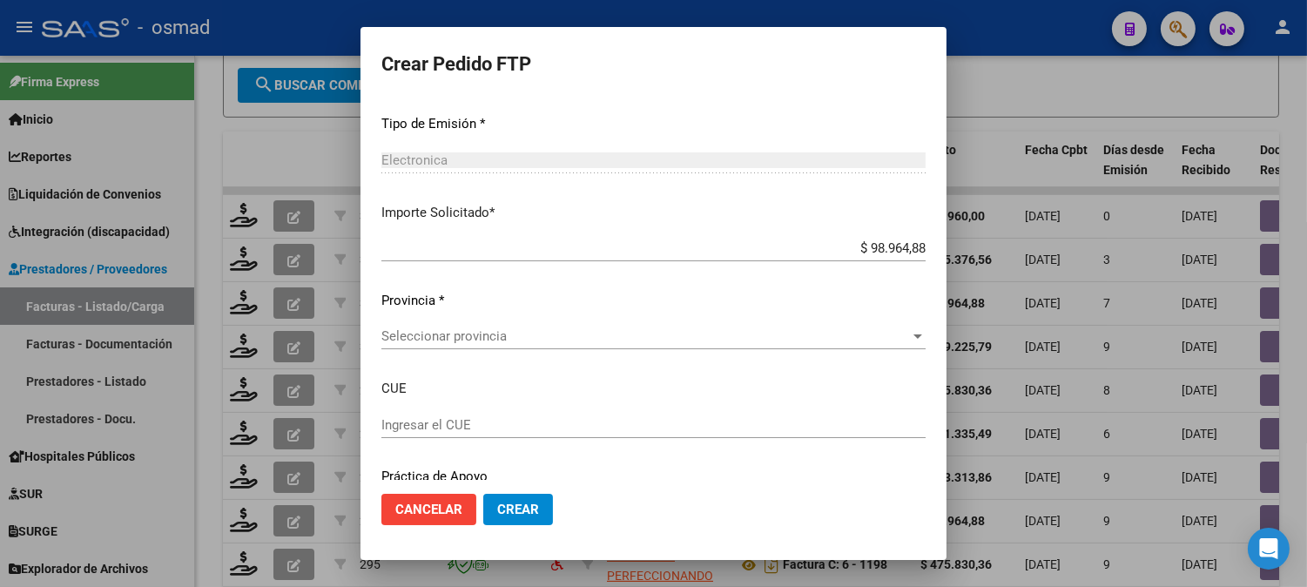
scroll to position [890, 0]
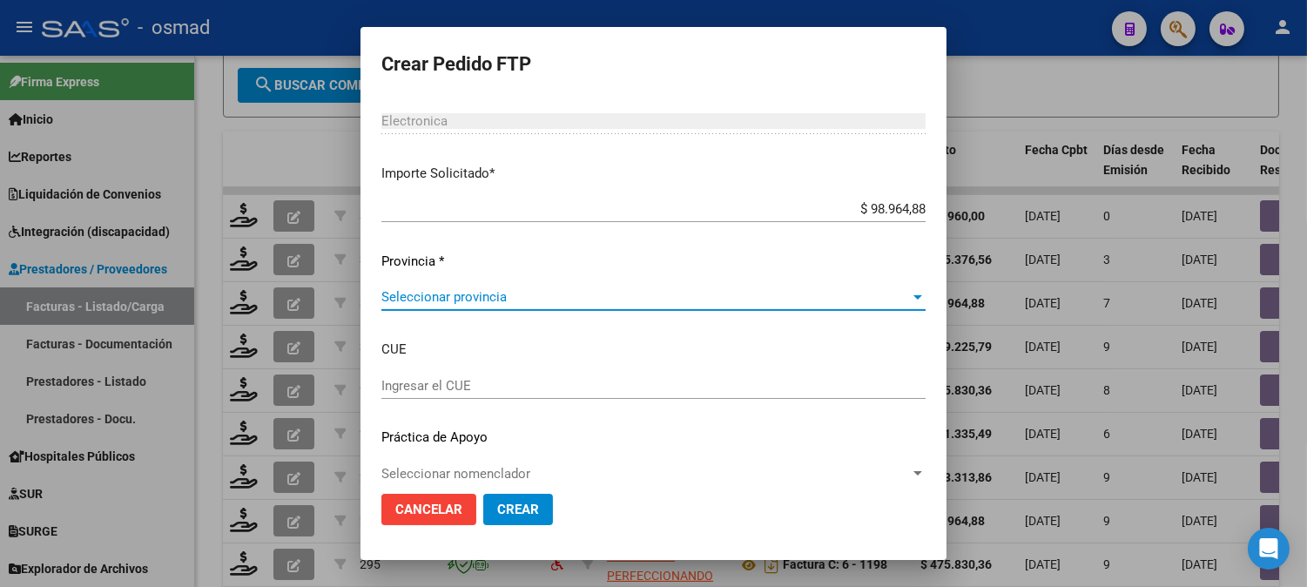
click at [910, 299] on div at bounding box center [918, 297] width 16 height 14
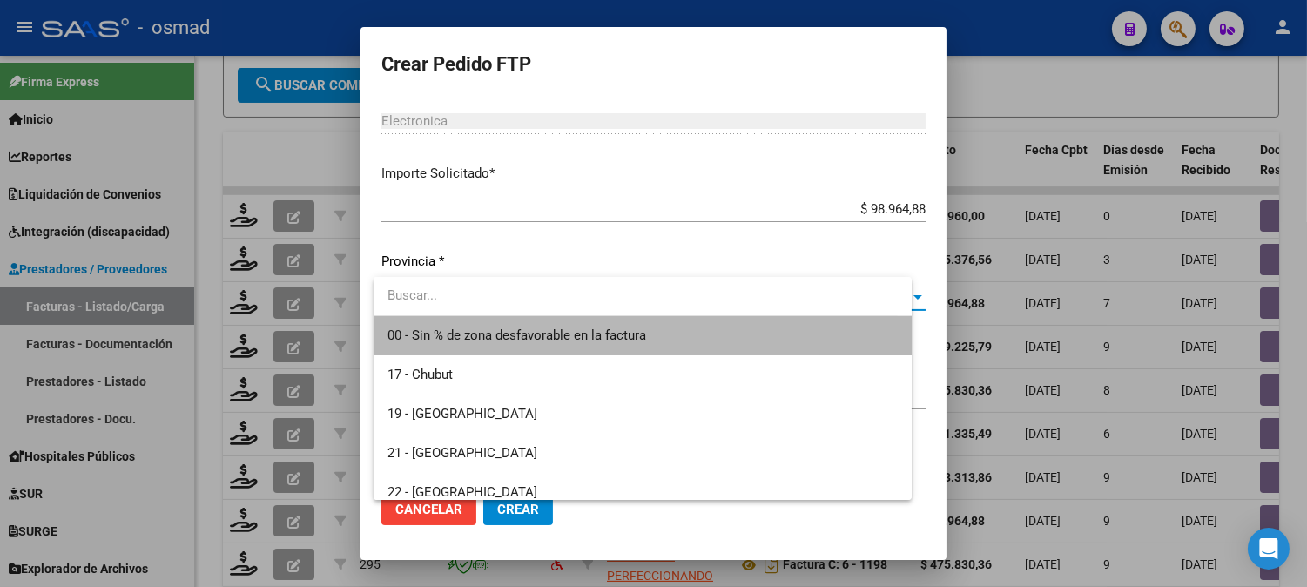
click at [767, 342] on span "00 - Sin % de zona desfavorable en la factura" at bounding box center [643, 335] width 511 height 39
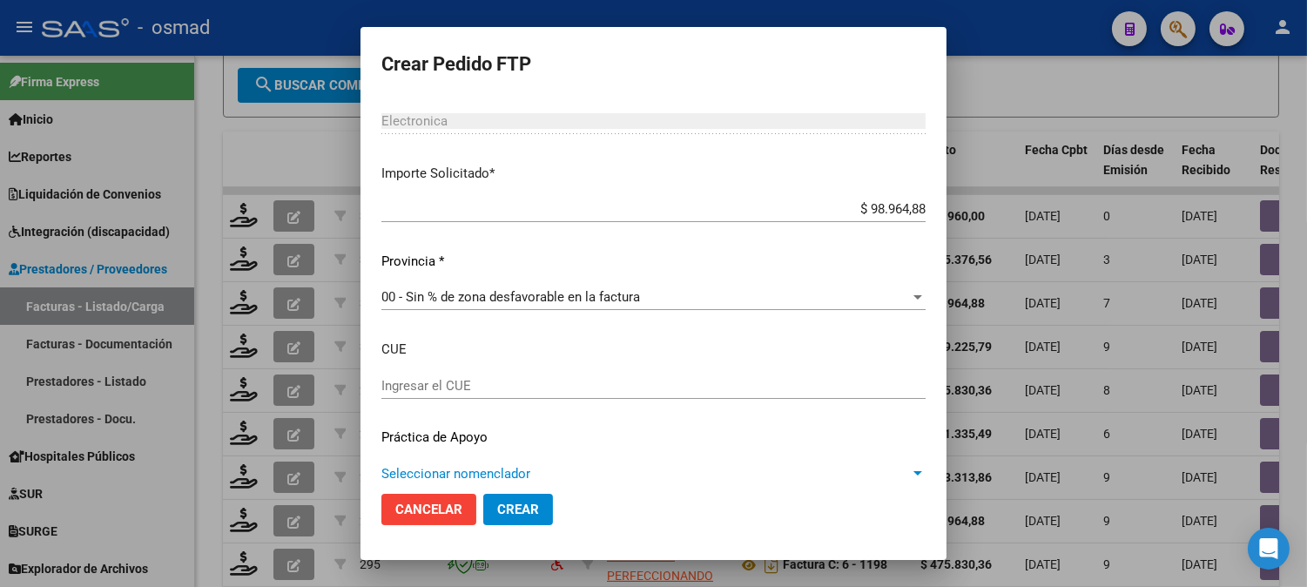
click at [914, 473] on div at bounding box center [918, 473] width 9 height 4
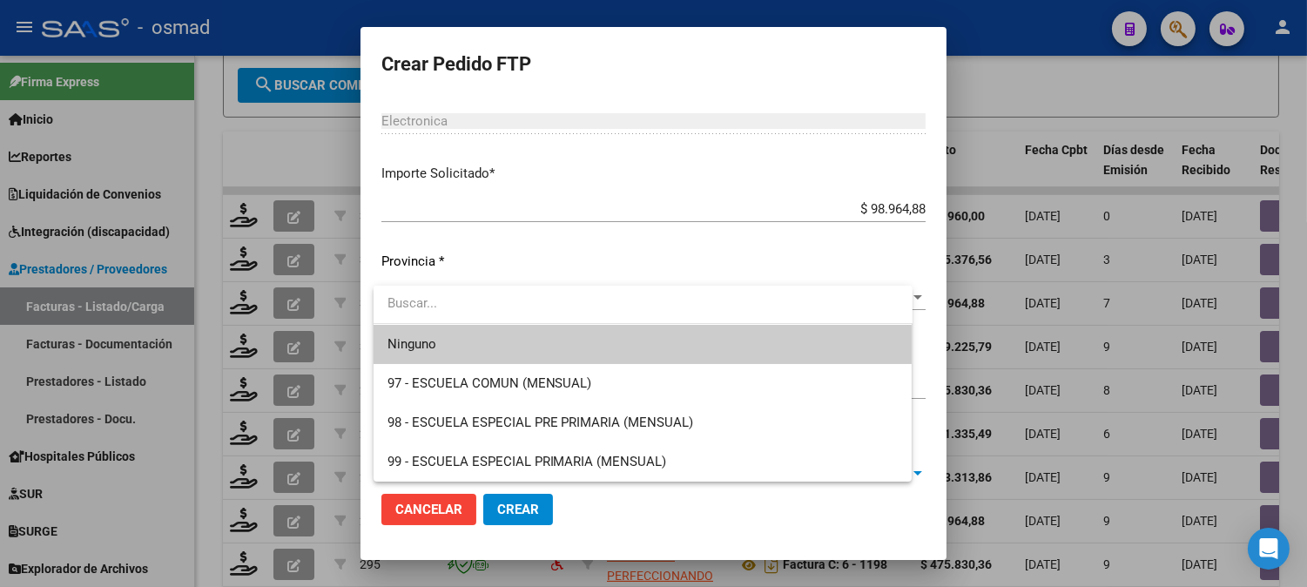
click at [771, 354] on span "Ninguno" at bounding box center [643, 344] width 511 height 39
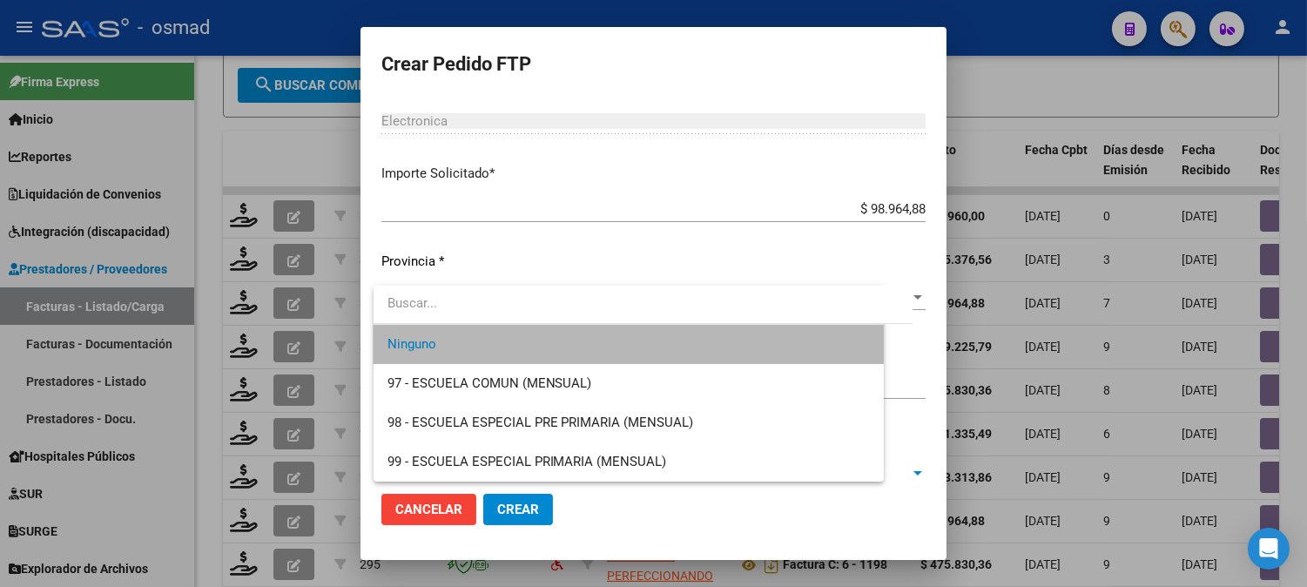
scroll to position [891, 0]
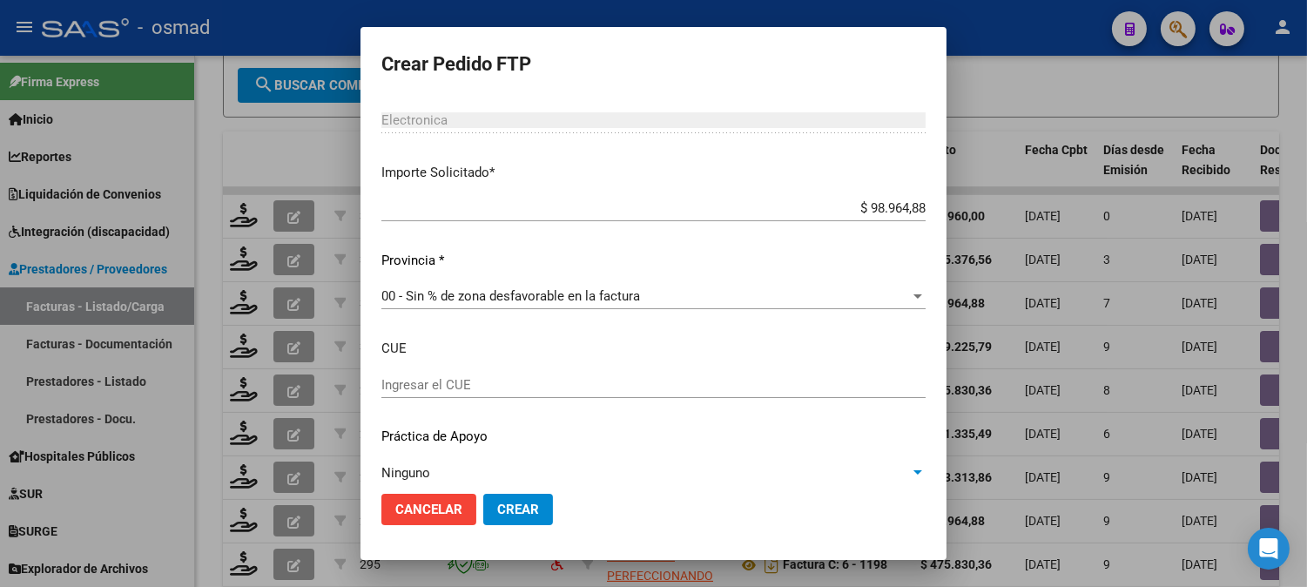
click at [506, 506] on span "Crear" at bounding box center [518, 510] width 42 height 16
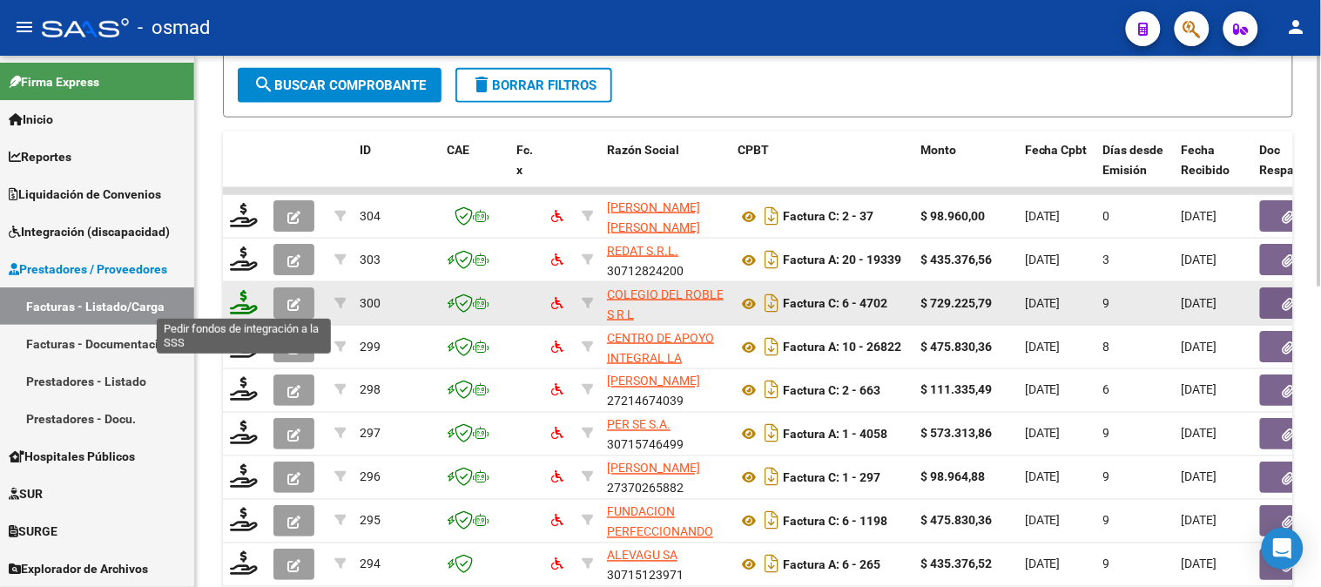
click at [247, 293] on icon at bounding box center [244, 302] width 28 height 24
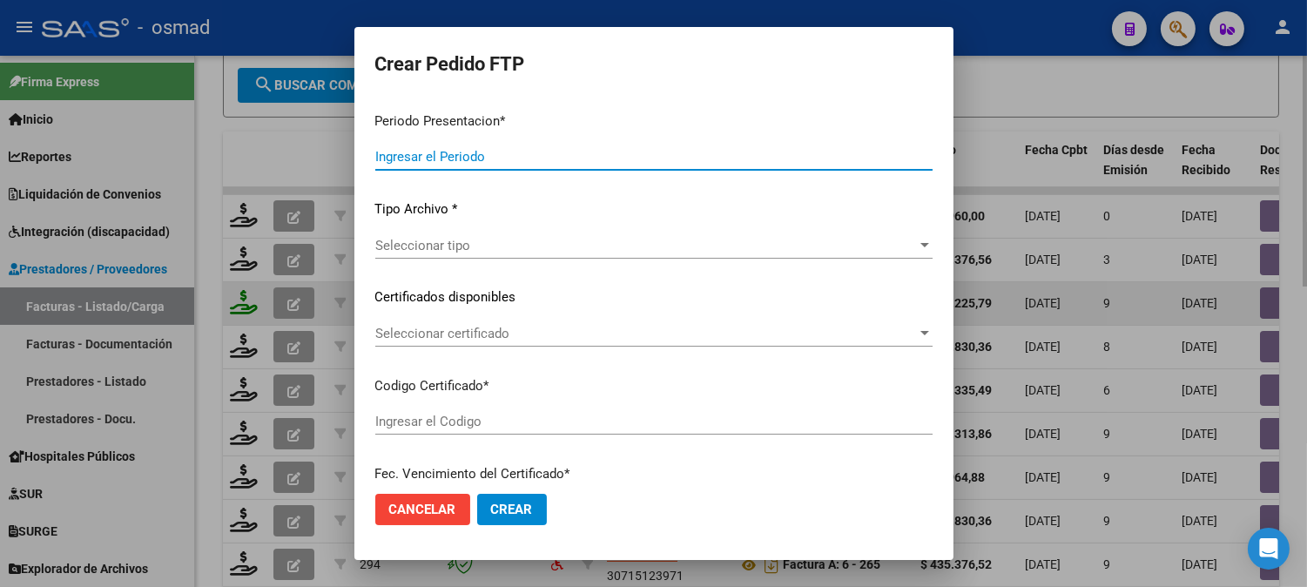
type input "202509"
type input "$ 729.225,79"
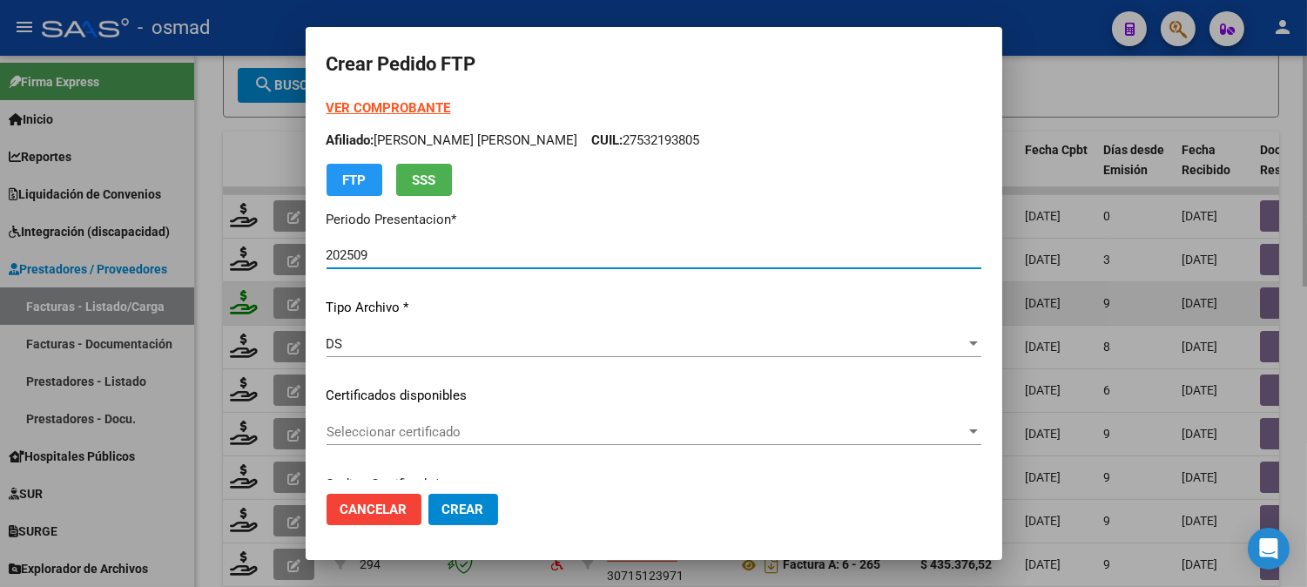
type input "ARG010005321938020230713-20280713BS413"
type input "[DATE]"
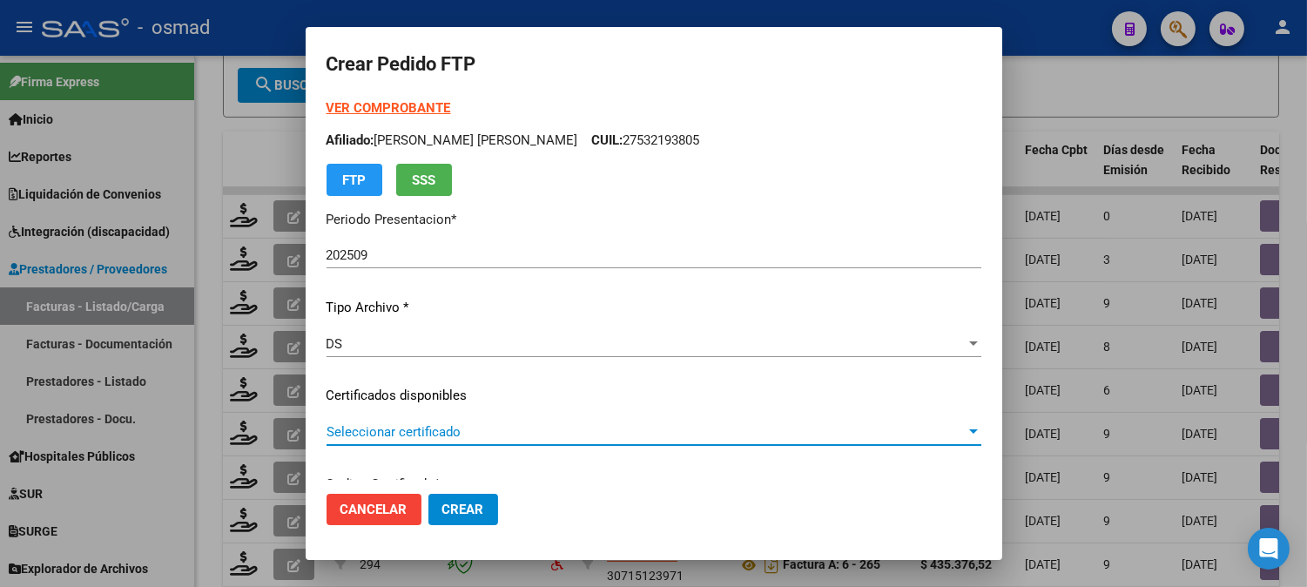
click at [944, 434] on span "Seleccionar certificado" at bounding box center [646, 432] width 639 height 16
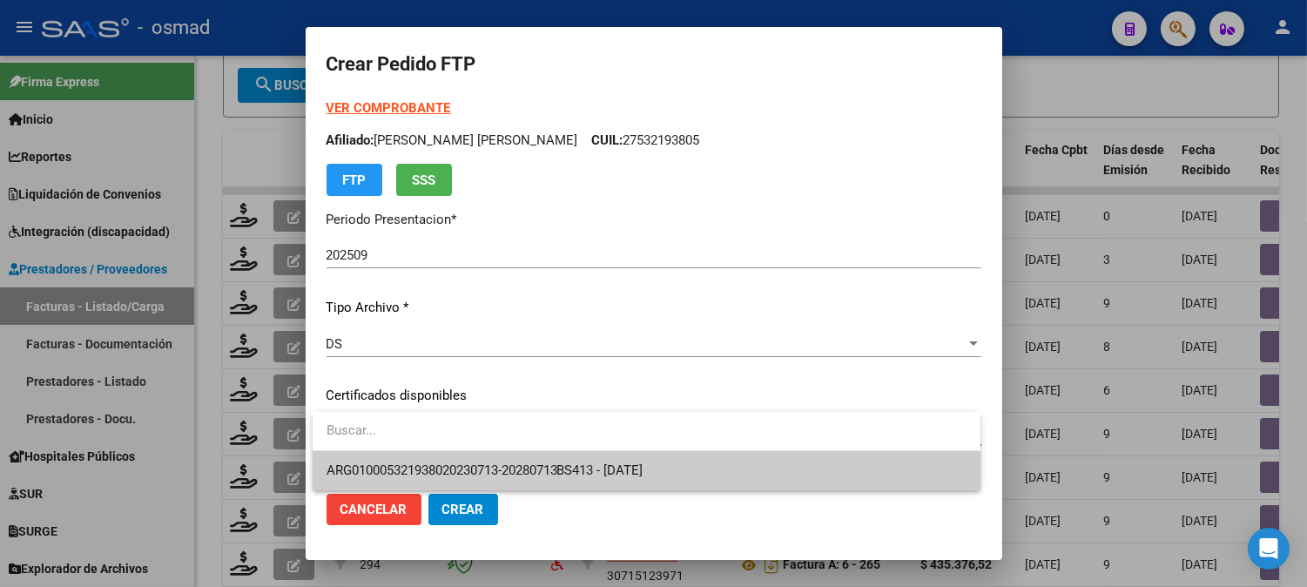
click at [839, 470] on span "ARG010005321938020230713-20280713BS413 - [DATE]" at bounding box center [647, 470] width 640 height 39
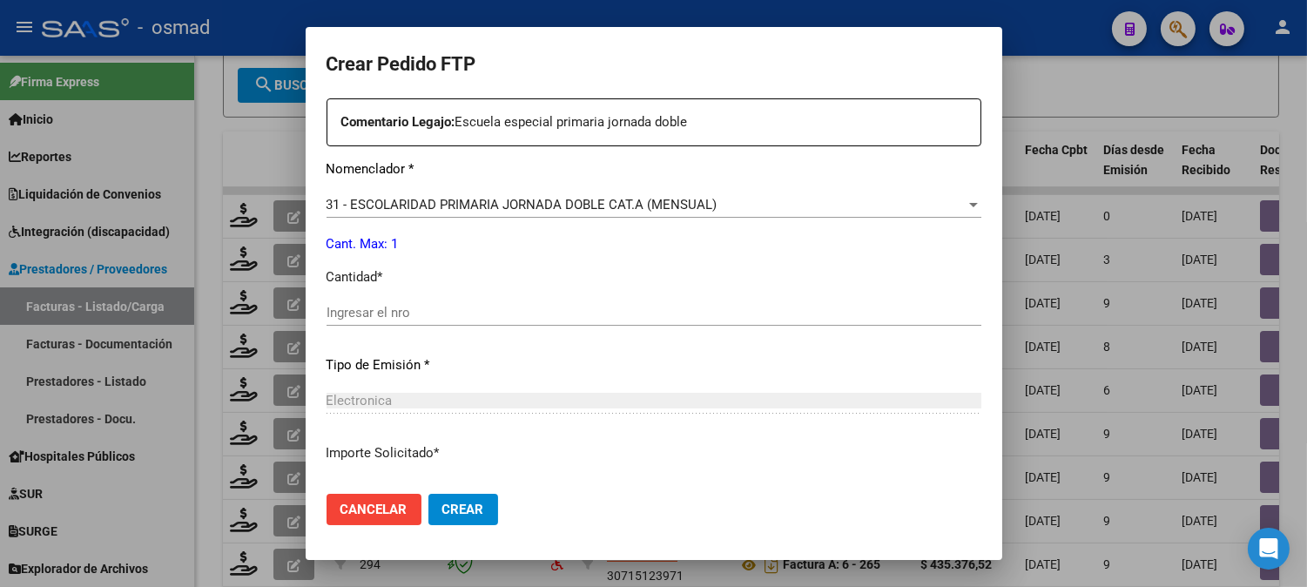
scroll to position [697, 0]
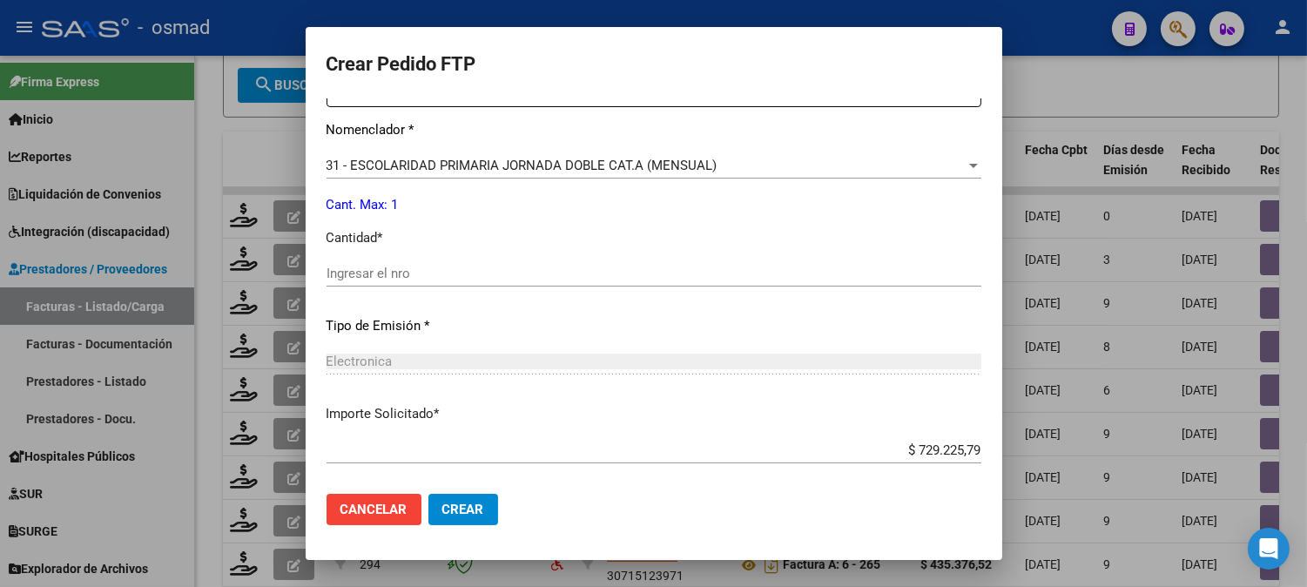
click at [854, 264] on div "Ingresar el nro" at bounding box center [654, 273] width 655 height 26
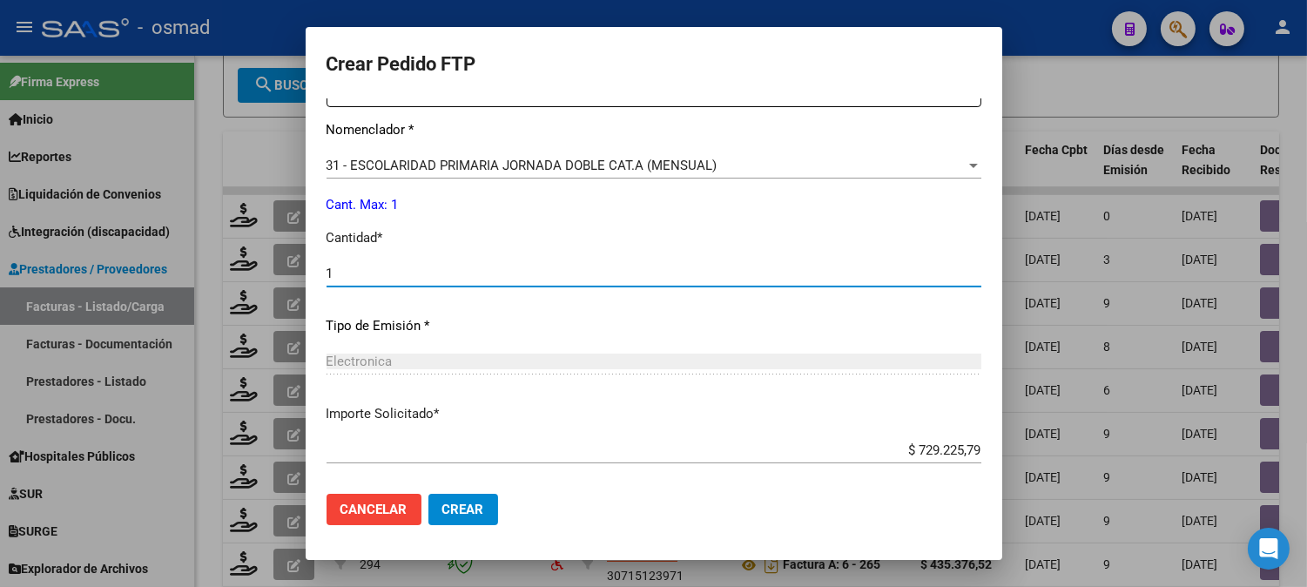
type input "1"
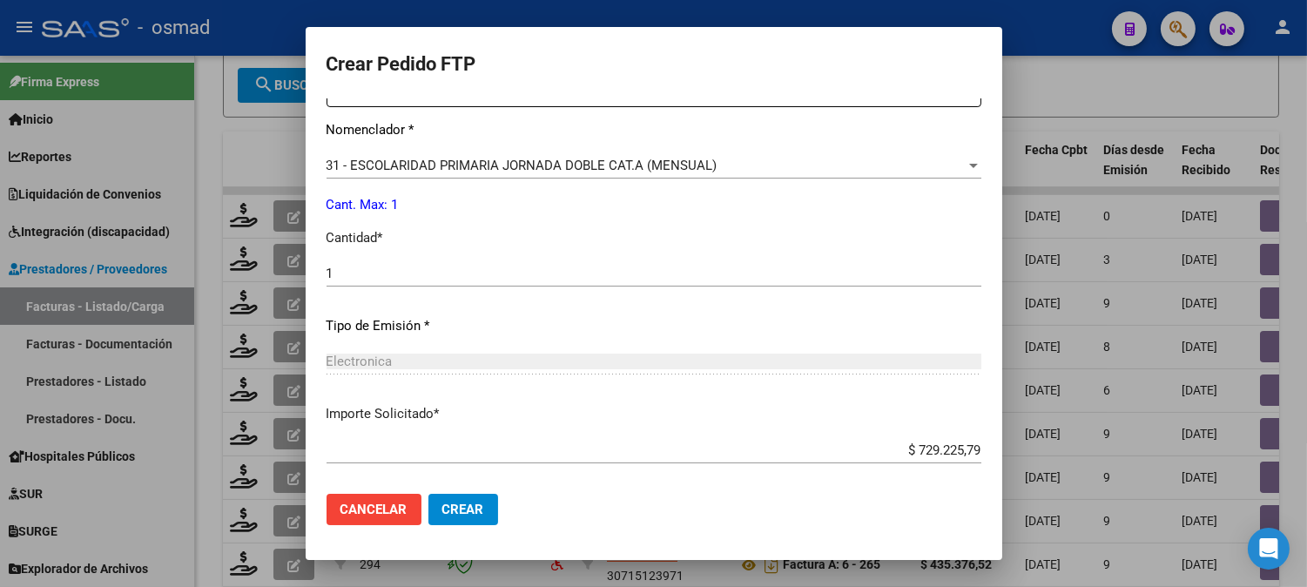
click at [1004, 473] on div at bounding box center [653, 293] width 1307 height 587
click at [1004, 473] on div "$ 98.964,88" at bounding box center [966, 478] width 91 height 20
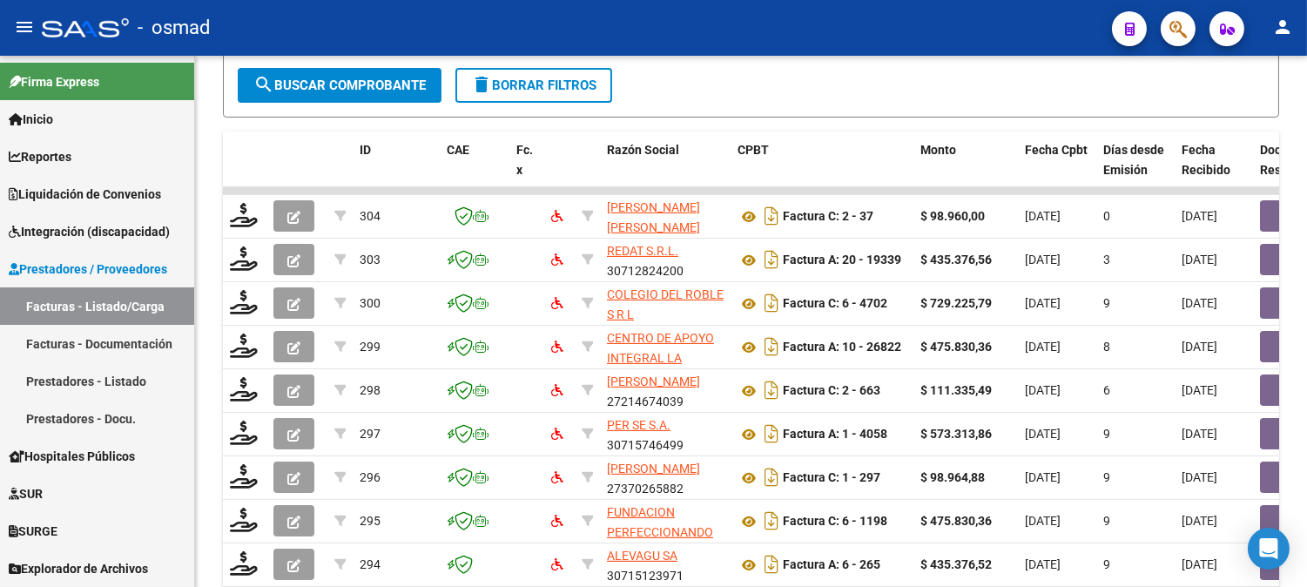
click at [1004, 473] on div "$ 98.964,88" at bounding box center [966, 478] width 91 height 20
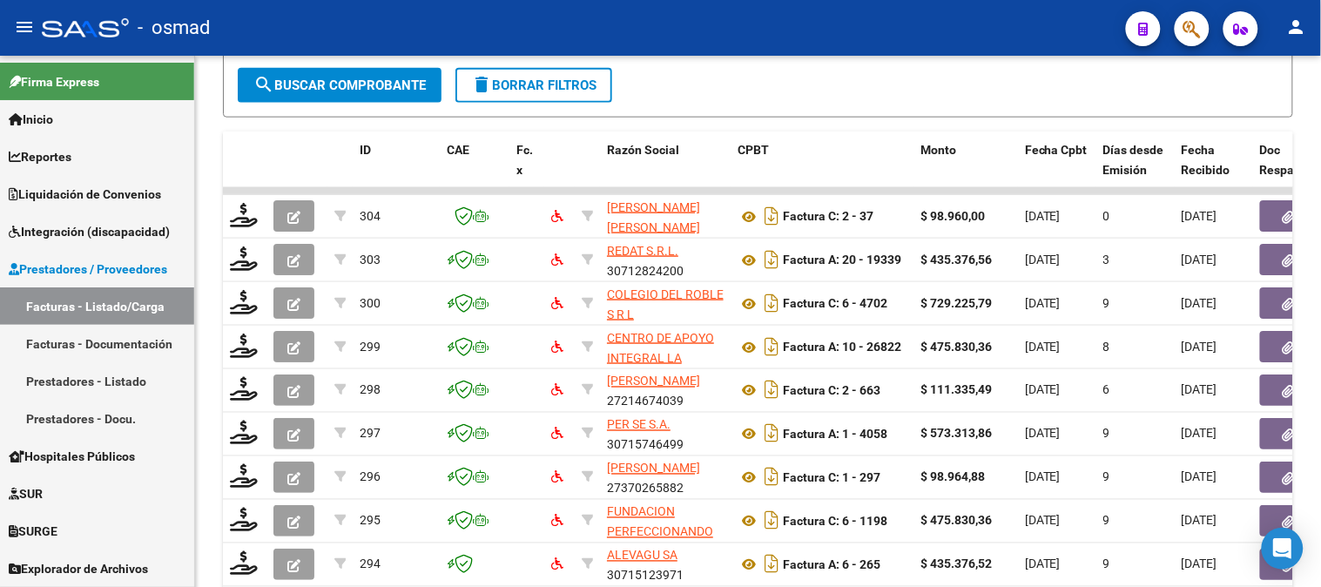
click at [1004, 473] on div "$ 98.964,88" at bounding box center [966, 478] width 91 height 20
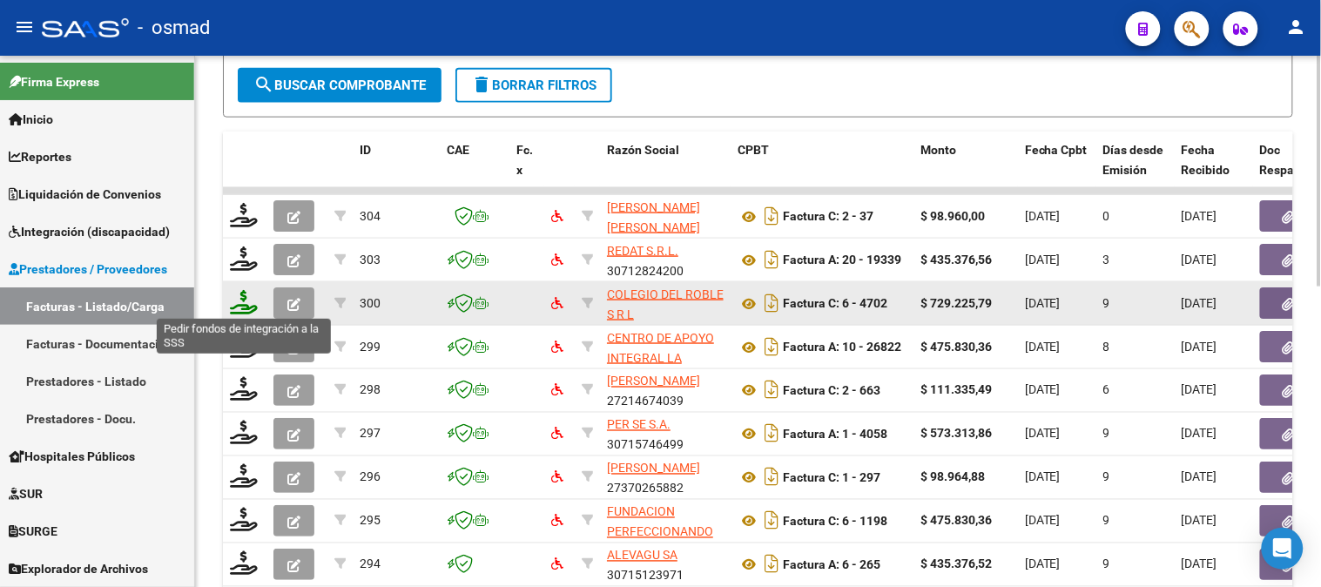
click at [242, 292] on icon at bounding box center [244, 302] width 28 height 24
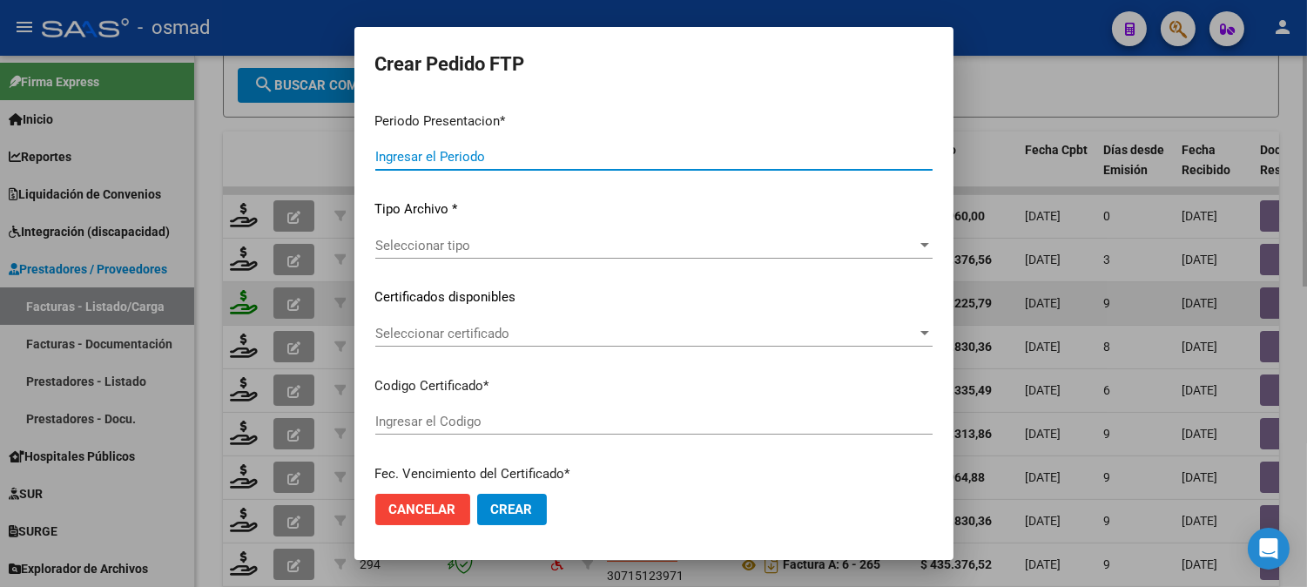
type input "202509"
type input "$ 729.225,79"
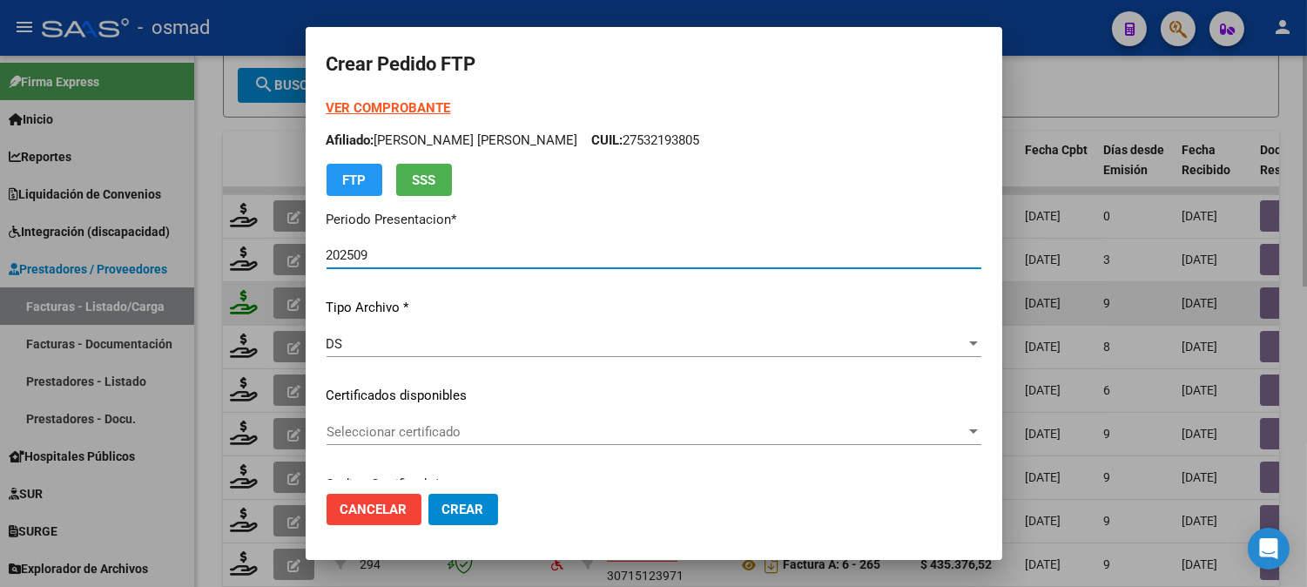
type input "ARG010005321938020230713-20280713BS413"
type input "[DATE]"
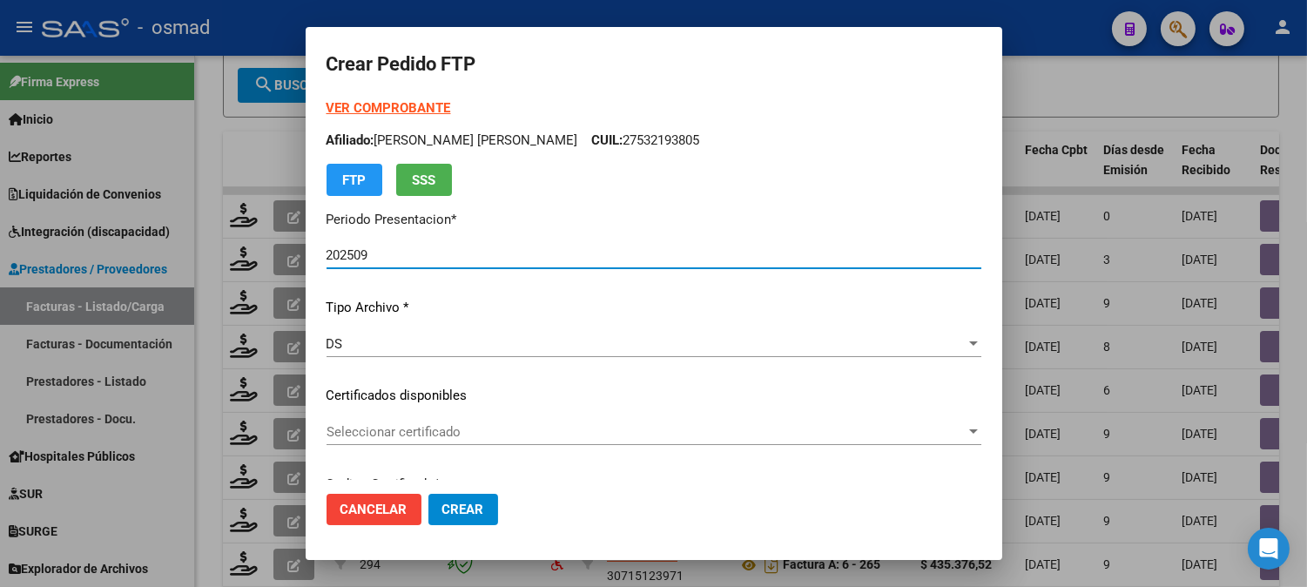
click at [969, 430] on div at bounding box center [973, 431] width 9 height 4
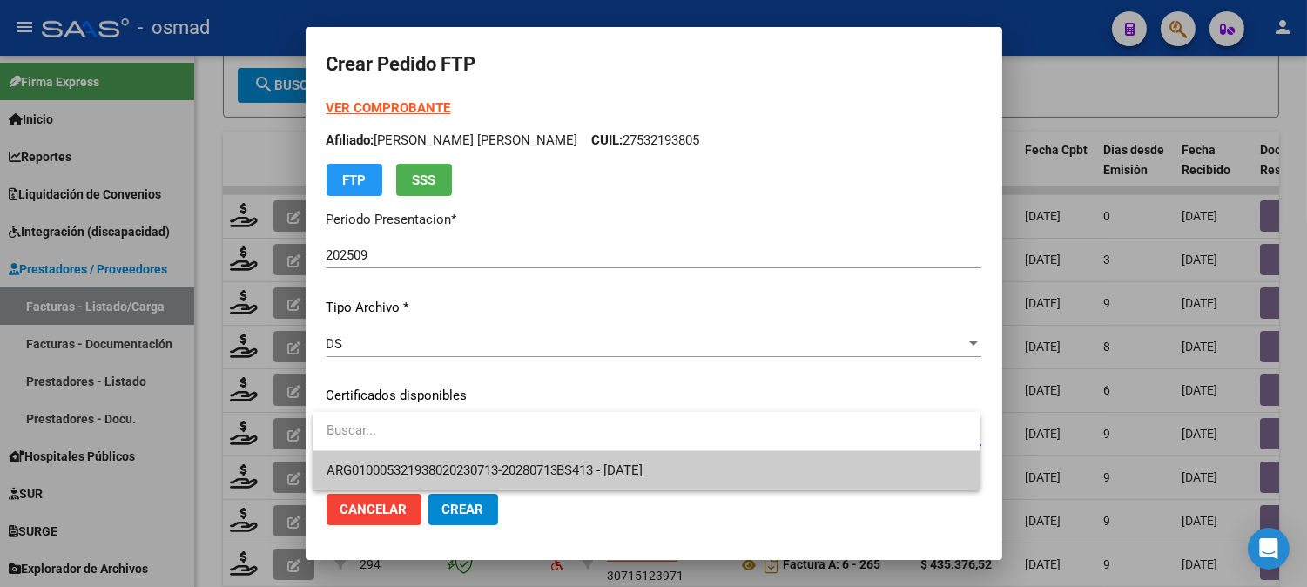
click at [887, 474] on span "ARG010005321938020230713-20280713BS413 - [DATE]" at bounding box center [647, 470] width 640 height 39
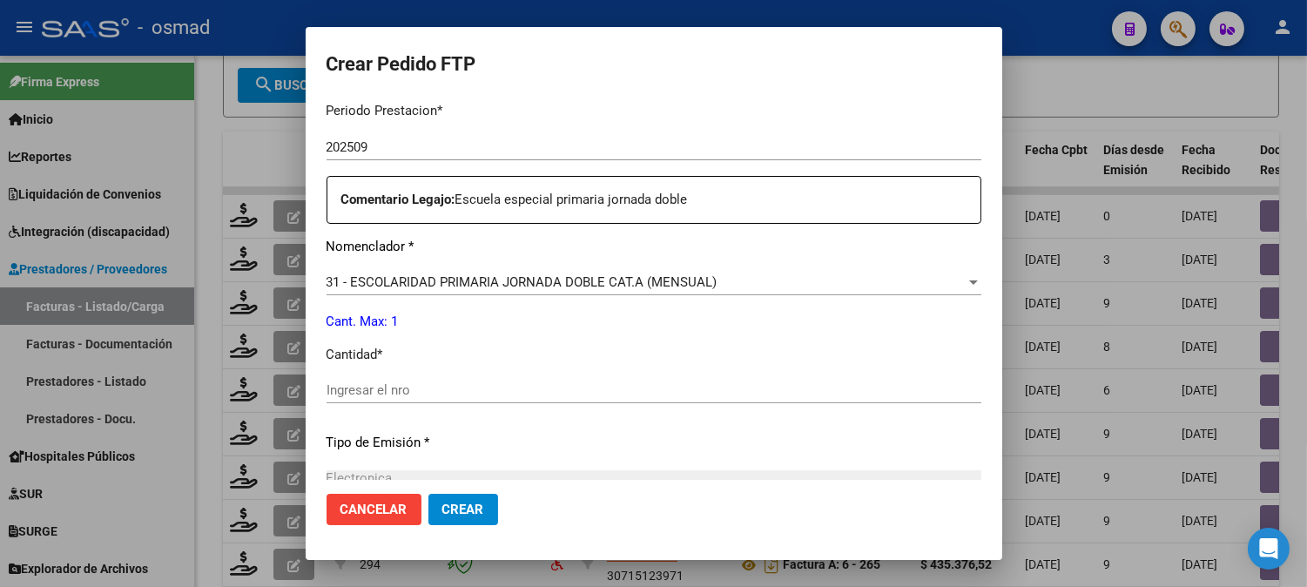
scroll to position [619, 0]
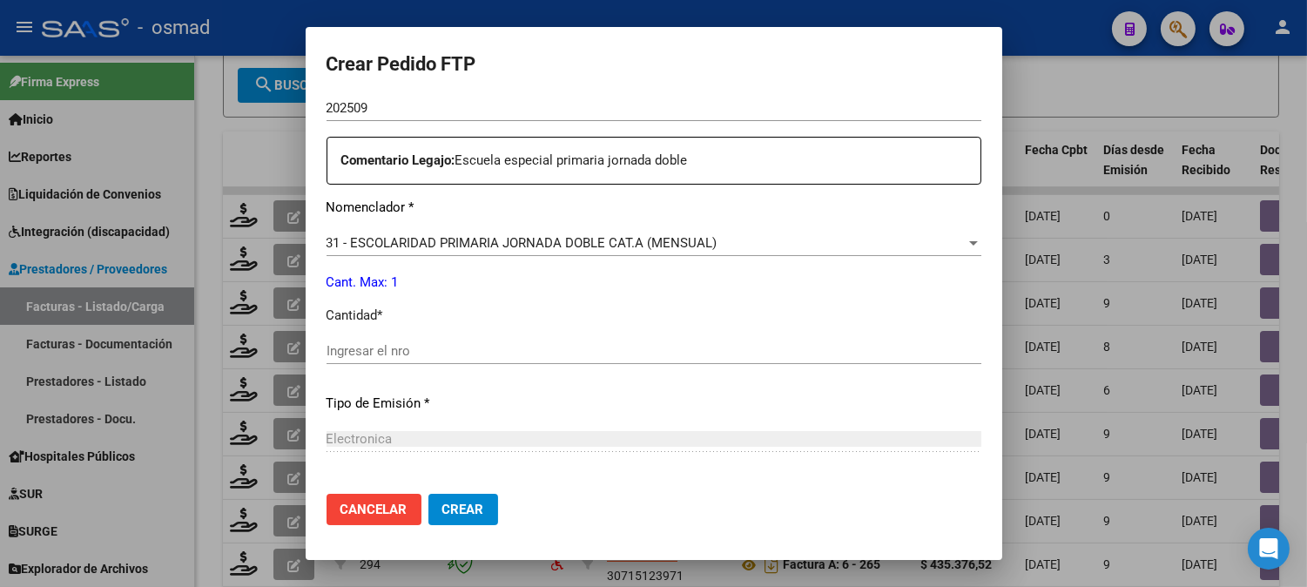
click at [644, 358] on input "Ingresar el nro" at bounding box center [654, 351] width 655 height 16
type input "1"
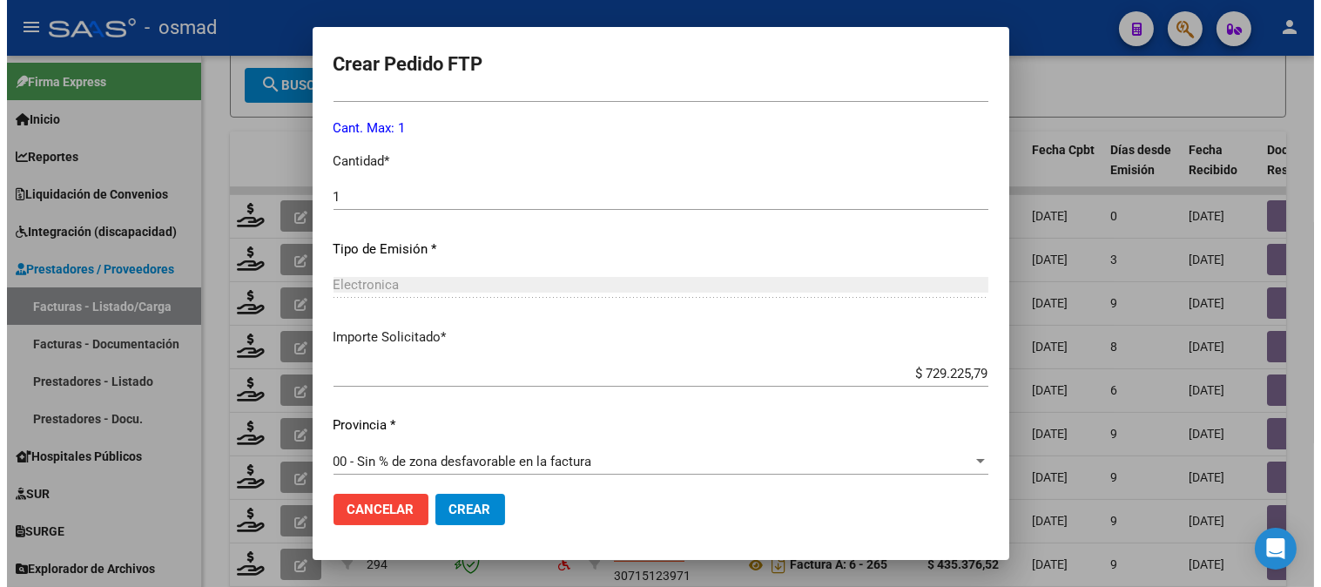
scroll to position [784, 0]
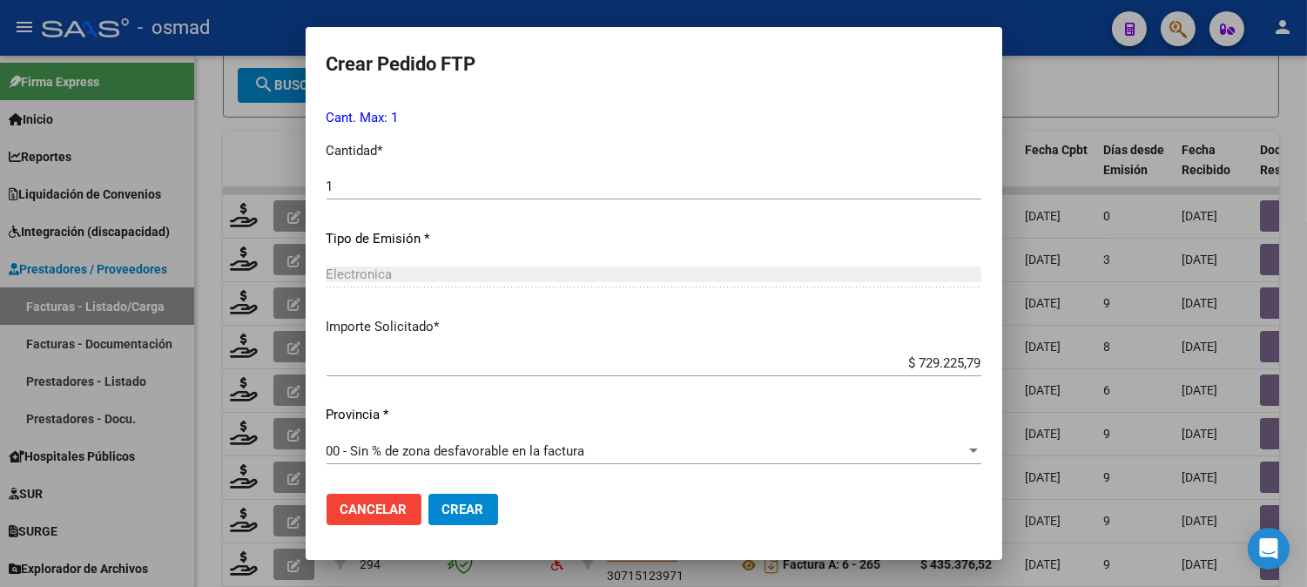
click at [449, 502] on span "Crear" at bounding box center [463, 510] width 42 height 16
